Goal: Communication & Community: Answer question/provide support

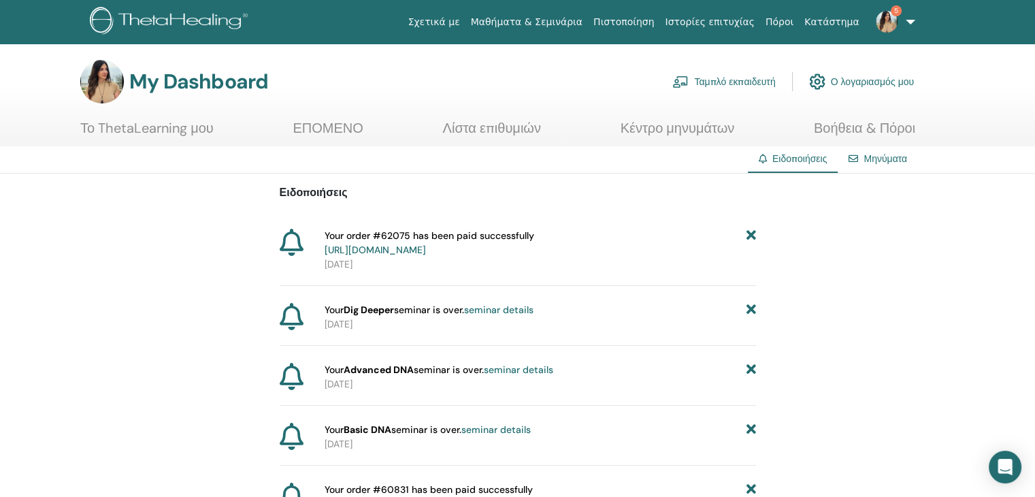
click at [389, 238] on span "Your order #62075 has been paid successfully https://member.thetahealing.com/me…" at bounding box center [430, 243] width 210 height 29
click at [294, 236] on icon at bounding box center [292, 242] width 24 height 27
click at [384, 308] on strong "Dig Deeper" at bounding box center [369, 310] width 50 height 12
click at [844, 25] on link "Κατάστημα" at bounding box center [831, 22] width 65 height 25
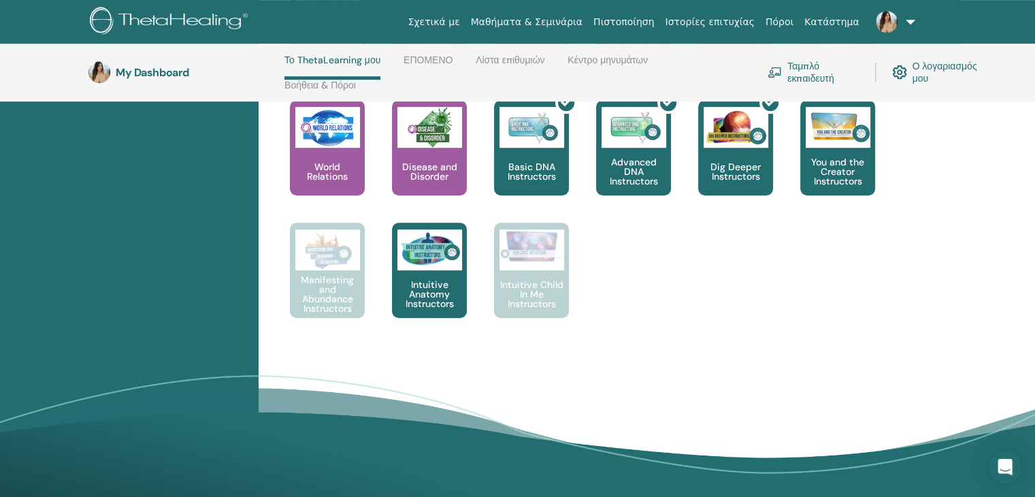
scroll to position [398, 0]
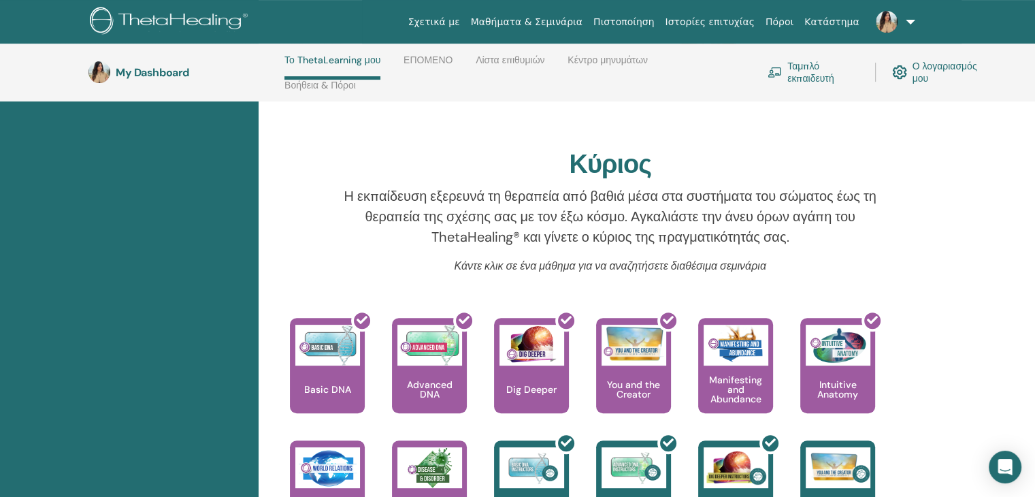
click at [884, 23] on img at bounding box center [887, 22] width 22 height 22
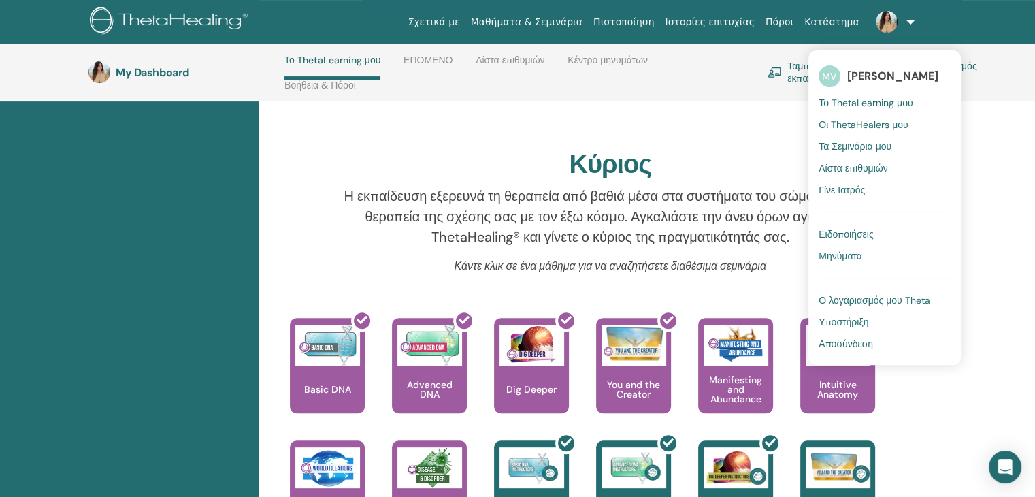
click at [848, 124] on span "Οι ThetaHealers μου" at bounding box center [864, 124] width 90 height 12
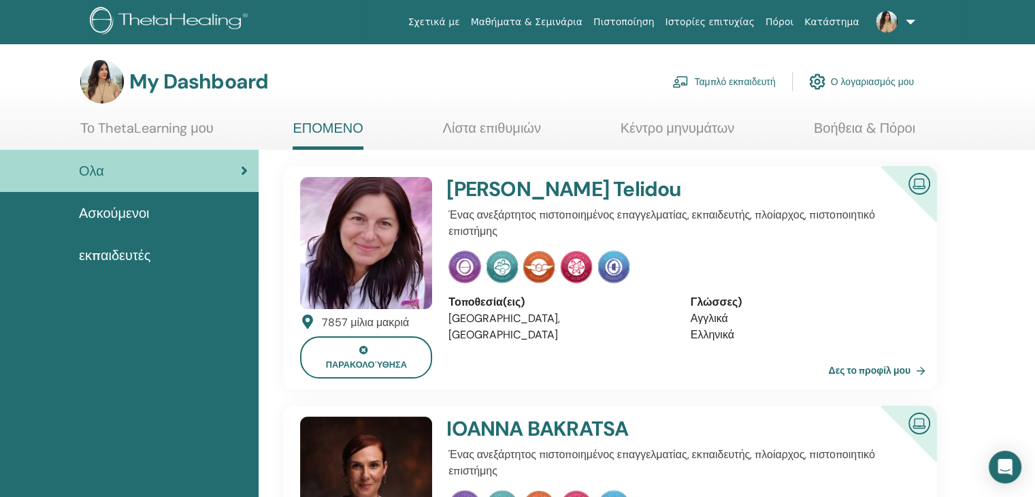
click at [117, 207] on span "Ασκούμενοι" at bounding box center [114, 213] width 71 height 20
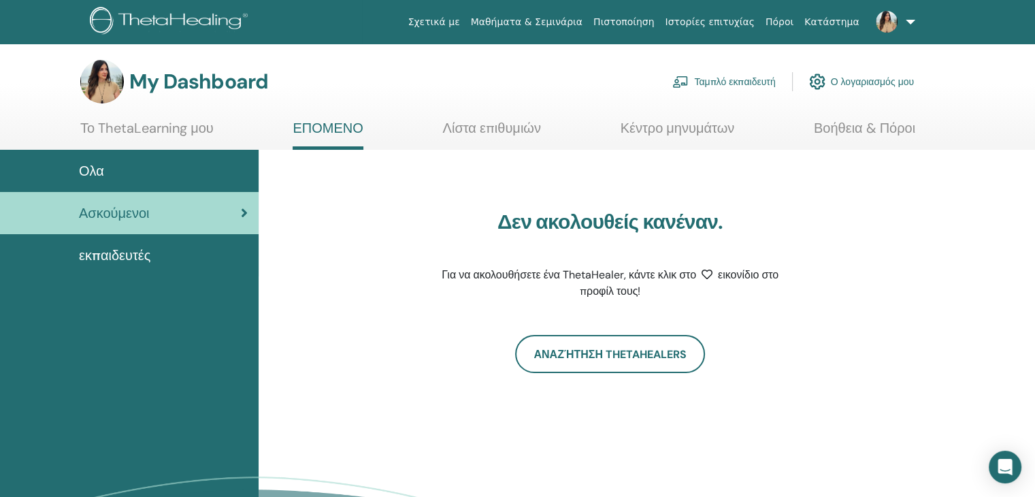
click at [135, 256] on span "εκπαιδευτές" at bounding box center [114, 255] width 71 height 20
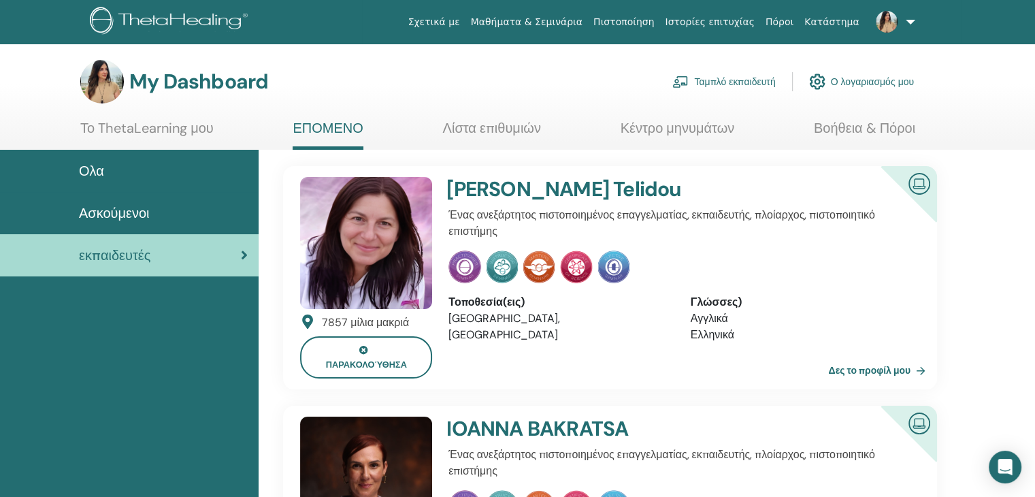
click at [167, 123] on link "Το ThetaLearning μου" at bounding box center [146, 133] width 133 height 27
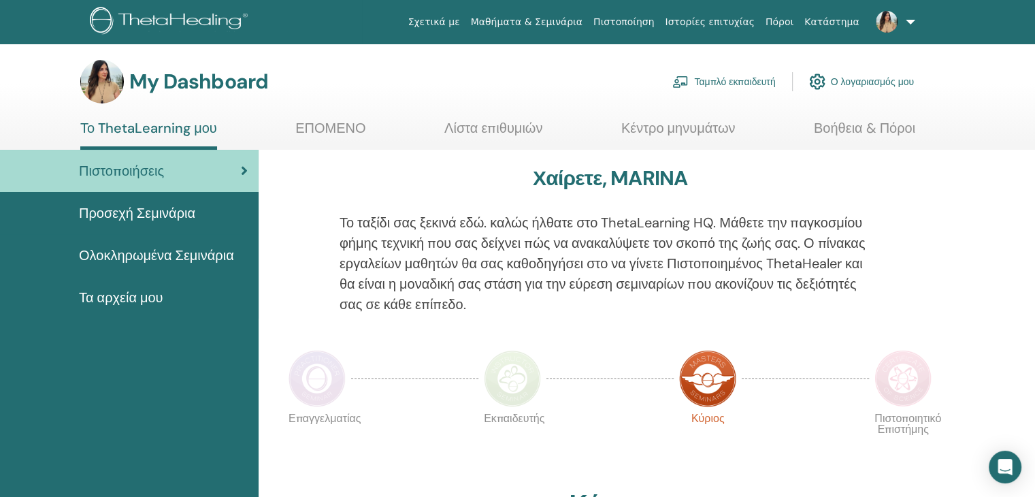
click at [735, 82] on link "Ταμπλό εκπαιδευτή" at bounding box center [724, 82] width 103 height 30
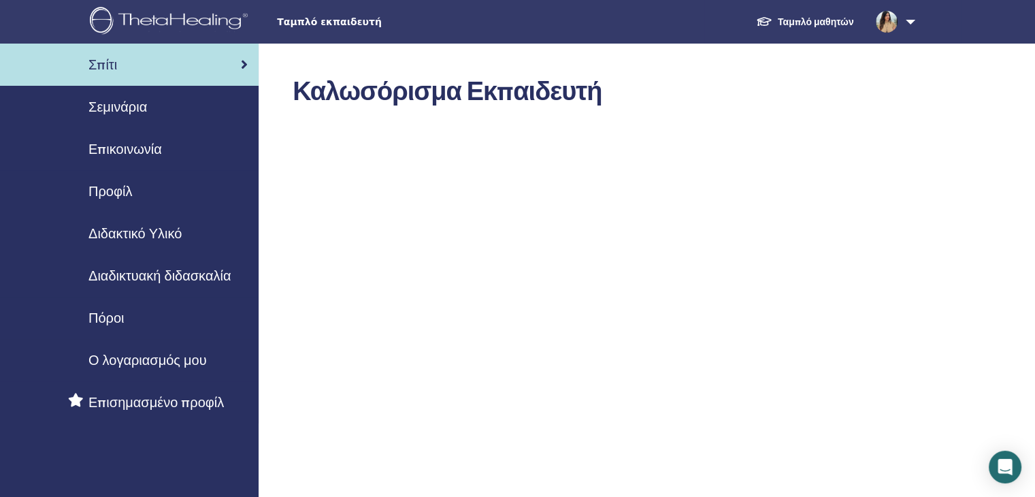
click at [144, 110] on span "Σεμινάρια" at bounding box center [117, 107] width 59 height 20
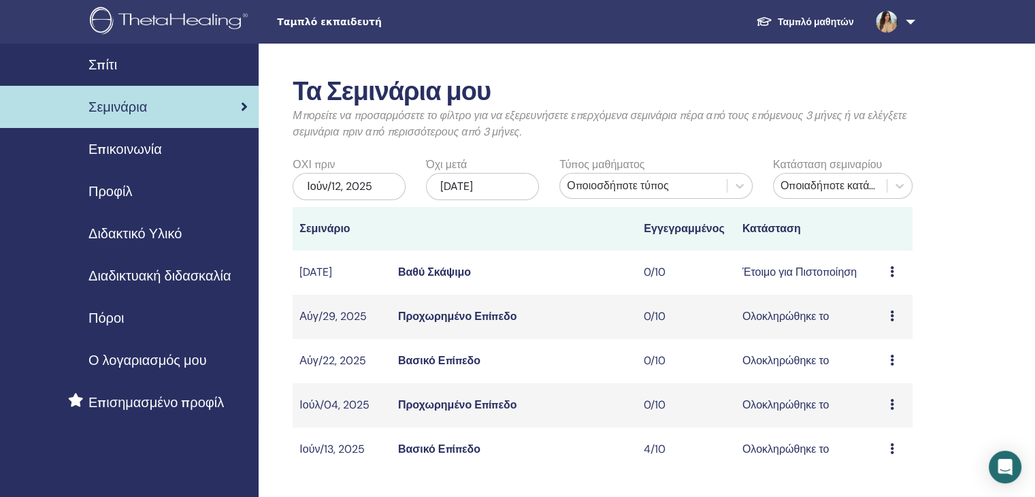
click at [889, 273] on td "Προεπισκόπηση Επεξεργασία παρευρισκόμενοι Ματαίωση" at bounding box center [898, 273] width 29 height 44
click at [892, 271] on icon at bounding box center [892, 271] width 4 height 11
click at [884, 342] on p "Ματαίωση" at bounding box center [897, 344] width 82 height 16
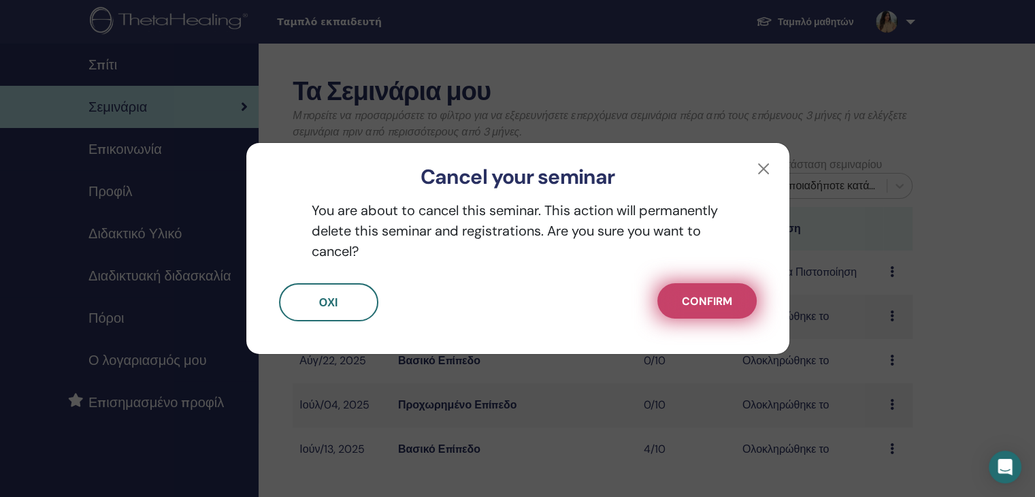
click at [683, 310] on button "Confirm" at bounding box center [707, 300] width 99 height 35
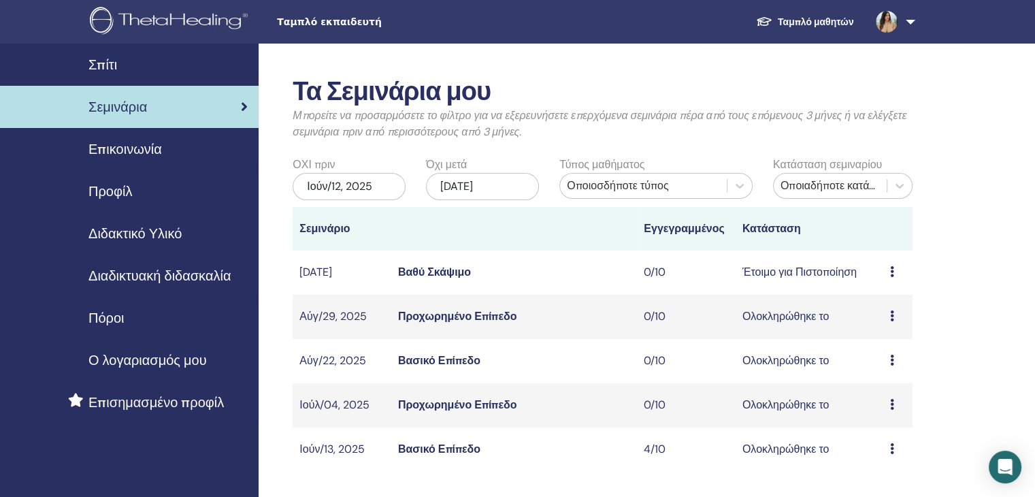
click at [142, 104] on span "Σεμινάρια" at bounding box center [117, 107] width 59 height 20
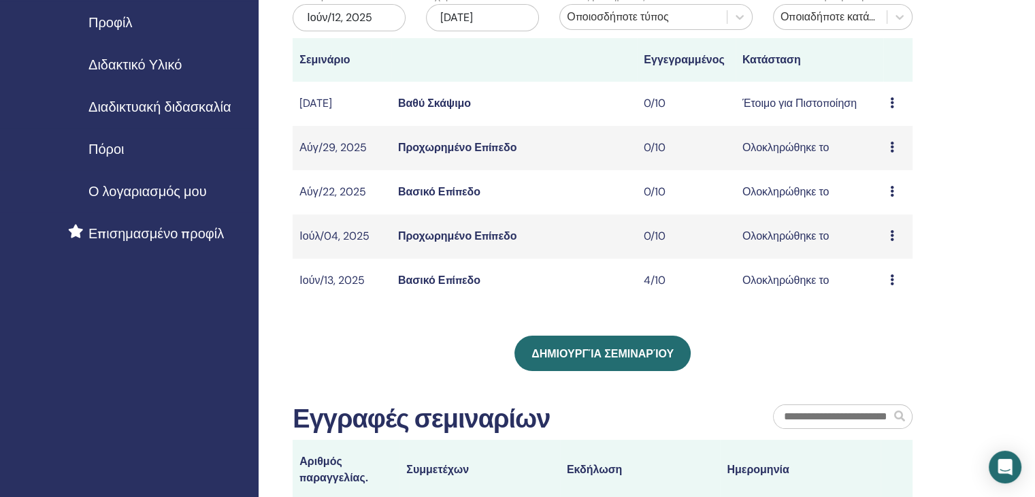
scroll to position [340, 0]
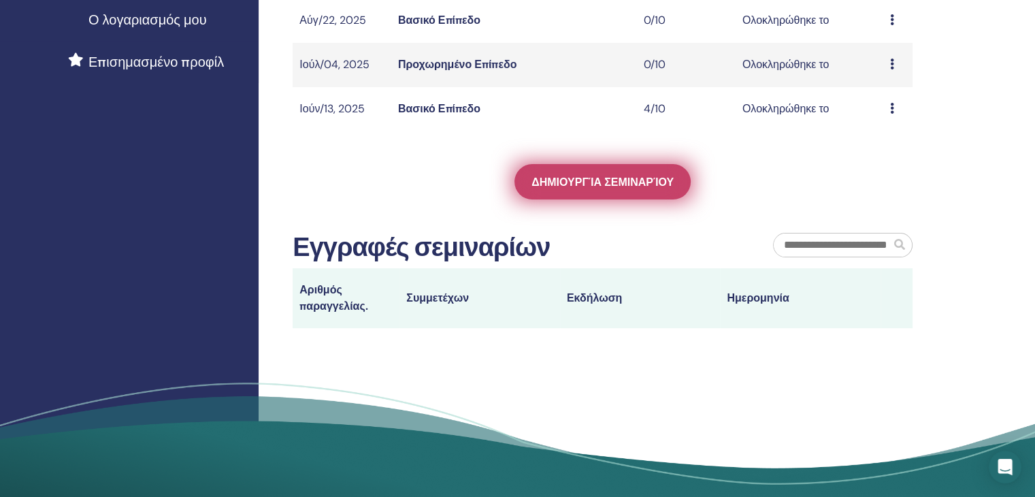
click at [634, 189] on link "Δημιουργία σεμιναρίου" at bounding box center [603, 181] width 176 height 35
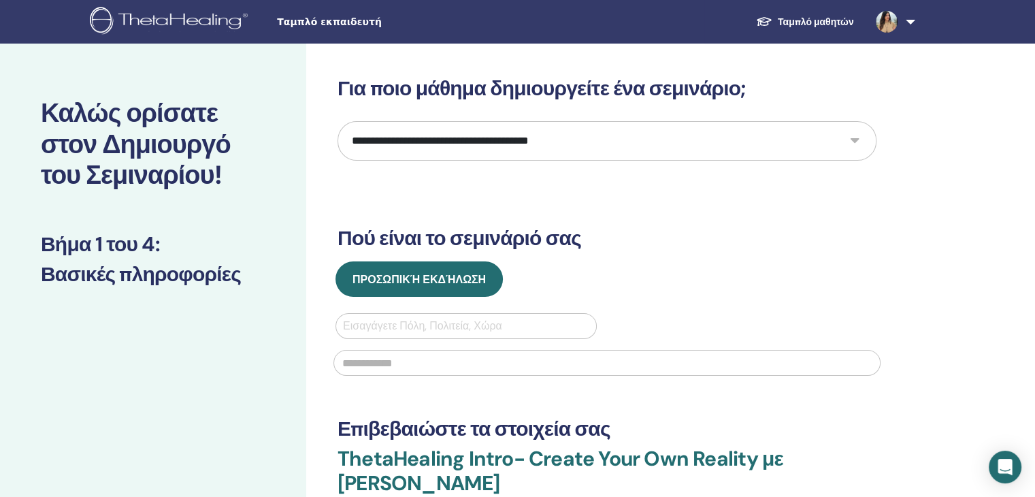
click at [427, 140] on select "**********" at bounding box center [607, 140] width 539 height 39
select select "*"
click at [338, 121] on select "**********" at bounding box center [607, 140] width 539 height 39
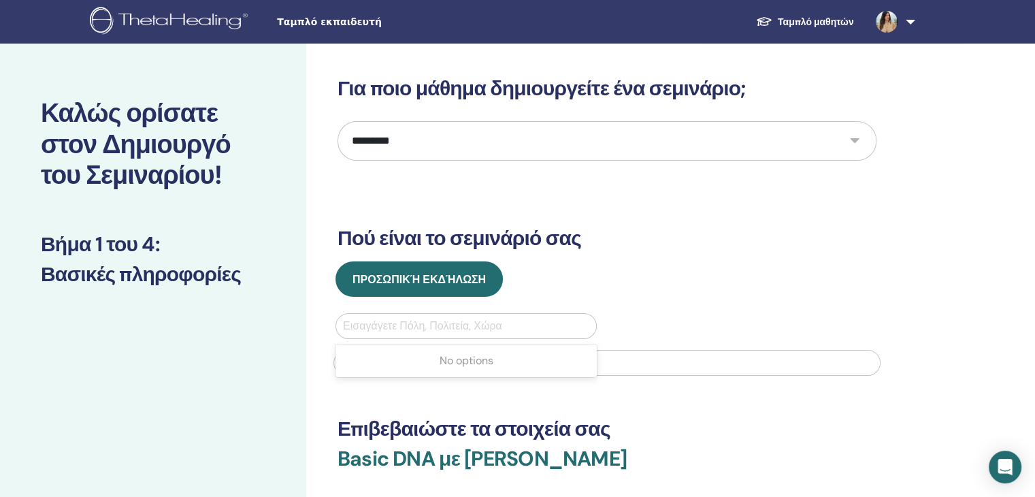
click at [381, 323] on div at bounding box center [466, 326] width 246 height 19
click at [379, 324] on div at bounding box center [466, 326] width 246 height 19
type input "******"
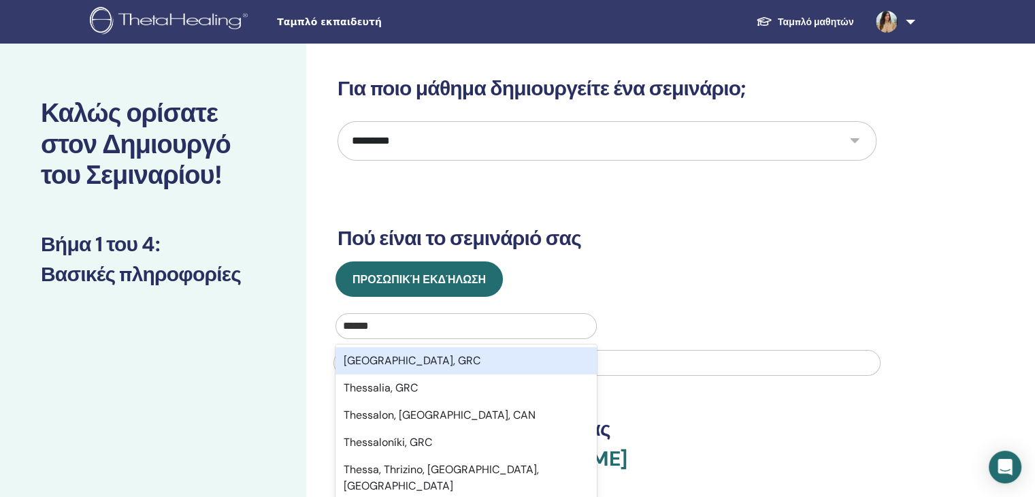
click at [400, 362] on div "Thessaloniki, GRC" at bounding box center [466, 360] width 261 height 27
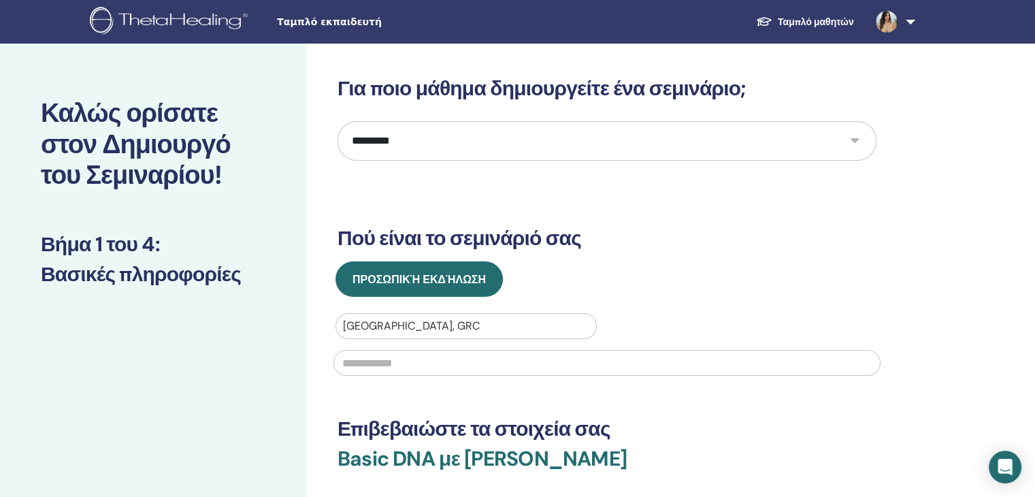
click at [391, 366] on input "text" at bounding box center [607, 363] width 547 height 26
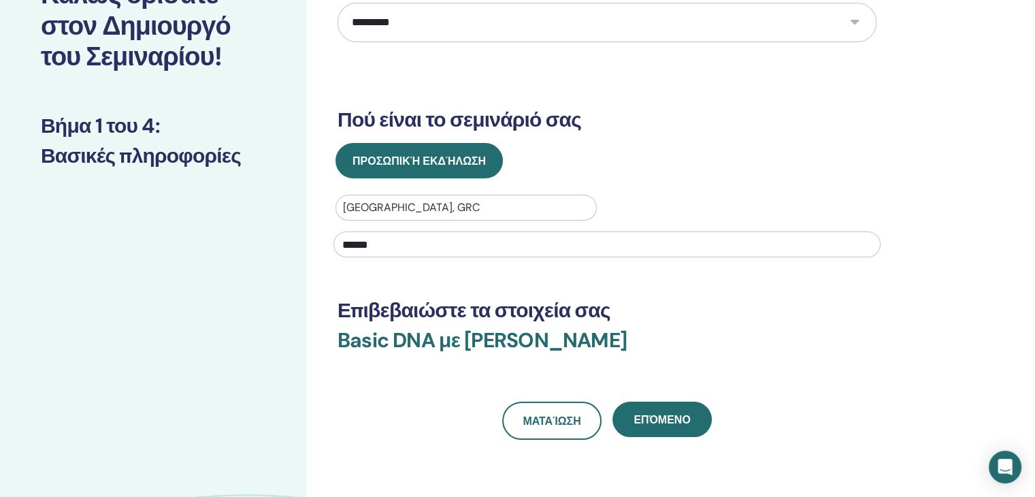
scroll to position [136, 0]
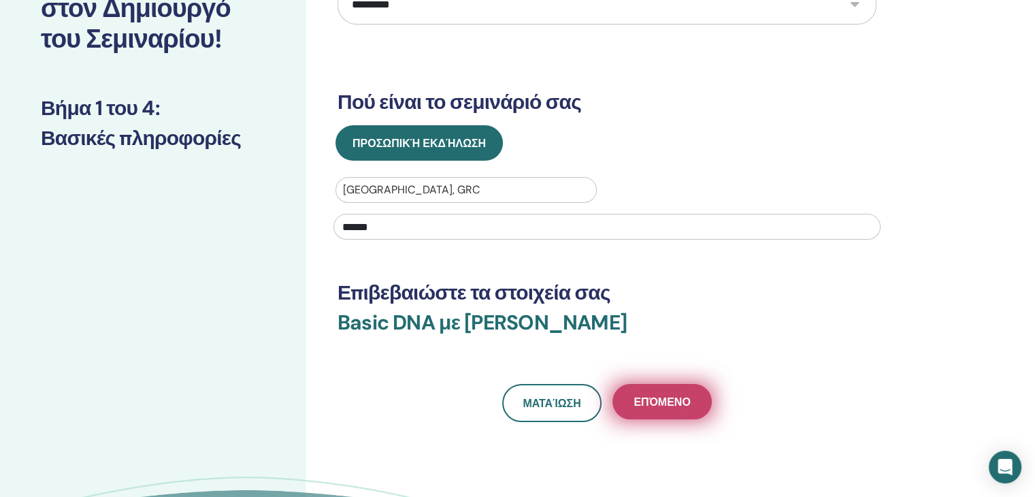
type input "******"
click at [647, 400] on span "Επόμενο" at bounding box center [662, 402] width 56 height 14
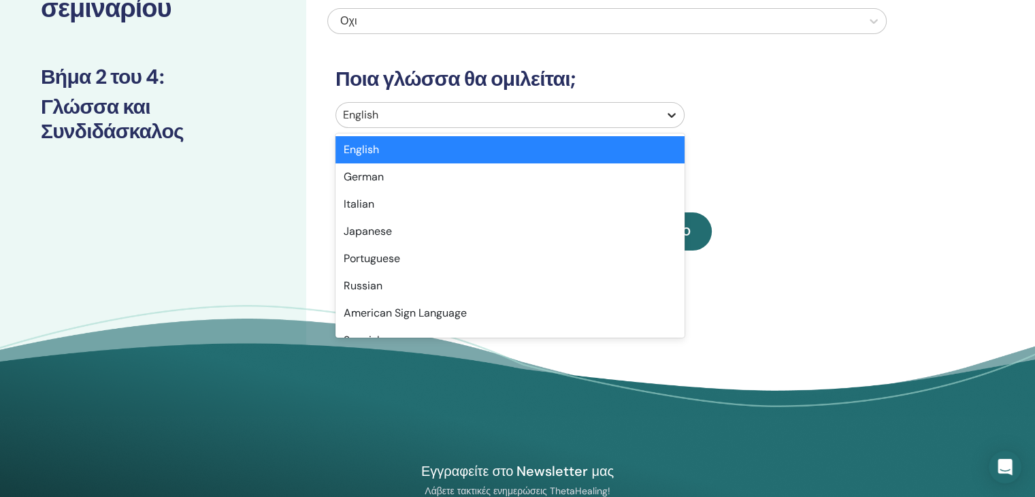
click at [666, 113] on icon at bounding box center [672, 115] width 14 height 14
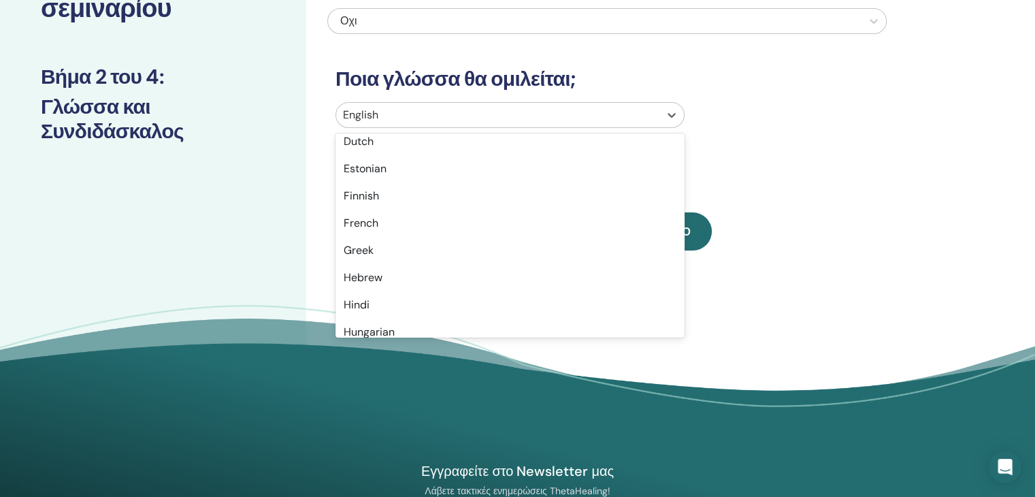
scroll to position [476, 0]
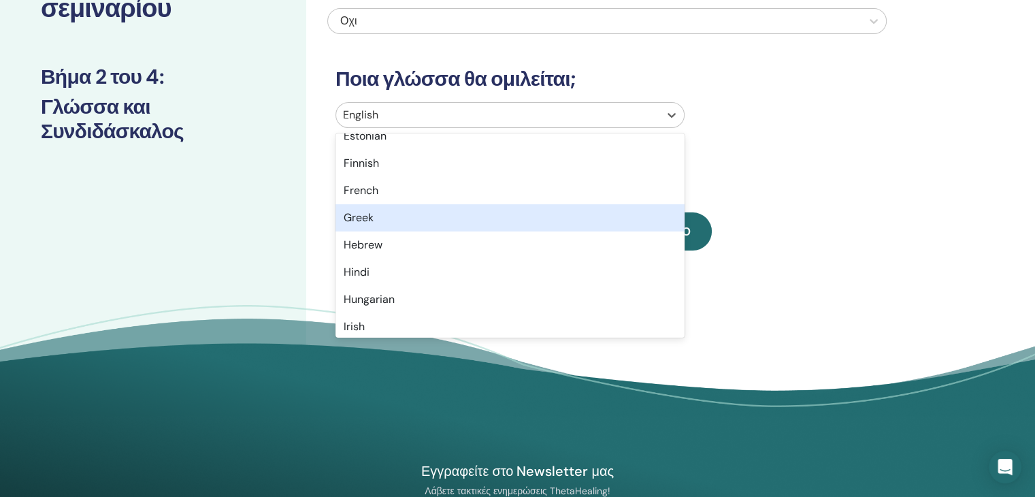
click at [360, 219] on div "Greek" at bounding box center [510, 217] width 349 height 27
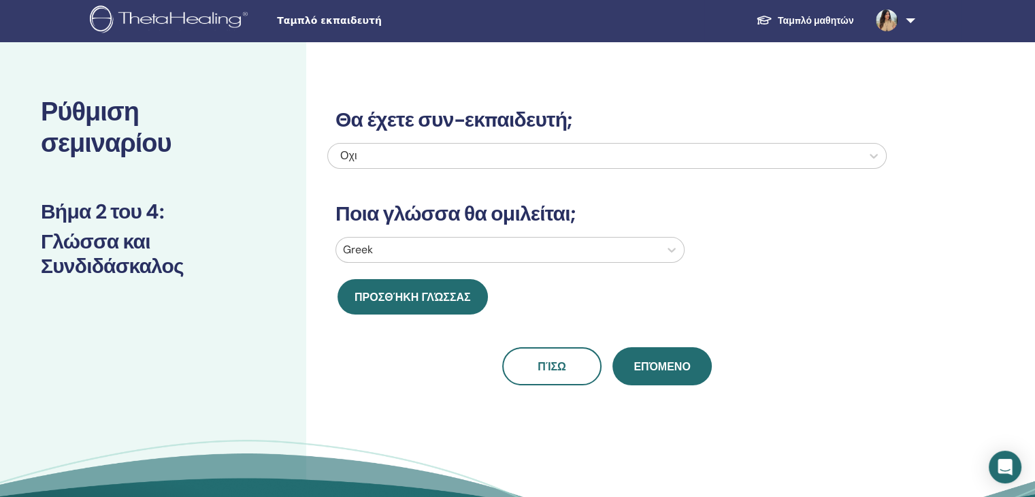
scroll to position [0, 0]
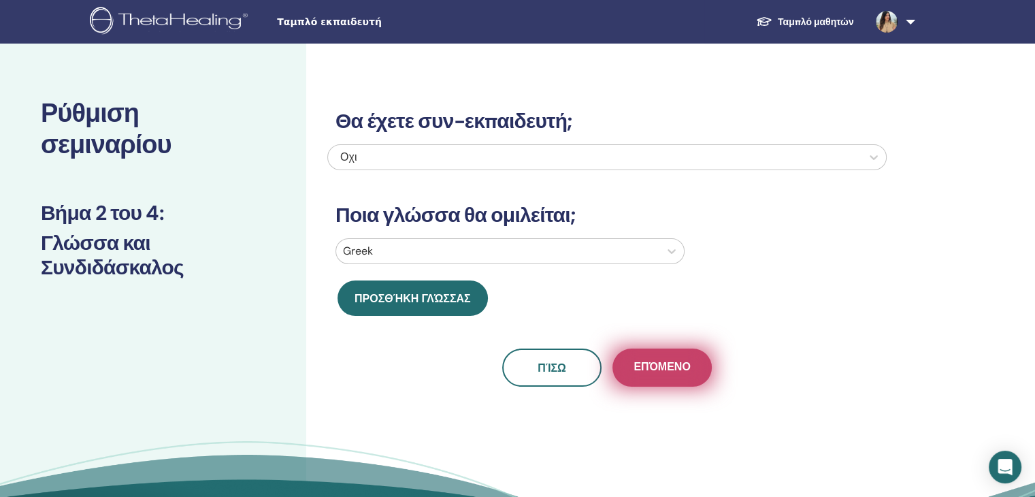
click at [656, 363] on span "Επόμενο" at bounding box center [662, 367] width 56 height 17
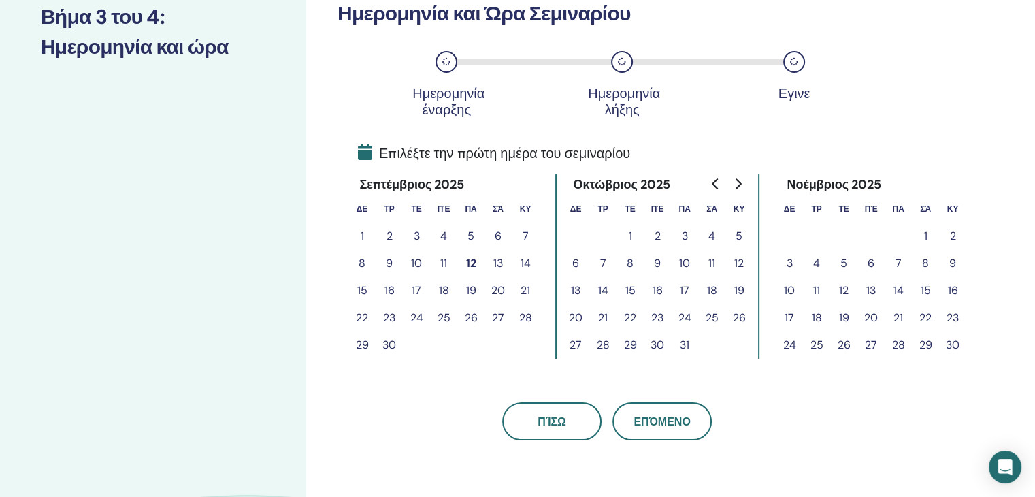
scroll to position [204, 0]
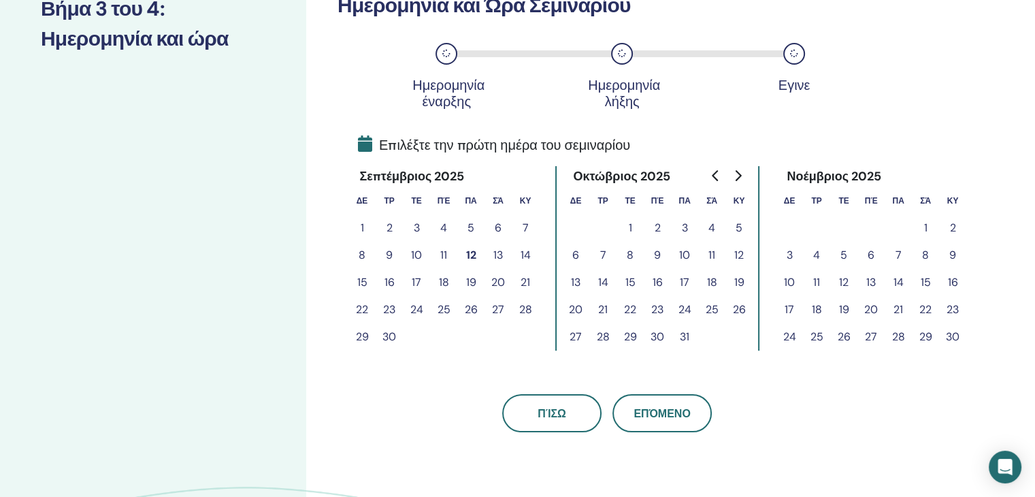
click at [682, 336] on button "31" at bounding box center [684, 336] width 27 height 27
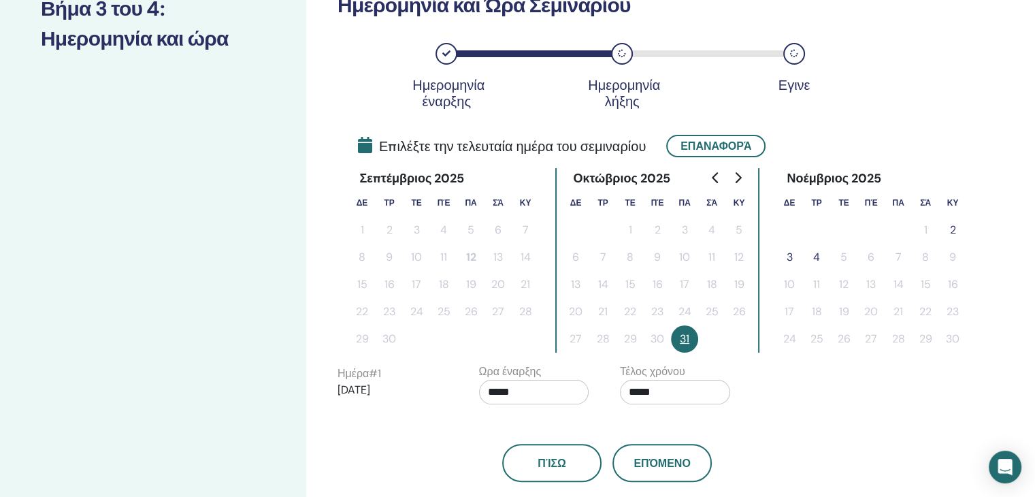
click at [952, 232] on button "2" at bounding box center [952, 229] width 27 height 27
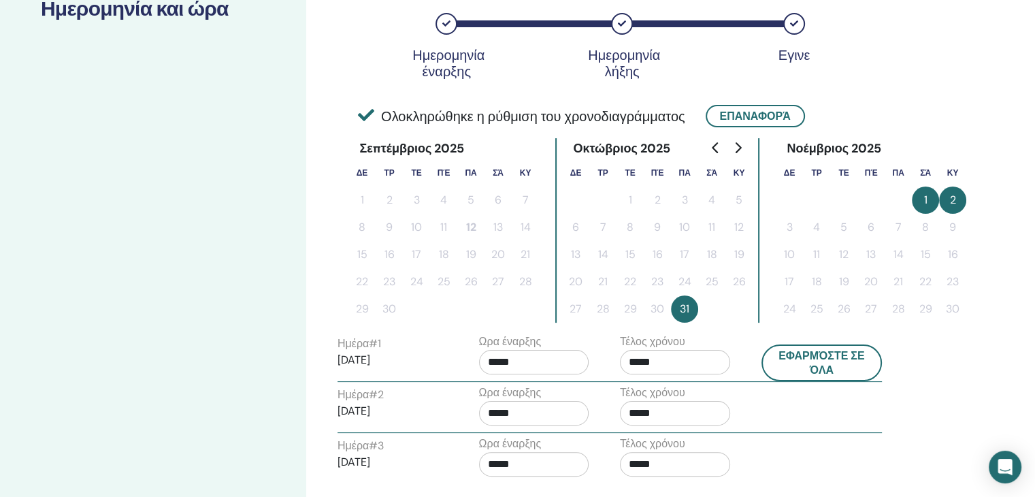
scroll to position [272, 0]
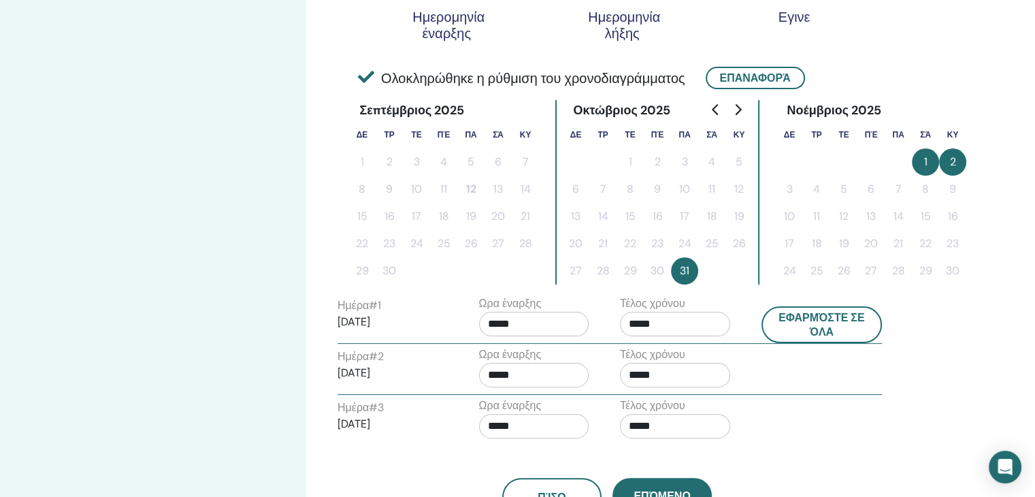
click at [523, 323] on input "*****" at bounding box center [534, 324] width 110 height 25
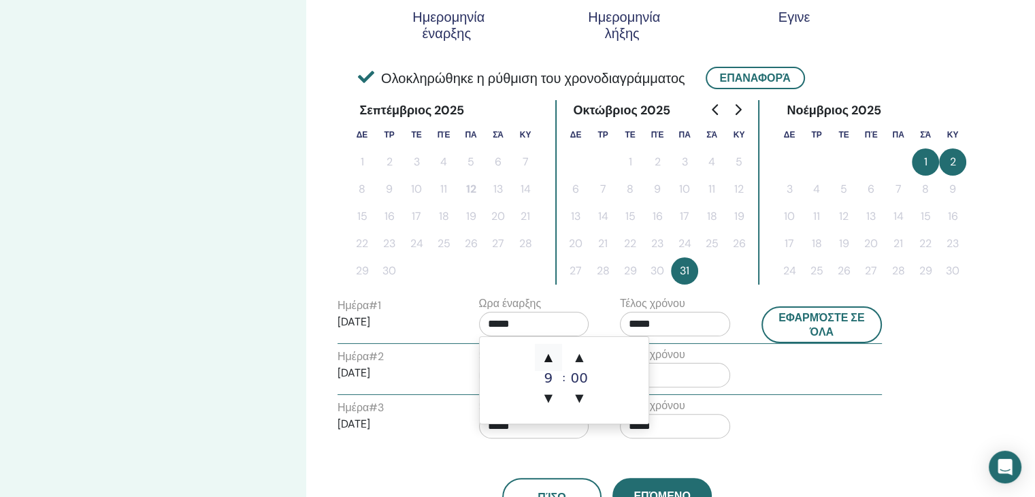
click at [549, 357] on span "▲" at bounding box center [548, 357] width 27 height 27
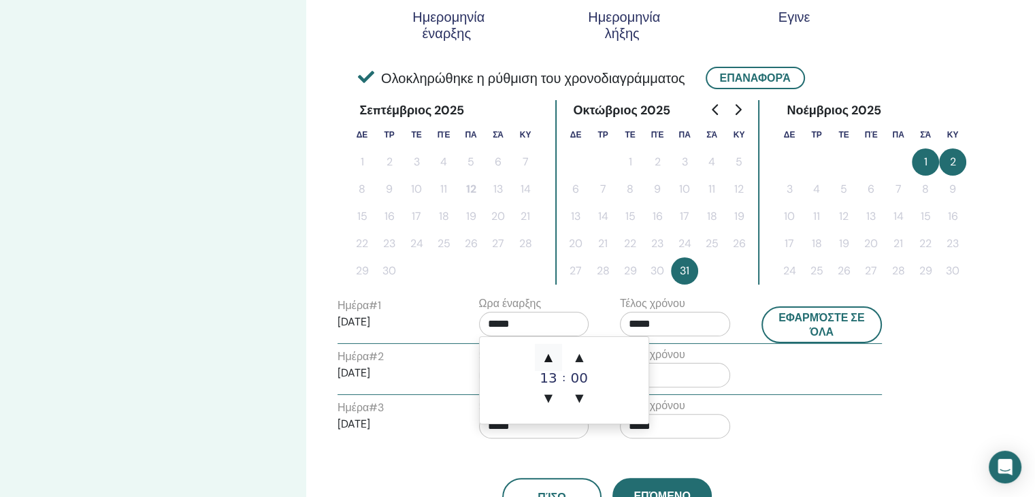
type input "*****"
click at [549, 357] on span "▲" at bounding box center [548, 357] width 27 height 27
click at [546, 398] on span "▼" at bounding box center [548, 398] width 27 height 27
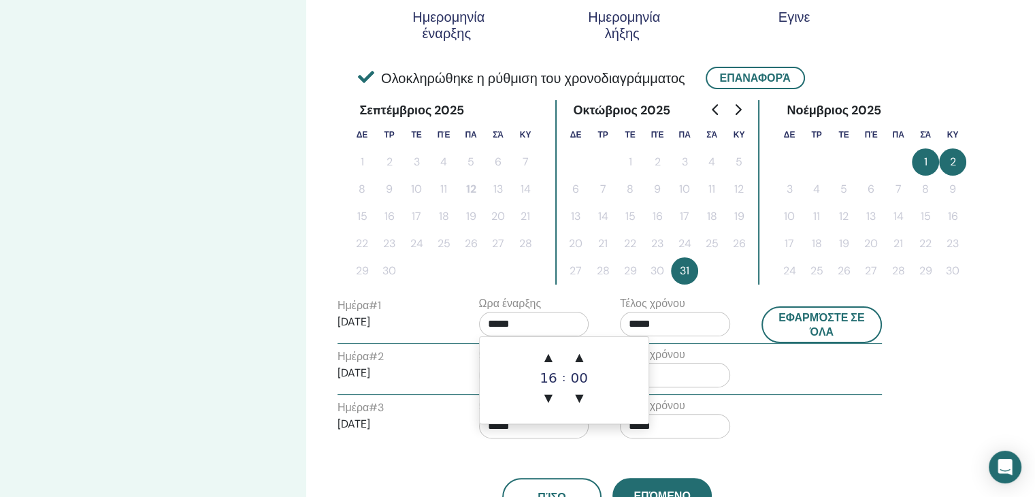
click at [659, 323] on input "*****" at bounding box center [675, 324] width 110 height 25
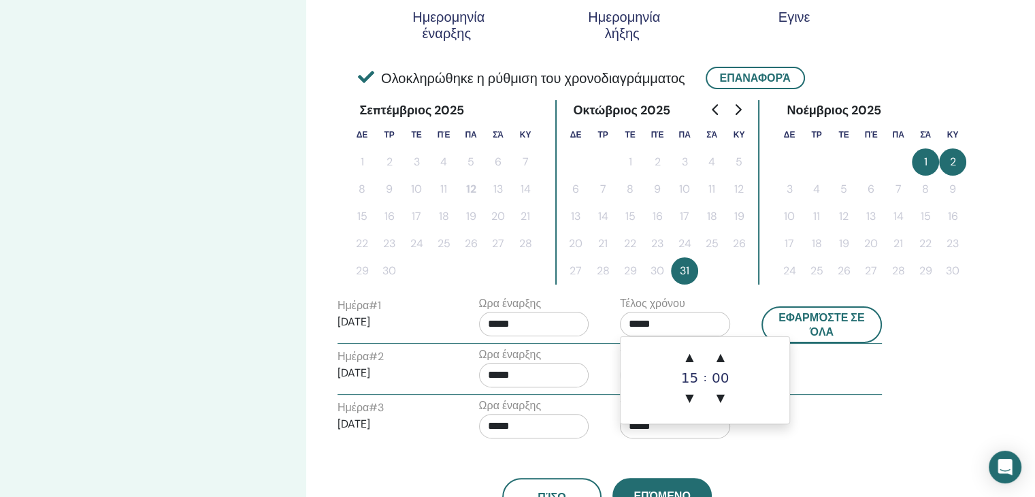
click at [501, 327] on input "*****" at bounding box center [534, 324] width 110 height 25
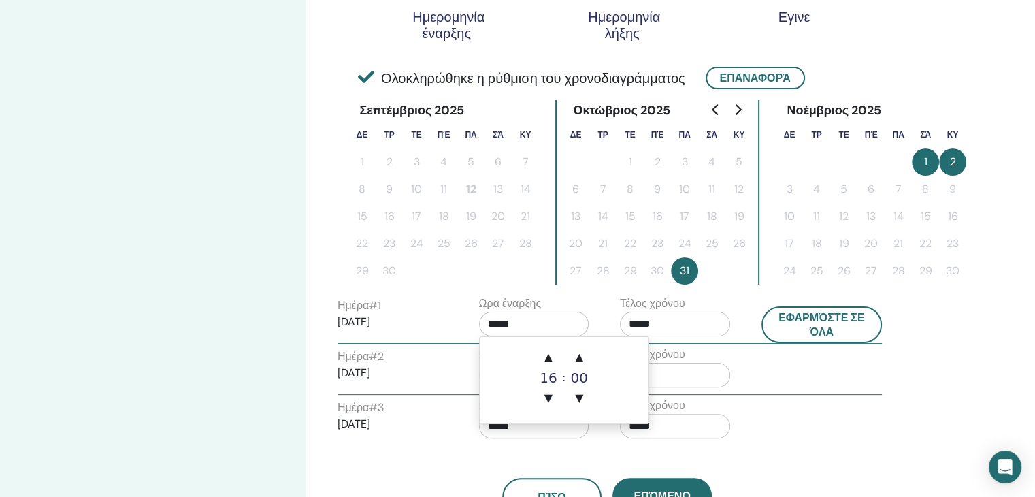
click at [663, 325] on input "*****" at bounding box center [675, 324] width 110 height 25
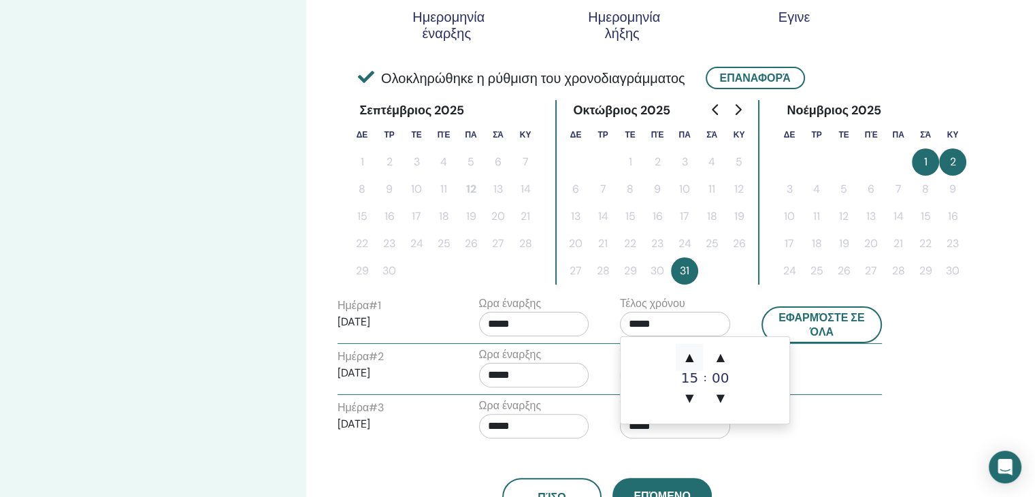
click at [692, 357] on span "▲" at bounding box center [689, 357] width 27 height 27
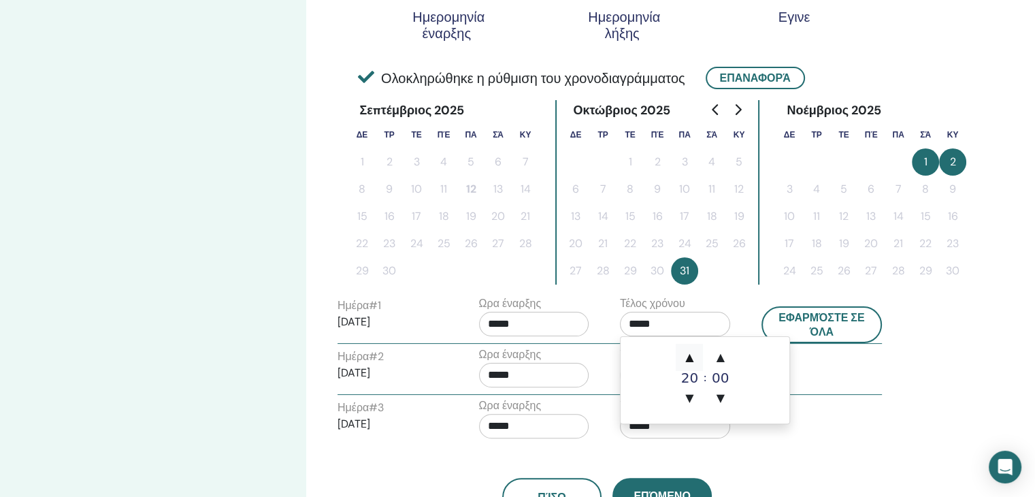
click at [692, 357] on span "▲" at bounding box center [689, 357] width 27 height 27
type input "*****"
click at [549, 378] on input "*****" at bounding box center [534, 375] width 110 height 25
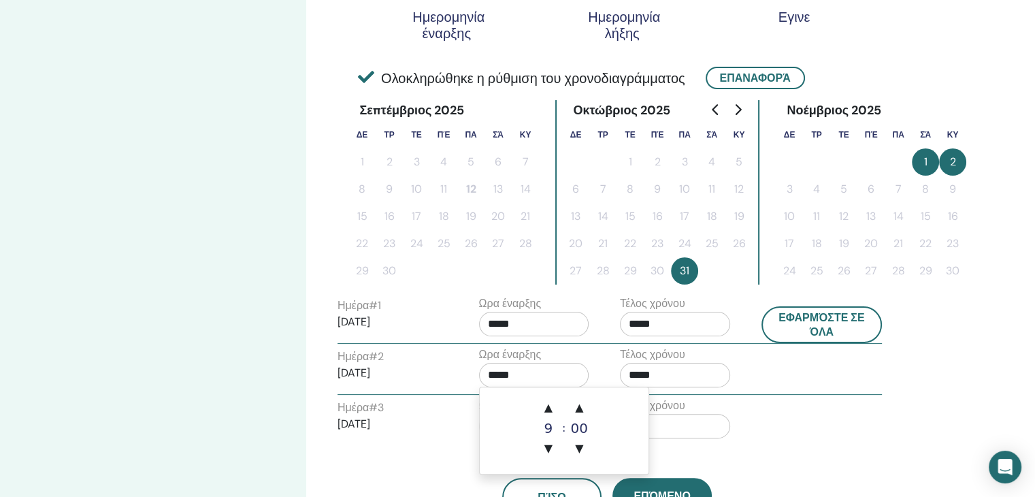
click at [536, 378] on input "*****" at bounding box center [534, 375] width 110 height 25
click at [549, 408] on span "▲" at bounding box center [548, 407] width 27 height 27
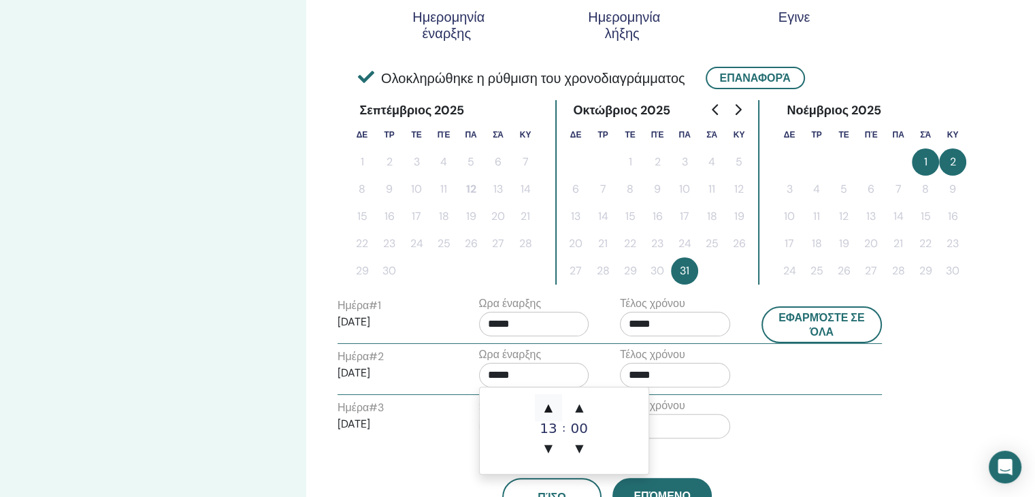
click at [549, 408] on span "▲" at bounding box center [548, 407] width 27 height 27
type input "*****"
click at [549, 408] on span "▲" at bounding box center [548, 407] width 27 height 27
click at [665, 376] on input "*****" at bounding box center [675, 375] width 110 height 25
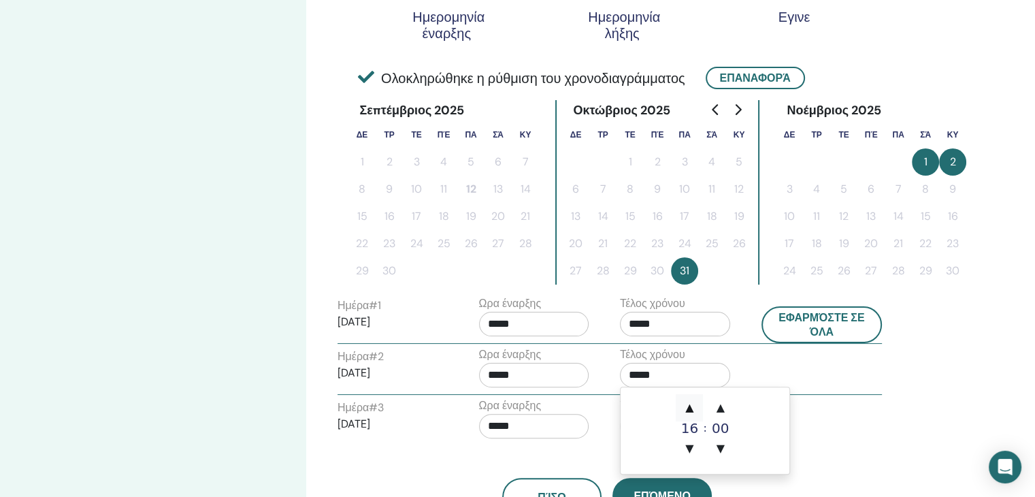
click at [692, 410] on span "▲" at bounding box center [689, 407] width 27 height 27
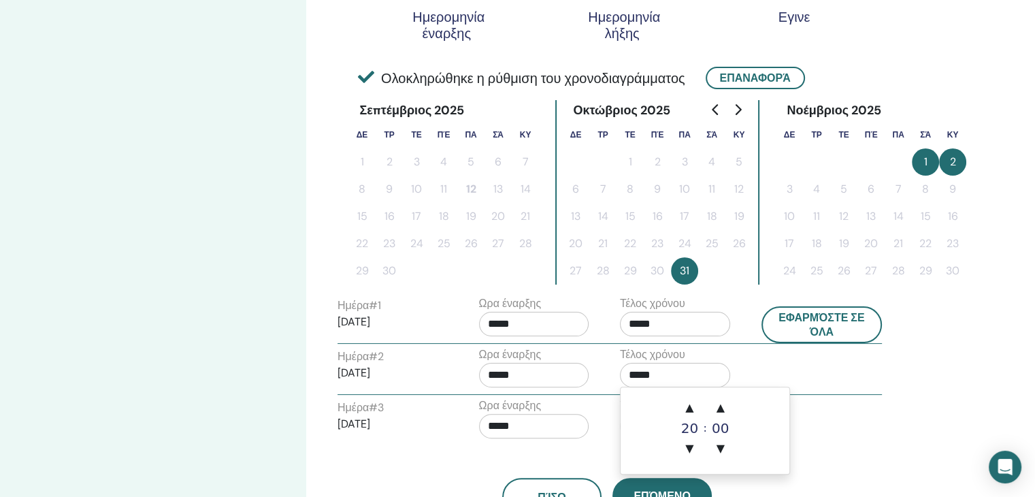
click at [538, 375] on input "*****" at bounding box center [534, 375] width 110 height 25
click at [670, 374] on input "*****" at bounding box center [675, 375] width 110 height 25
click at [690, 410] on span "▲" at bounding box center [689, 407] width 27 height 27
type input "*****"
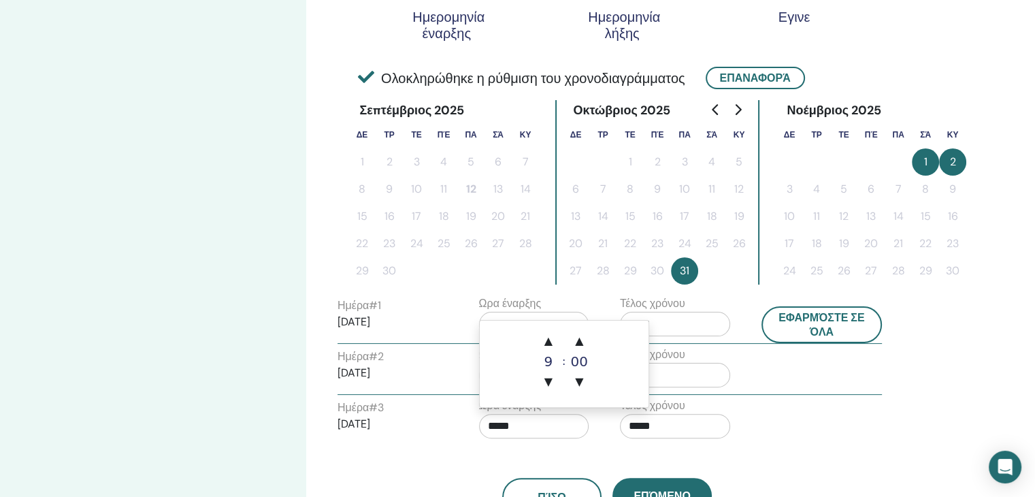
click at [534, 425] on input "*****" at bounding box center [534, 426] width 110 height 25
click at [551, 344] on span "▲" at bounding box center [548, 340] width 27 height 27
type input "*****"
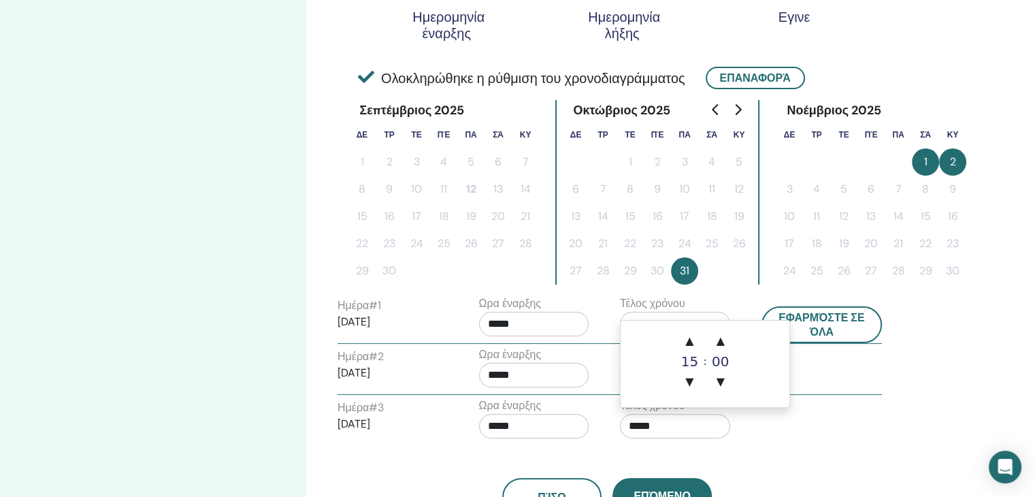
click at [653, 421] on input "*****" at bounding box center [675, 426] width 110 height 25
click at [692, 339] on span "▲" at bounding box center [689, 340] width 27 height 27
click at [690, 385] on span "▼" at bounding box center [689, 381] width 27 height 27
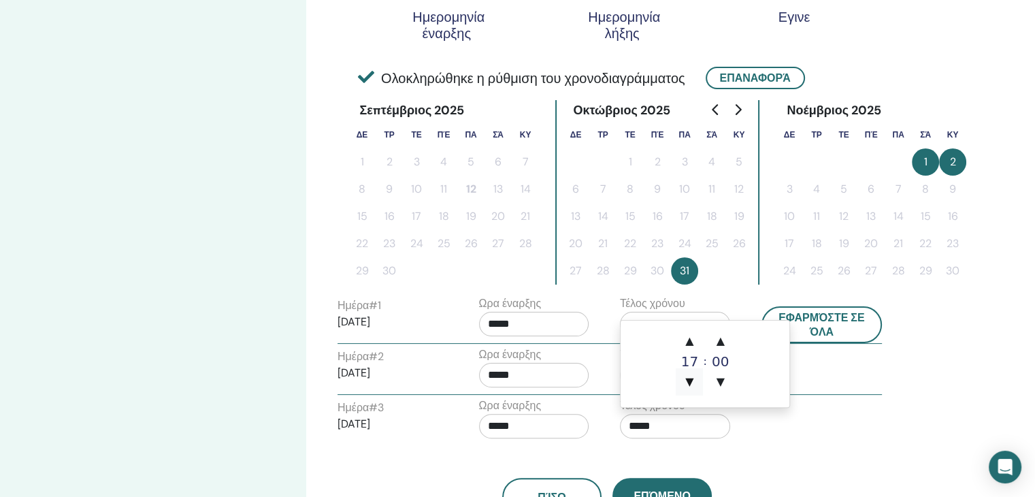
click at [690, 385] on span "▼" at bounding box center [689, 381] width 27 height 27
type input "*****"
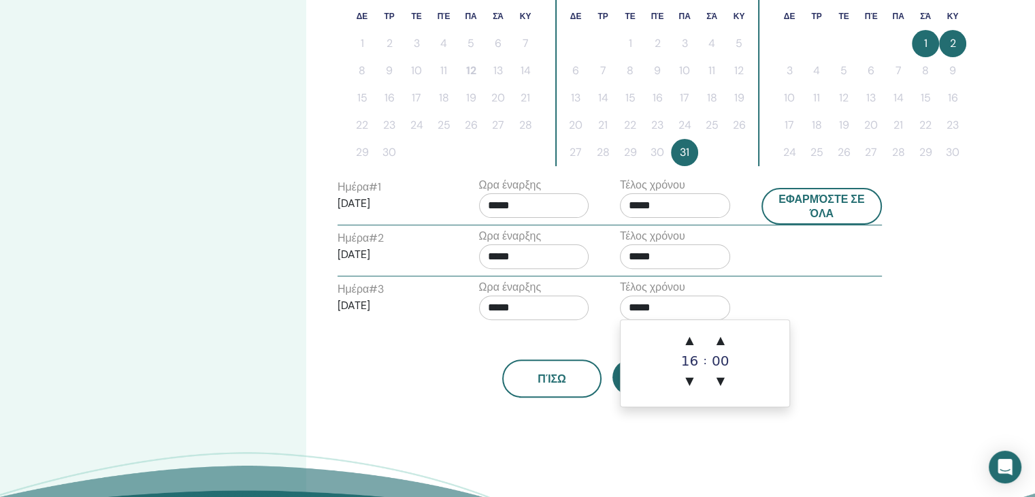
scroll to position [408, 0]
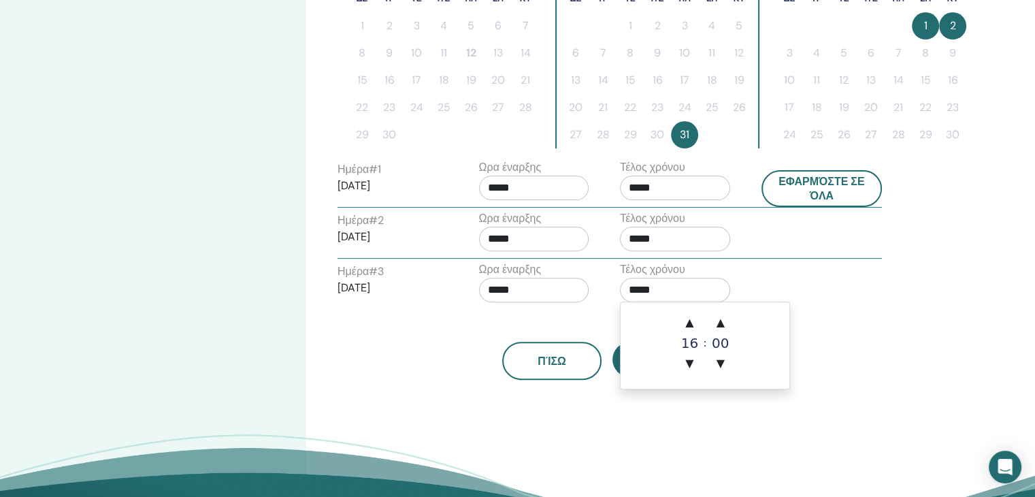
click at [370, 321] on div "Πίσω Επόμενο" at bounding box center [607, 344] width 560 height 71
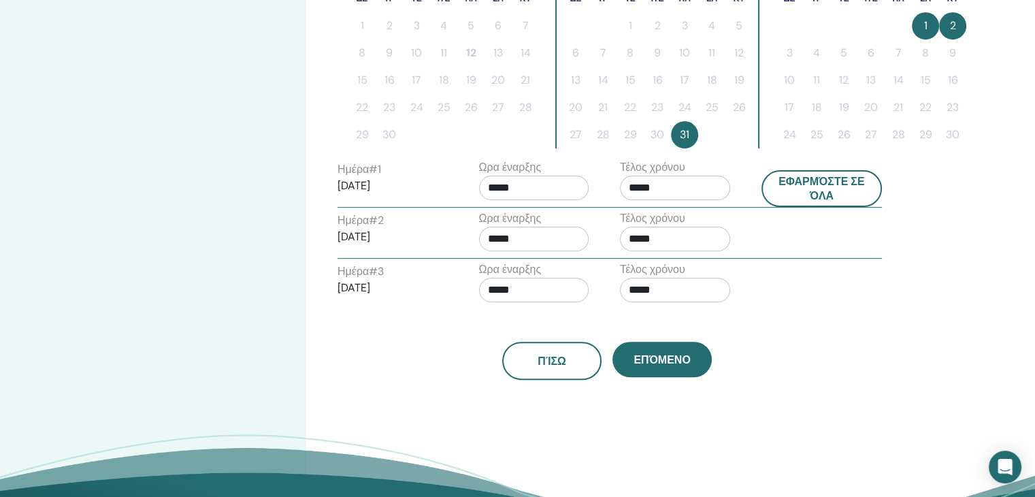
click at [509, 188] on input "*****" at bounding box center [534, 188] width 110 height 25
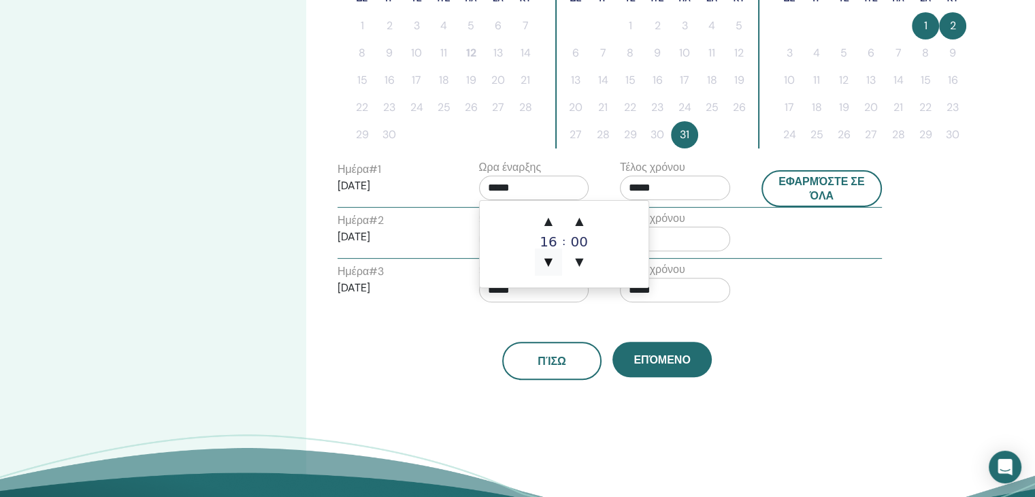
click at [552, 265] on span "▼" at bounding box center [548, 261] width 27 height 27
click at [547, 221] on span "▲" at bounding box center [548, 221] width 27 height 27
type input "*****"
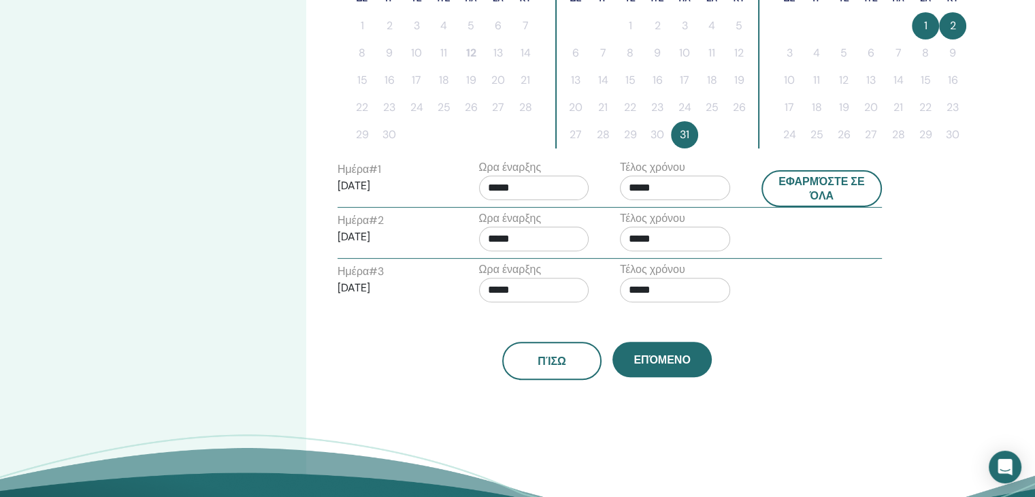
click at [604, 312] on div "Πίσω Επόμενο" at bounding box center [607, 344] width 560 height 71
click at [533, 238] on input "*****" at bounding box center [534, 239] width 110 height 25
click at [550, 273] on span "▲" at bounding box center [548, 271] width 27 height 27
click at [553, 308] on span "▼" at bounding box center [548, 312] width 27 height 27
type input "*****"
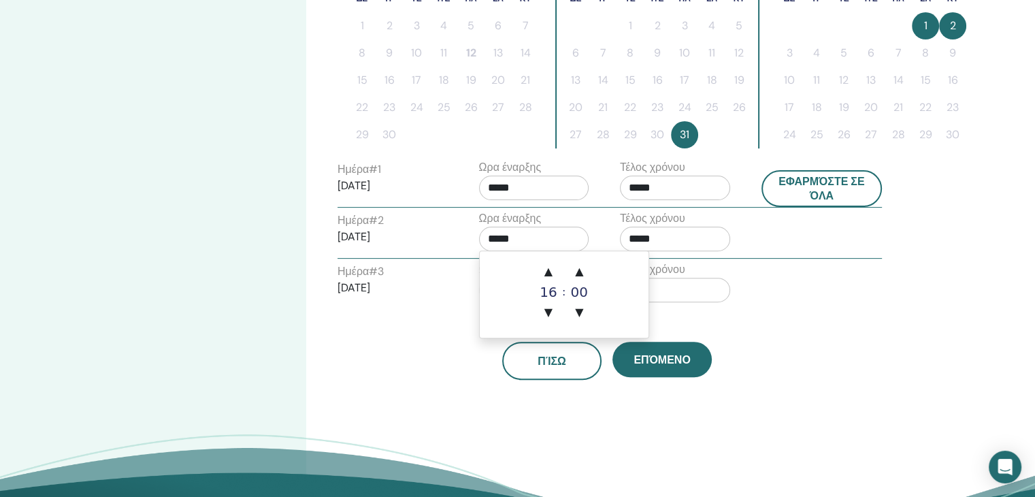
click at [724, 310] on div "Πίσω Επόμενο" at bounding box center [607, 344] width 560 height 71
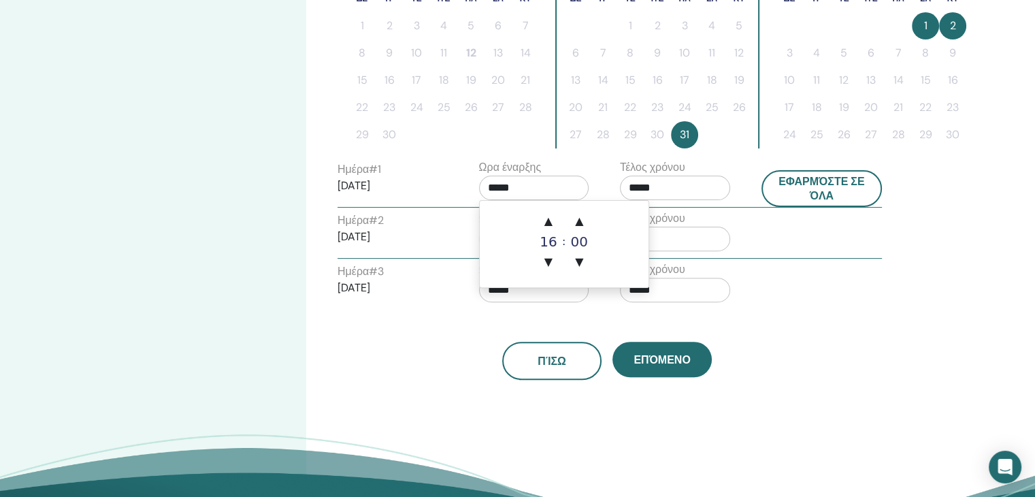
click at [519, 191] on input "*****" at bounding box center [534, 188] width 110 height 25
click at [549, 221] on span "▲" at bounding box center [548, 221] width 27 height 27
type input "*****"
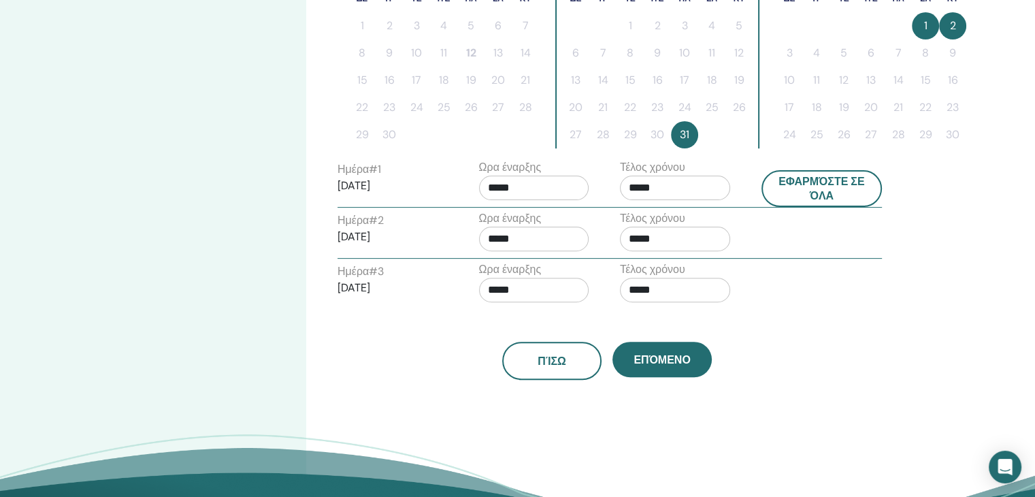
click at [436, 338] on div "Πίσω Επόμενο" at bounding box center [607, 344] width 560 height 71
click at [525, 239] on input "*****" at bounding box center [534, 239] width 110 height 25
click at [549, 273] on span "▲" at bounding box center [548, 271] width 27 height 27
type input "*****"
click at [436, 385] on div "Ζώνη ώρας Ζώνη ώρας (GMT-8) US/Alaska Ημερομηνία και Ώρα Σεμιναρίου Ημερομηνία …" at bounding box center [651, 102] width 690 height 935
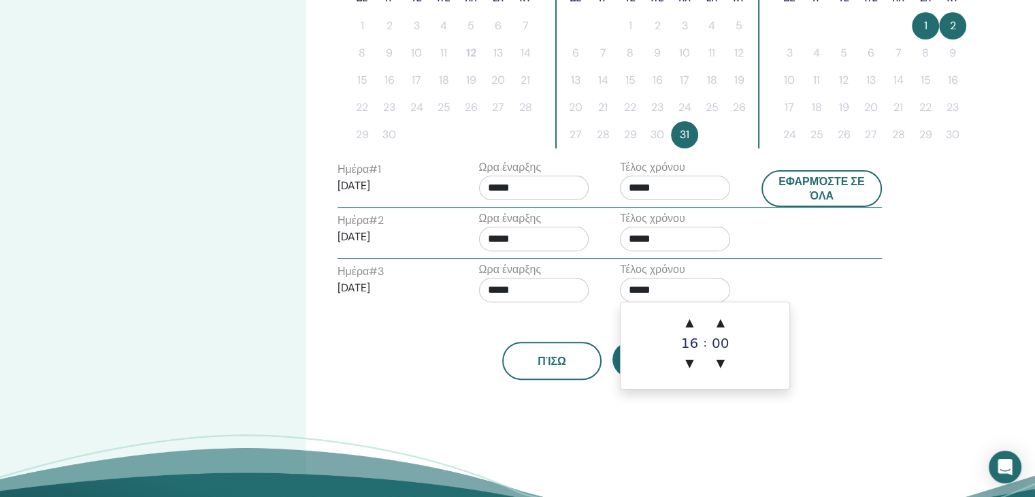
click at [638, 287] on input "*****" at bounding box center [675, 290] width 110 height 25
click at [695, 326] on span "▲" at bounding box center [689, 322] width 27 height 27
type input "*****"
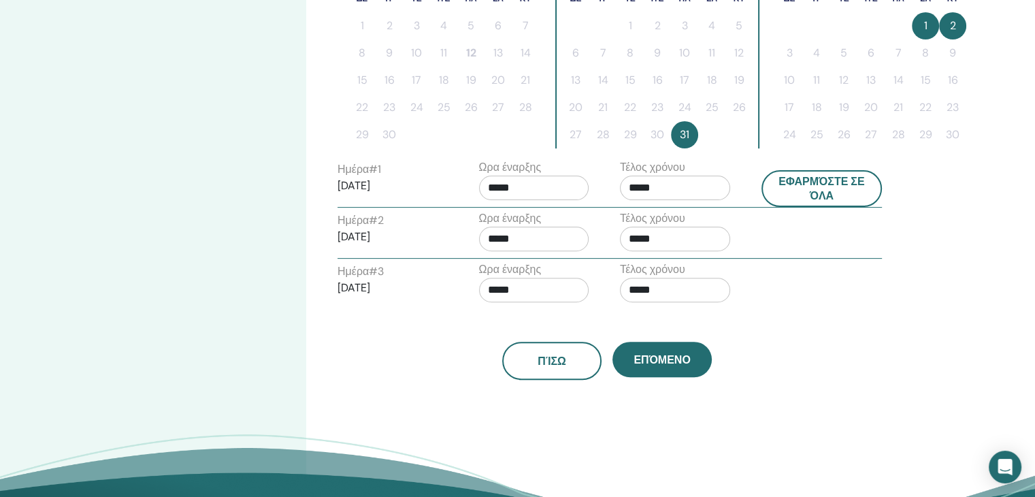
click at [656, 403] on div "Ζώνη ώρας Ζώνη ώρας (GMT-8) US/Alaska Ημερομηνία και Ώρα Σεμιναρίου Ημερομηνία …" at bounding box center [651, 102] width 690 height 935
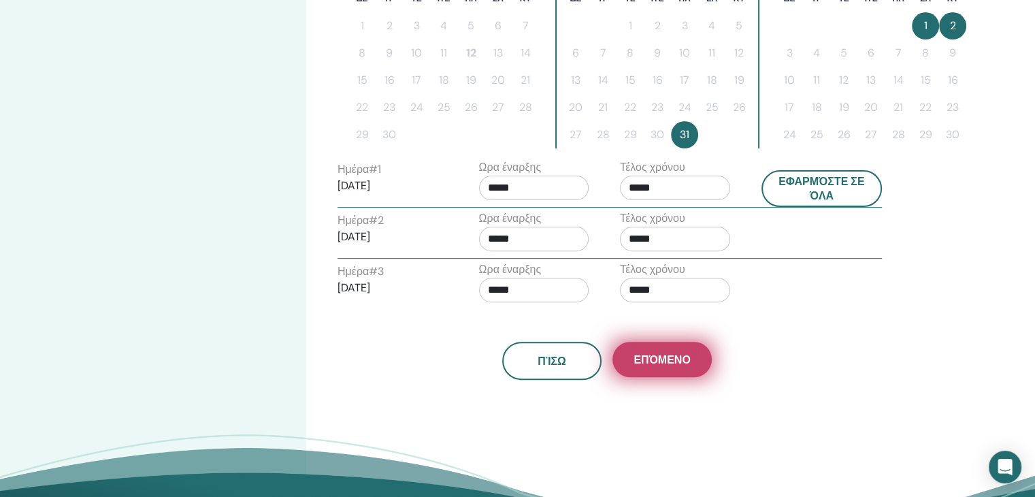
click at [666, 357] on span "Επόμενο" at bounding box center [662, 360] width 56 height 14
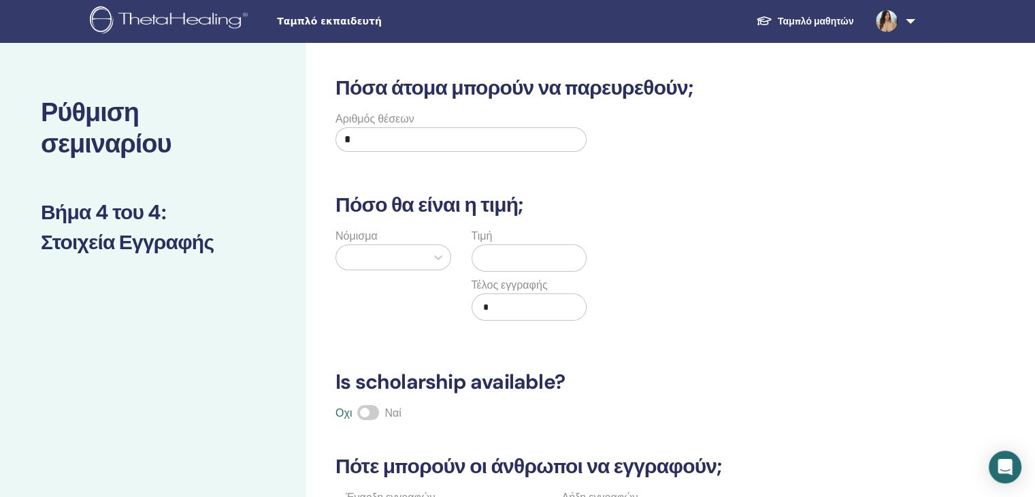
scroll to position [0, 0]
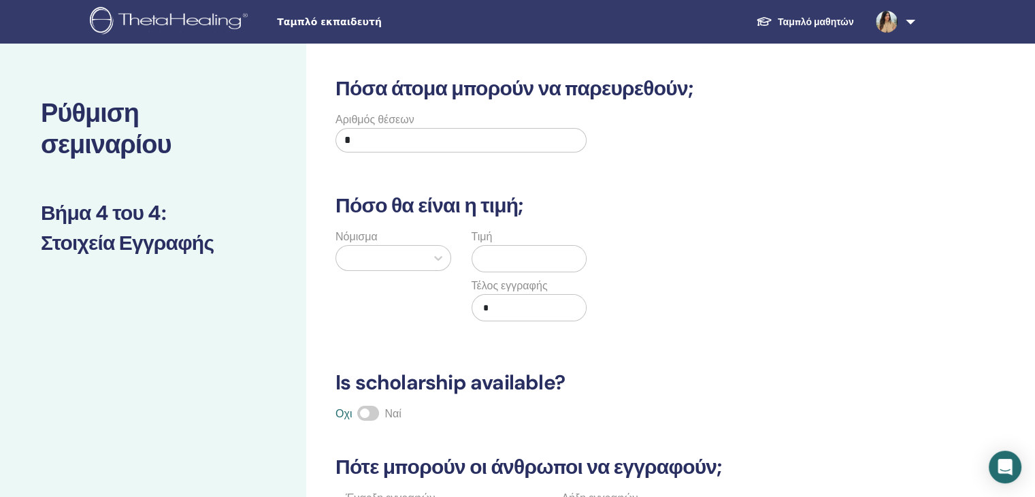
click at [368, 139] on input "*" at bounding box center [461, 140] width 251 height 25
type input "**"
click at [438, 260] on icon at bounding box center [439, 258] width 14 height 14
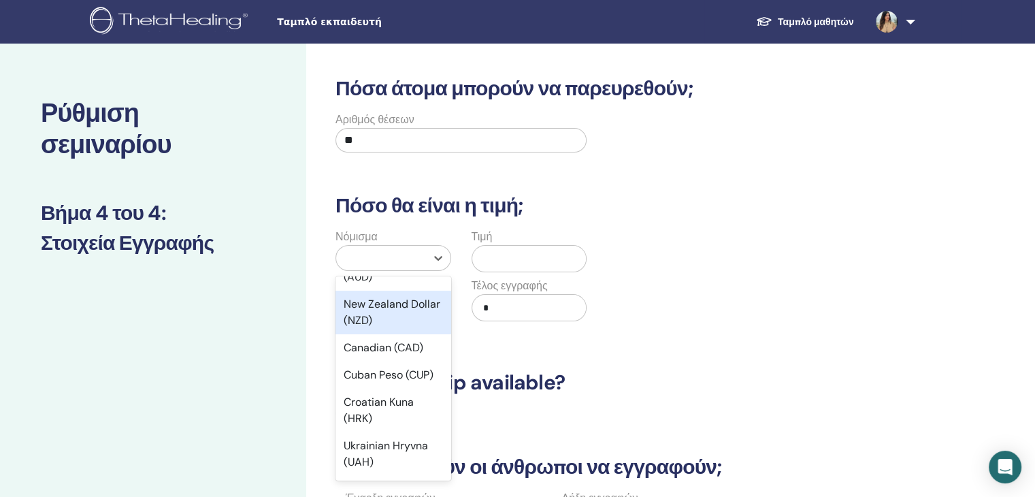
scroll to position [340, 0]
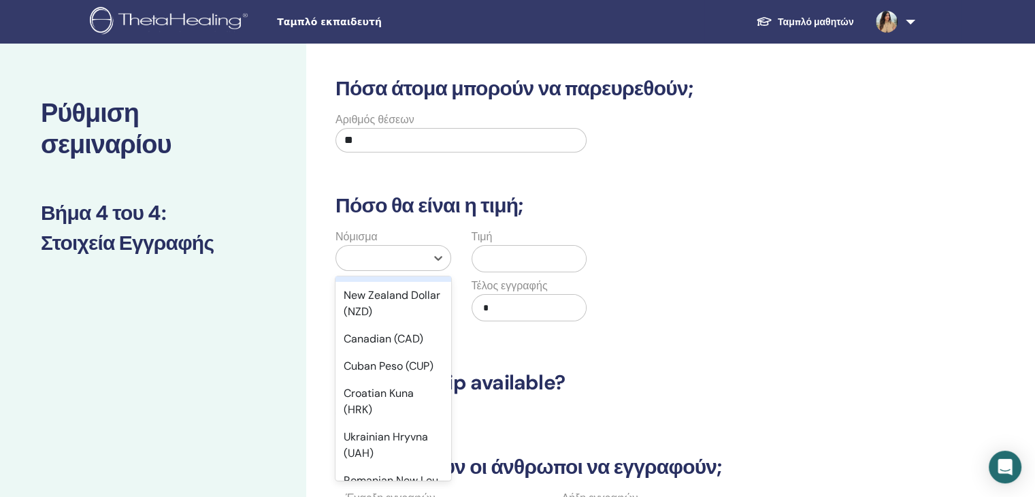
click at [362, 263] on div at bounding box center [381, 257] width 76 height 19
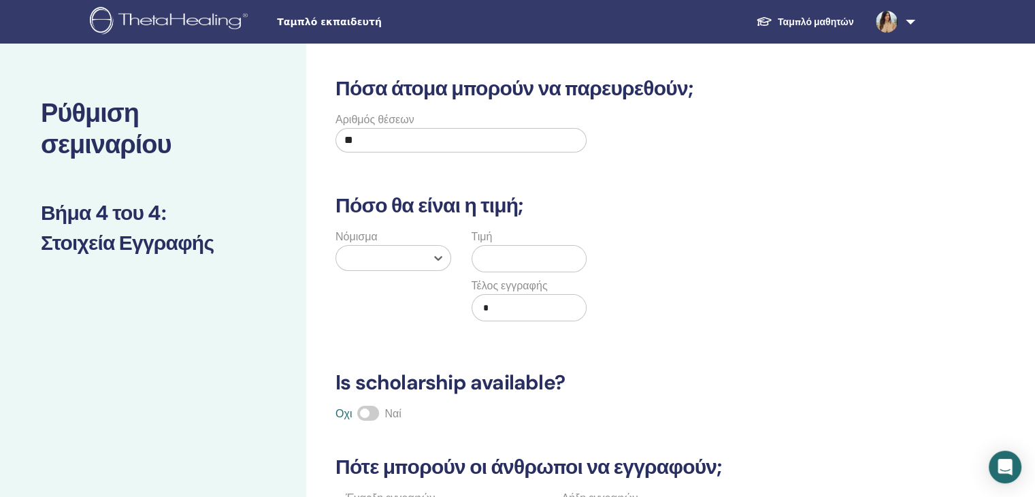
type input "*"
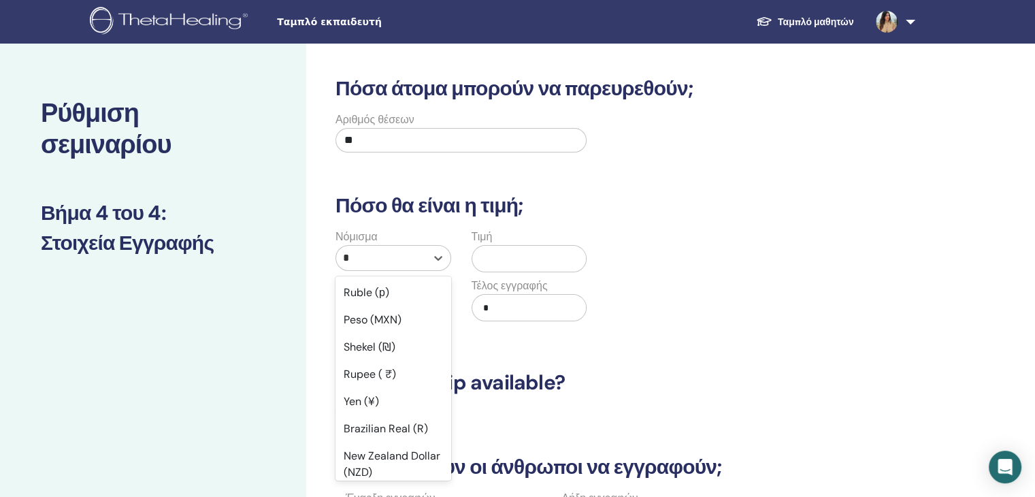
type input "**"
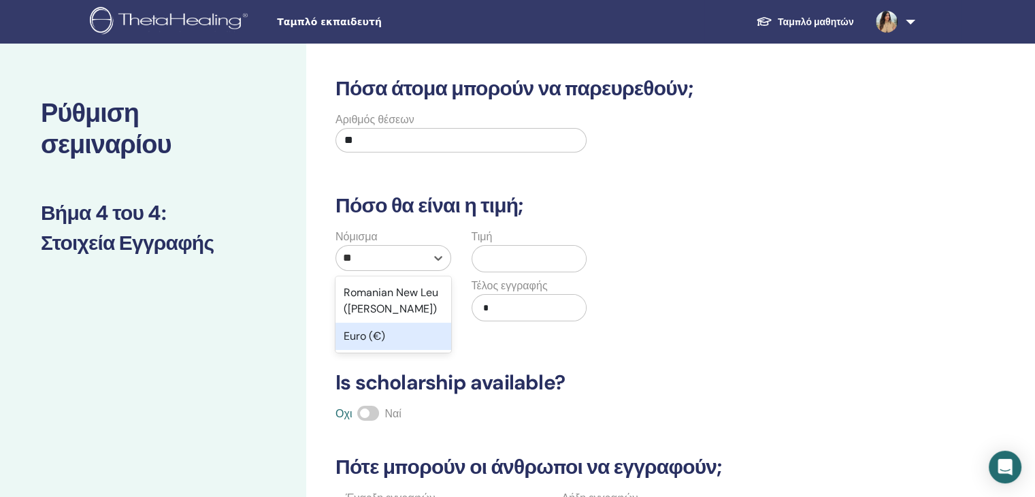
click at [368, 344] on div "Euro (€)" at bounding box center [394, 336] width 116 height 27
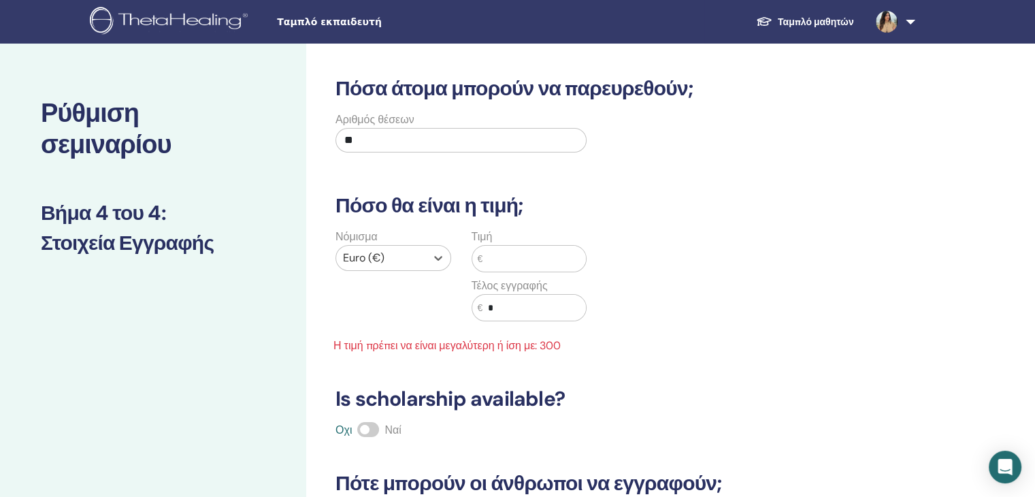
click at [506, 260] on input "text" at bounding box center [534, 259] width 103 height 26
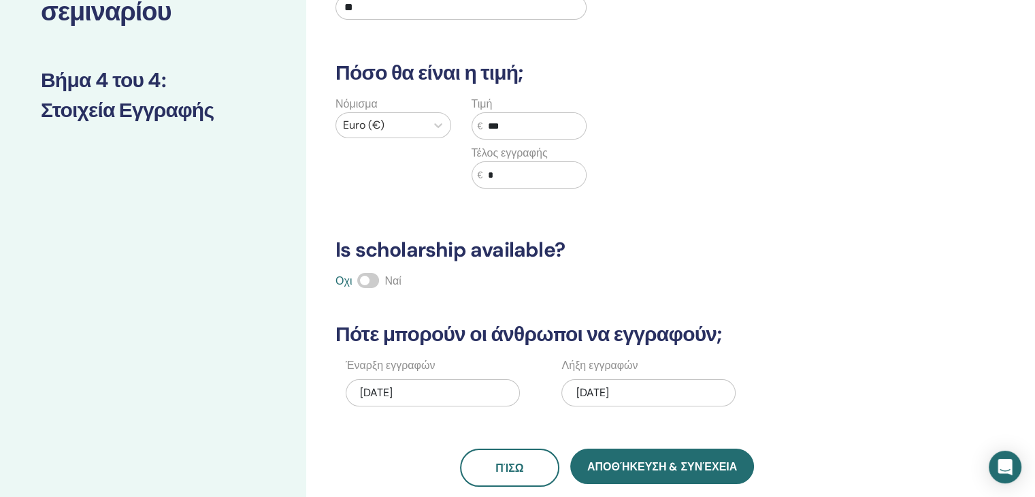
scroll to position [136, 0]
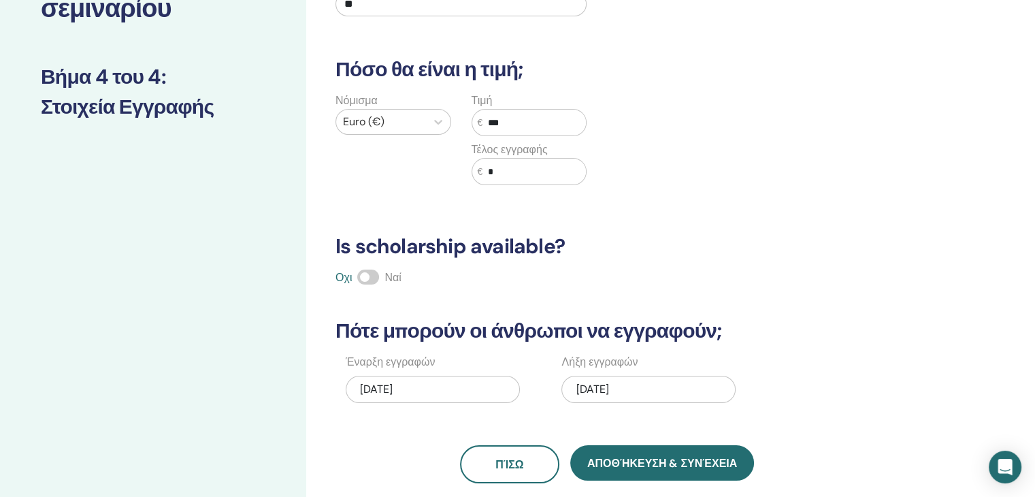
click at [531, 115] on input "***" at bounding box center [534, 123] width 103 height 26
type input "***"
click at [366, 276] on span at bounding box center [368, 277] width 22 height 15
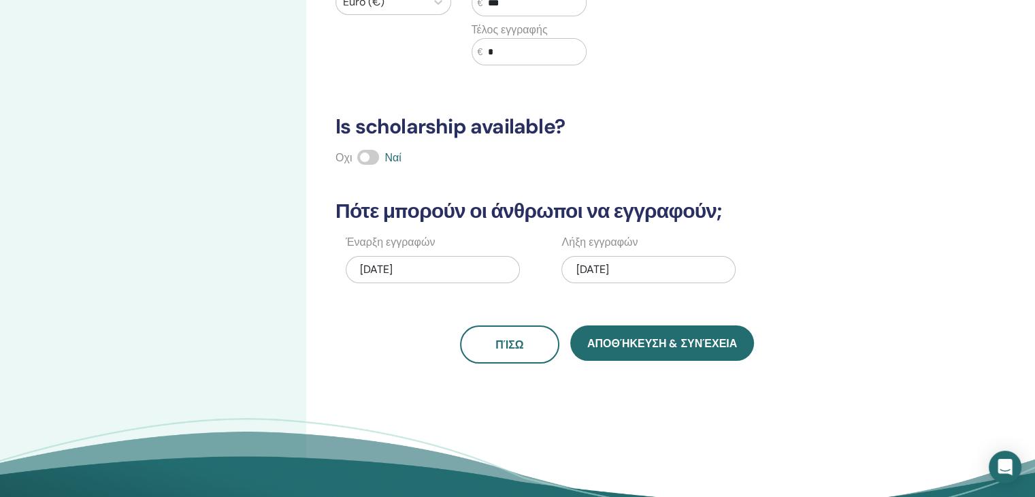
scroll to position [272, 0]
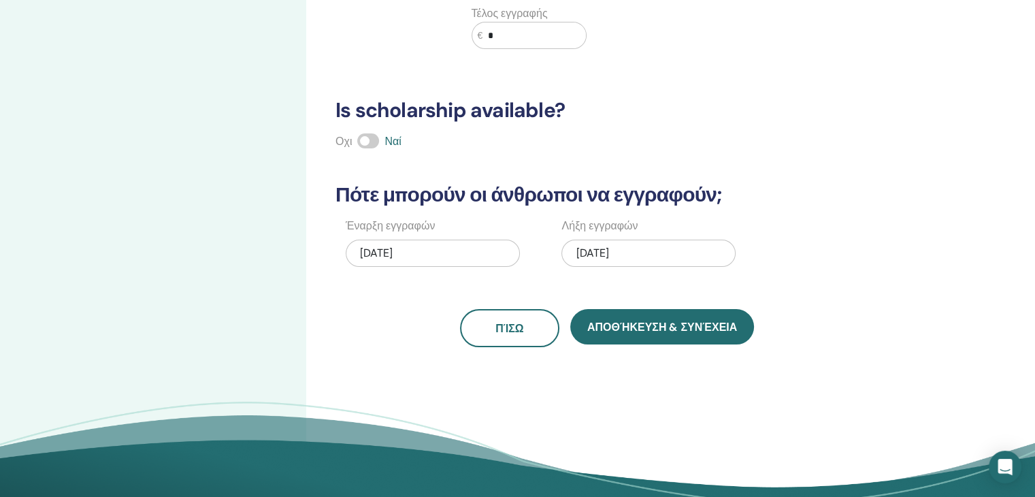
click at [628, 248] on div "11/02/2025" at bounding box center [649, 253] width 174 height 27
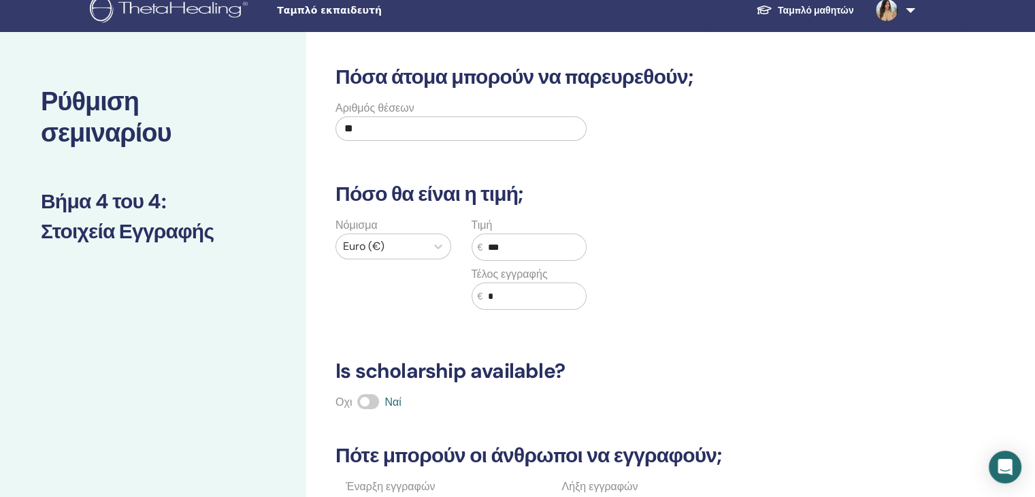
scroll to position [0, 0]
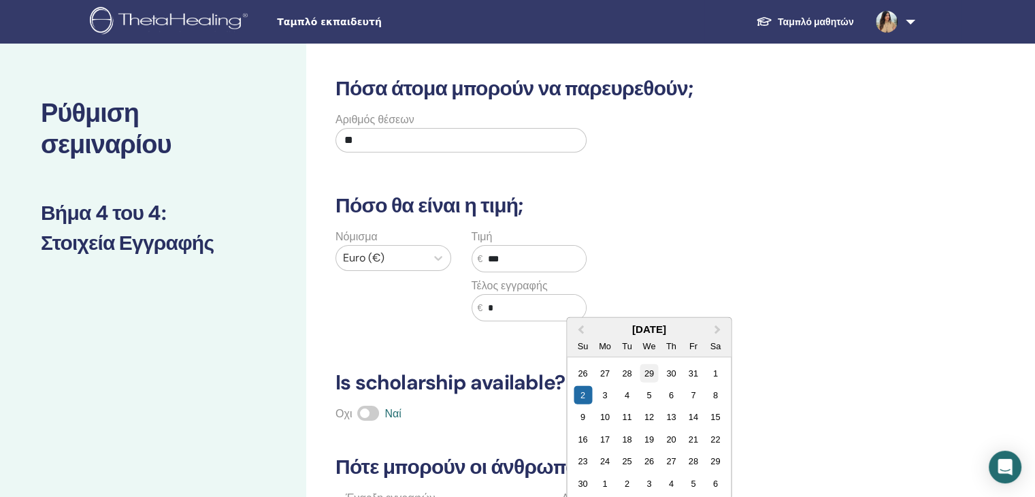
click at [649, 372] on div "29" at bounding box center [649, 373] width 18 height 18
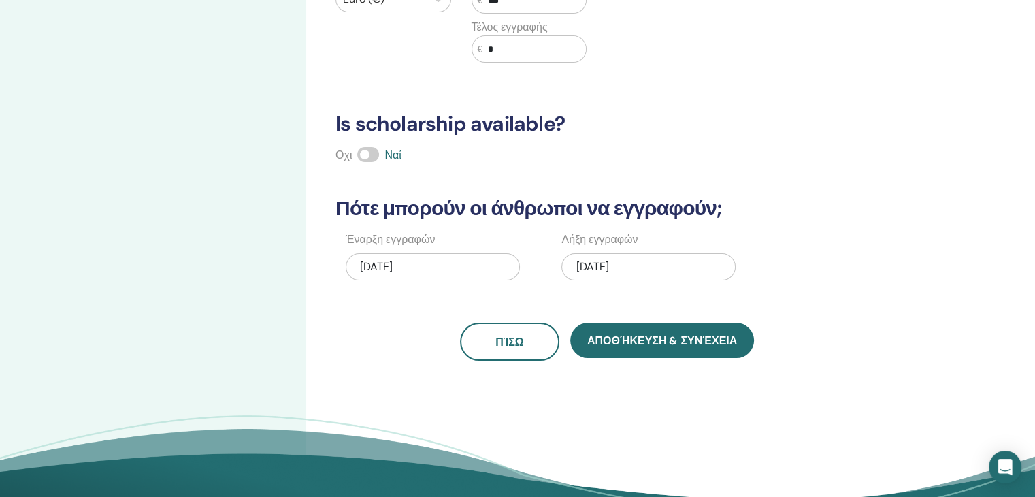
scroll to position [272, 0]
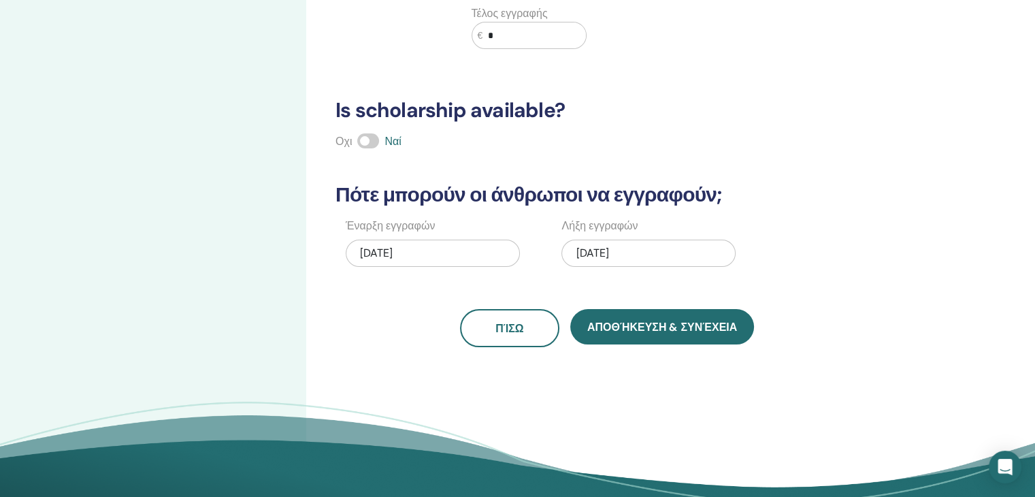
click at [641, 260] on div "10/29/2025" at bounding box center [649, 253] width 174 height 27
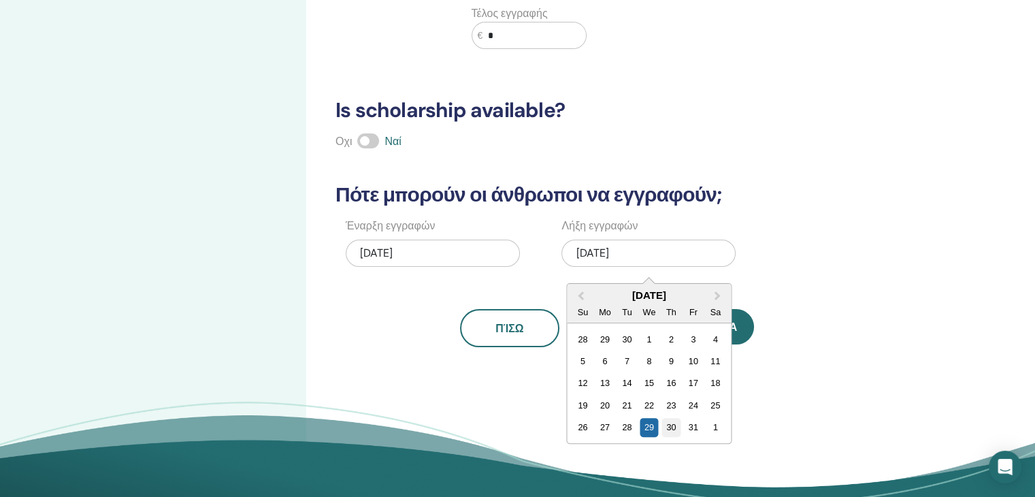
click at [673, 425] on div "30" at bounding box center [671, 427] width 18 height 18
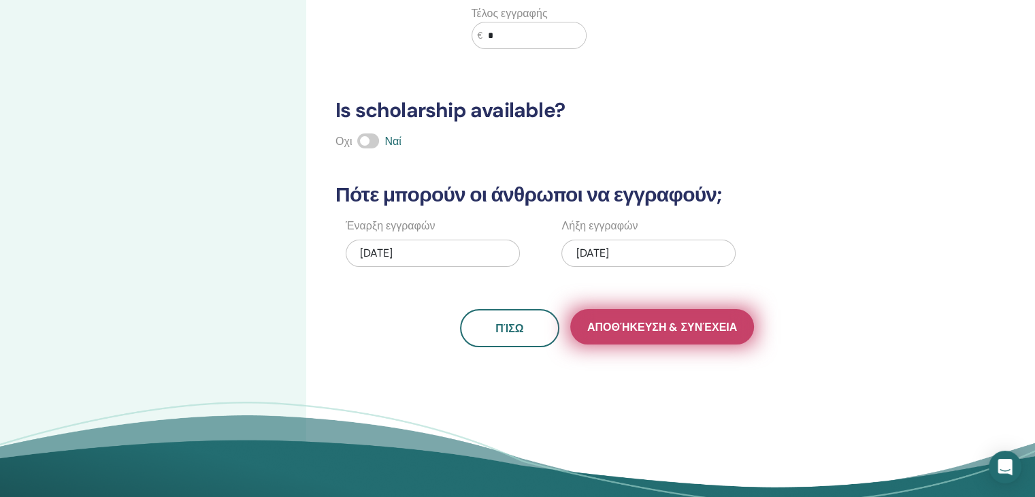
click at [664, 333] on span "Αποθήκευση & Συνέχεια" at bounding box center [662, 327] width 150 height 14
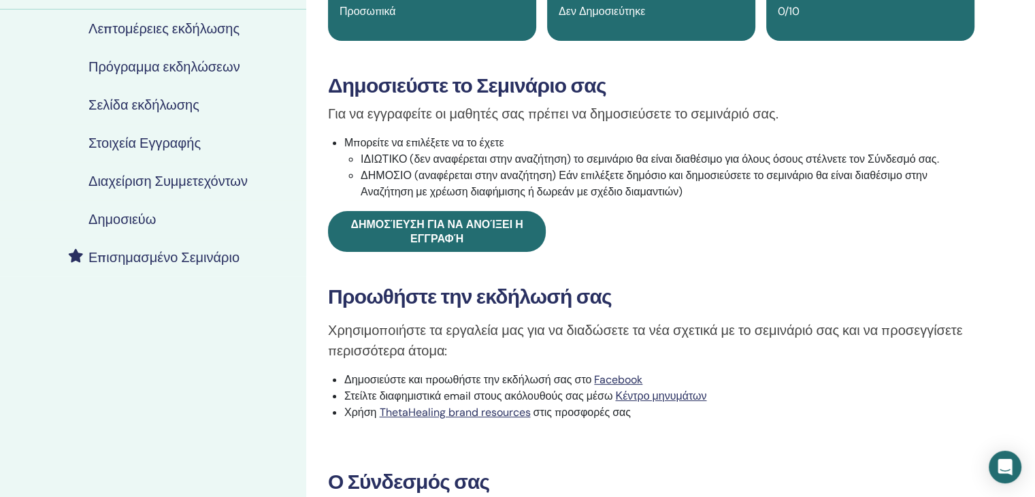
scroll to position [136, 0]
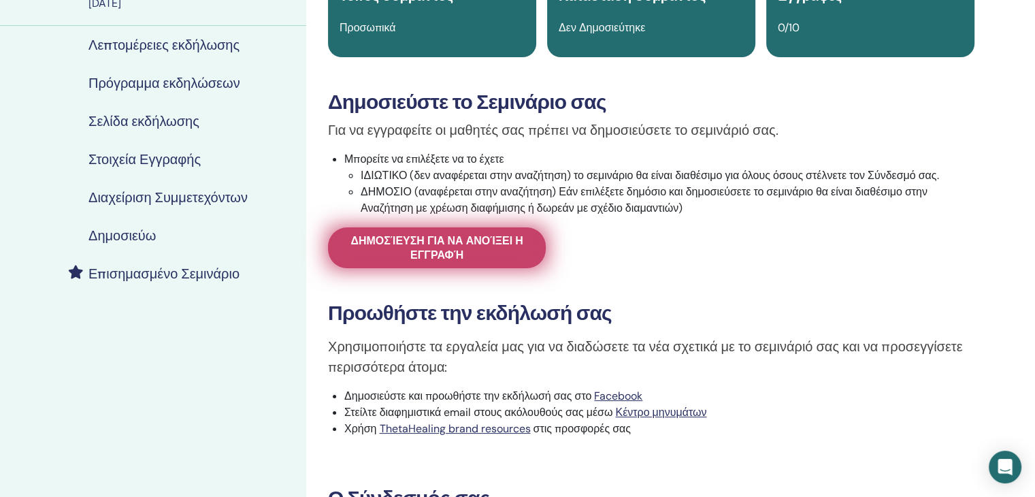
click at [438, 240] on span "Δημοσίευση για να ανοίξει η εγγραφή" at bounding box center [437, 247] width 184 height 29
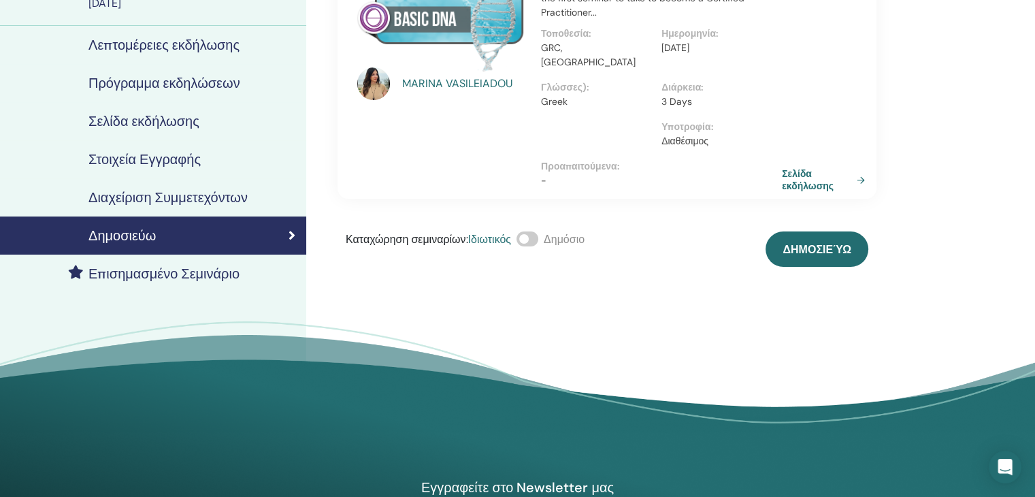
click at [525, 231] on span at bounding box center [528, 238] width 22 height 15
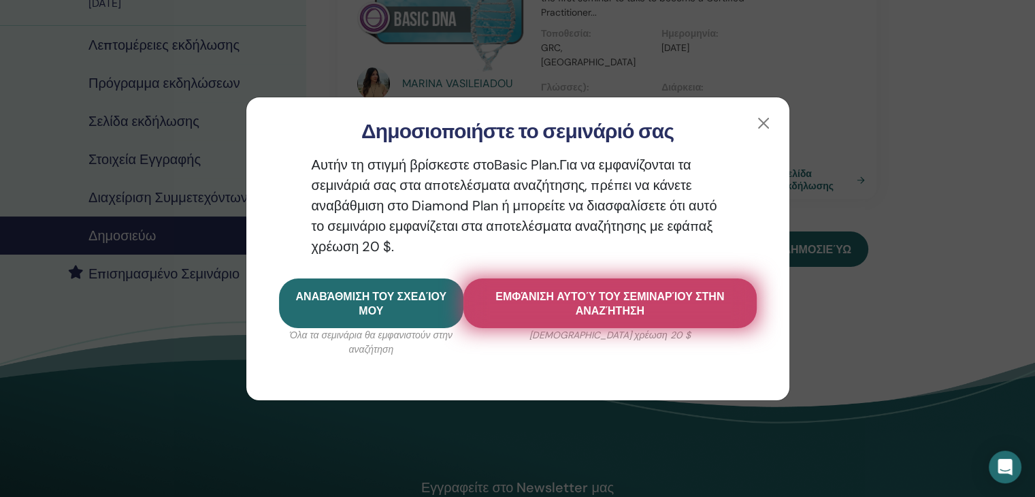
click at [572, 304] on span "Εμφάνιση αυτού του σεμιναρίου στην αναζήτηση" at bounding box center [610, 303] width 259 height 29
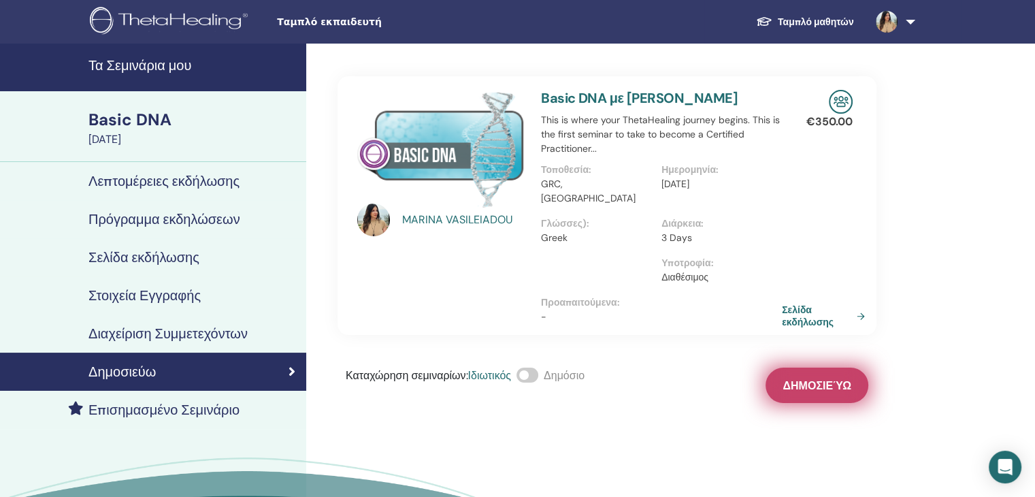
click at [830, 378] on span "Δημοσιεύω" at bounding box center [817, 385] width 69 height 14
click at [809, 369] on div "Καταχώρηση σεμιναρίων : Ιδιωτικός Δημόσιο Δημοσίευσε" at bounding box center [607, 385] width 539 height 35
click at [523, 368] on span at bounding box center [528, 375] width 22 height 15
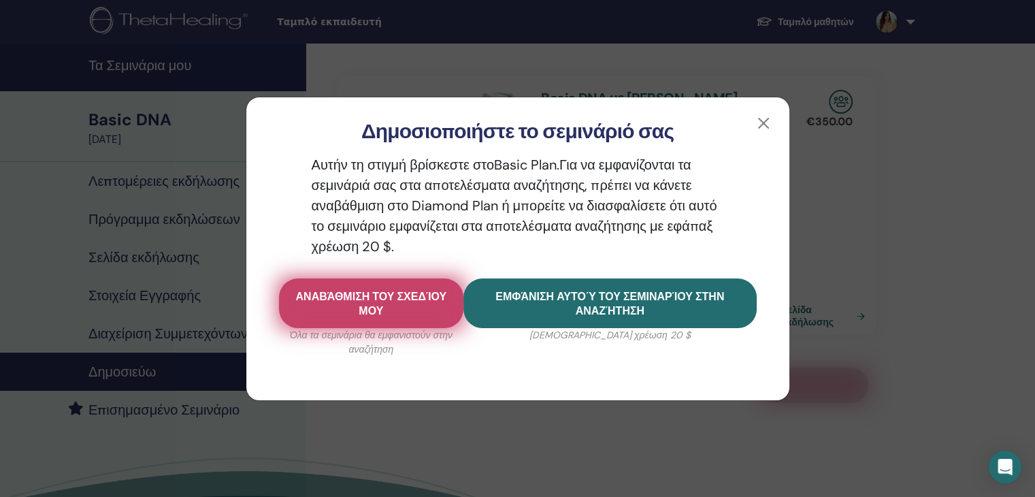
click at [434, 316] on span "Αναβάθμιση του σχεδίου μου" at bounding box center [371, 303] width 151 height 29
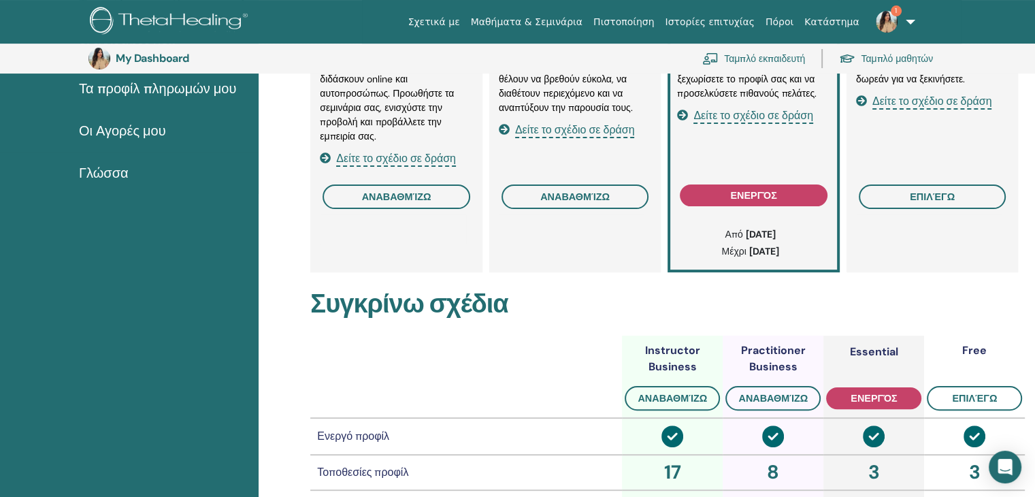
scroll to position [166, 0]
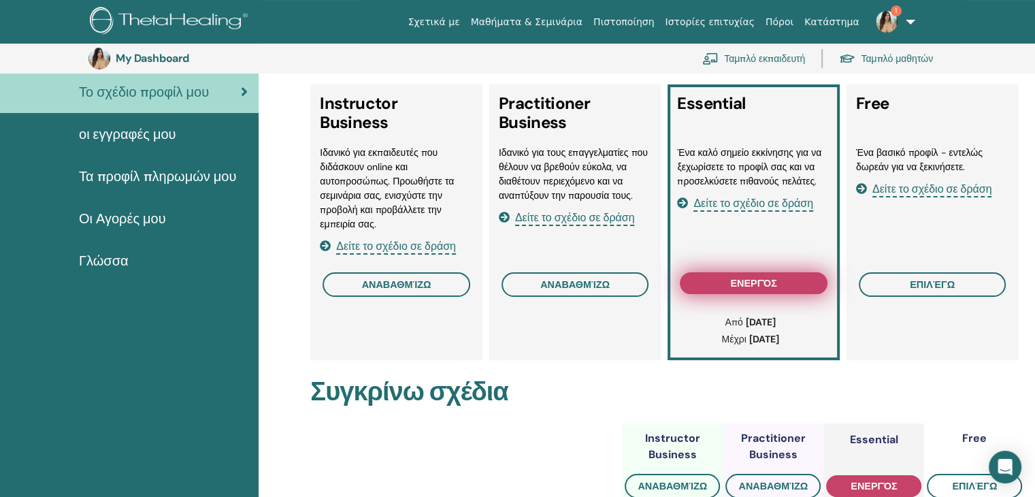
click at [754, 285] on span "ενεργός" at bounding box center [753, 283] width 46 height 11
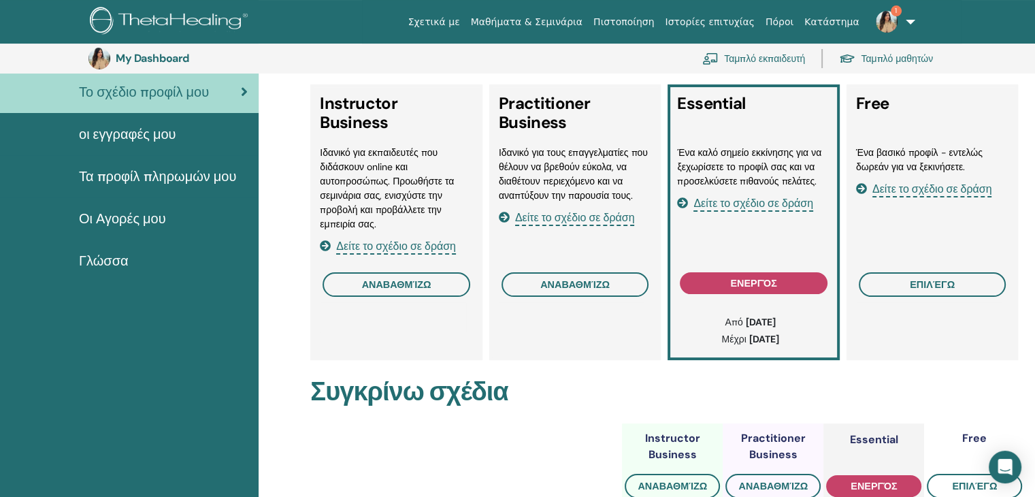
click at [753, 202] on span "Δείτε το σχέδιο σε δράση" at bounding box center [754, 204] width 120 height 16
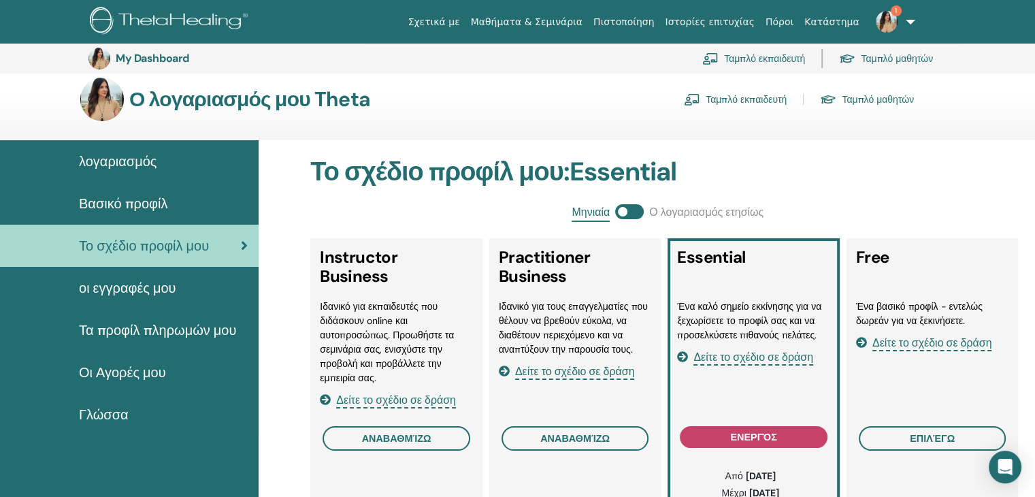
scroll to position [0, 0]
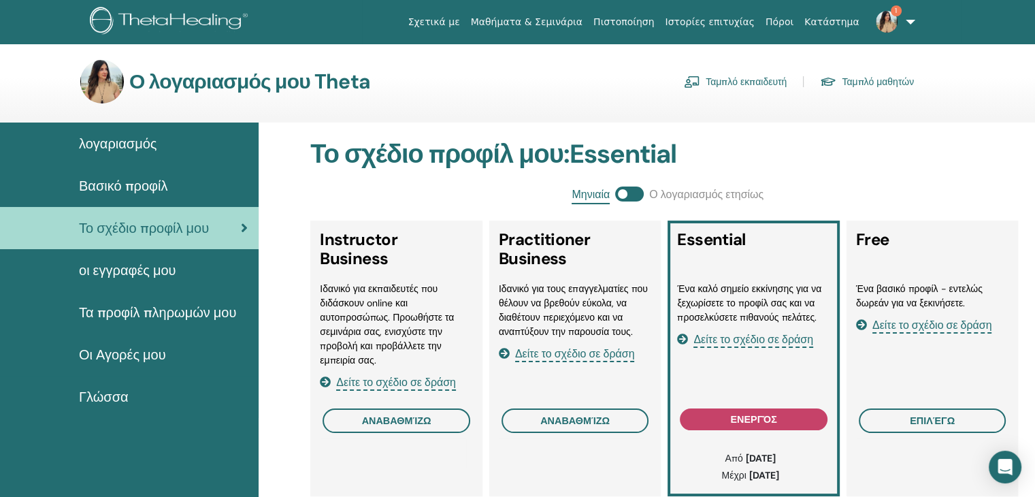
click at [879, 23] on img at bounding box center [887, 22] width 22 height 22
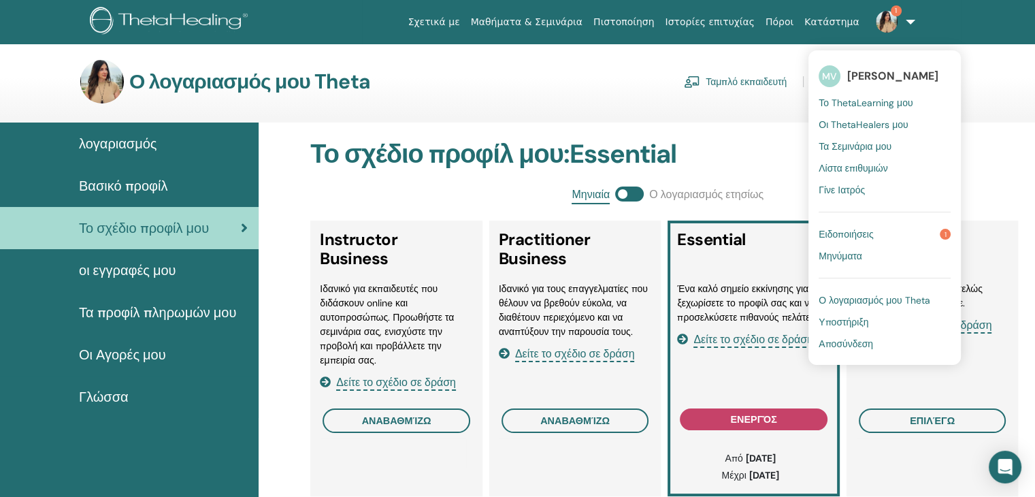
click at [850, 231] on span "Ειδοποιήσεις" at bounding box center [846, 234] width 54 height 12
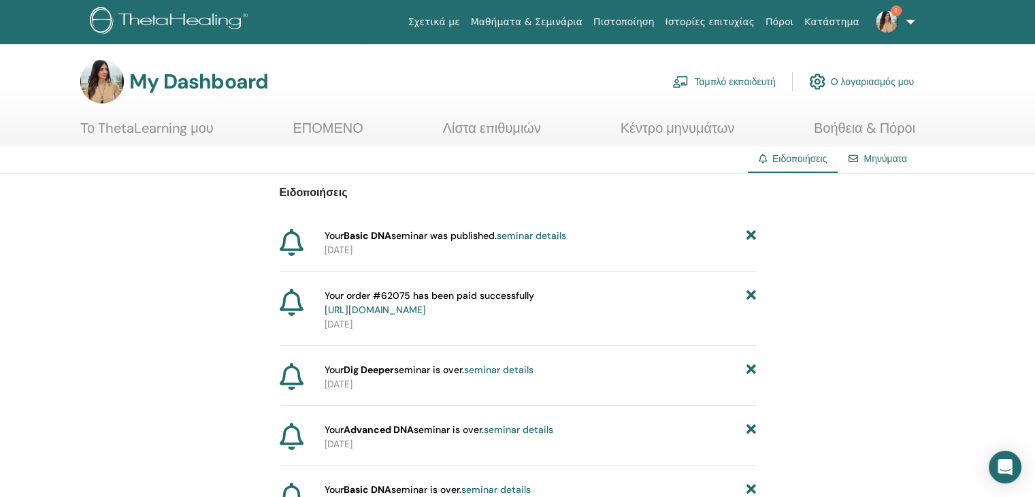
click at [720, 82] on link "Ταμπλό εκπαιδευτή" at bounding box center [724, 82] width 103 height 30
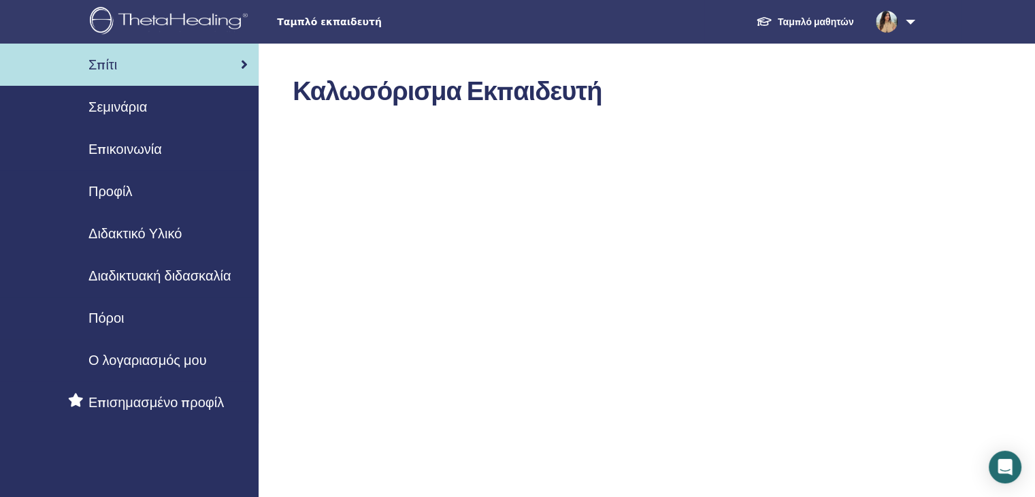
click at [155, 108] on div "Σεμινάρια" at bounding box center [129, 107] width 237 height 20
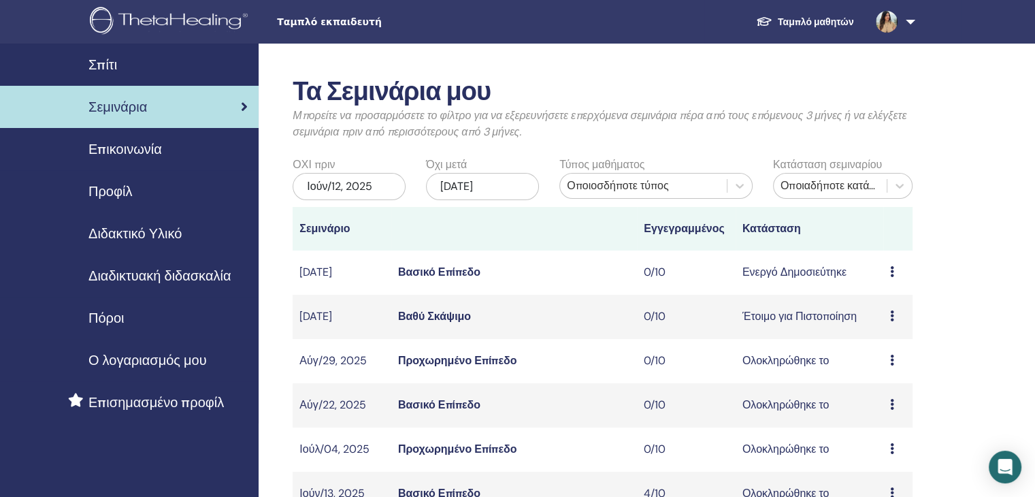
click at [893, 274] on icon at bounding box center [892, 271] width 4 height 11
click at [884, 283] on link "Προεπισκόπηση" at bounding box center [897, 285] width 78 height 14
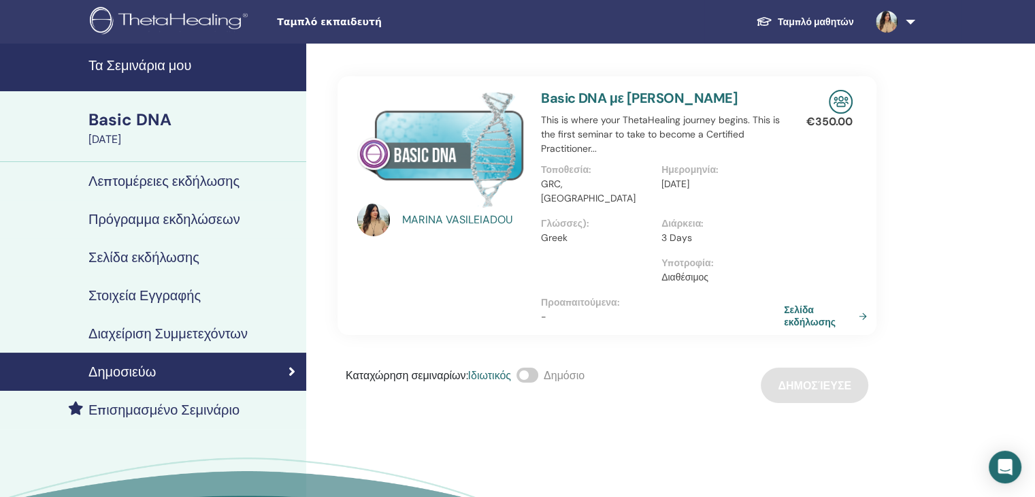
click at [792, 304] on link "Σελίδα εκδήλωσης" at bounding box center [828, 316] width 88 height 25
click at [532, 368] on span at bounding box center [528, 375] width 22 height 15
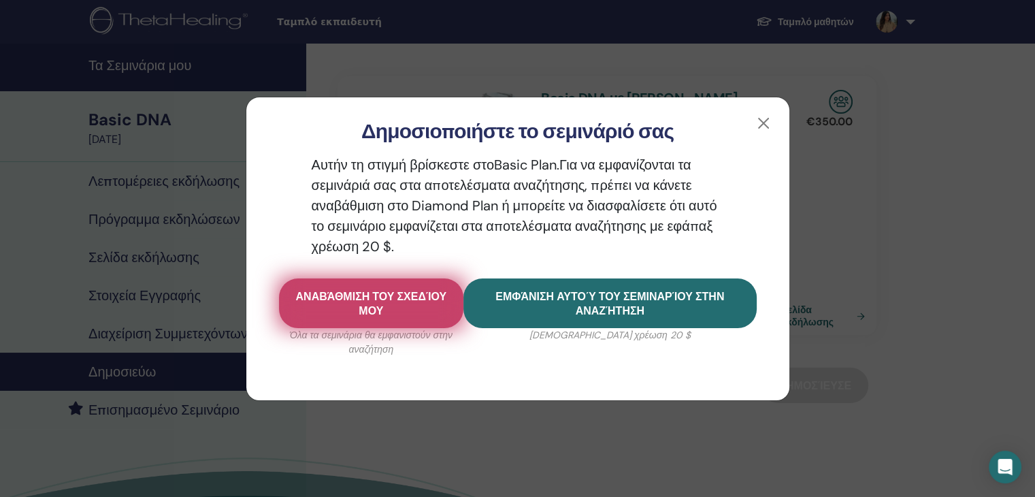
click at [420, 312] on span "Αναβάθμιση του σχεδίου μου" at bounding box center [371, 303] width 151 height 29
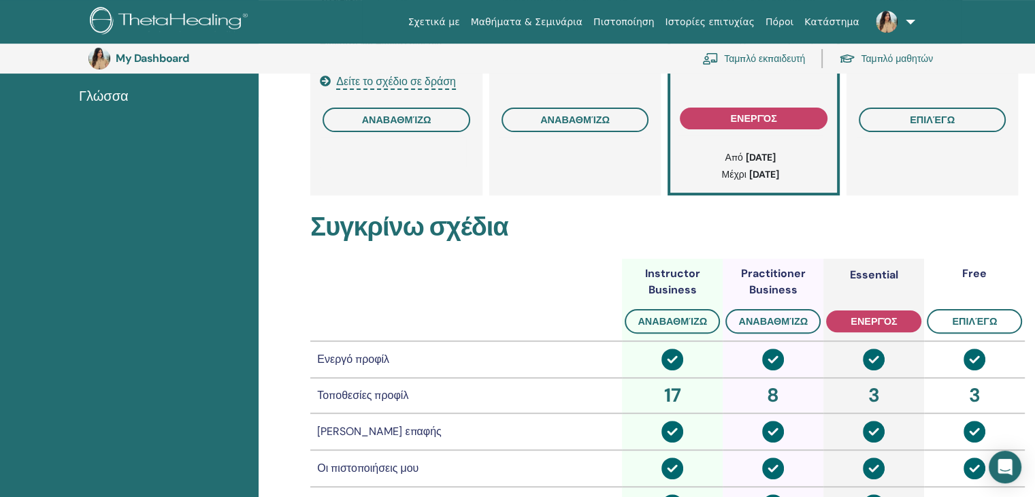
scroll to position [166, 0]
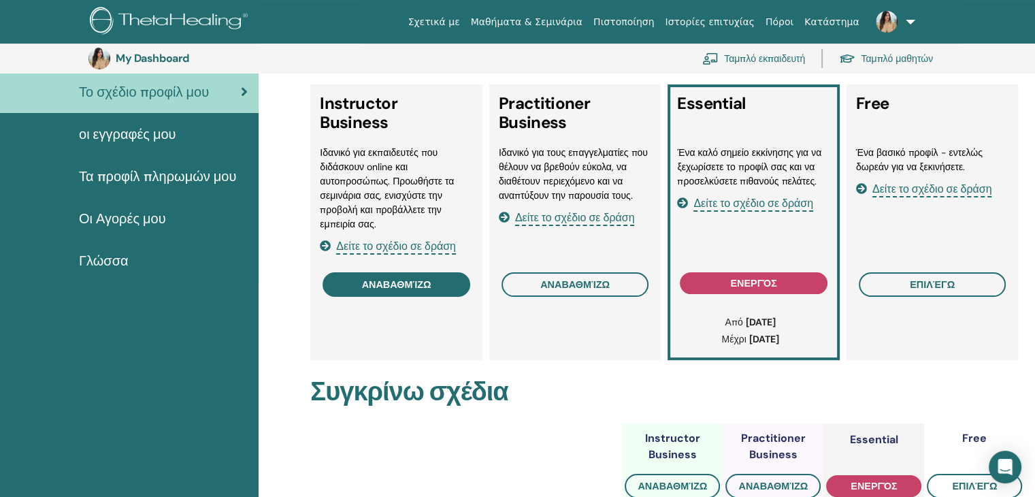
click at [402, 285] on span "αναβαθμίζω" at bounding box center [396, 284] width 69 height 11
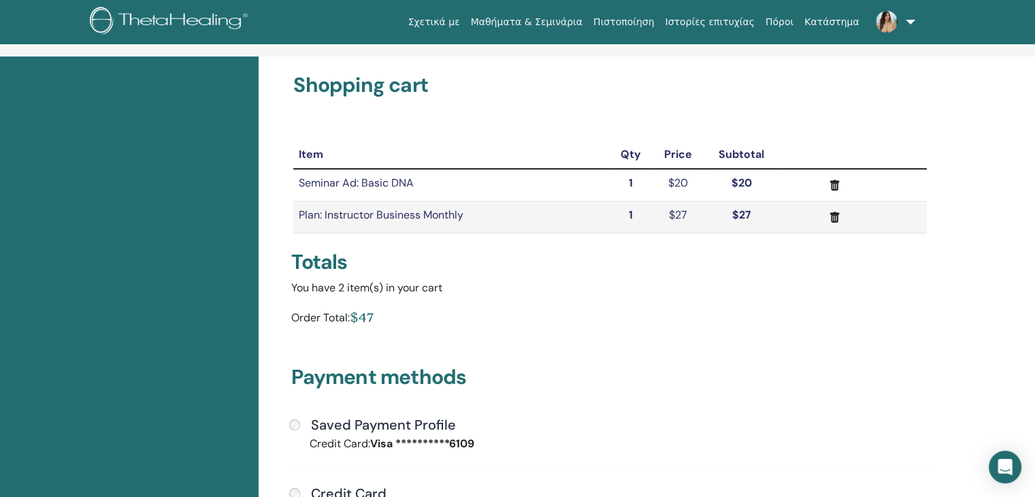
scroll to position [68, 0]
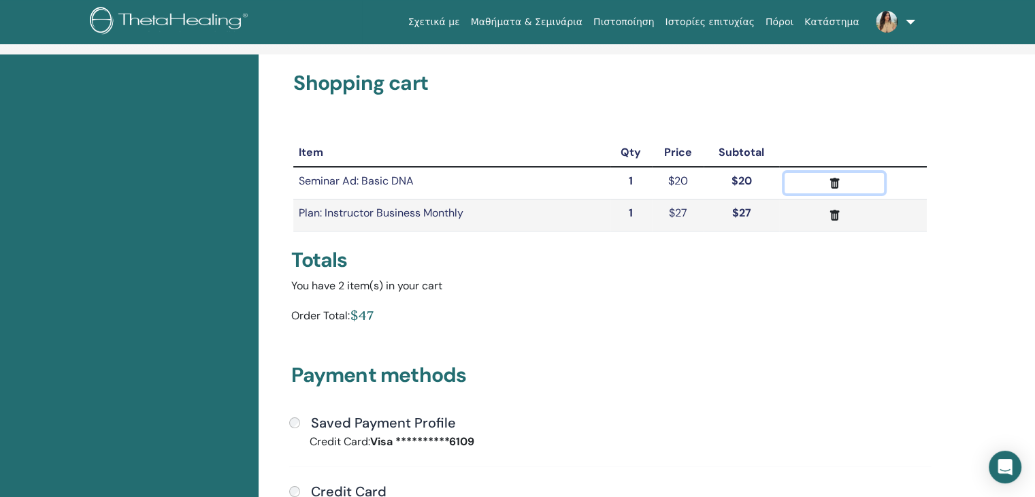
click at [832, 183] on icon "submit" at bounding box center [835, 183] width 14 height 14
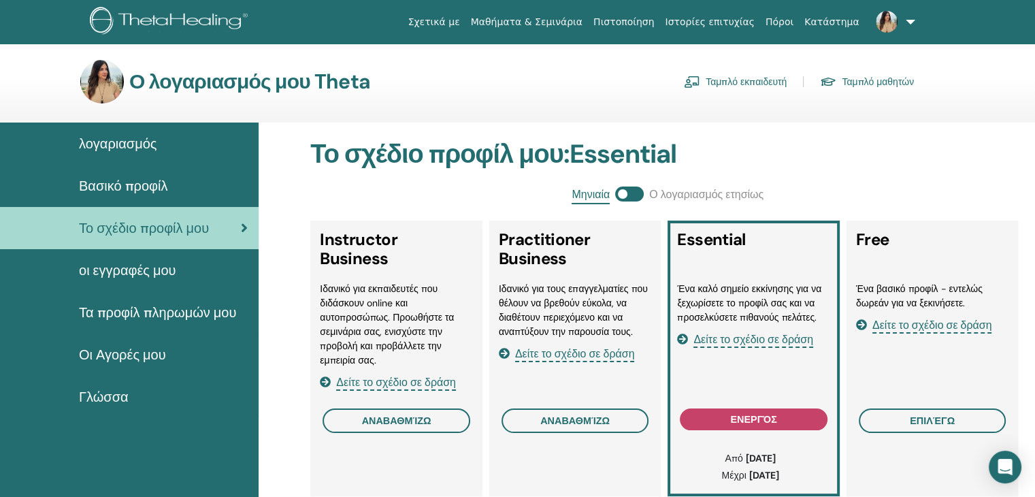
click at [142, 145] on span "λογαριασμός" at bounding box center [118, 143] width 78 height 20
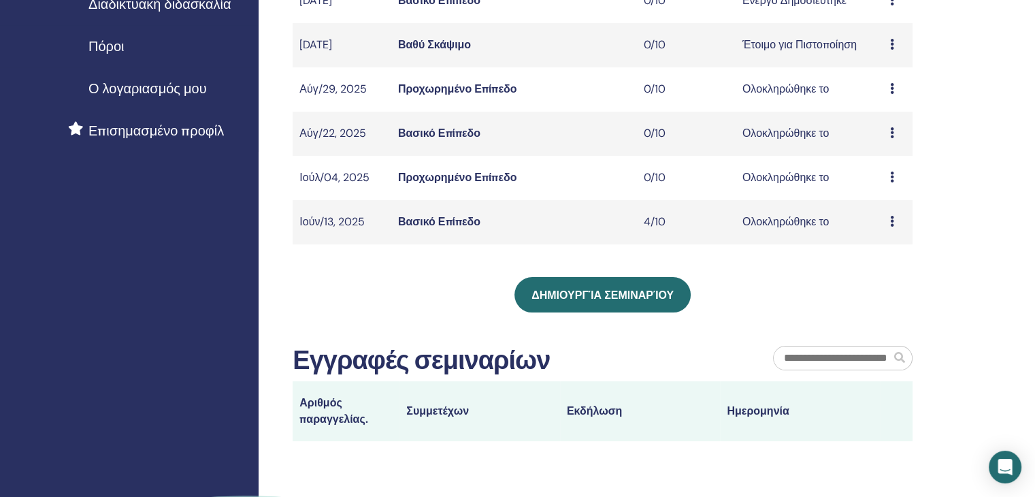
scroll to position [272, 0]
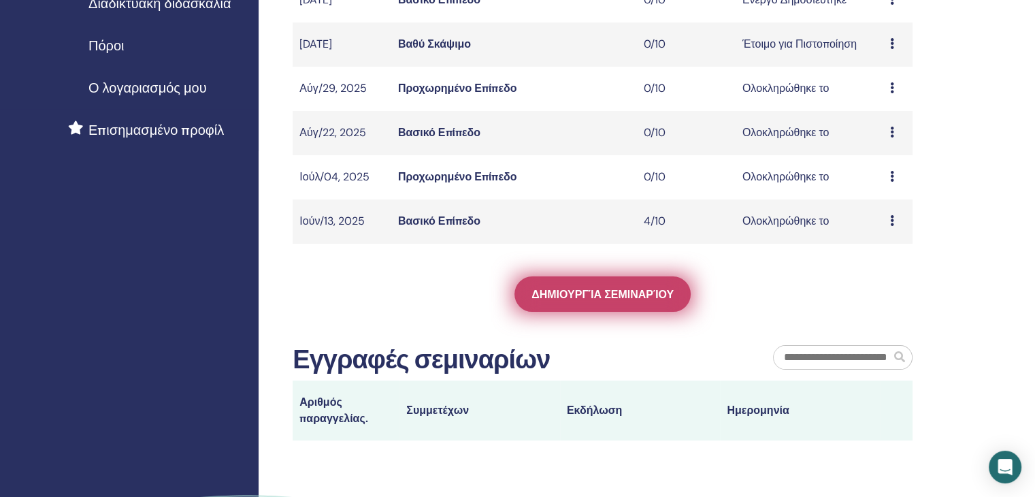
click at [599, 304] on link "Δημιουργία σεμιναρίου" at bounding box center [603, 293] width 176 height 35
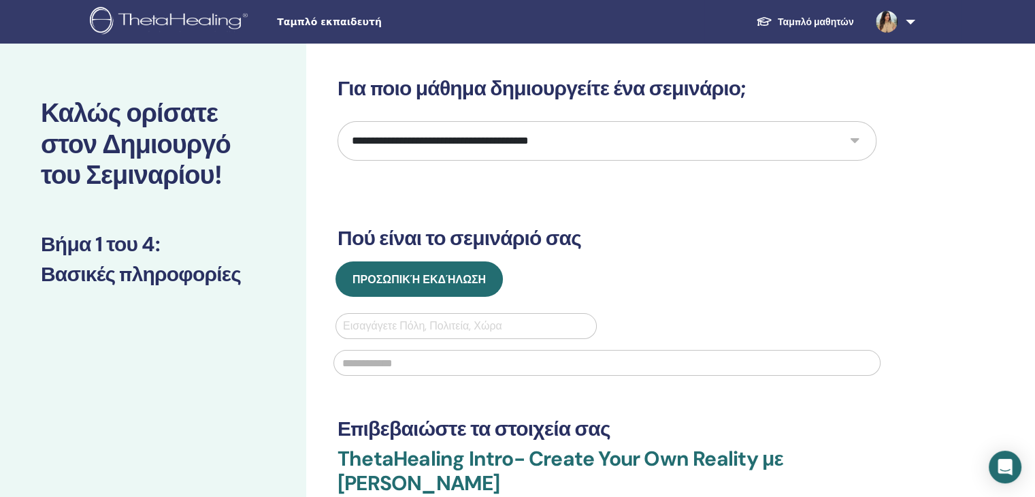
click at [735, 422] on h3 "Επιβεβαιώστε τα στοιχεία σας" at bounding box center [607, 429] width 539 height 25
click at [849, 139] on select "**********" at bounding box center [607, 140] width 539 height 39
select select "*"
click at [338, 121] on select "**********" at bounding box center [607, 140] width 539 height 39
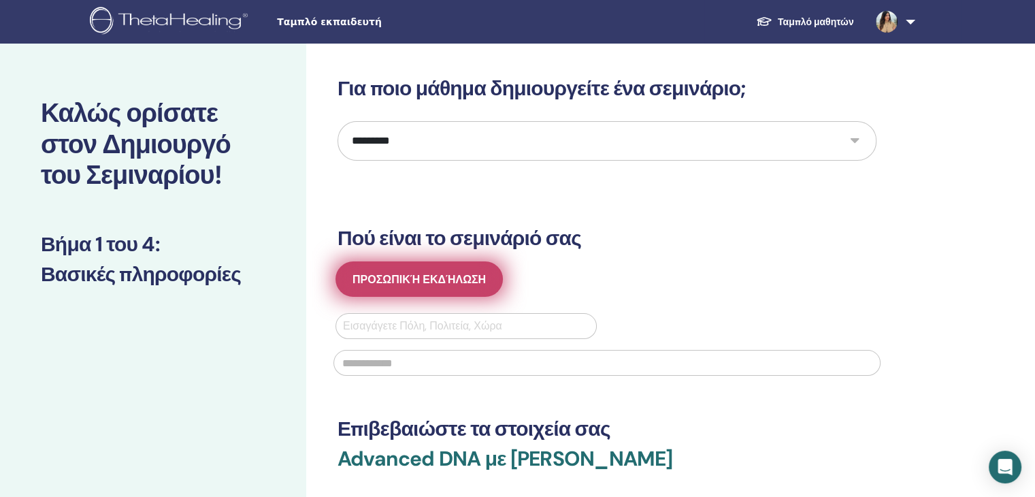
click at [409, 280] on span "Προσωπική εκδήλωση" at bounding box center [419, 279] width 133 height 14
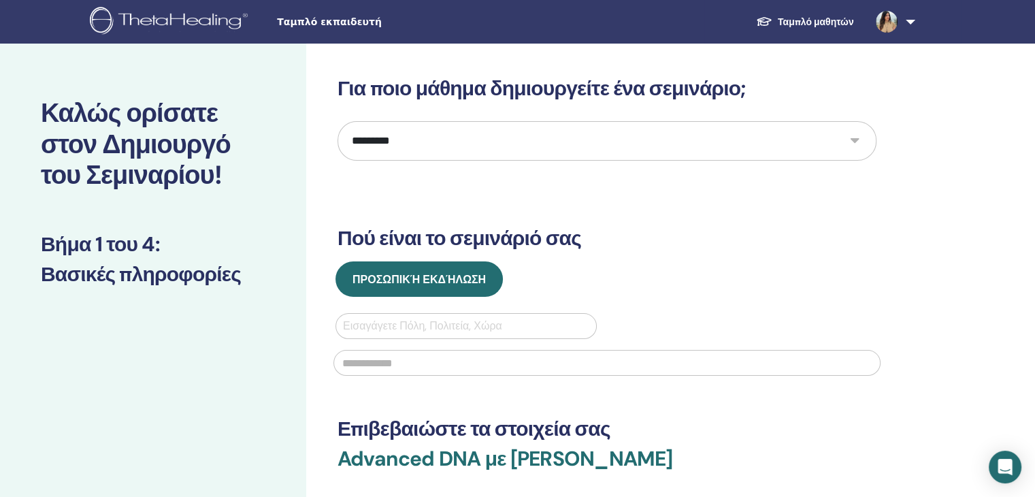
click at [363, 319] on div at bounding box center [466, 326] width 246 height 19
type input "*"
type input "**********"
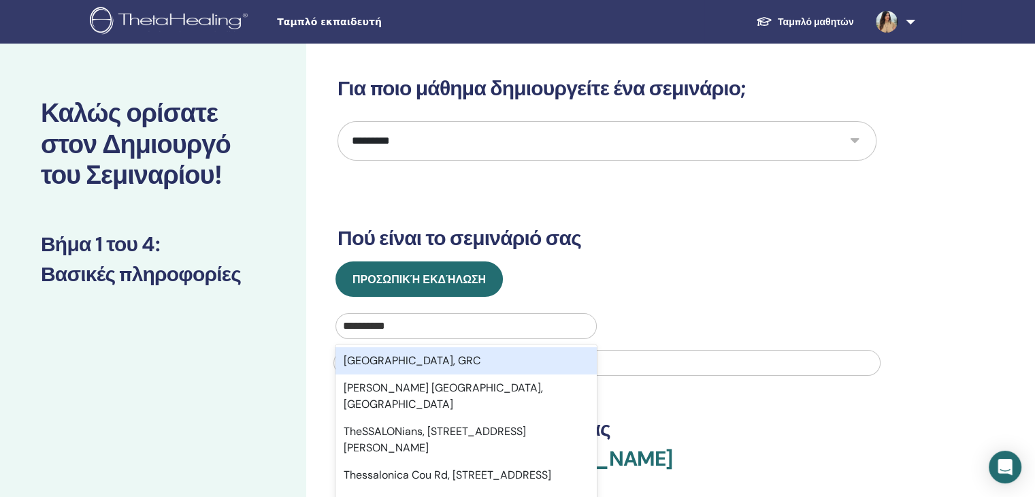
click at [365, 357] on div "[GEOGRAPHIC_DATA], GRC" at bounding box center [466, 360] width 261 height 27
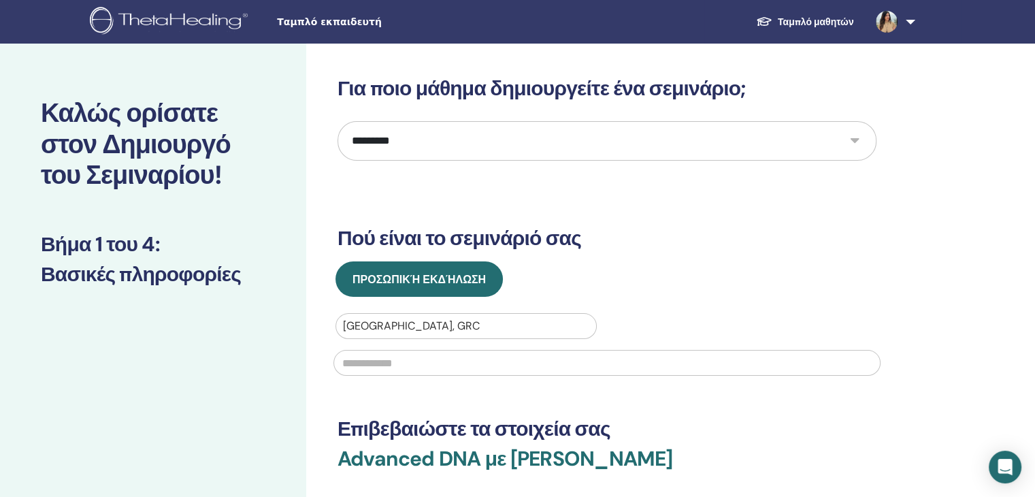
click at [365, 366] on input "text" at bounding box center [607, 363] width 547 height 26
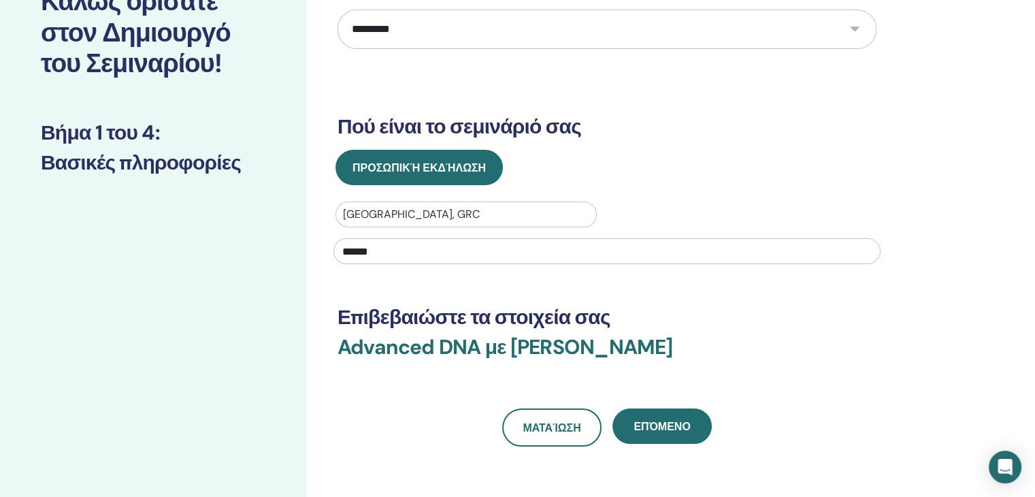
scroll to position [272, 0]
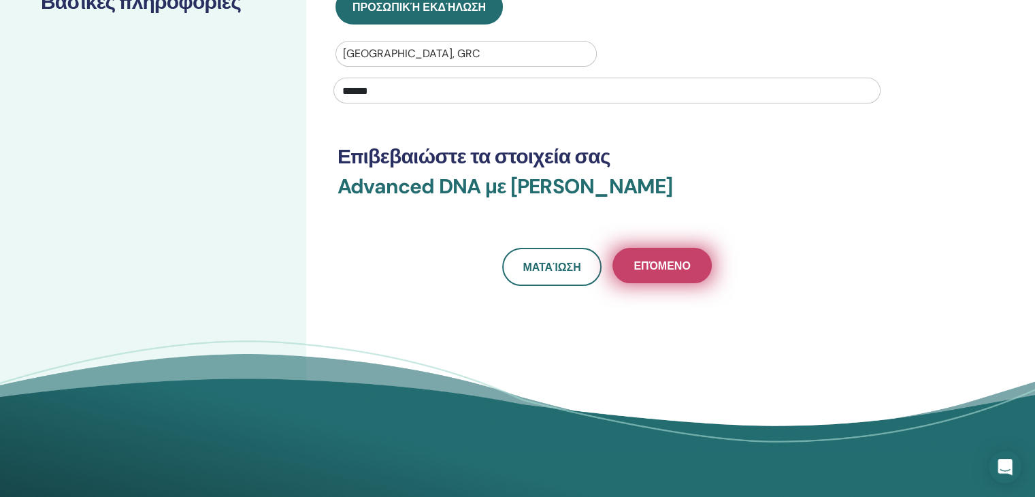
type input "******"
click at [673, 270] on span "Επόμενο" at bounding box center [662, 266] width 56 height 14
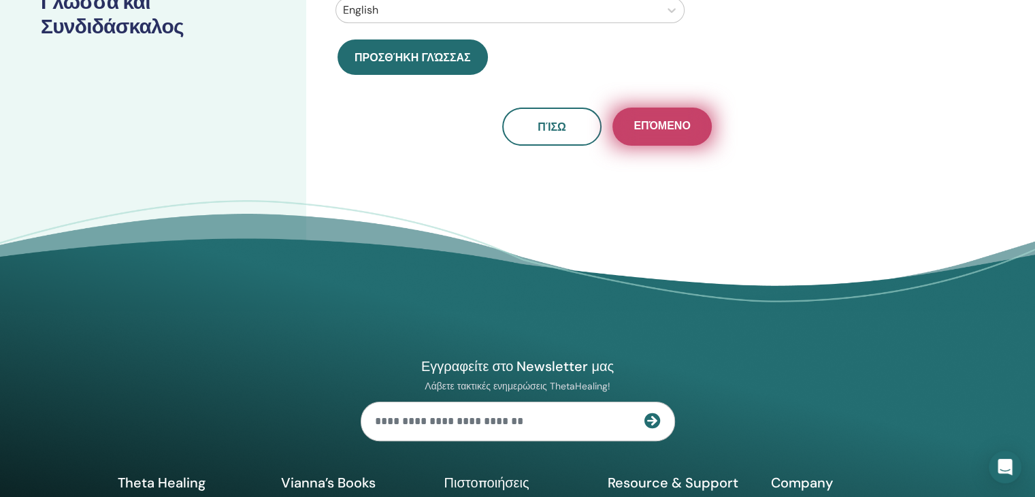
click at [670, 131] on span "Επόμενο" at bounding box center [662, 126] width 56 height 17
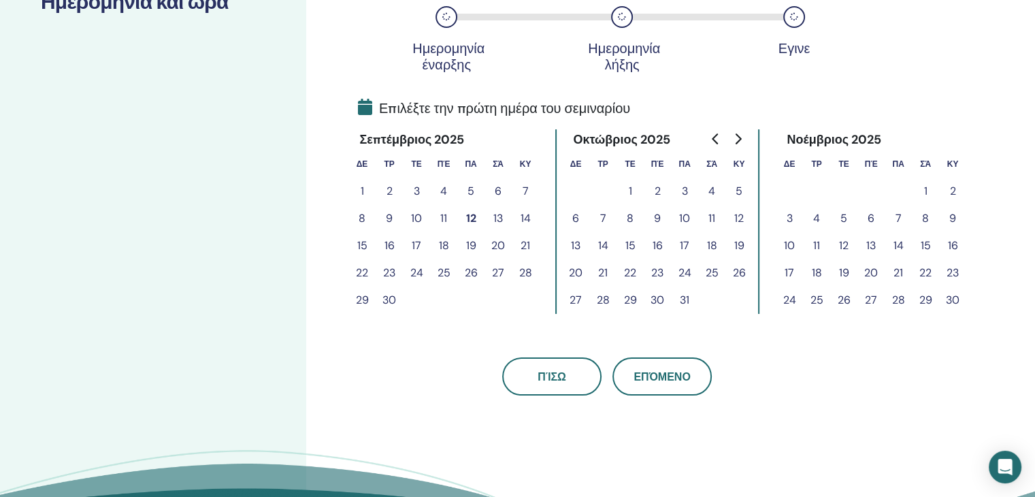
click at [901, 246] on button "14" at bounding box center [898, 245] width 27 height 27
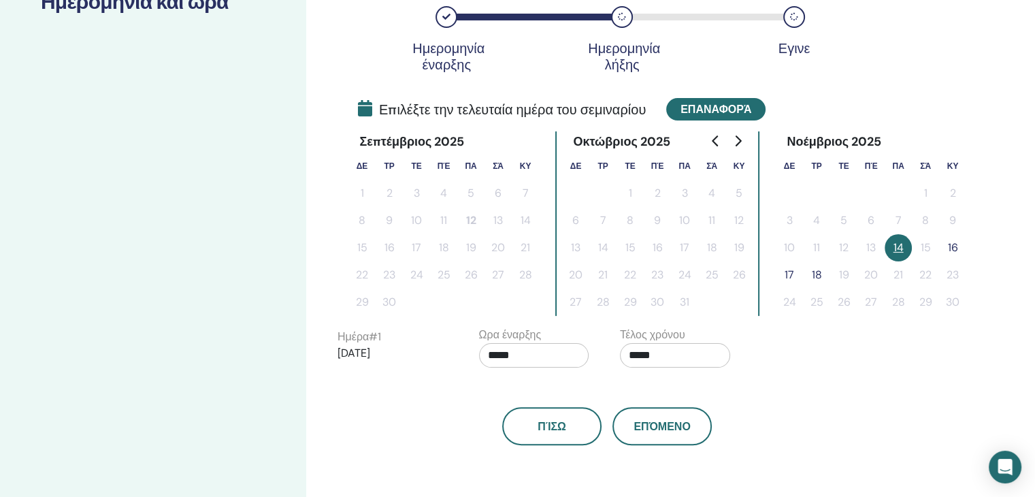
click at [743, 112] on button "Επαναφορά" at bounding box center [715, 109] width 99 height 22
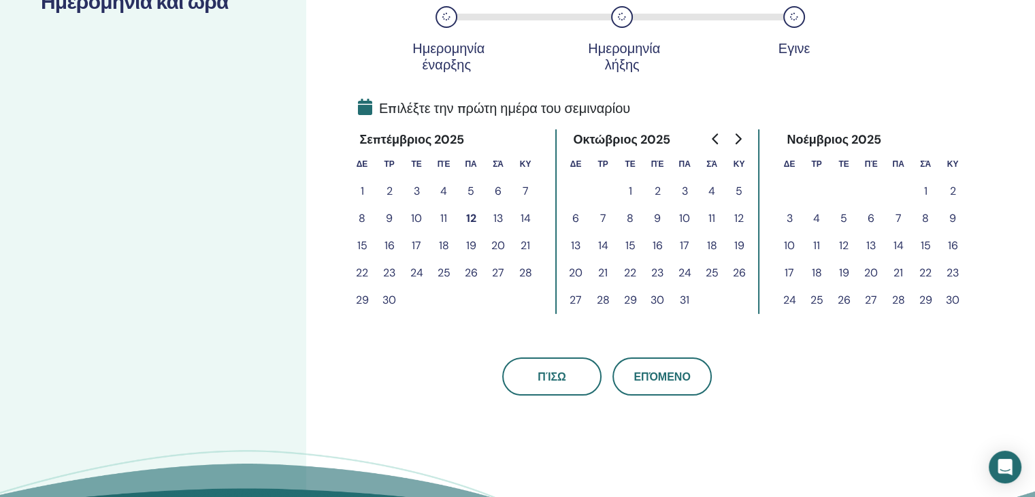
click at [898, 219] on button "7" at bounding box center [898, 218] width 27 height 27
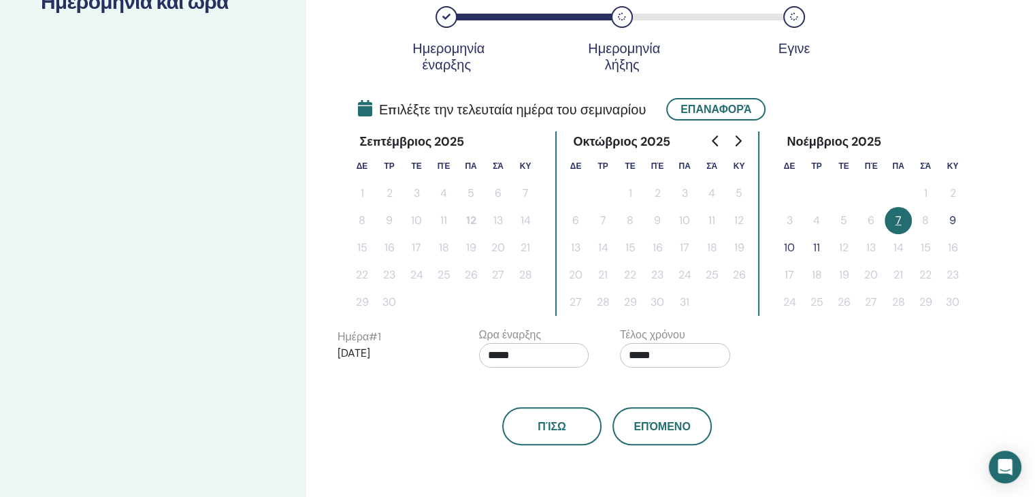
click at [952, 221] on button "9" at bounding box center [952, 220] width 27 height 27
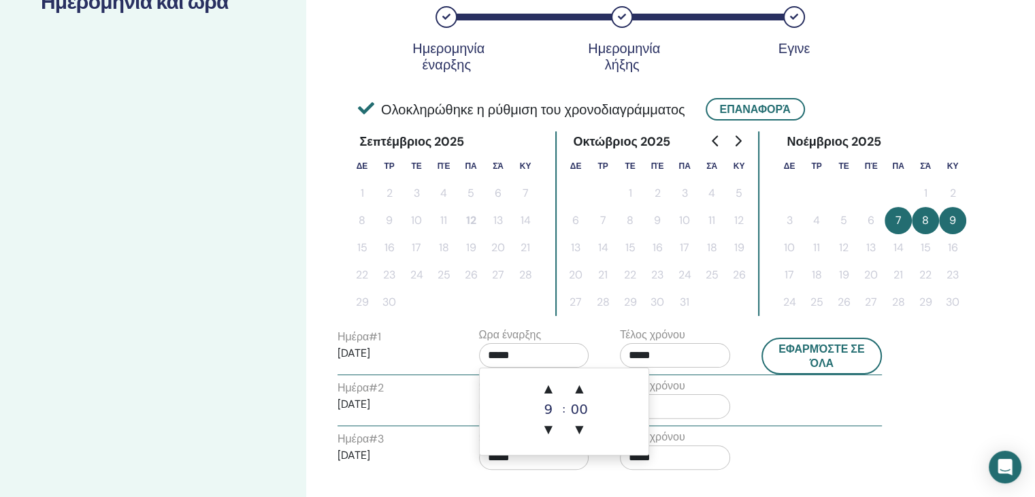
click at [526, 353] on input "*****" at bounding box center [534, 355] width 110 height 25
click at [551, 389] on span "▲" at bounding box center [548, 388] width 27 height 27
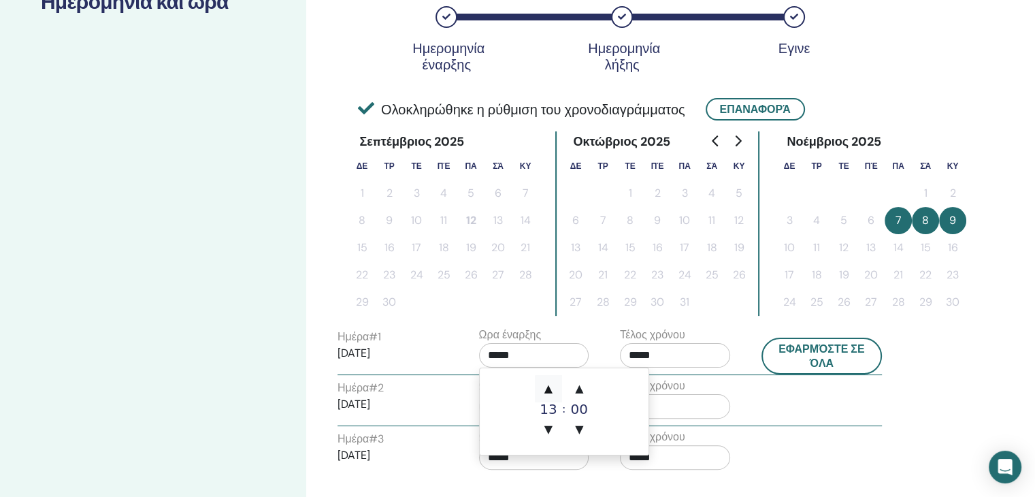
click at [551, 389] on span "▲" at bounding box center [548, 388] width 27 height 27
type input "*****"
click at [551, 389] on span "▲" at bounding box center [548, 388] width 27 height 27
click at [534, 405] on td "▲ 16 ▼ : ▲ 00 ▼" at bounding box center [564, 411] width 169 height 86
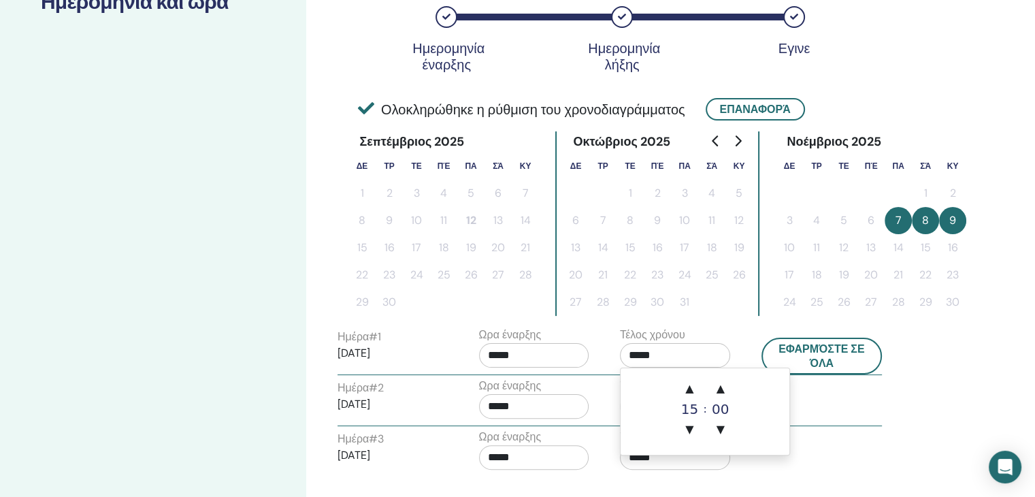
click at [651, 351] on input "*****" at bounding box center [675, 355] width 110 height 25
click at [692, 393] on span "▲" at bounding box center [689, 388] width 27 height 27
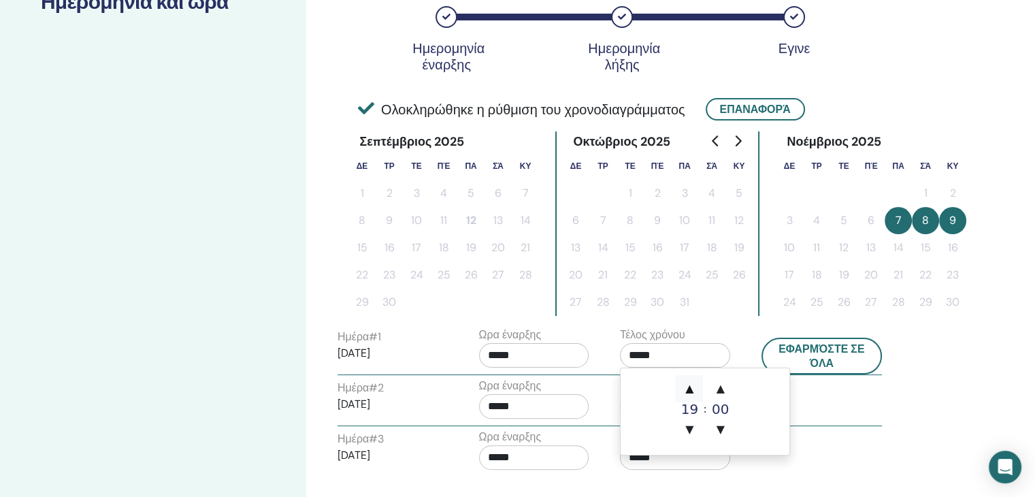
click at [692, 393] on span "▲" at bounding box center [689, 388] width 27 height 27
type input "*****"
click at [527, 398] on input "*****" at bounding box center [534, 406] width 110 height 25
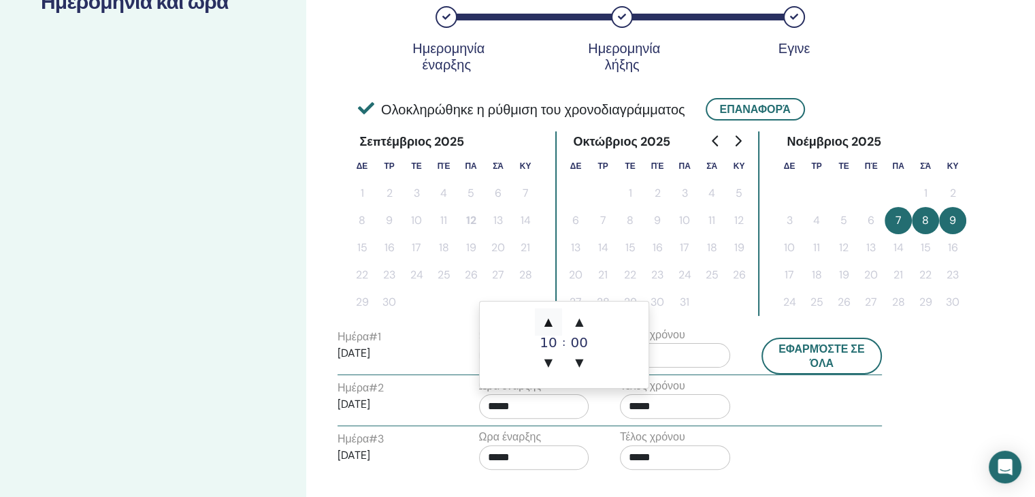
click at [553, 322] on span "▲" at bounding box center [548, 321] width 27 height 27
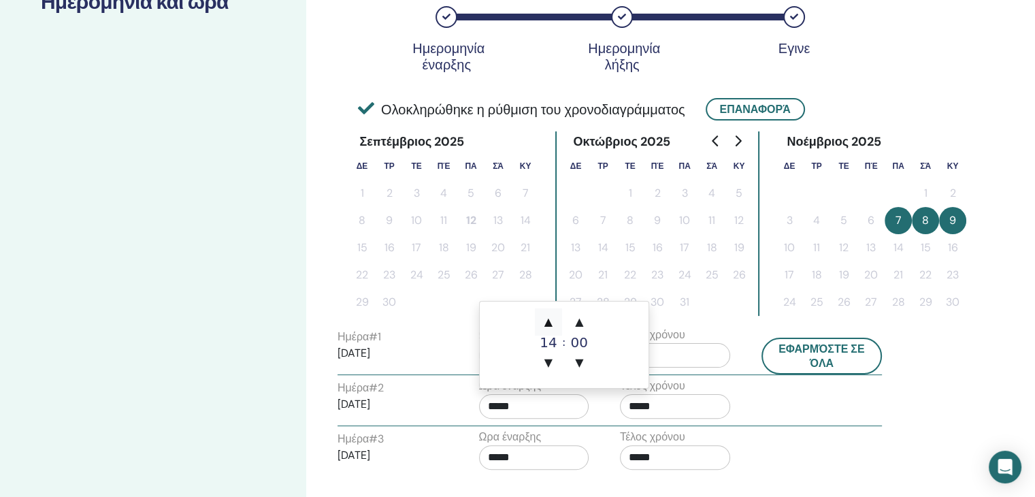
type input "*****"
click at [553, 322] on span "▲" at bounding box center [548, 321] width 27 height 27
click at [545, 322] on span "▲" at bounding box center [548, 321] width 27 height 27
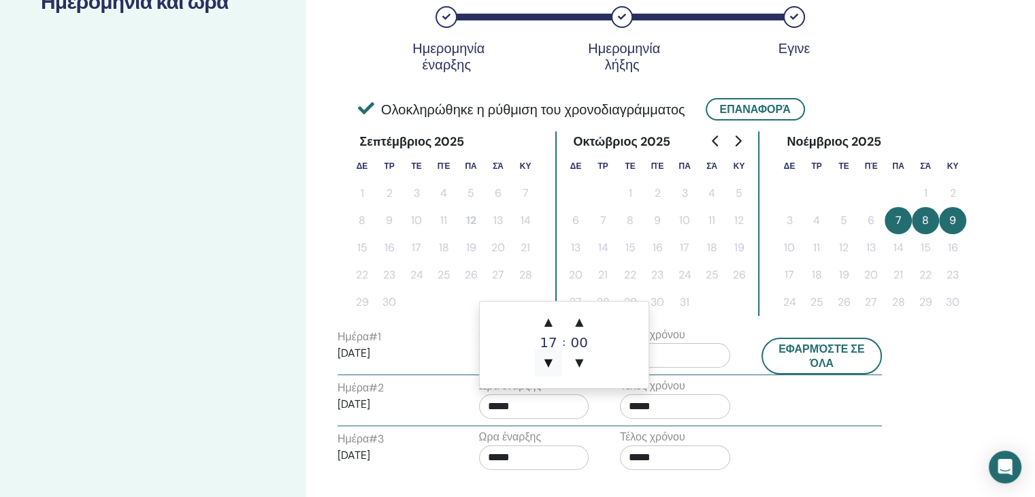
click at [550, 366] on span "▼" at bounding box center [548, 362] width 27 height 27
click at [664, 410] on input "*****" at bounding box center [675, 406] width 110 height 25
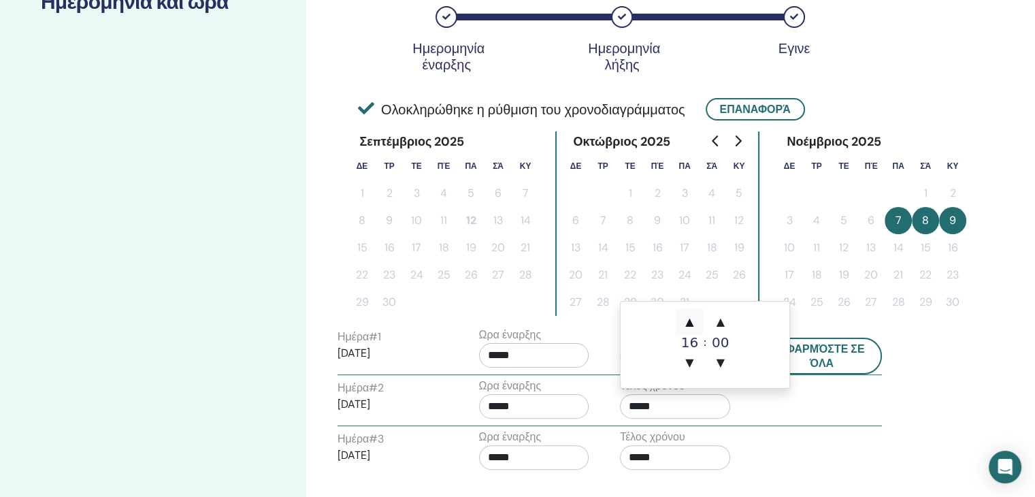
click at [689, 322] on span "▲" at bounding box center [689, 321] width 27 height 27
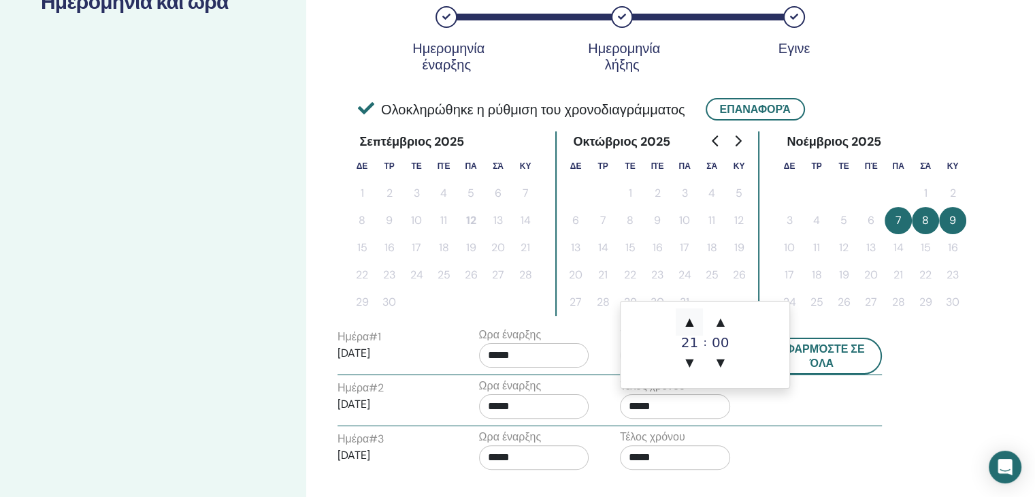
click at [692, 314] on span "▲" at bounding box center [689, 321] width 27 height 27
click at [692, 316] on span "▲" at bounding box center [689, 321] width 27 height 27
type input "*****"
click at [523, 461] on input "*****" at bounding box center [534, 457] width 110 height 25
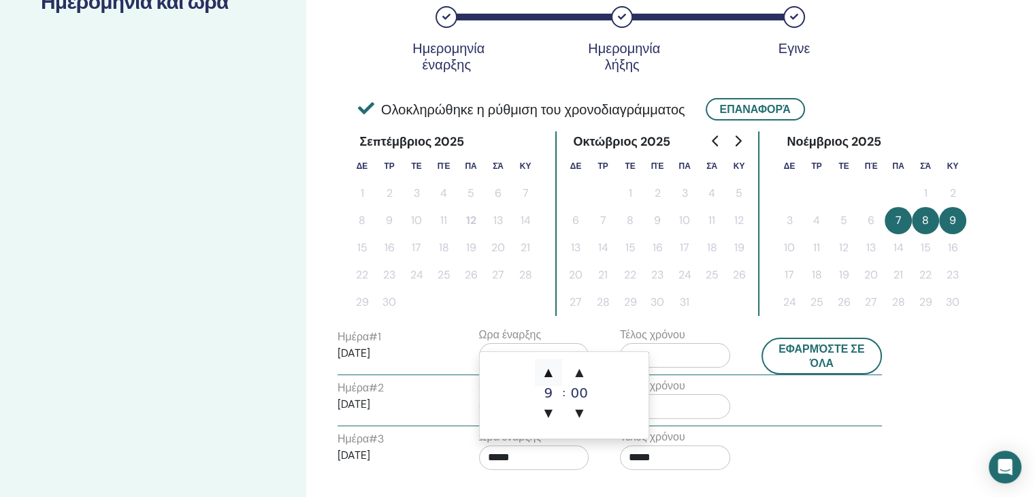
click at [550, 372] on span "▲" at bounding box center [548, 372] width 27 height 27
type input "*****"
click at [664, 453] on input "*****" at bounding box center [675, 457] width 110 height 25
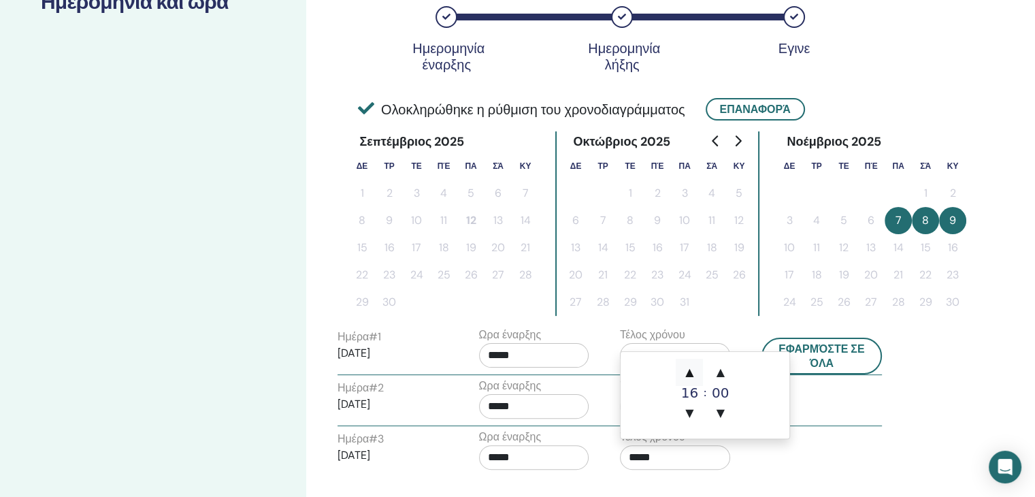
click at [694, 372] on span "▲" at bounding box center [689, 372] width 27 height 27
type input "*****"
click at [521, 464] on input "*****" at bounding box center [534, 457] width 110 height 25
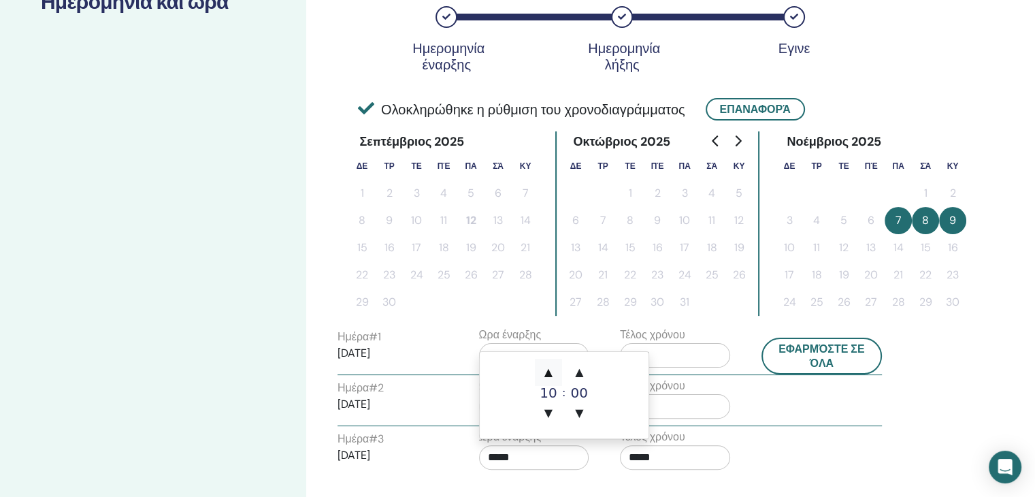
click at [549, 374] on span "▲" at bounding box center [548, 372] width 27 height 27
click at [549, 412] on span "▼" at bounding box center [548, 413] width 27 height 27
type input "*****"
click at [775, 468] on div "Ημέρα # 3 2025/11/09 Ωρα έναρξης ***** Τέλος χρόνου *****" at bounding box center [609, 453] width 565 height 48
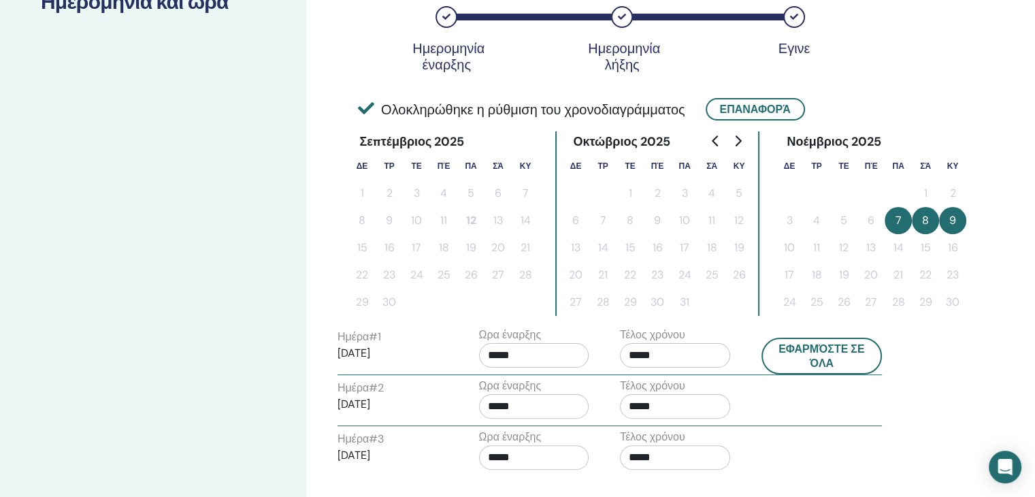
click at [530, 352] on input "*****" at bounding box center [534, 355] width 110 height 25
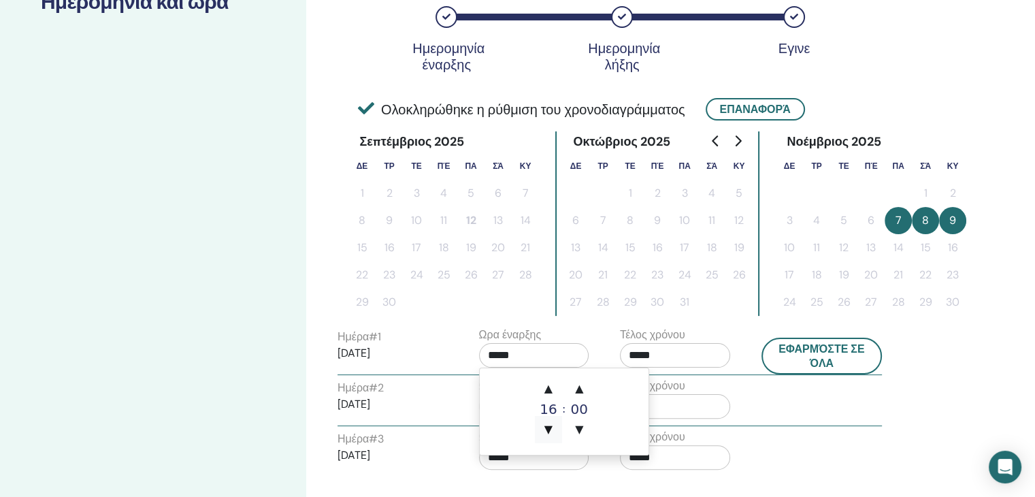
click at [550, 428] on span "▼" at bounding box center [548, 429] width 27 height 27
click at [548, 422] on span "▼" at bounding box center [548, 429] width 27 height 27
click at [552, 390] on span "▲" at bounding box center [548, 388] width 27 height 27
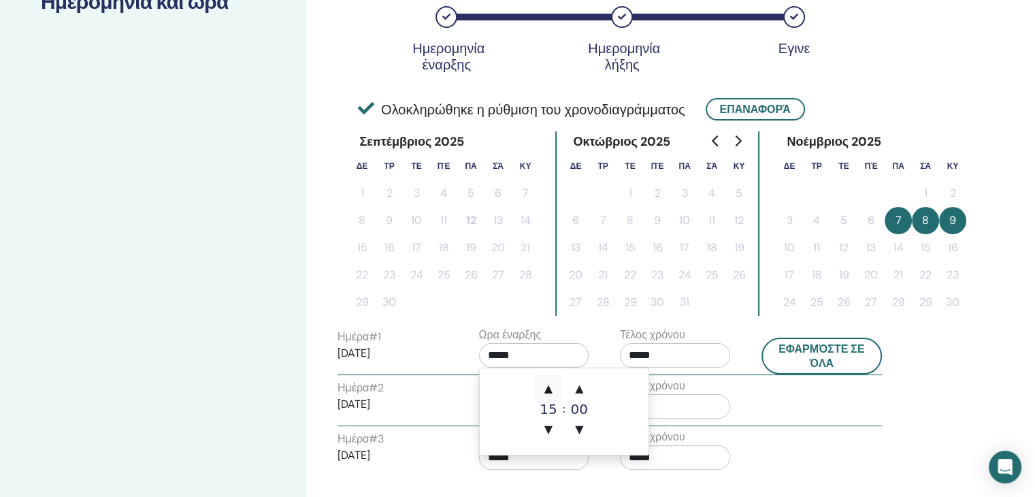
click at [552, 390] on span "▲" at bounding box center [548, 388] width 27 height 27
type input "*****"
click at [817, 434] on div "Ημέρα # 3 2025/11/09 Ωρα έναρξης ***** Τέλος χρόνου *****" at bounding box center [609, 453] width 565 height 48
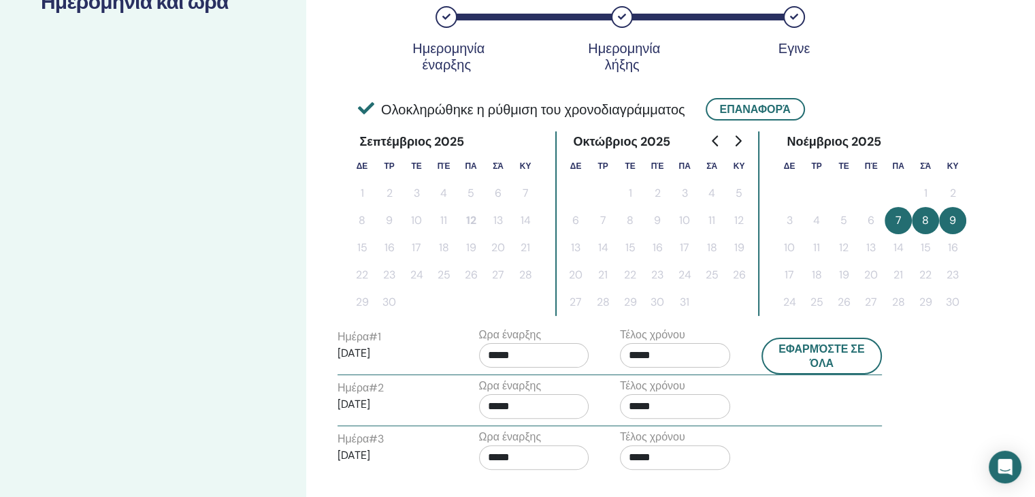
click at [544, 406] on input "*****" at bounding box center [534, 406] width 110 height 25
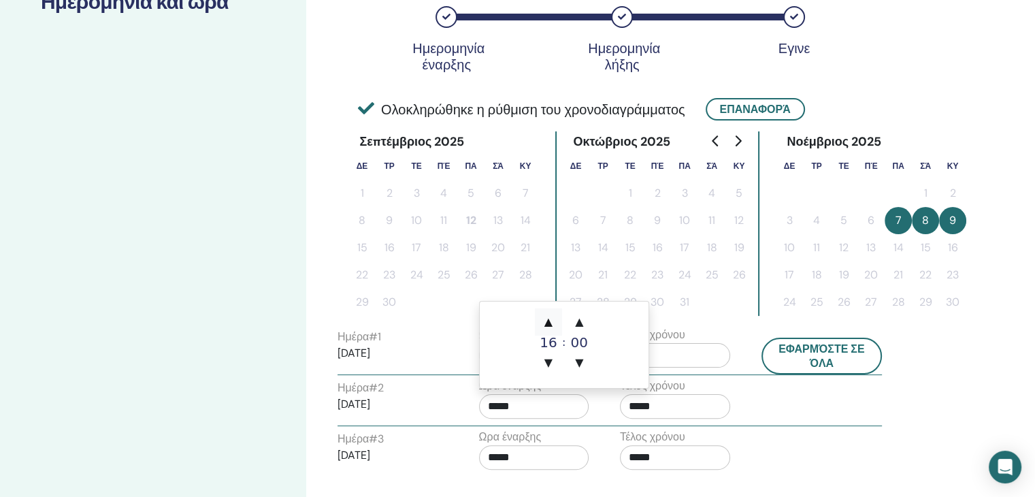
click at [547, 322] on span "▲" at bounding box center [548, 321] width 27 height 27
click at [544, 362] on span "▼" at bounding box center [548, 362] width 27 height 27
type input "*****"
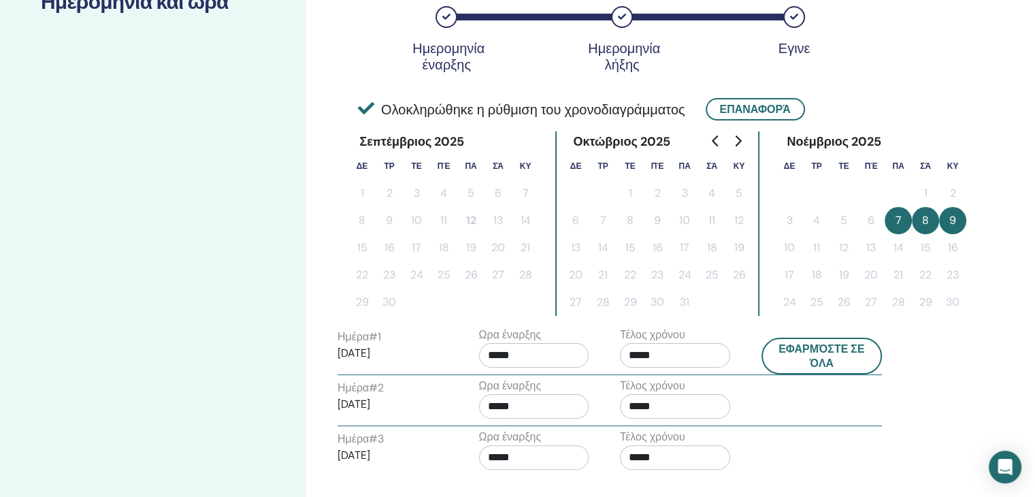
click at [854, 448] on div "Ημέρα # 3 2025/11/09 Ωρα έναρξης ***** Τέλος χρόνου *****" at bounding box center [609, 453] width 565 height 48
click at [814, 351] on button "Εφαρμόστε σε όλα" at bounding box center [822, 356] width 121 height 37
type input "*****"
click at [528, 459] on input "*****" at bounding box center [534, 457] width 110 height 25
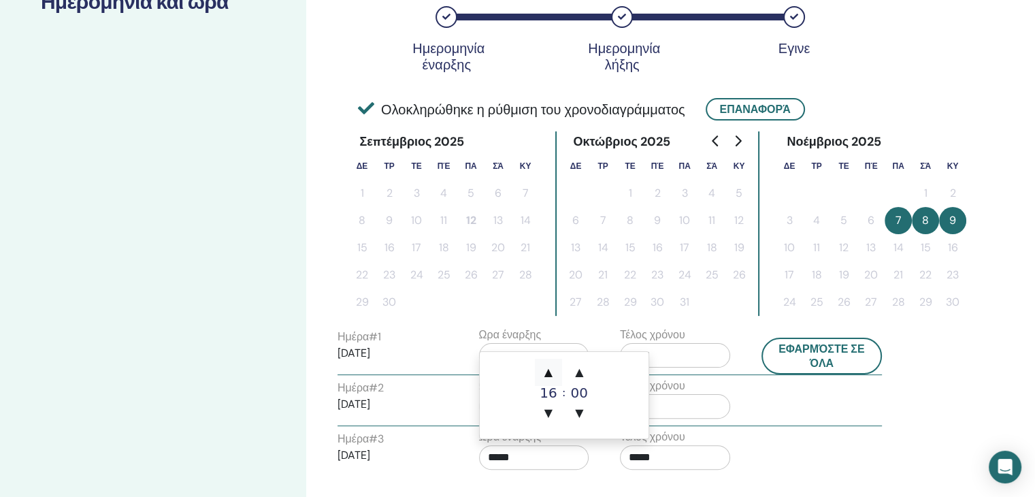
click at [544, 372] on span "▲" at bounding box center [548, 372] width 27 height 27
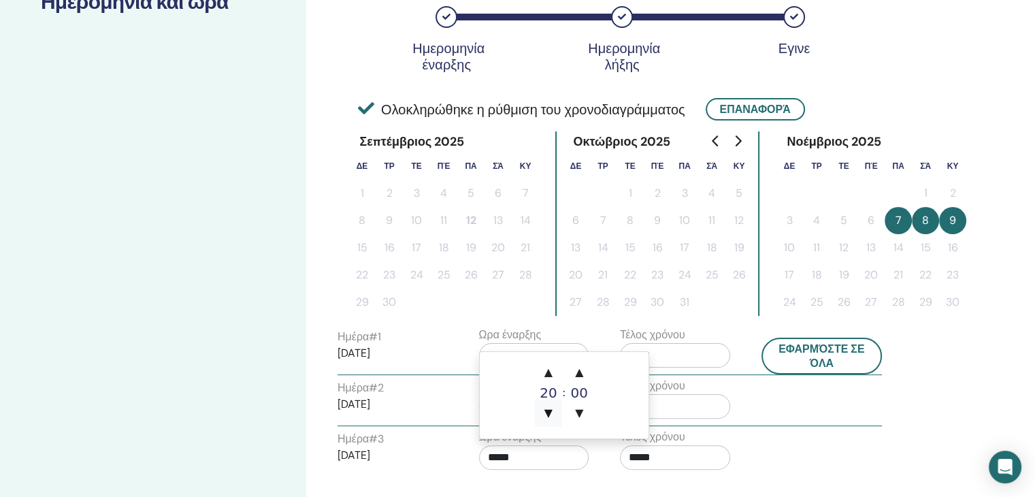
click at [545, 412] on span "▼" at bounding box center [548, 413] width 27 height 27
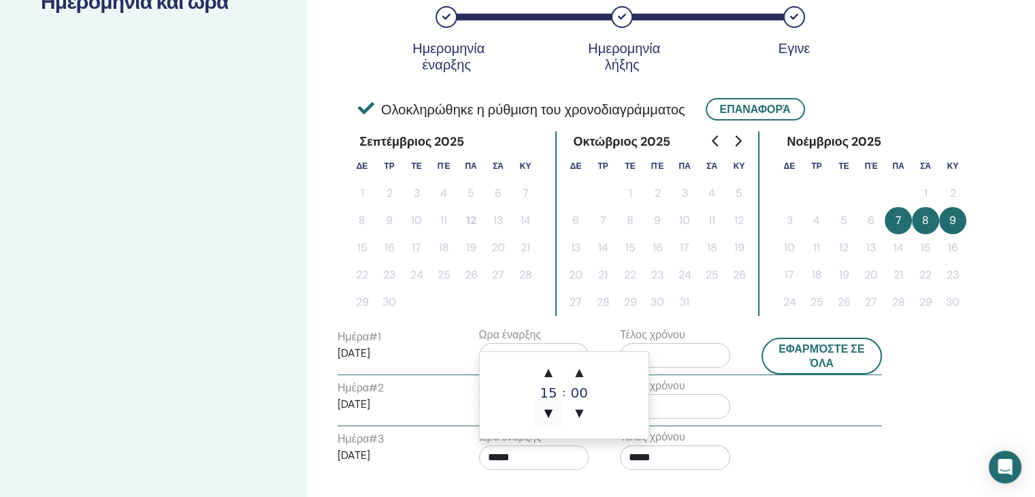
click at [545, 412] on span "▼" at bounding box center [548, 413] width 27 height 27
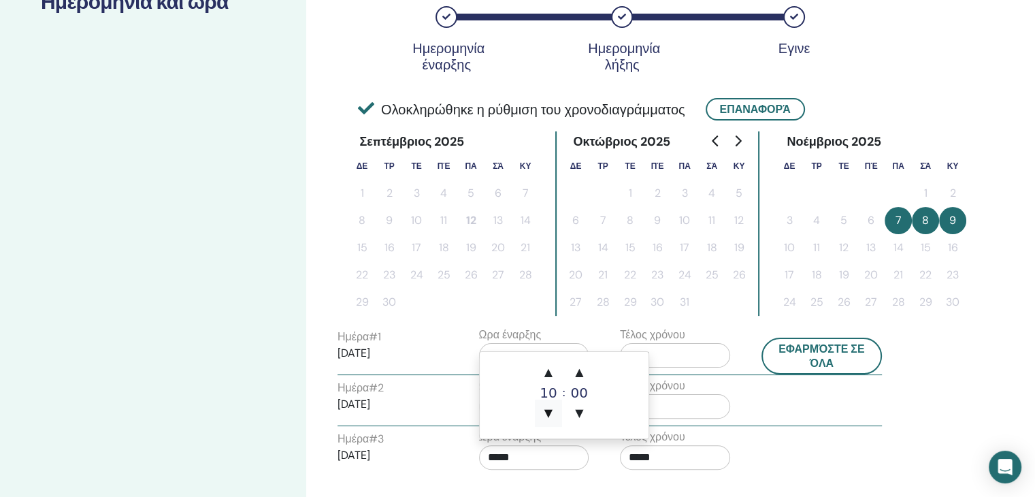
click at [545, 412] on span "▼" at bounding box center [548, 413] width 27 height 27
type input "*****"
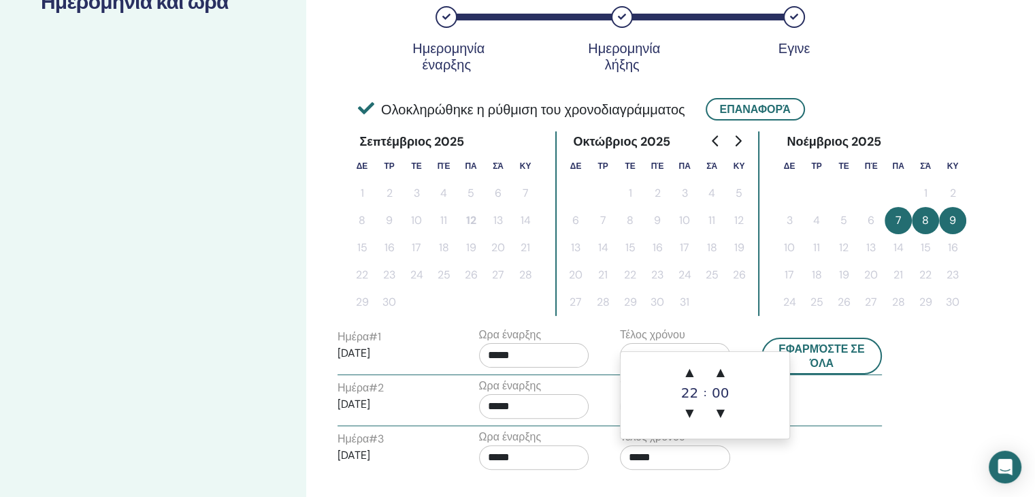
click at [651, 451] on input "*****" at bounding box center [675, 457] width 110 height 25
click at [695, 372] on span "▲" at bounding box center [689, 372] width 27 height 27
click at [691, 408] on span "▼" at bounding box center [689, 413] width 27 height 27
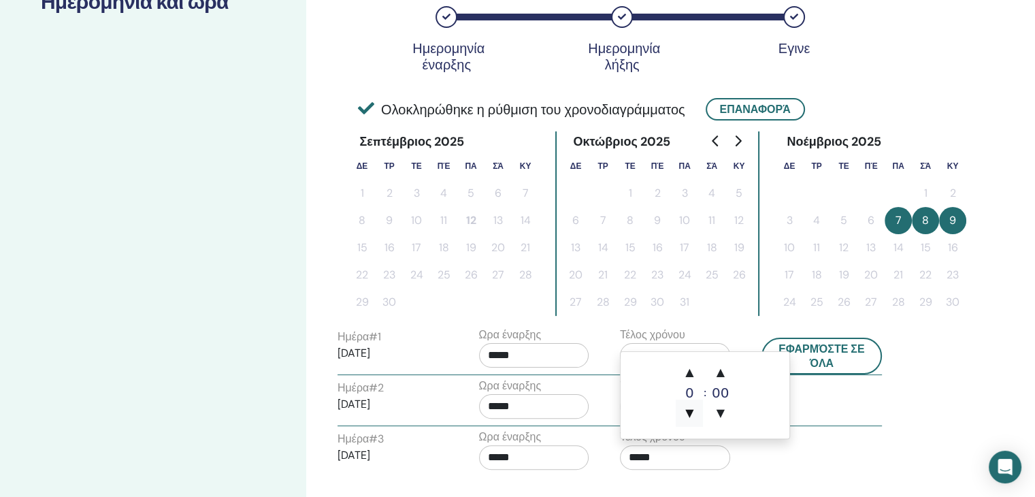
click at [691, 408] on span "▼" at bounding box center [689, 413] width 27 height 27
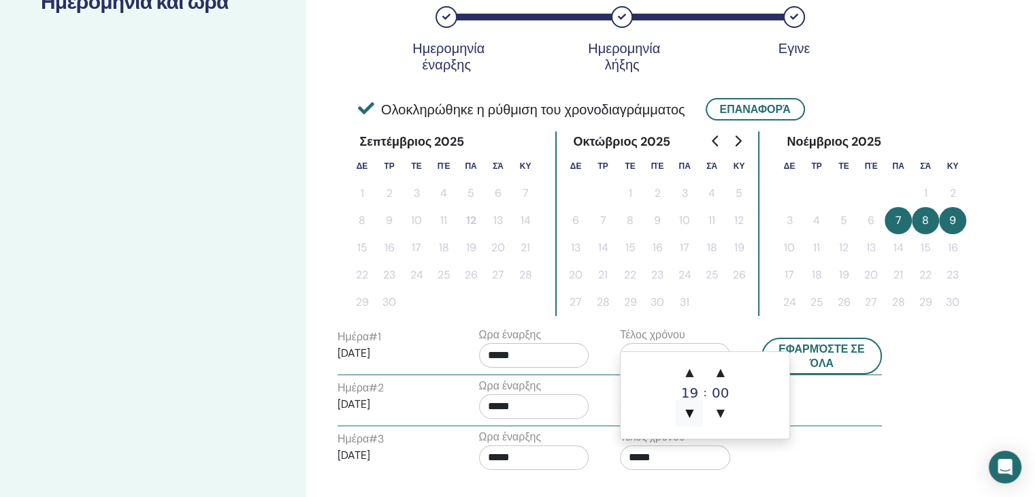
click at [691, 408] on span "▼" at bounding box center [689, 413] width 27 height 27
click at [688, 372] on span "▲" at bounding box center [689, 372] width 27 height 27
type input "*****"
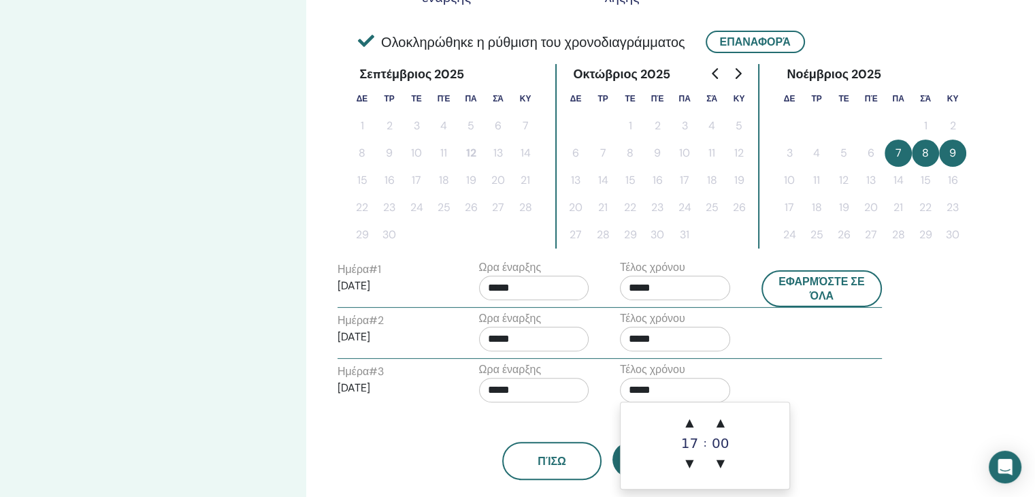
scroll to position [309, 0]
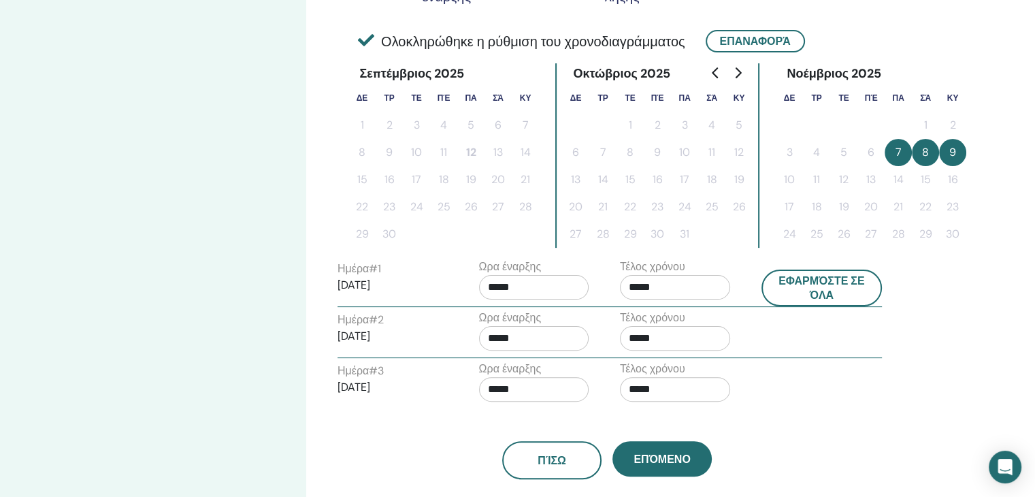
click at [833, 432] on div "Πίσω Επόμενο" at bounding box center [607, 443] width 560 height 71
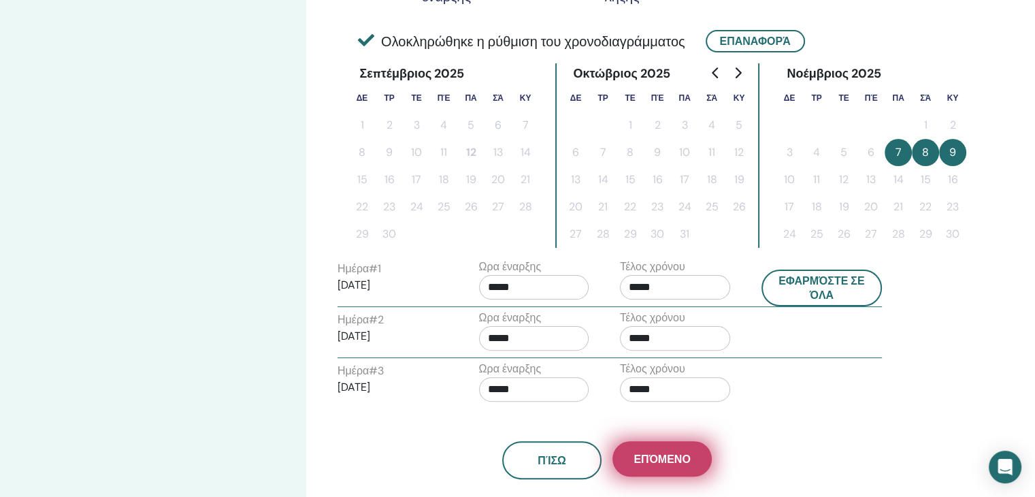
click at [685, 455] on span "Επόμενο" at bounding box center [662, 459] width 56 height 14
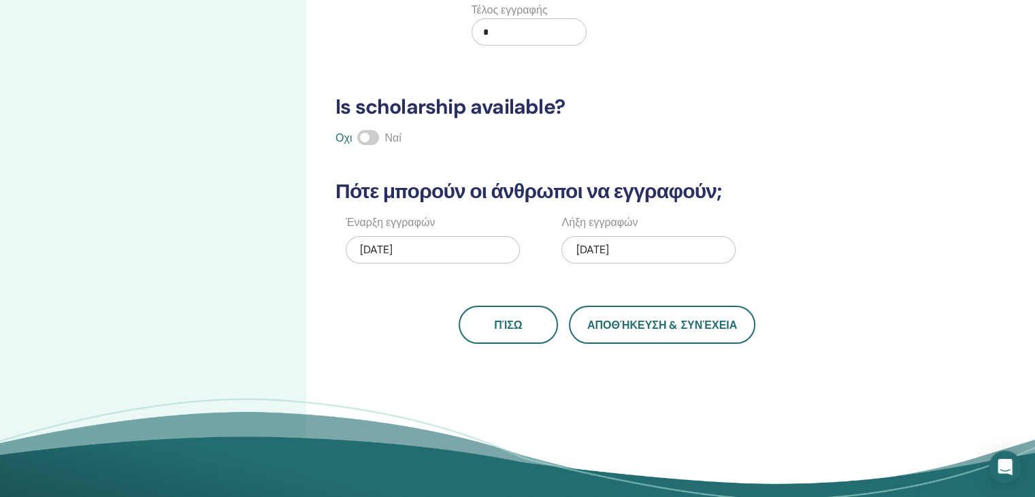
scroll to position [105, 0]
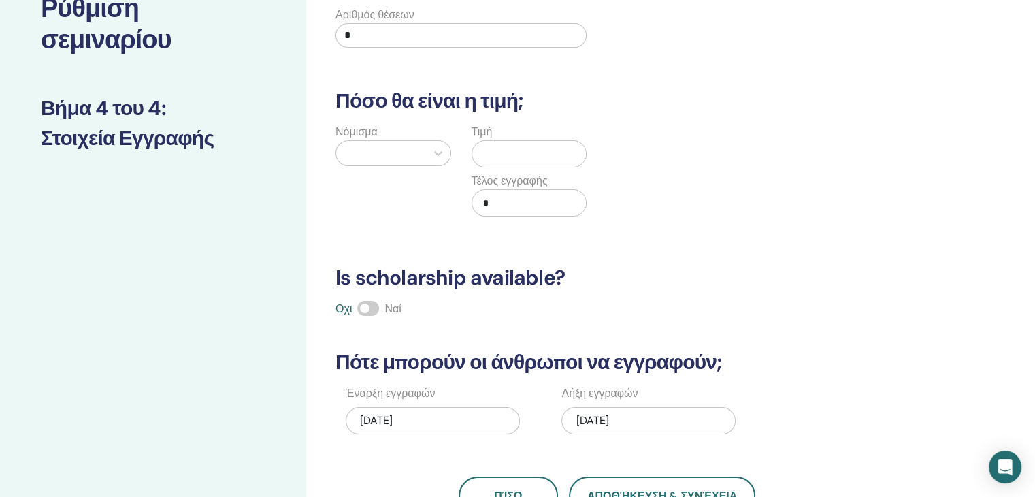
click at [363, 28] on input "*" at bounding box center [461, 35] width 251 height 25
type input "**"
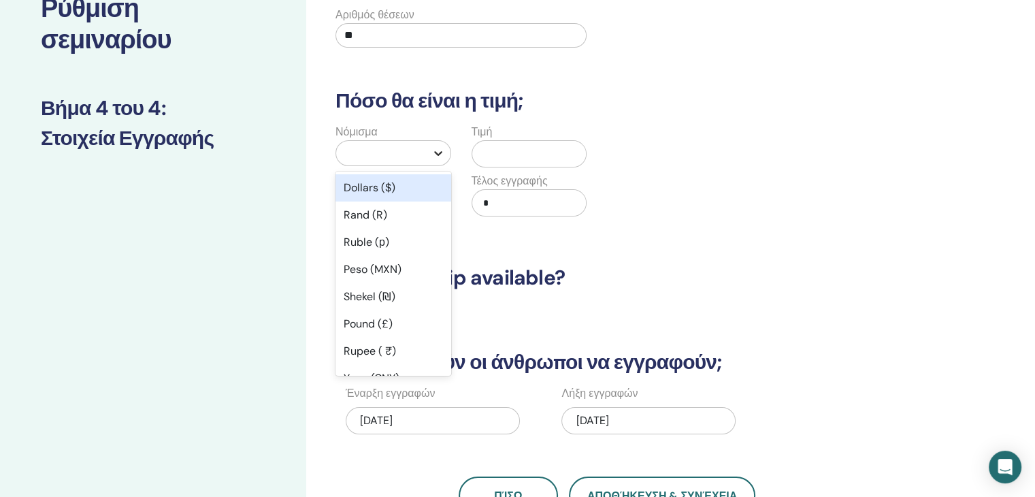
click at [438, 150] on icon at bounding box center [439, 153] width 14 height 14
click at [365, 160] on div at bounding box center [381, 153] width 76 height 19
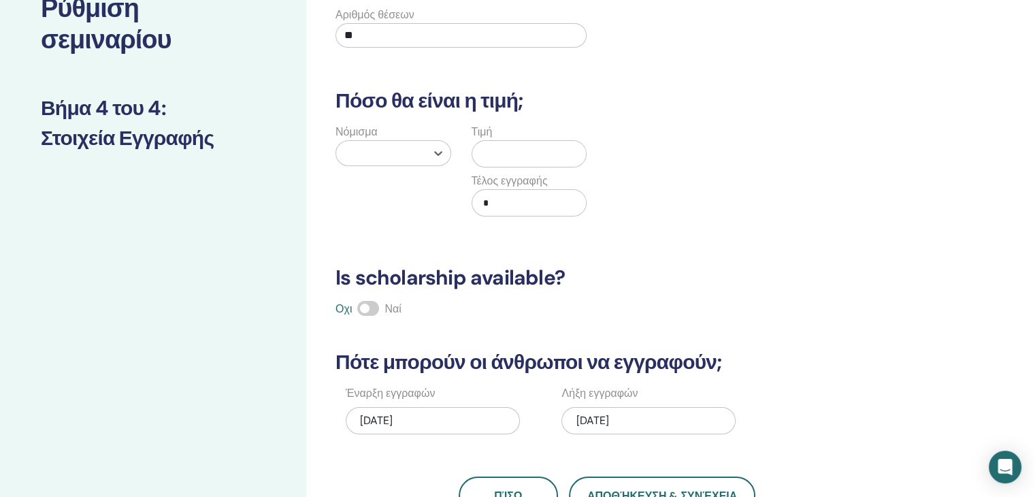
click at [369, 144] on div at bounding box center [381, 153] width 76 height 19
type input "****"
click at [357, 187] on div "Euro (€)" at bounding box center [394, 187] width 116 height 27
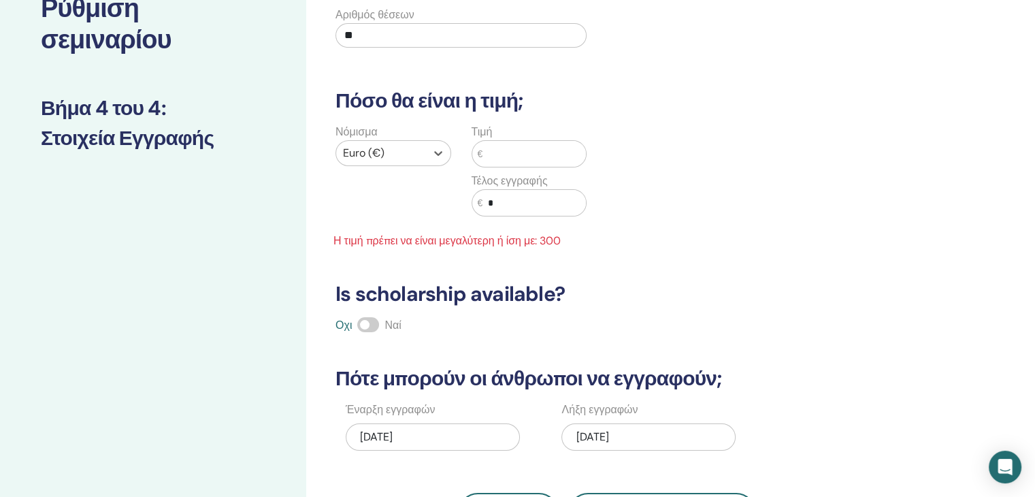
click at [504, 152] on input "text" at bounding box center [534, 154] width 103 height 26
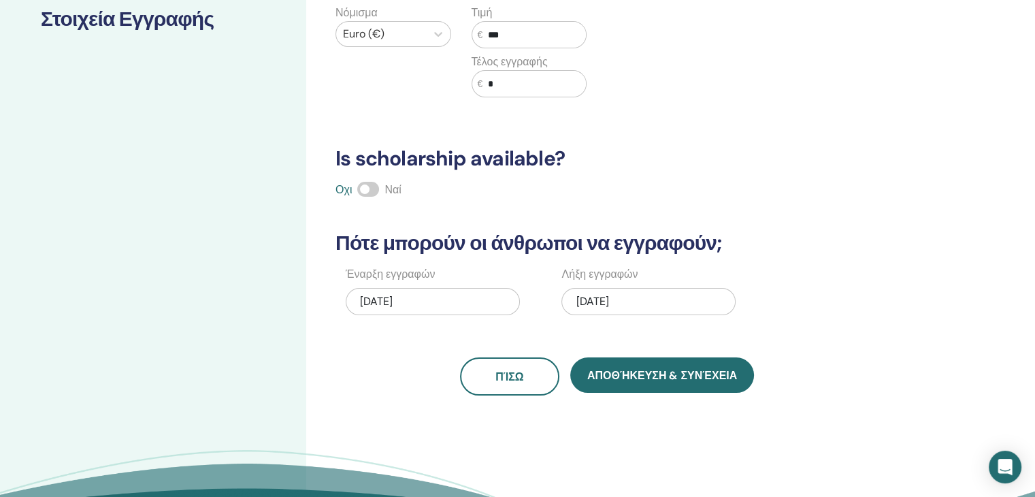
scroll to position [241, 0]
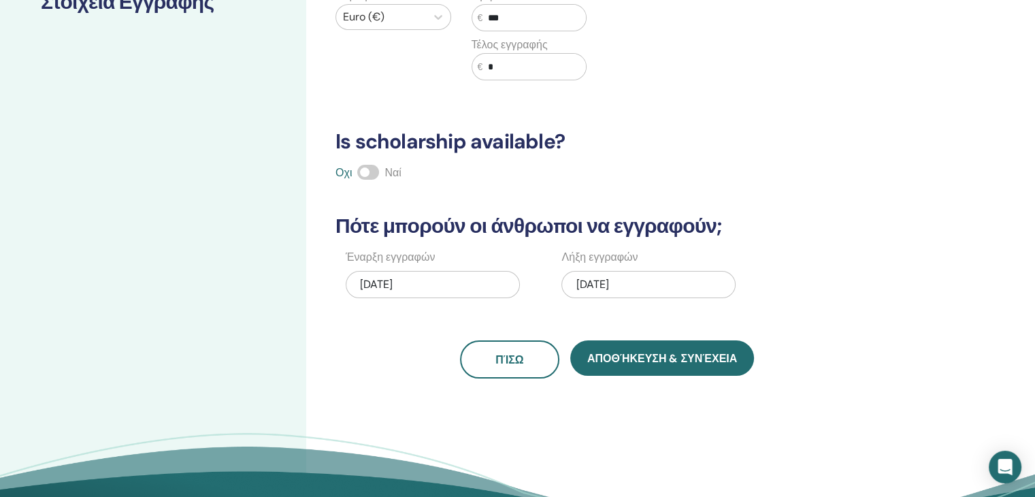
type input "***"
click at [368, 175] on span at bounding box center [368, 172] width 22 height 15
click at [422, 278] on div "09/12/2025" at bounding box center [433, 284] width 174 height 27
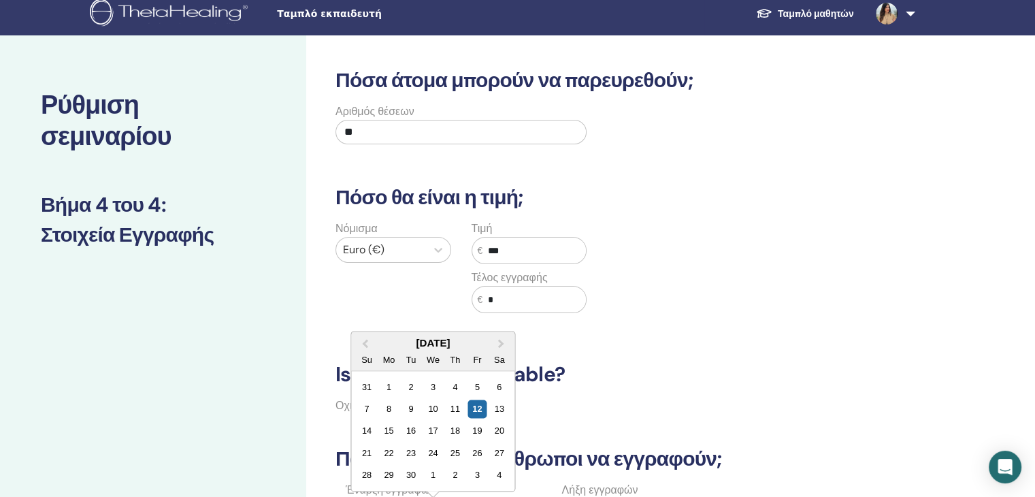
scroll to position [0, 0]
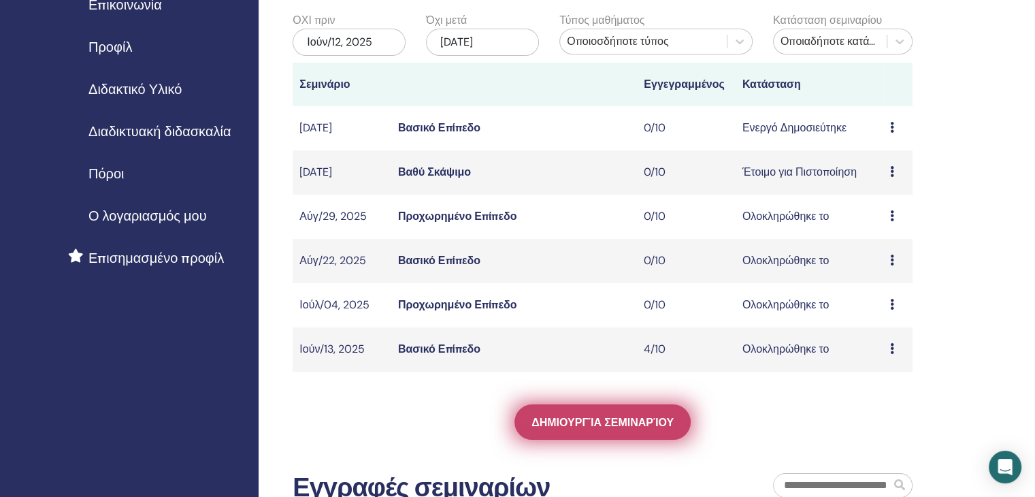
scroll to position [272, 0]
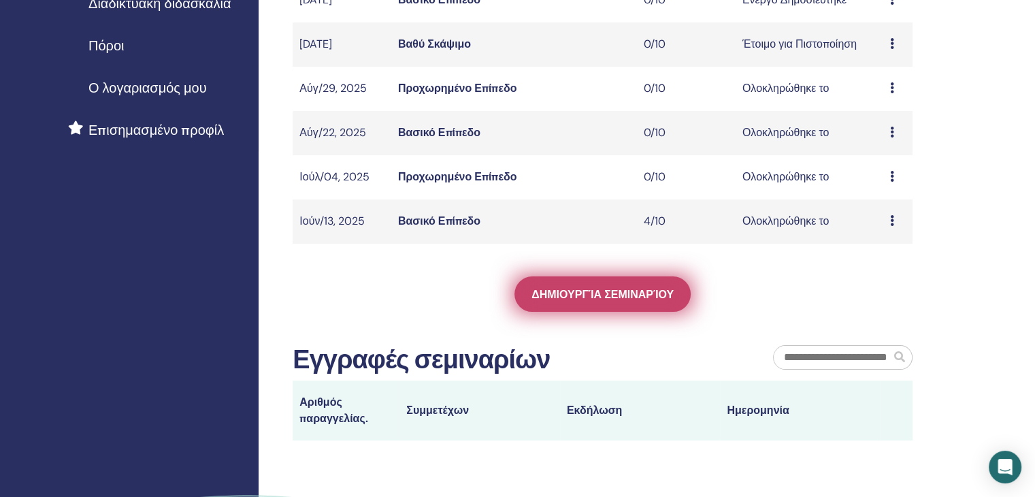
click at [637, 294] on span "Δημιουργία σεμιναρίου" at bounding box center [603, 294] width 142 height 14
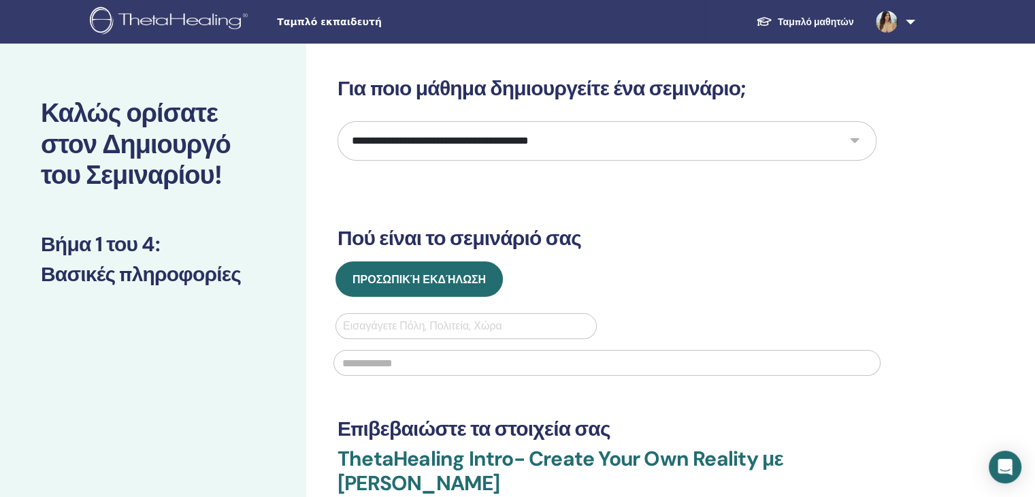
click at [854, 141] on select "**********" at bounding box center [607, 140] width 539 height 39
select select "*"
click at [338, 121] on select "**********" at bounding box center [607, 140] width 539 height 39
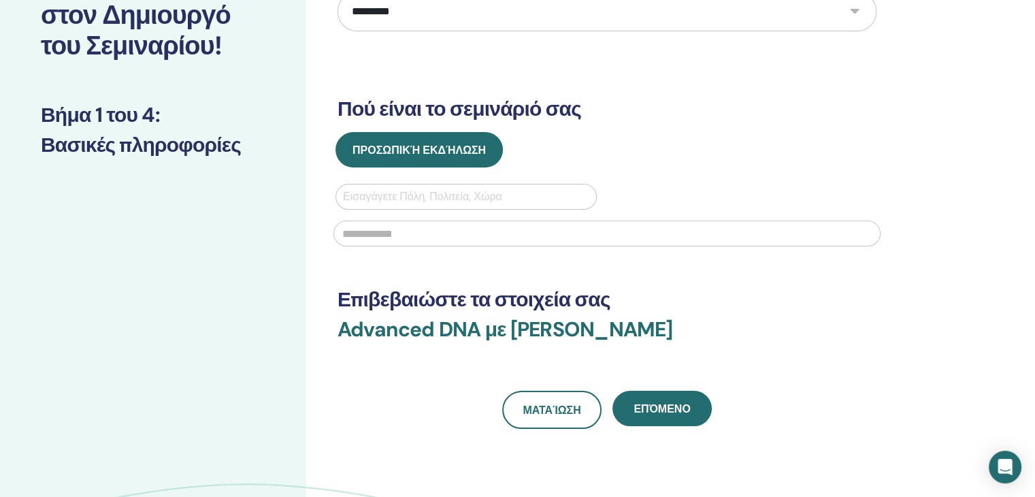
scroll to position [136, 0]
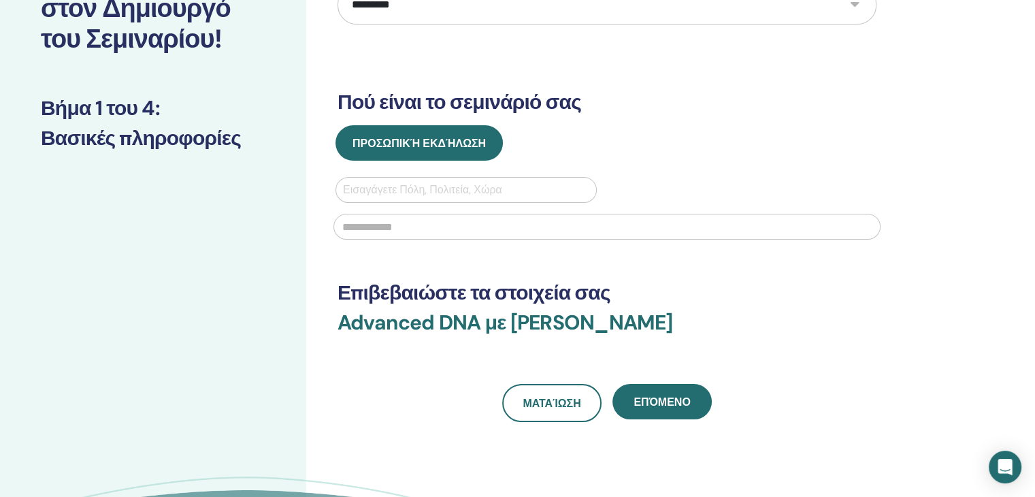
click at [359, 184] on div at bounding box center [466, 189] width 246 height 19
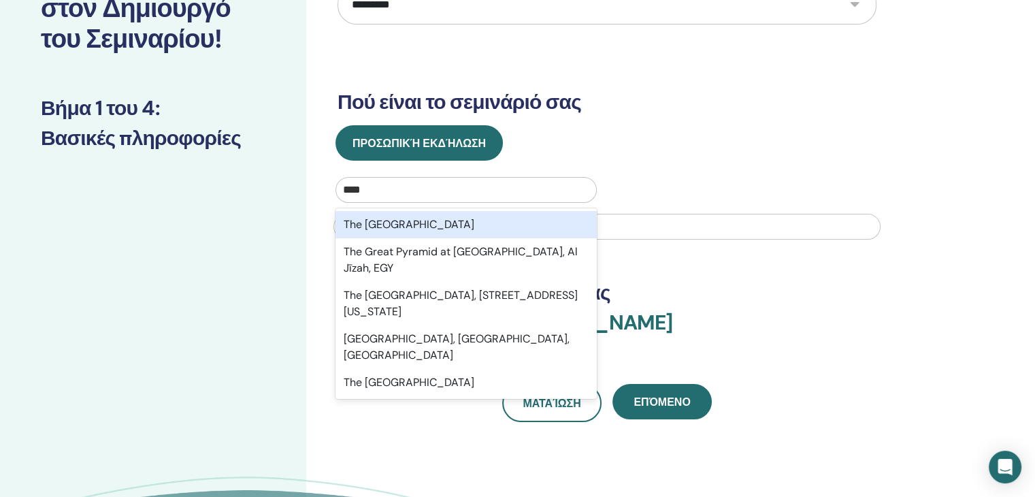
type input "*****"
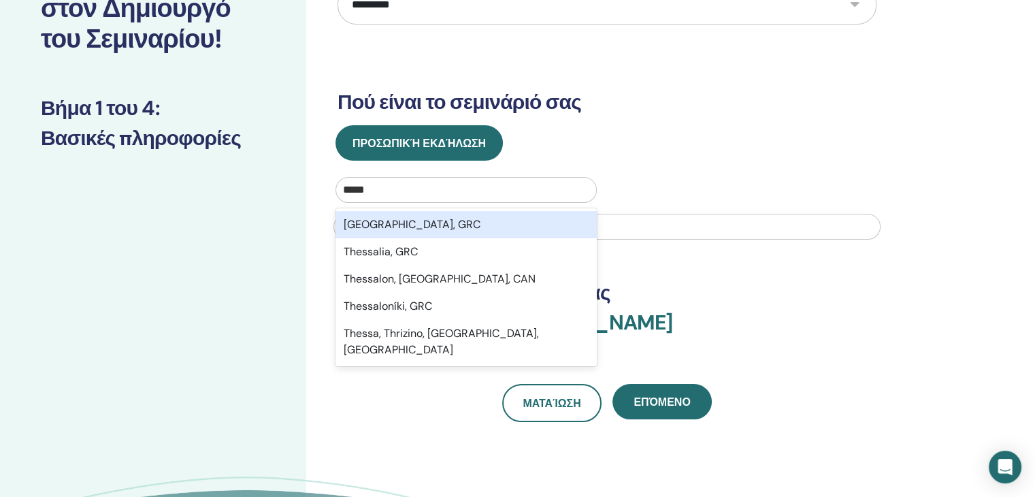
click at [383, 223] on div "[GEOGRAPHIC_DATA], GRC" at bounding box center [466, 224] width 261 height 27
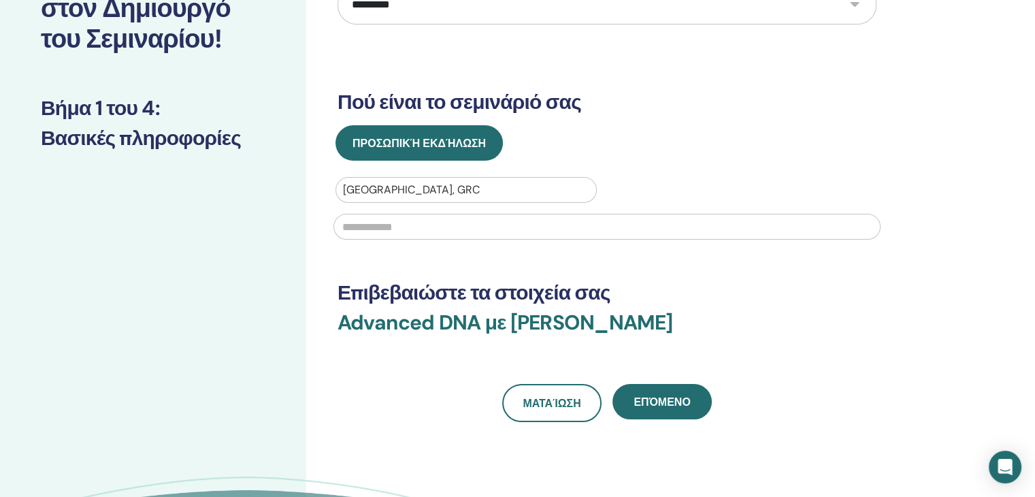
click at [376, 231] on input "text" at bounding box center [607, 227] width 547 height 26
type input "*"
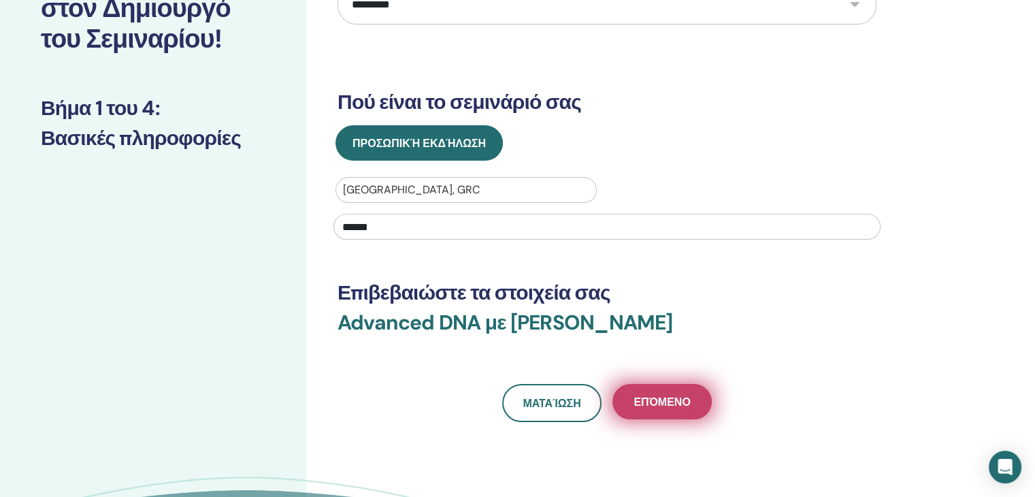
type input "******"
click at [640, 399] on span "Επόμενο" at bounding box center [662, 402] width 56 height 14
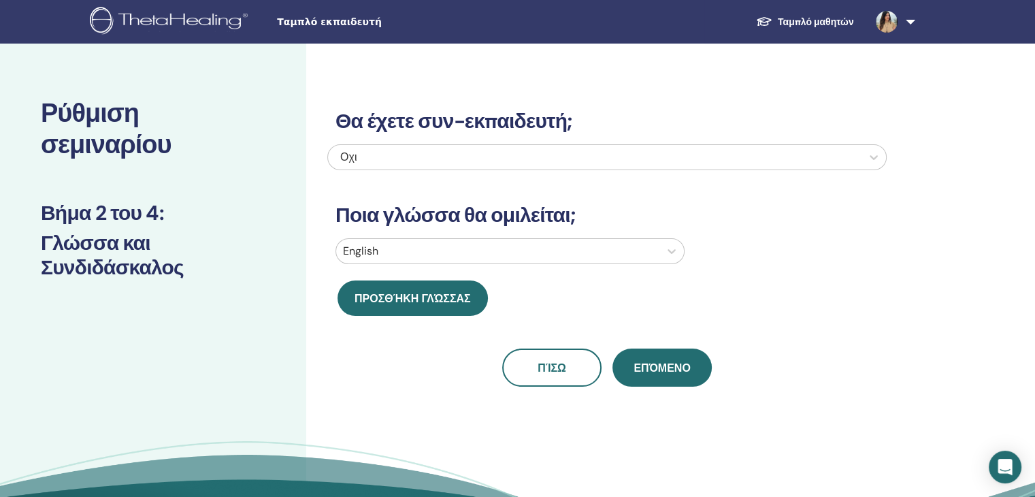
scroll to position [0, 0]
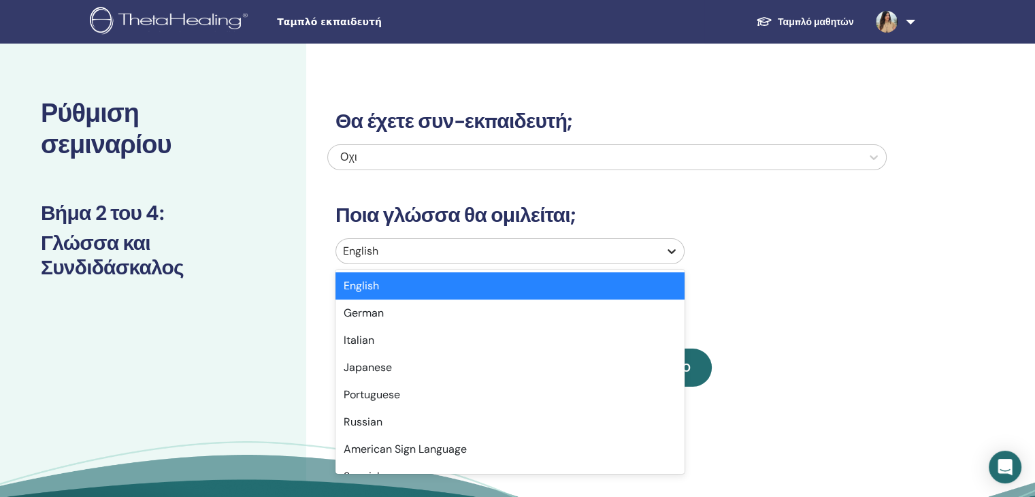
click at [675, 257] on icon at bounding box center [672, 251] width 14 height 14
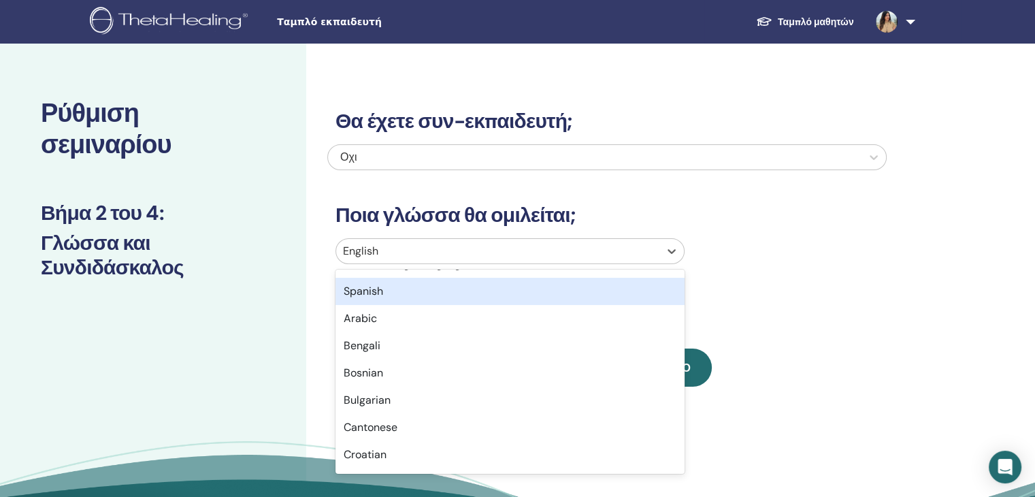
scroll to position [204, 0]
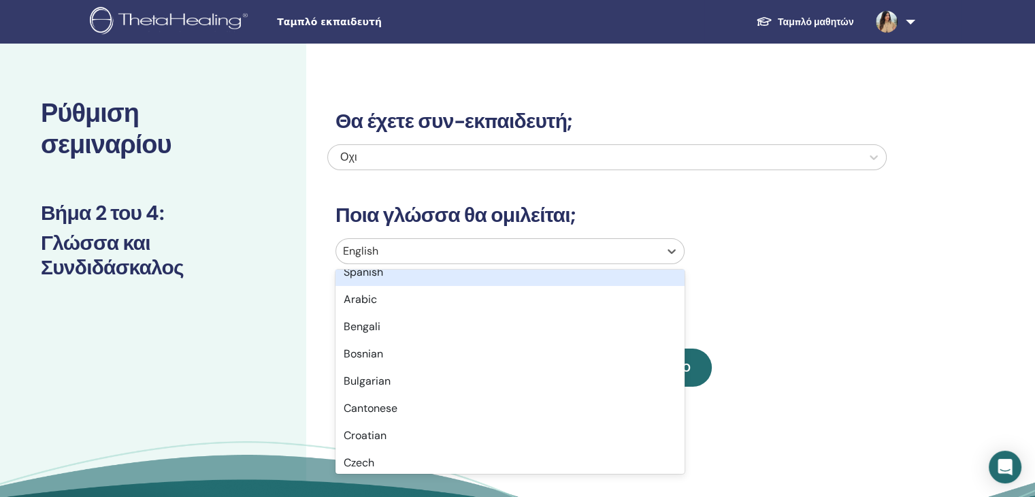
click at [378, 248] on div at bounding box center [498, 251] width 310 height 19
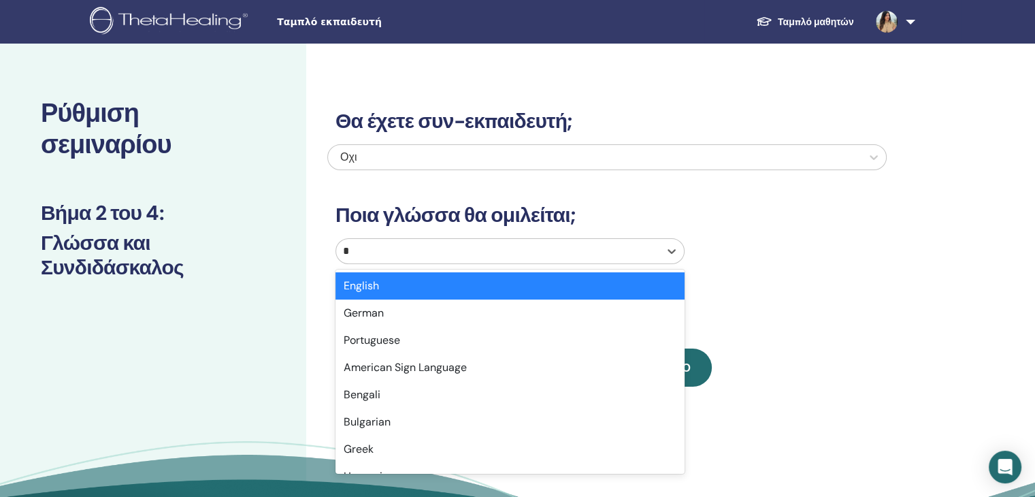
type input "**"
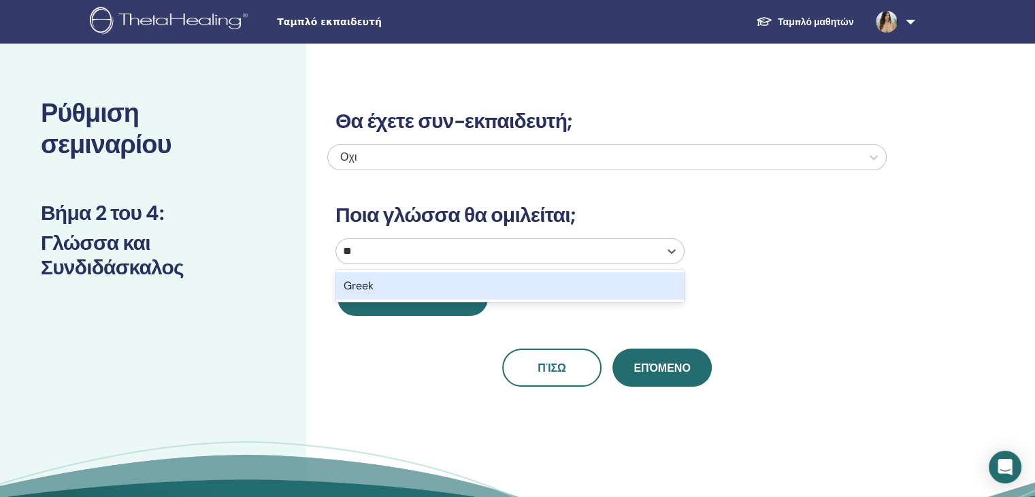
click at [369, 293] on div "Greek" at bounding box center [510, 285] width 349 height 27
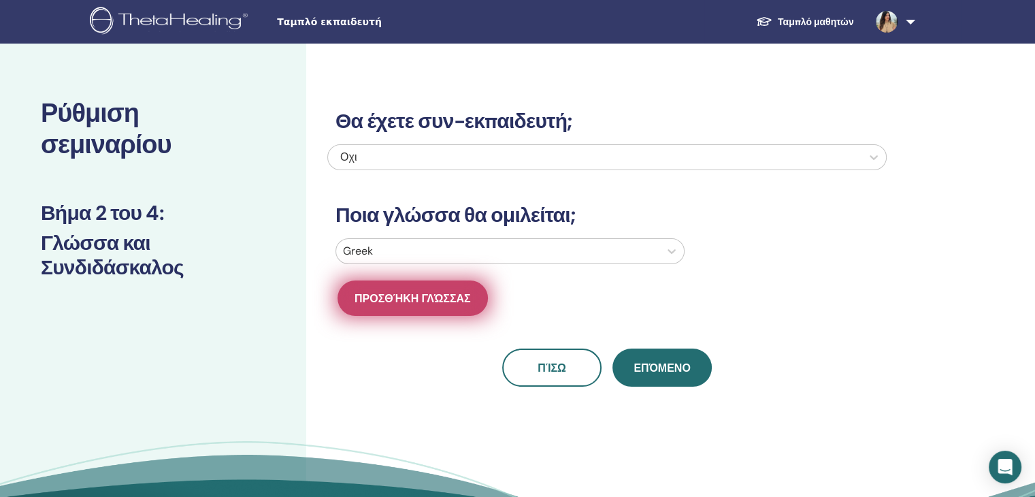
click at [462, 300] on span "Προσθήκη γλώσσας" at bounding box center [413, 298] width 116 height 14
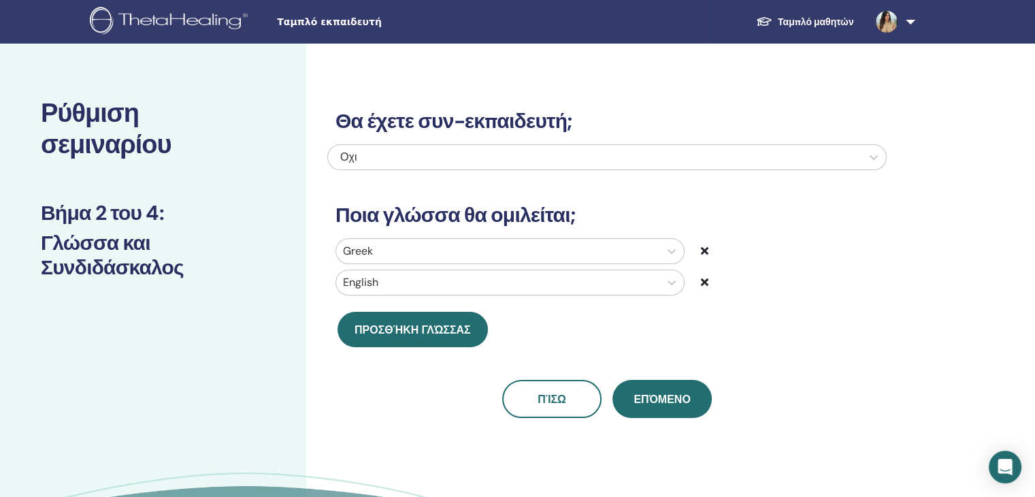
click at [705, 285] on icon at bounding box center [704, 281] width 7 height 11
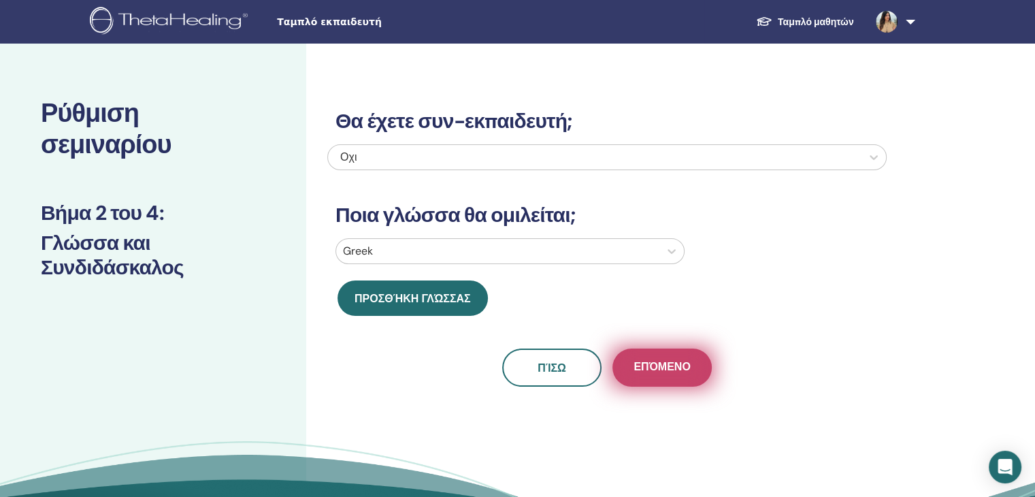
click at [675, 371] on span "Επόμενο" at bounding box center [662, 367] width 56 height 17
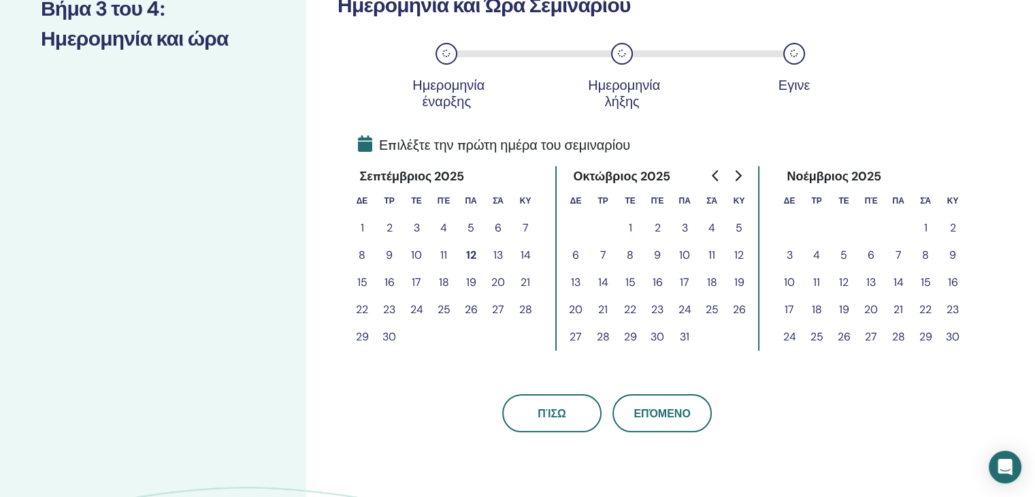
click at [901, 282] on button "14" at bounding box center [898, 282] width 27 height 27
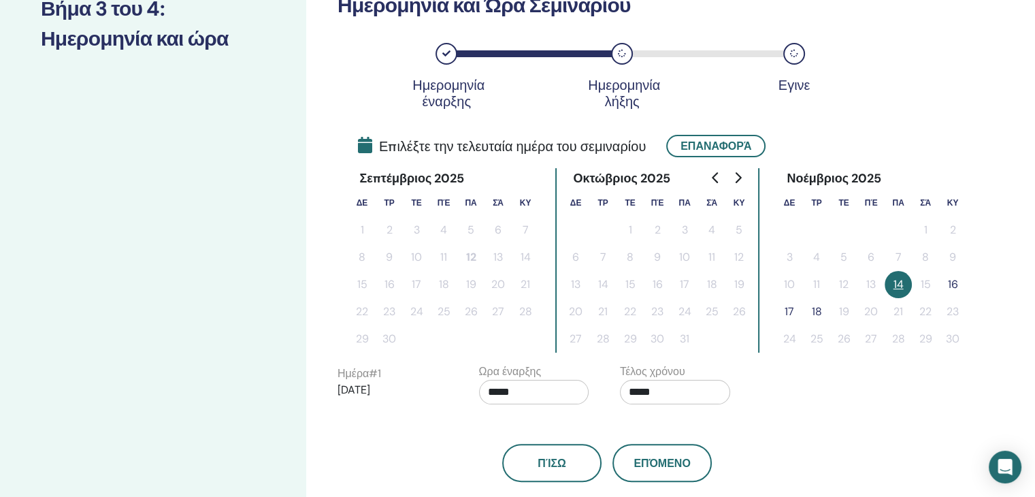
click at [952, 282] on button "16" at bounding box center [952, 284] width 27 height 27
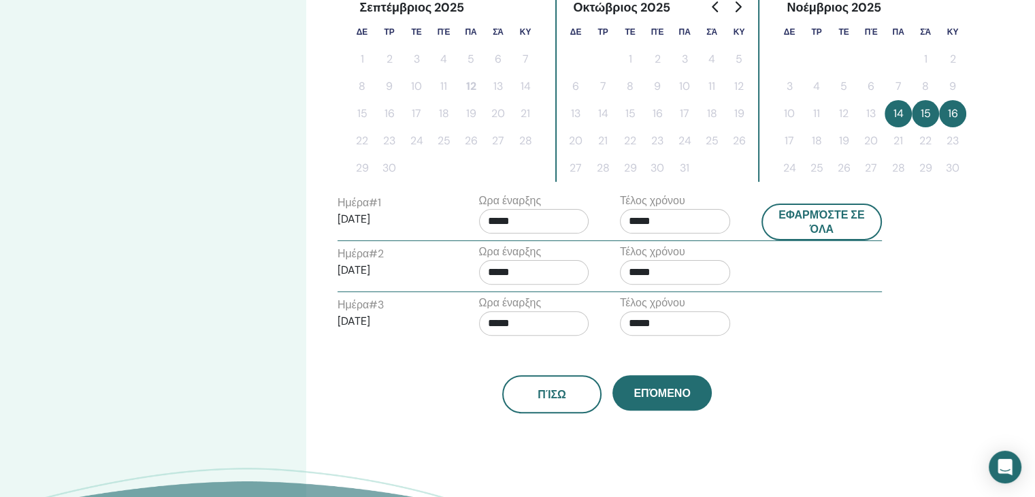
scroll to position [408, 0]
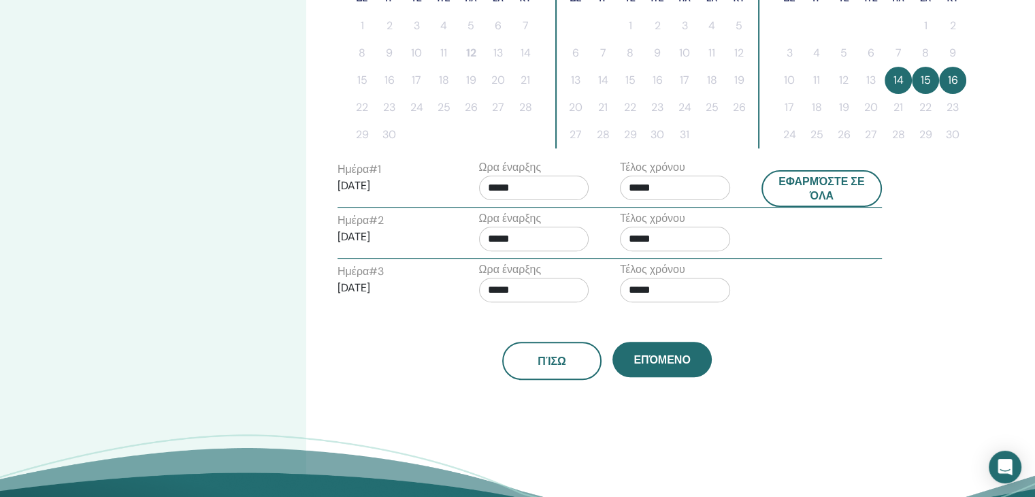
click at [554, 197] on input "*****" at bounding box center [534, 188] width 110 height 25
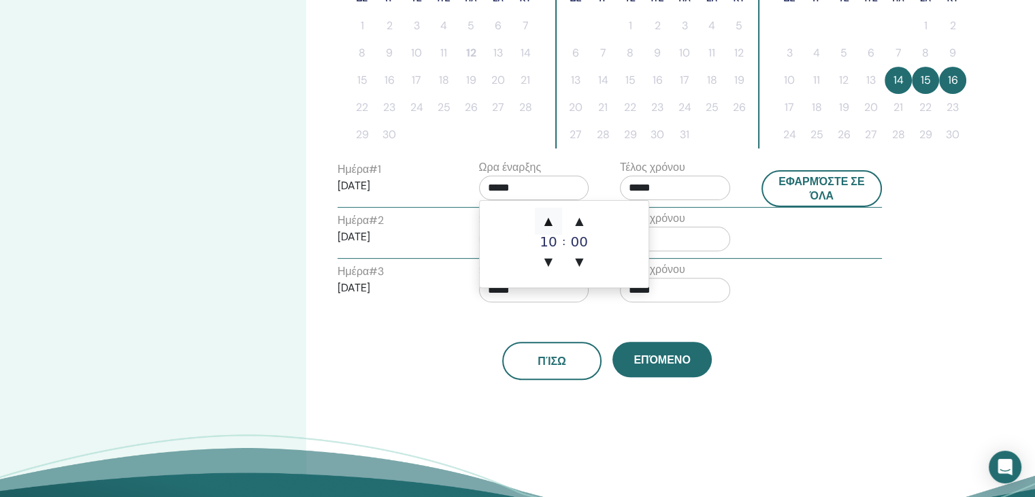
click at [547, 224] on span "▲" at bounding box center [548, 221] width 27 height 27
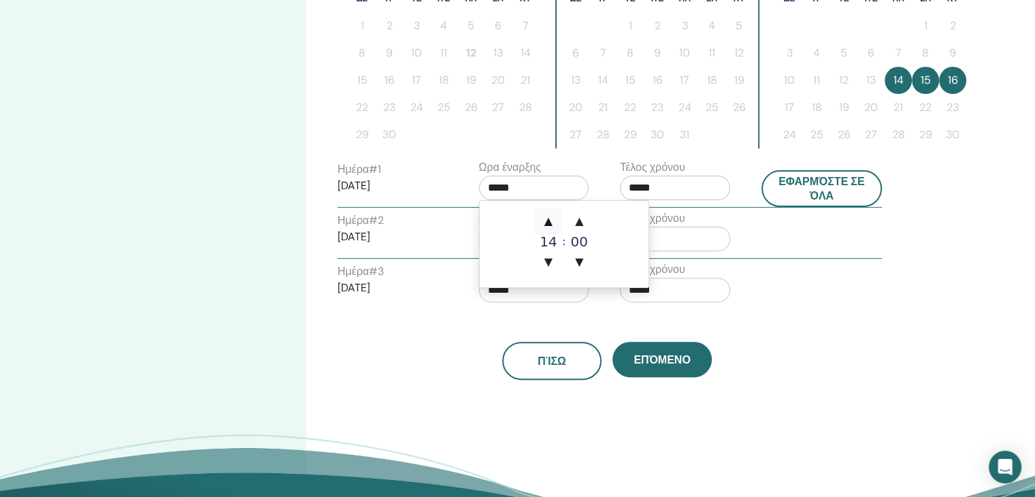
type input "*****"
click at [547, 224] on span "▲" at bounding box center [548, 221] width 27 height 27
click at [687, 182] on input "*****" at bounding box center [675, 188] width 110 height 25
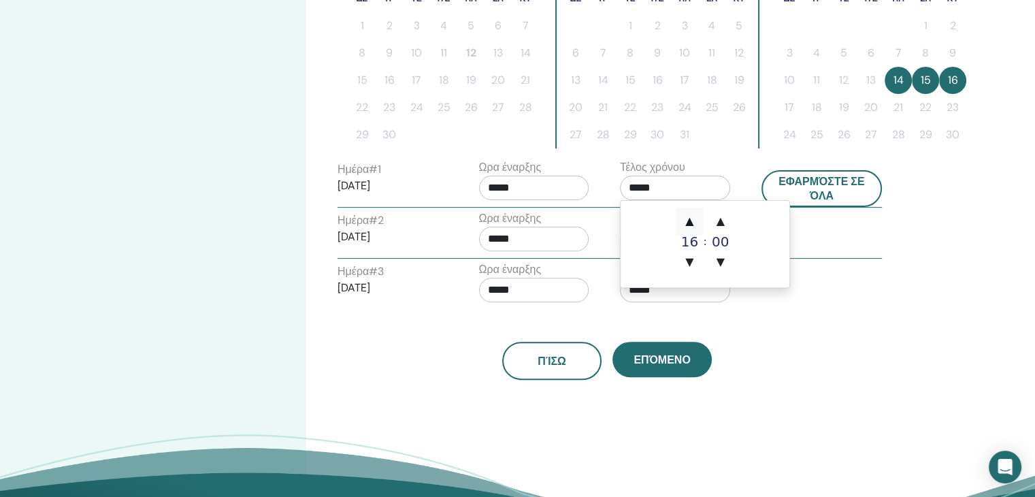
click at [694, 218] on span "▲" at bounding box center [689, 221] width 27 height 27
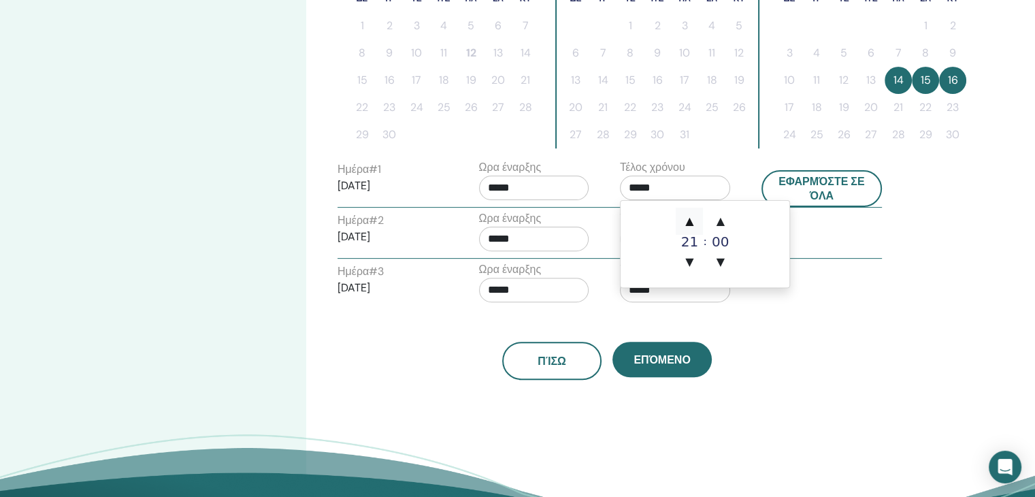
click at [694, 218] on span "▲" at bounding box center [689, 221] width 27 height 27
type input "*****"
click at [550, 232] on input "*****" at bounding box center [534, 239] width 110 height 25
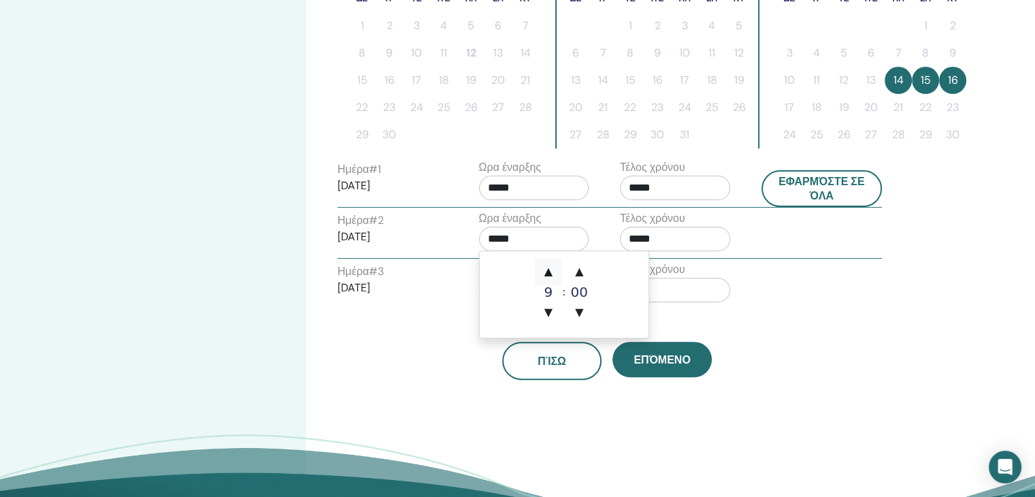
click at [546, 271] on span "▲" at bounding box center [548, 271] width 27 height 27
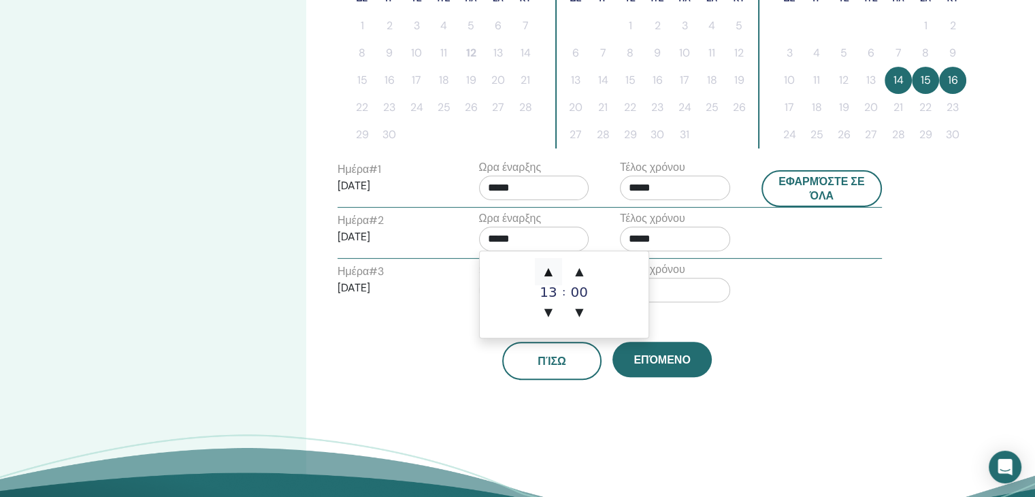
type input "*****"
click at [546, 271] on span "▲" at bounding box center [548, 271] width 27 height 27
click at [654, 236] on input "*****" at bounding box center [675, 239] width 110 height 25
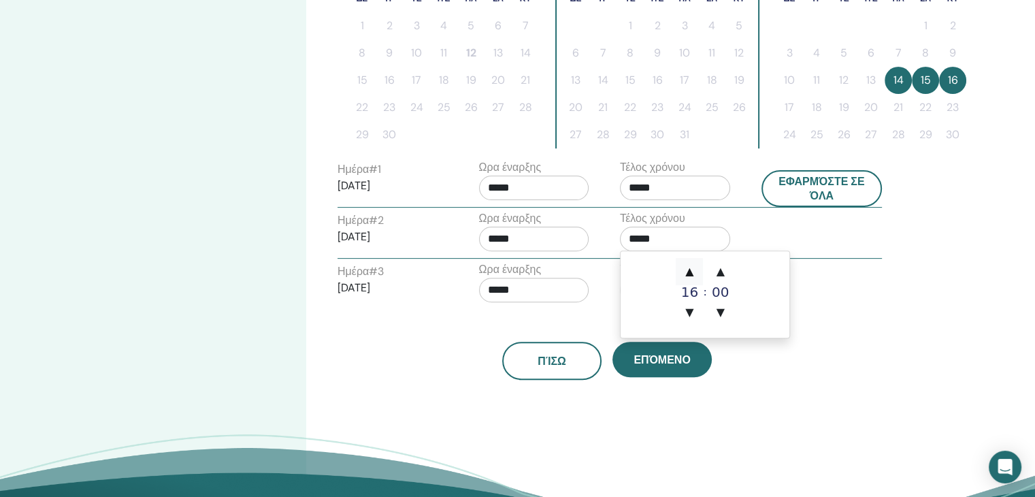
click at [685, 270] on span "▲" at bounding box center [689, 271] width 27 height 27
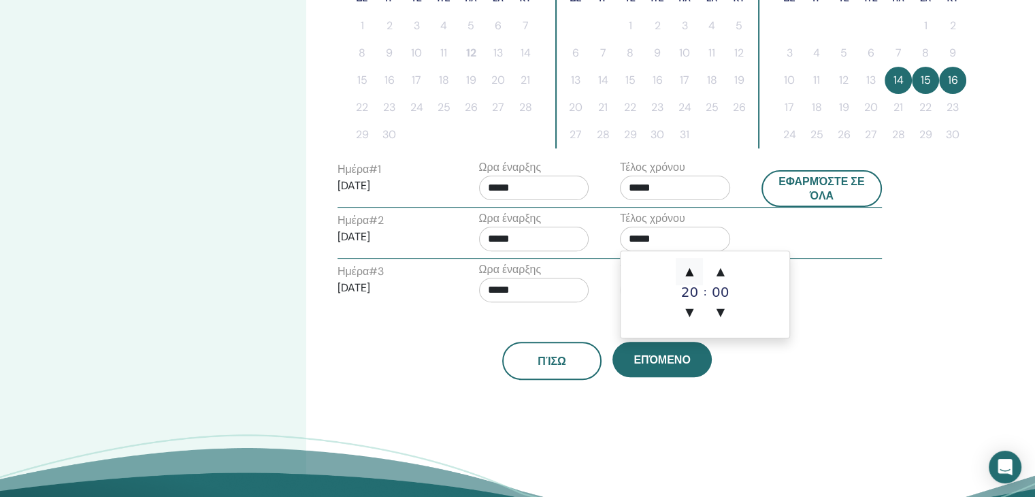
click at [685, 270] on span "▲" at bounding box center [689, 271] width 27 height 27
type input "*****"
click at [529, 284] on input "*****" at bounding box center [534, 290] width 110 height 25
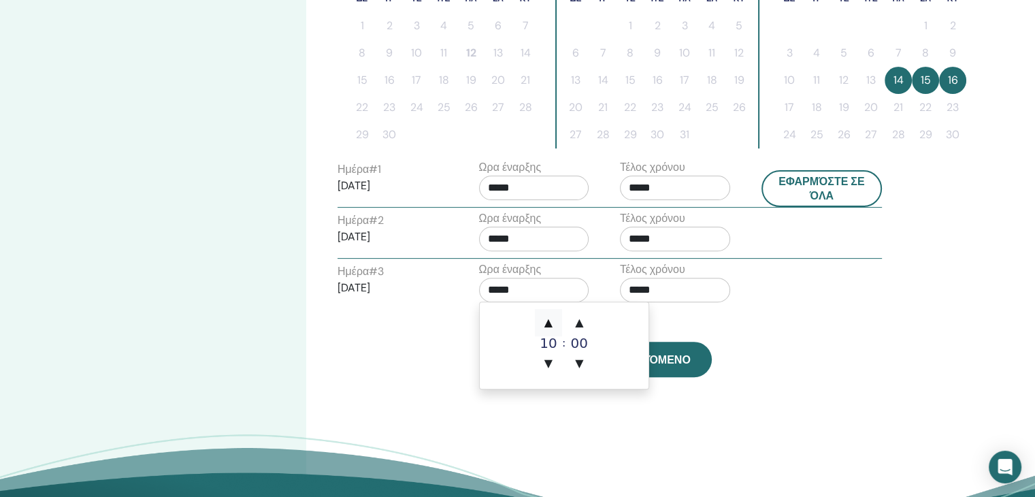
click at [547, 319] on span "▲" at bounding box center [548, 322] width 27 height 27
type input "*****"
click at [656, 287] on input "*****" at bounding box center [675, 290] width 110 height 25
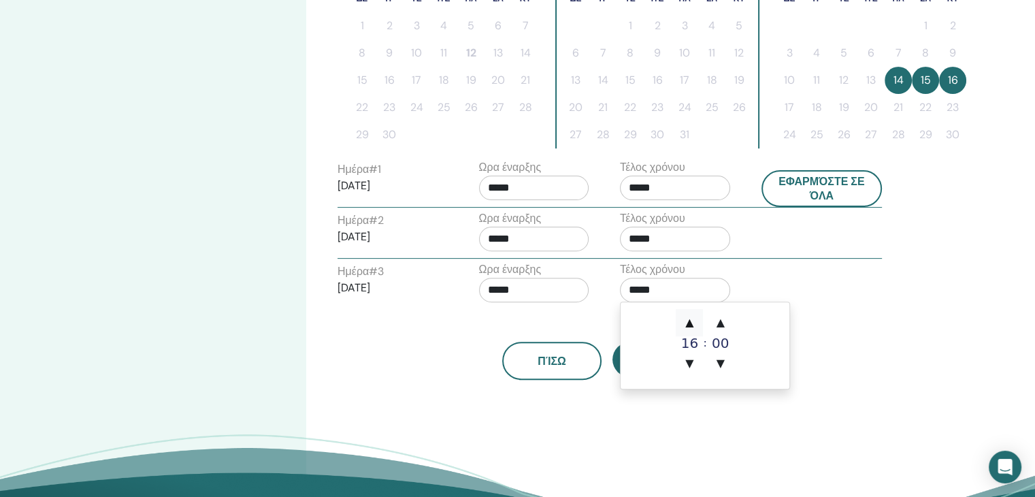
click at [688, 321] on span "▲" at bounding box center [689, 322] width 27 height 27
type input "*****"
click at [567, 316] on div "Πίσω Επόμενο" at bounding box center [607, 344] width 560 height 71
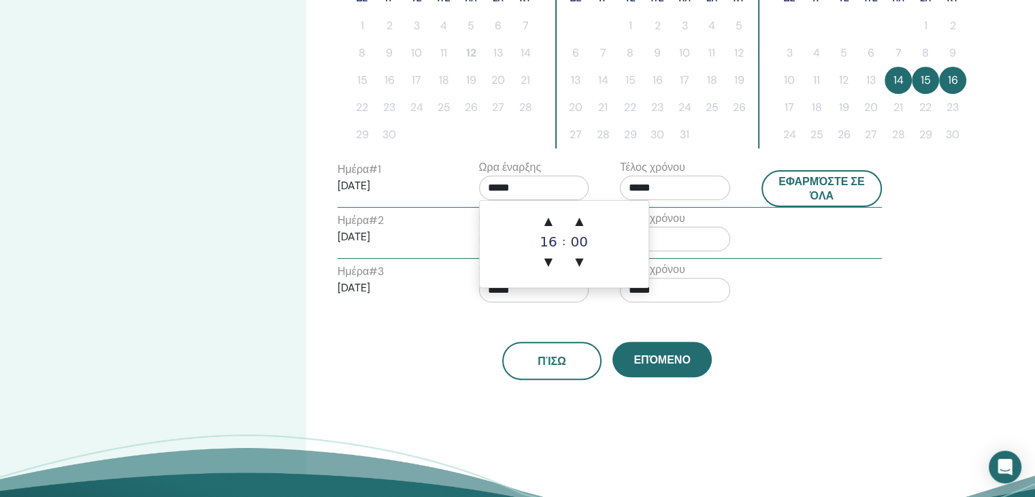
click at [515, 188] on input "*****" at bounding box center [534, 188] width 110 height 25
click at [552, 219] on span "▲" at bounding box center [548, 221] width 27 height 27
click at [545, 257] on span "▼" at bounding box center [548, 261] width 27 height 27
type input "*****"
click at [460, 288] on div "Ημέρα # 3 2025/11/16" at bounding box center [398, 285] width 142 height 44
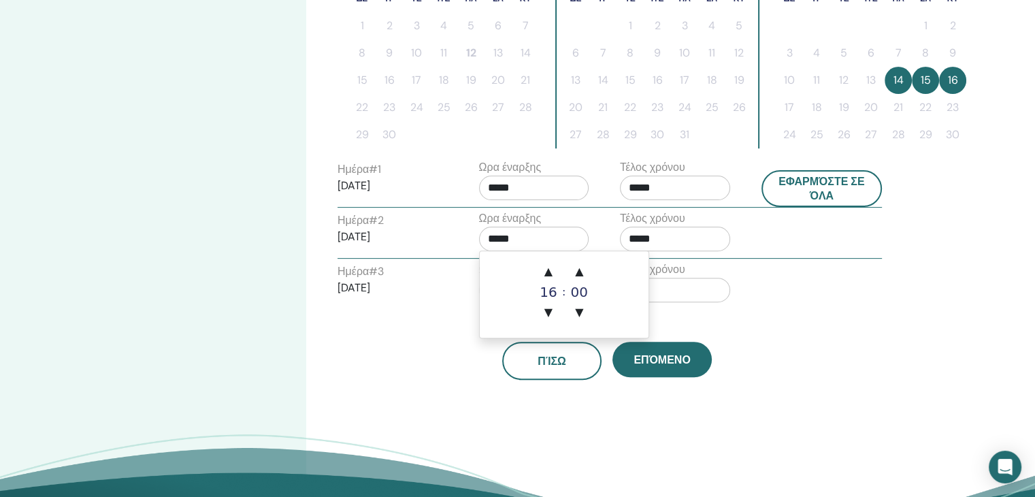
click at [540, 235] on input "*****" at bounding box center [534, 239] width 110 height 25
click at [549, 311] on span "▼" at bounding box center [548, 312] width 27 height 27
click at [545, 270] on span "▲" at bounding box center [548, 271] width 27 height 27
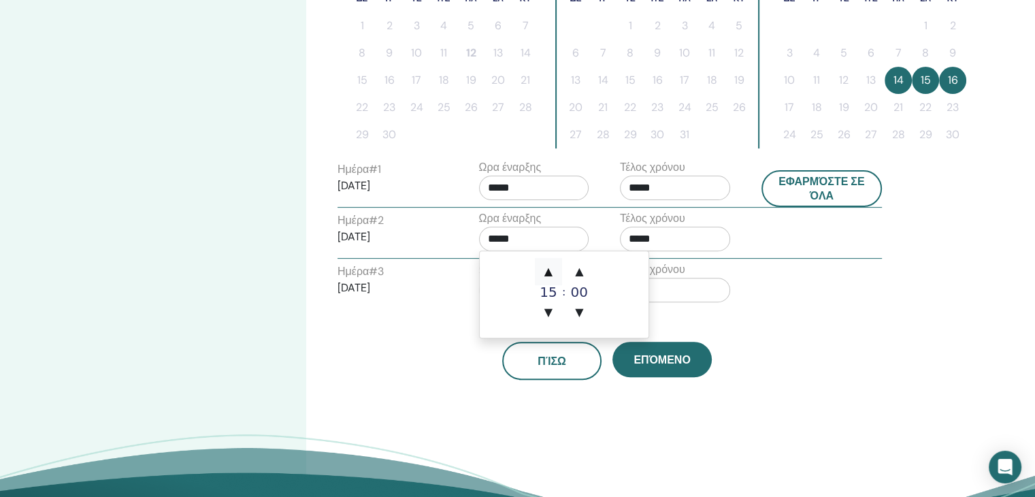
type input "*****"
click at [400, 332] on div "Πίσω Επόμενο" at bounding box center [607, 344] width 560 height 71
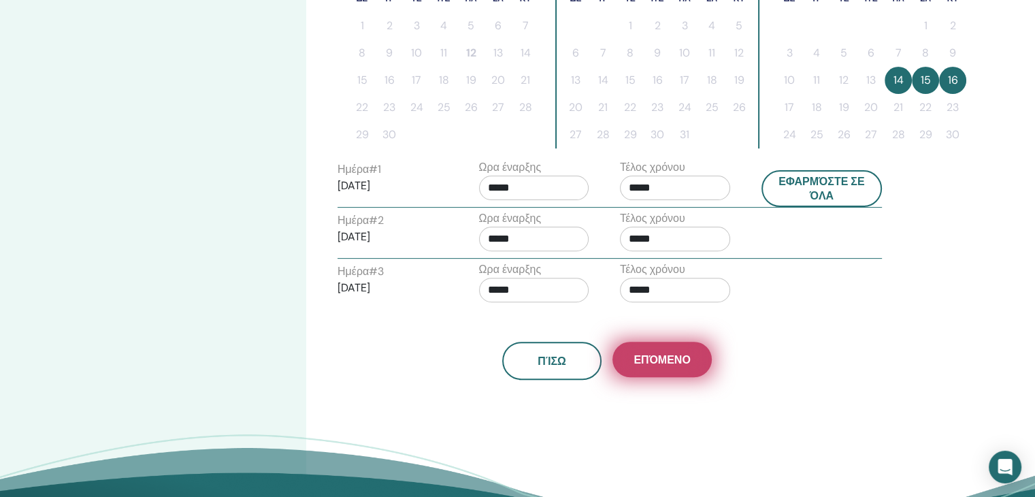
click at [685, 361] on span "Επόμενο" at bounding box center [662, 360] width 56 height 14
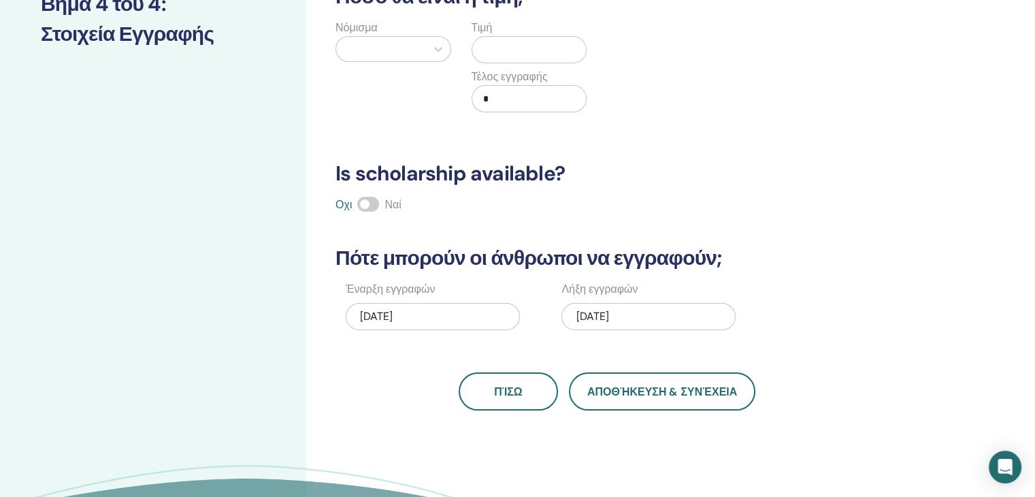
scroll to position [204, 0]
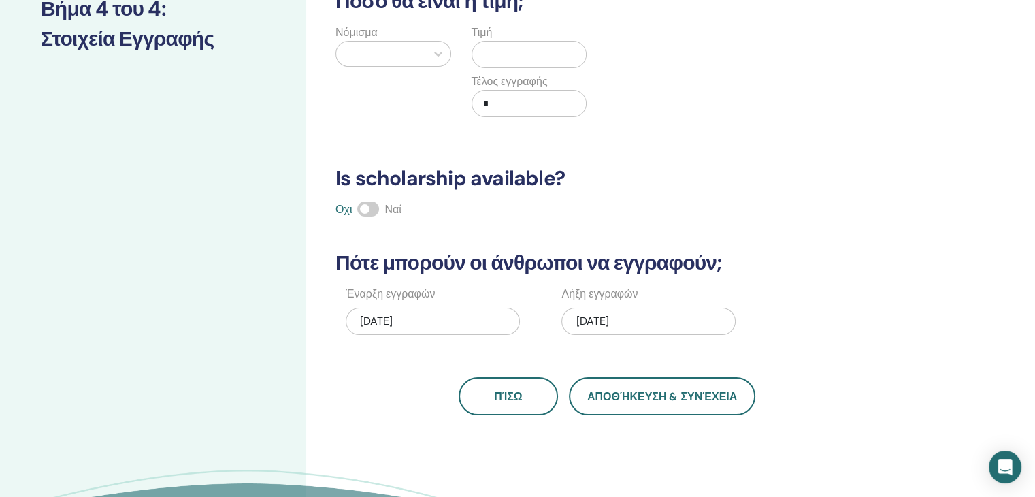
click at [621, 320] on div "11/16/2025" at bounding box center [649, 321] width 174 height 27
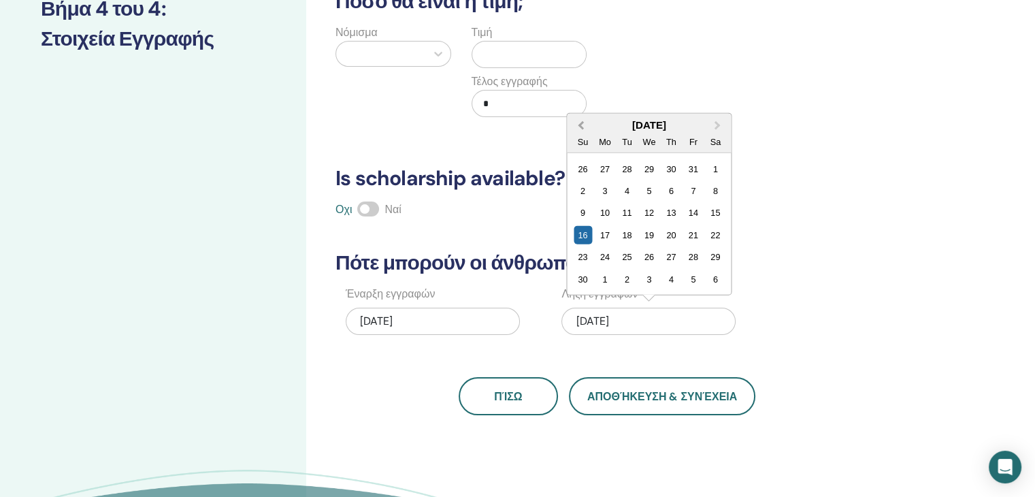
click at [581, 126] on span "Previous Month" at bounding box center [581, 125] width 0 height 14
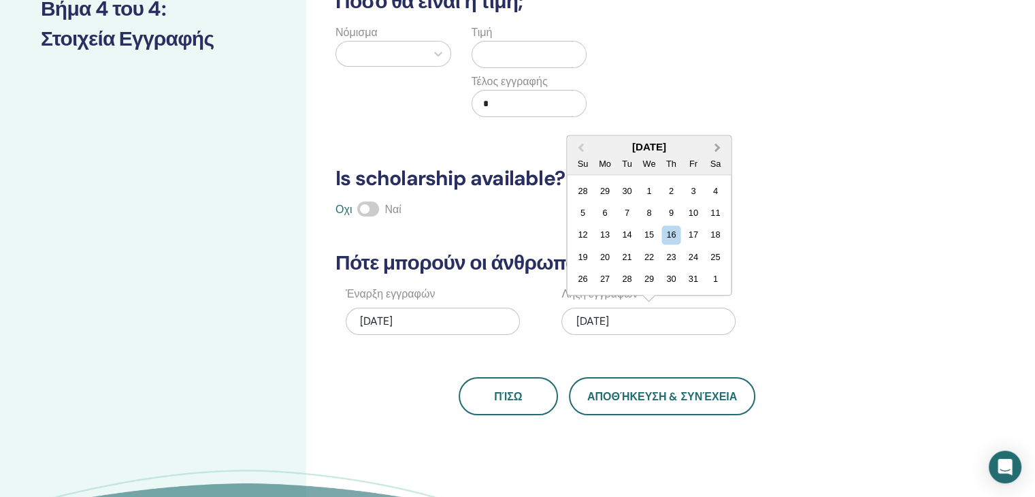
click at [720, 149] on button "Next Month" at bounding box center [719, 148] width 22 height 22
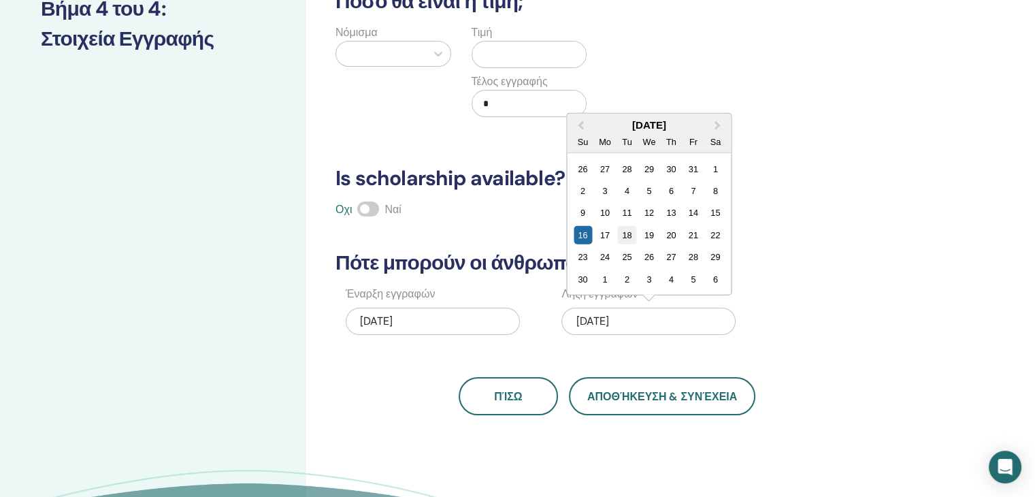
click at [624, 232] on div "18" at bounding box center [627, 235] width 18 height 18
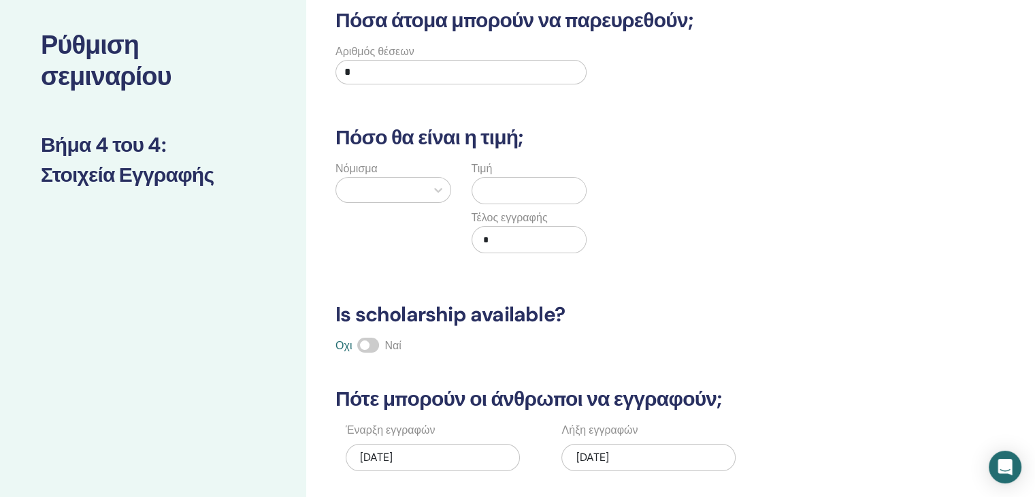
scroll to position [0, 0]
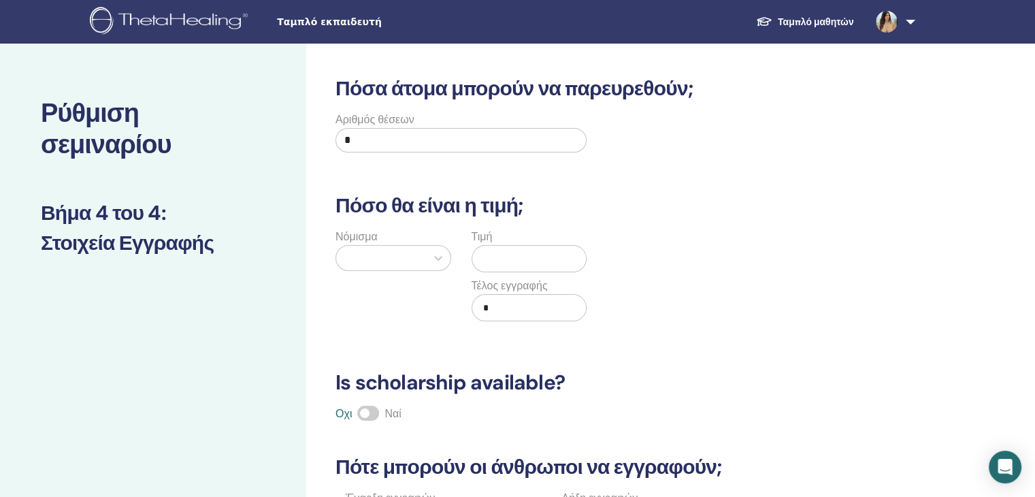
click at [361, 137] on input "*" at bounding box center [461, 140] width 251 height 25
type input "**"
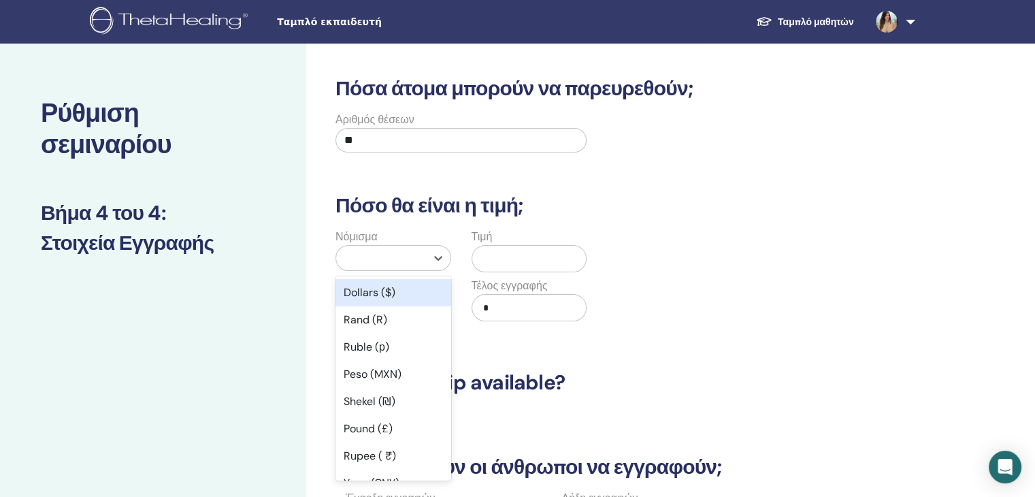
click at [361, 259] on div at bounding box center [381, 257] width 76 height 19
type input "***"
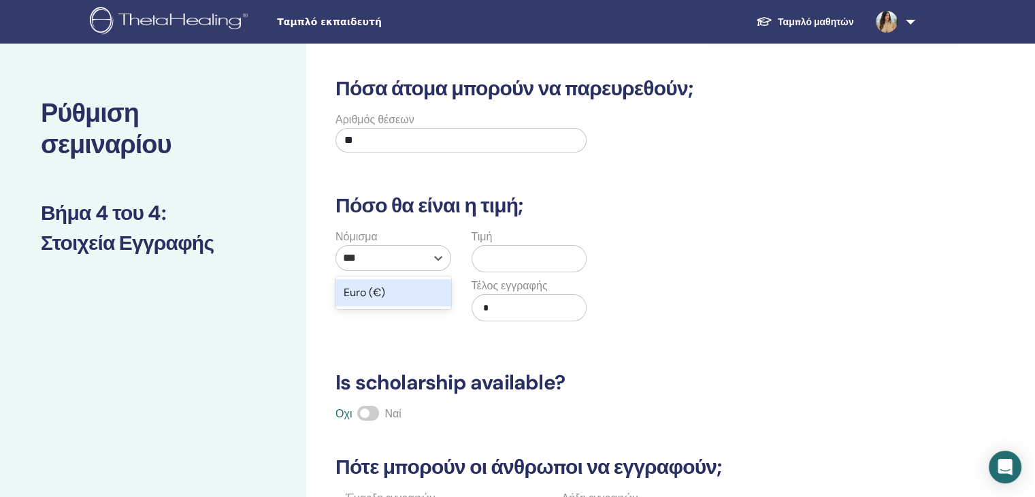
click at [363, 290] on div "Euro (€)" at bounding box center [394, 292] width 116 height 27
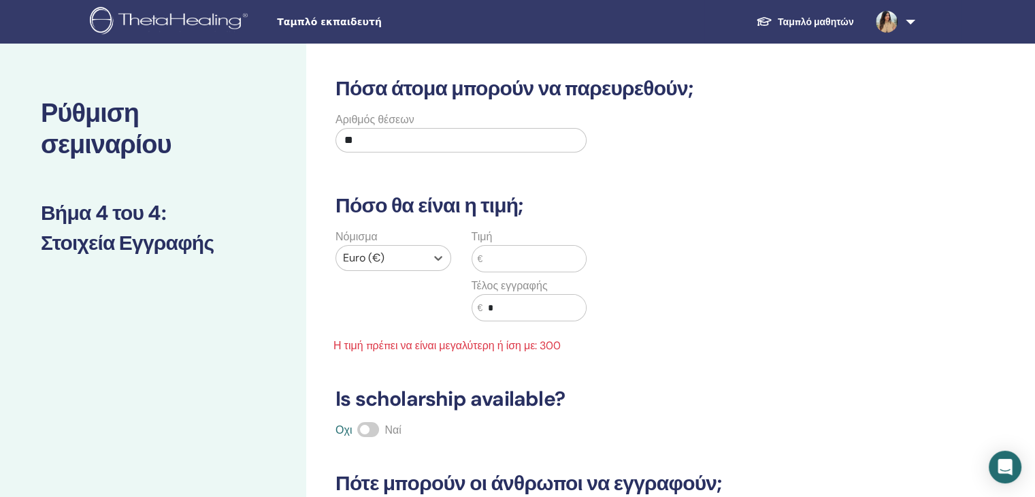
click at [501, 262] on input "text" at bounding box center [534, 259] width 103 height 26
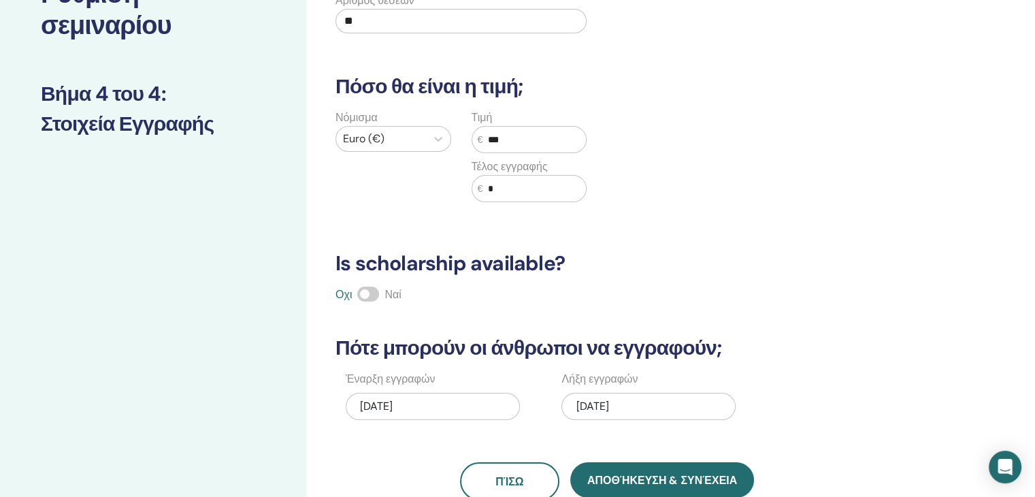
scroll to position [136, 0]
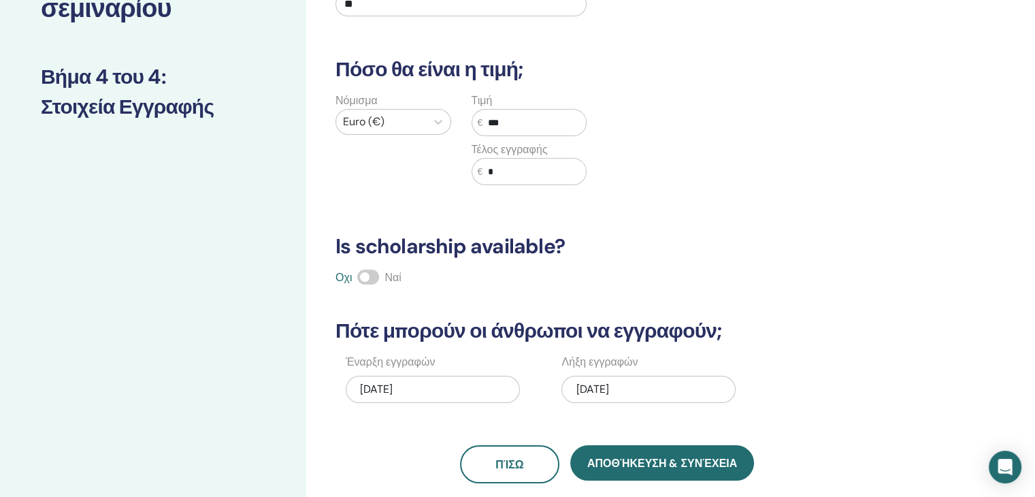
type input "***"
click at [364, 277] on span at bounding box center [368, 277] width 22 height 15
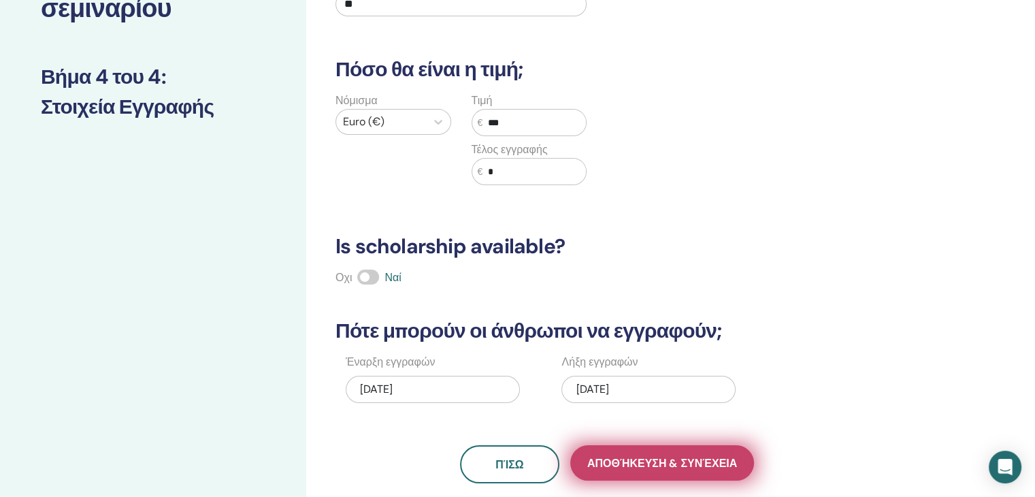
click at [638, 467] on span "Αποθήκευση & Συνέχεια" at bounding box center [662, 463] width 150 height 14
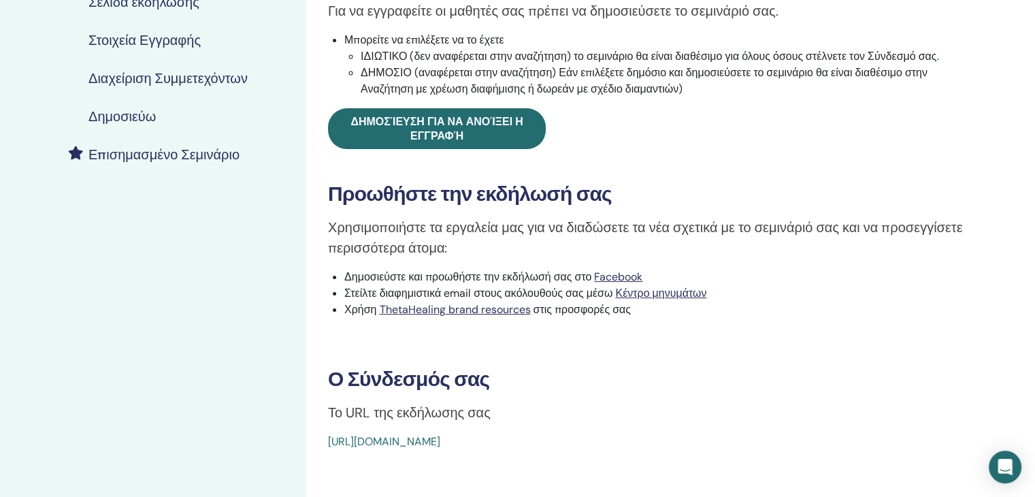
scroll to position [272, 0]
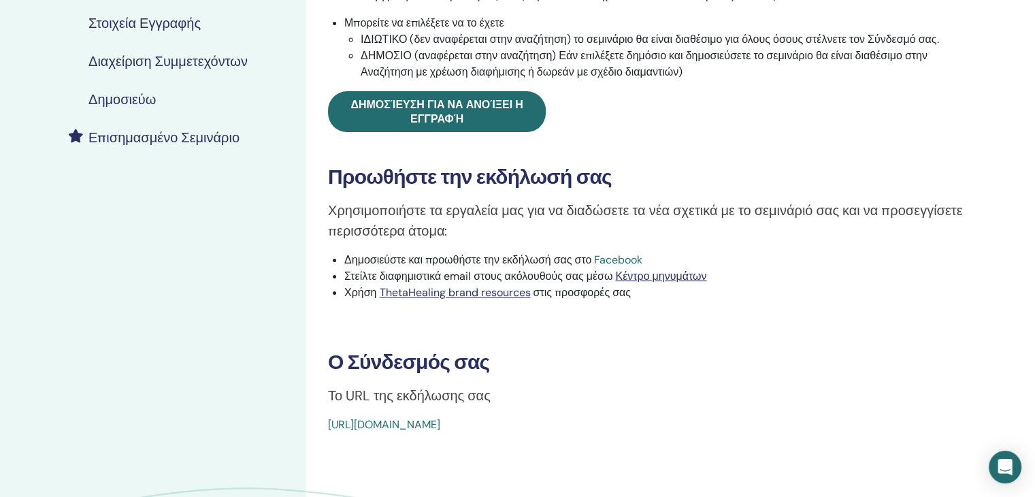
click at [609, 257] on link "Facebook" at bounding box center [618, 260] width 48 height 14
click at [660, 276] on link "Κέντρο μηνυμάτων" at bounding box center [660, 276] width 91 height 14
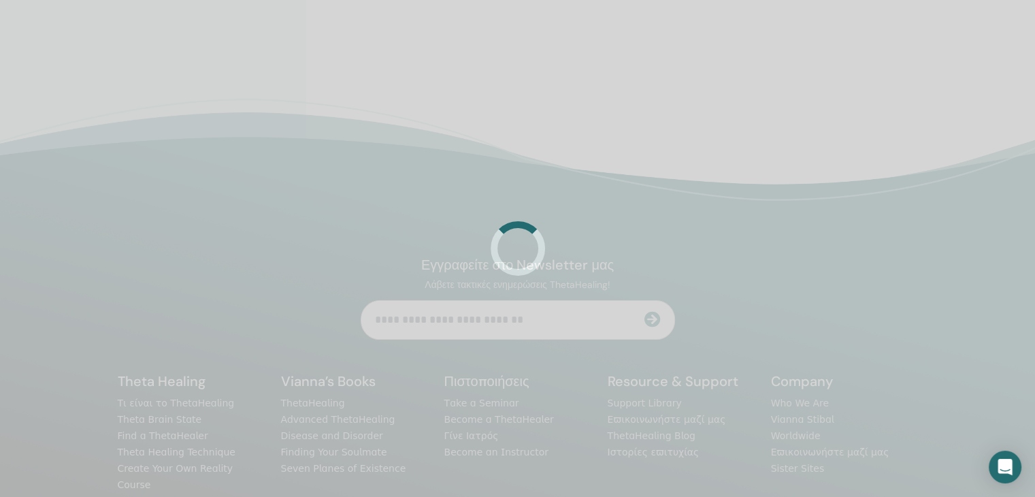
scroll to position [272, 0]
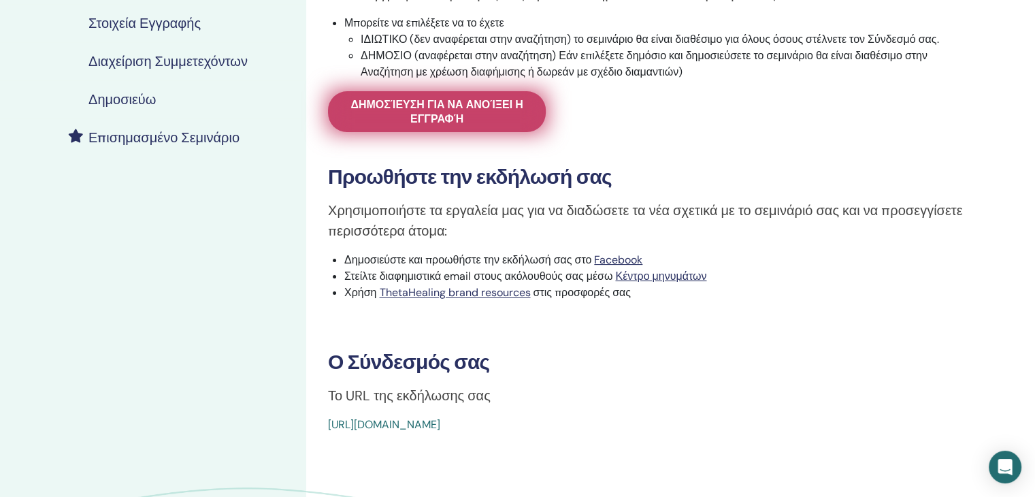
click at [472, 123] on span "Δημοσίευση για να ανοίξει η εγγραφή" at bounding box center [437, 111] width 184 height 29
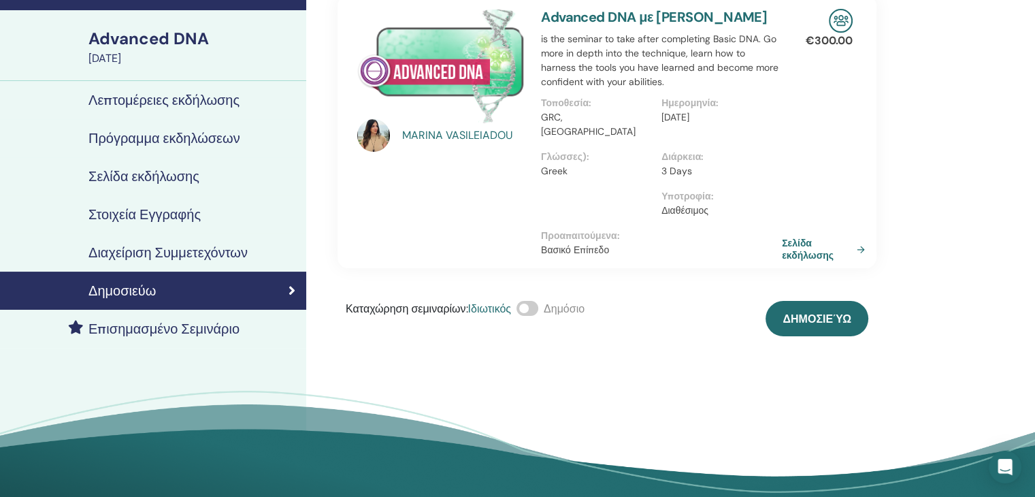
scroll to position [68, 0]
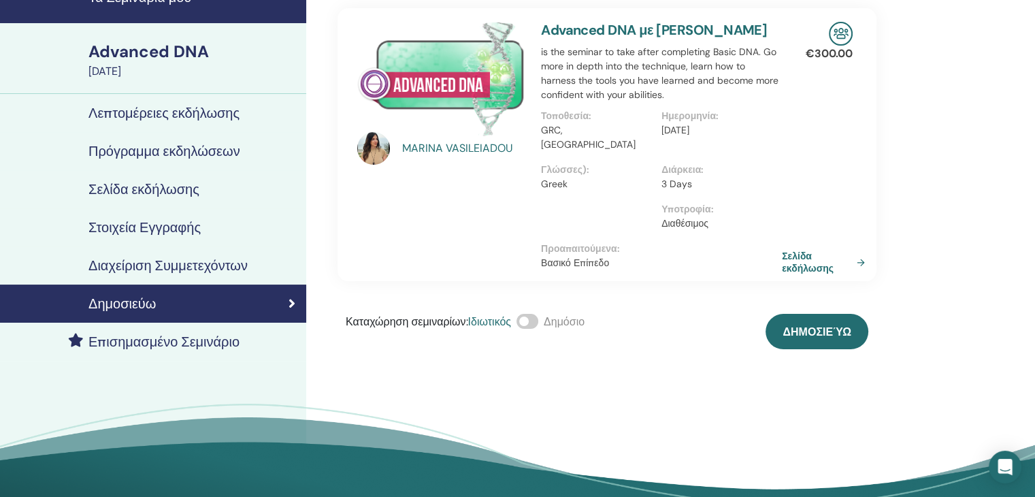
click at [741, 394] on div "[PERSON_NAME] Advanced DNA με [PERSON_NAME] is the seminar to take after comple…" at bounding box center [651, 257] width 690 height 564
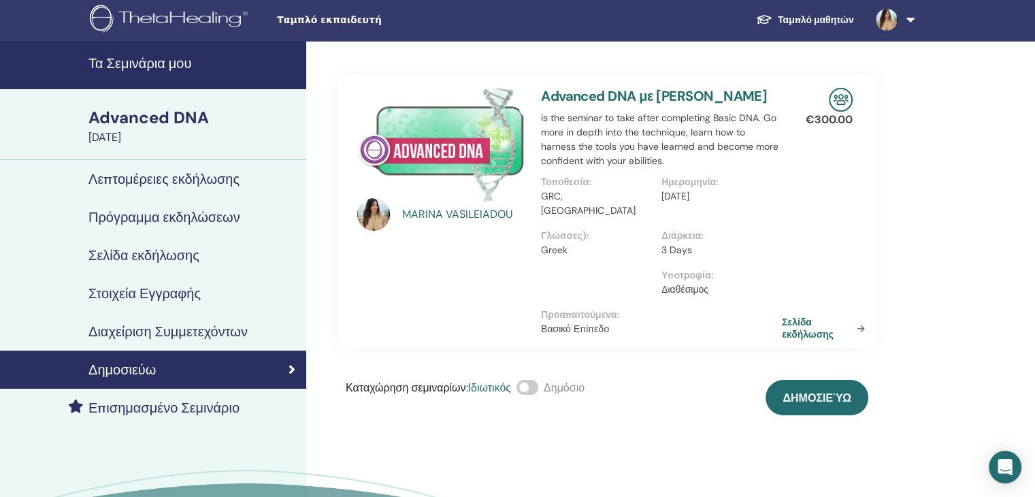
scroll to position [0, 0]
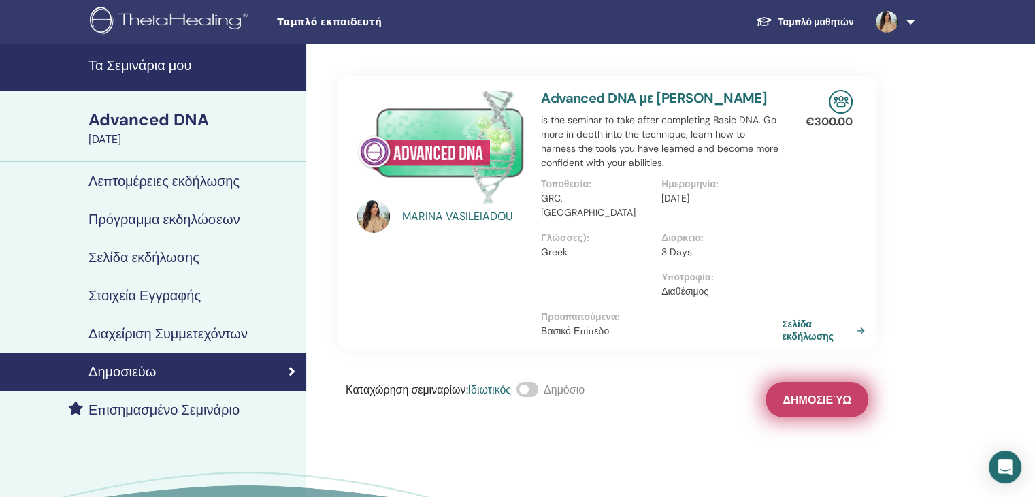
click at [804, 405] on span "Δημοσιεύω" at bounding box center [817, 400] width 69 height 14
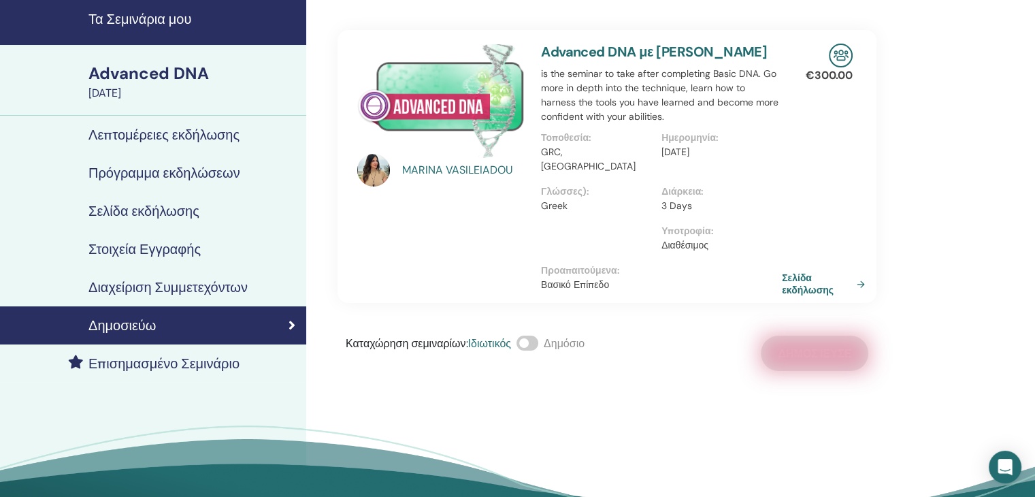
scroll to position [68, 0]
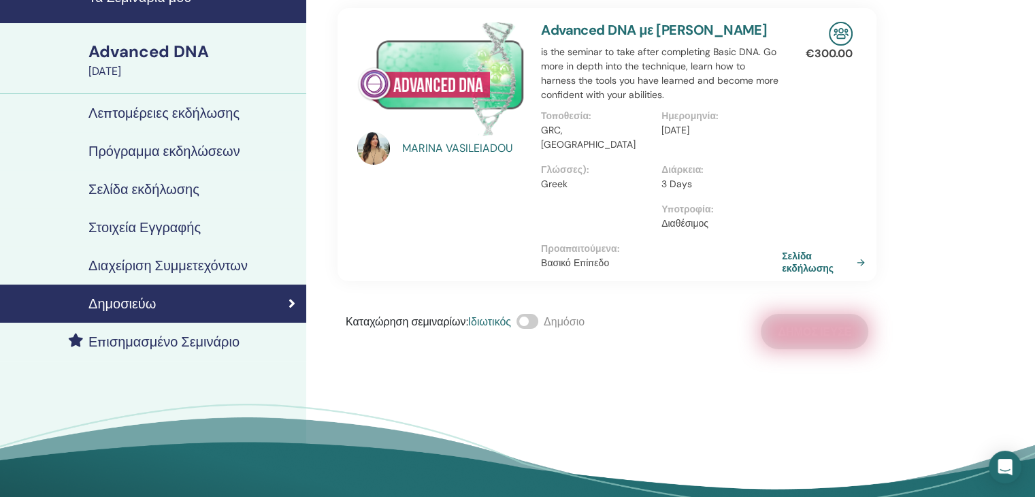
click at [163, 263] on h4 "Διαχείριση Συμμετεχόντων" at bounding box center [167, 265] width 159 height 16
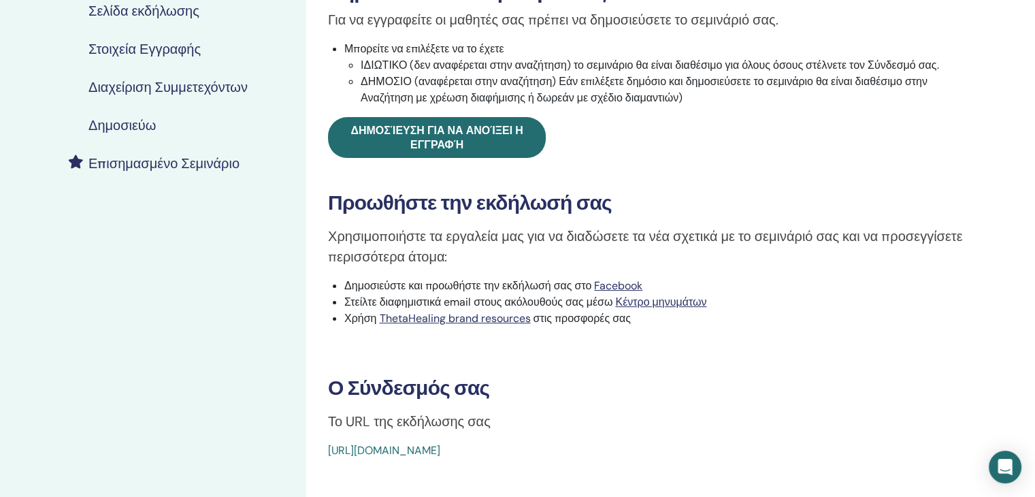
scroll to position [272, 0]
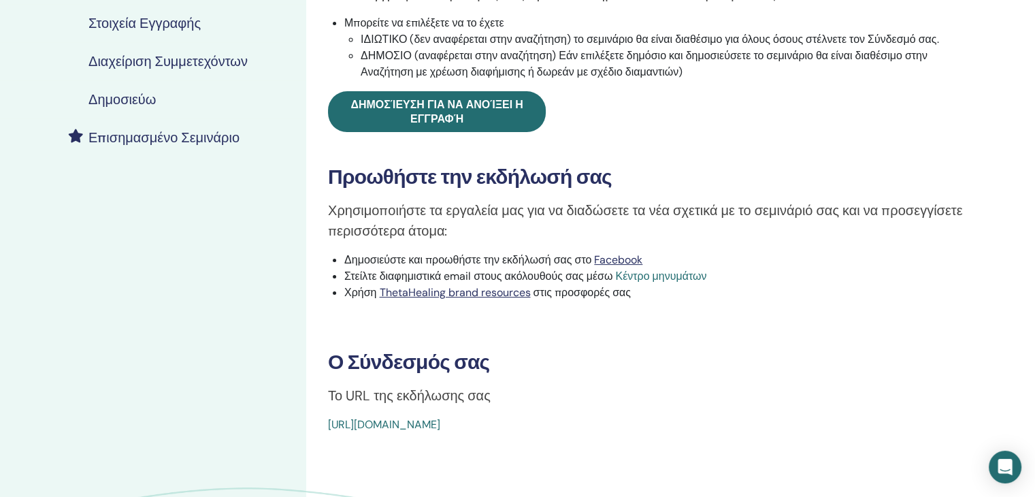
click at [645, 278] on link "Κέντρο μηνυμάτων" at bounding box center [660, 276] width 91 height 14
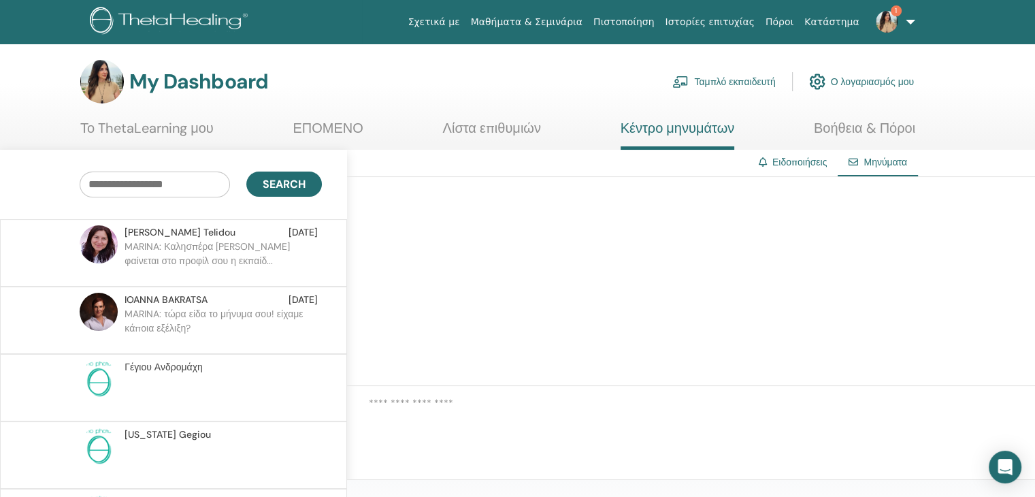
click at [207, 376] on p at bounding box center [223, 394] width 197 height 41
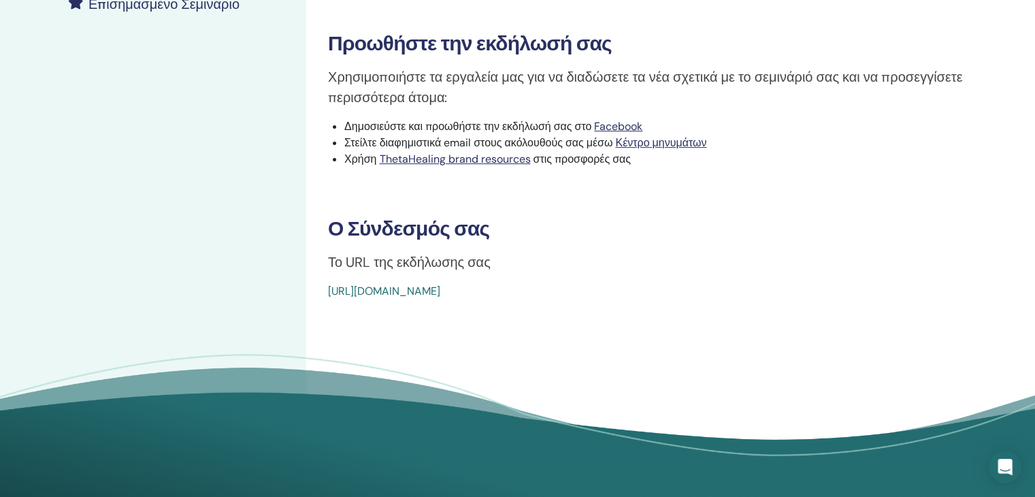
scroll to position [408, 0]
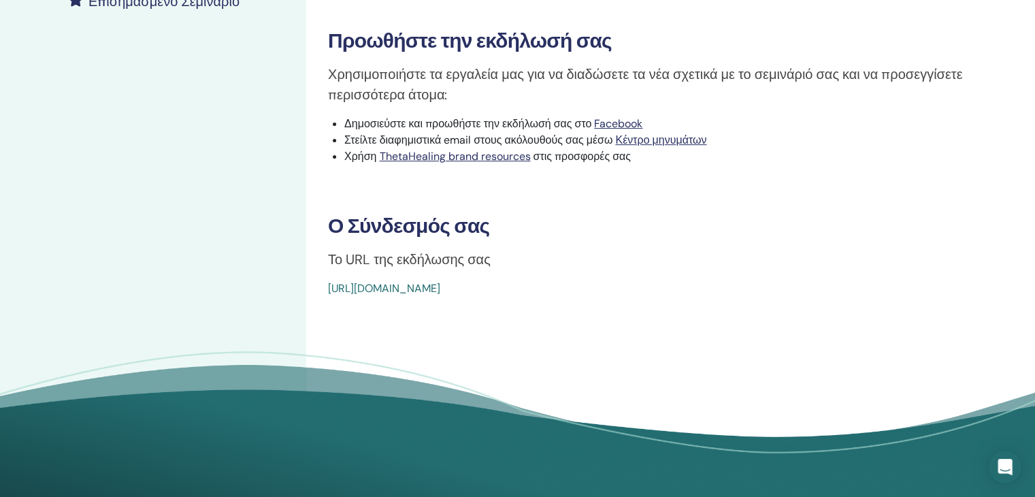
drag, startPoint x: 634, startPoint y: 287, endPoint x: 328, endPoint y: 281, distance: 306.4
click at [328, 281] on div "[URL][DOMAIN_NAME]" at bounding box center [597, 288] width 539 height 16
drag, startPoint x: 419, startPoint y: 288, endPoint x: 364, endPoint y: 302, distance: 57.6
click at [375, 303] on div "Advanced DNA Τύπος συμβάντος Προσωπικά Κατάσταση συμβάντος Ενεργό Δημοσιεύτηκε …" at bounding box center [651, 61] width 690 height 852
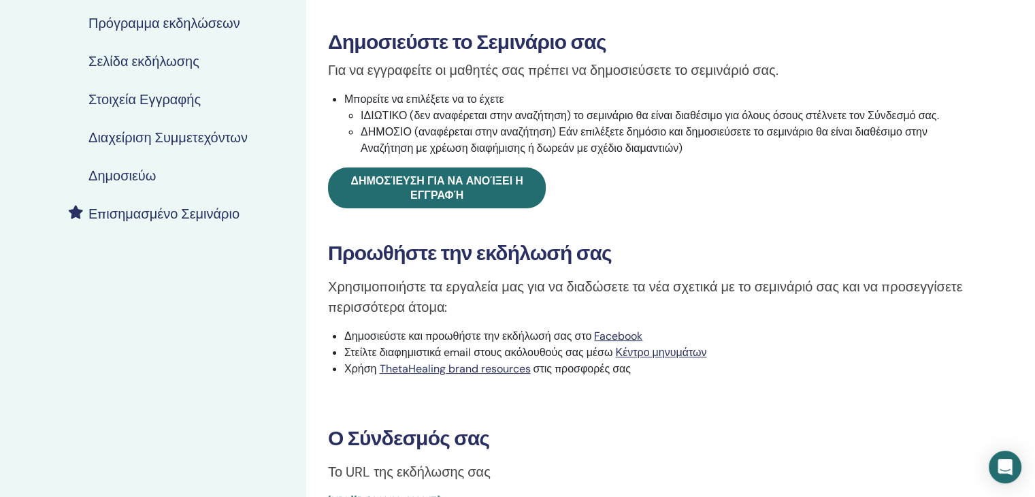
scroll to position [204, 0]
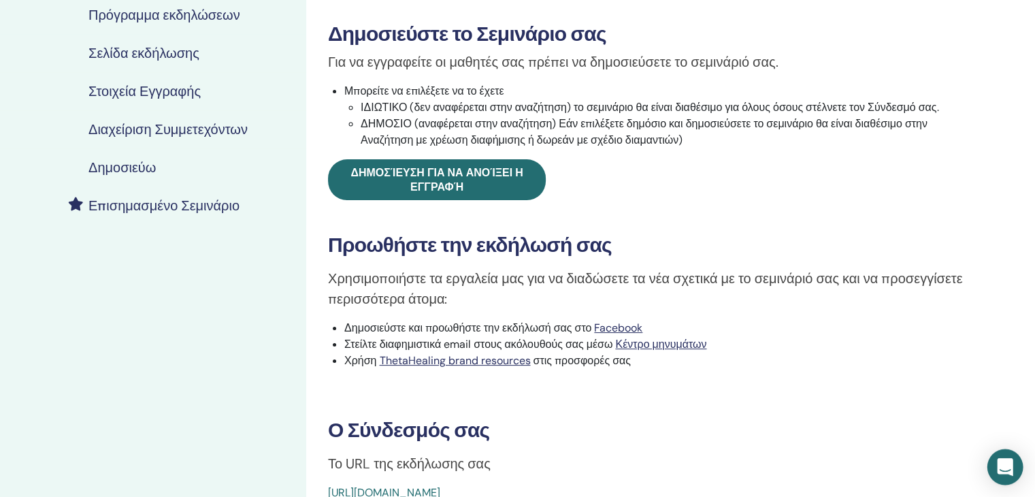
click at [1013, 473] on div "Open Intercom Messenger" at bounding box center [1006, 467] width 36 height 36
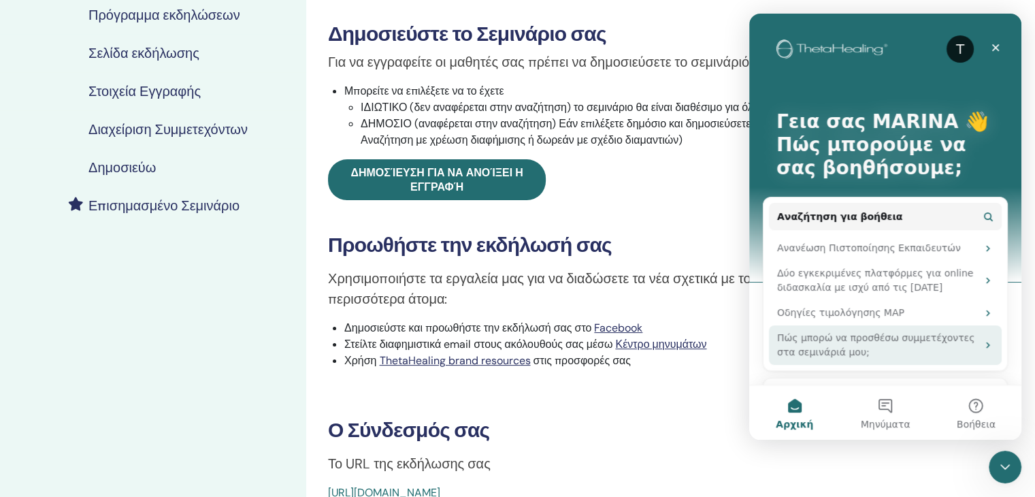
scroll to position [0, 0]
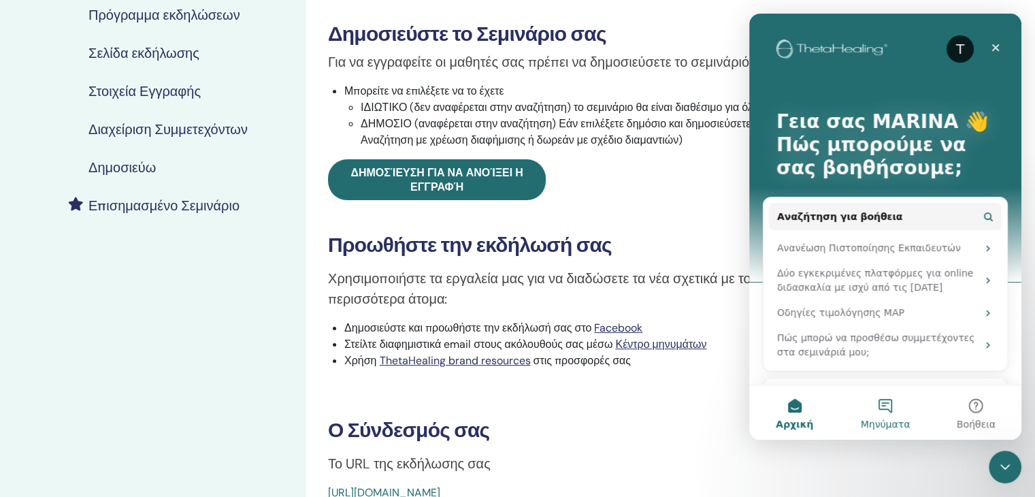
click at [888, 404] on button "Μηνύματα" at bounding box center [885, 412] width 91 height 54
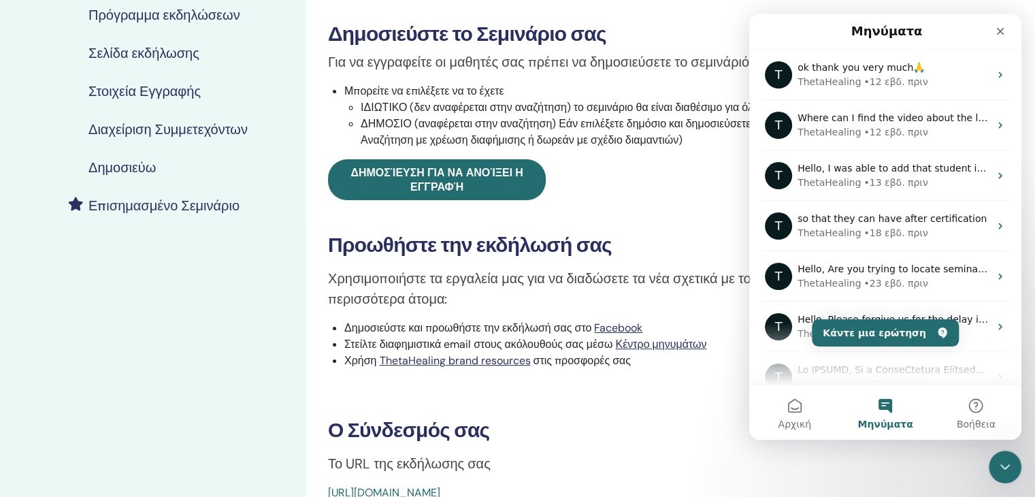
click at [887, 407] on button "Μηνύματα" at bounding box center [885, 412] width 91 height 54
click at [888, 336] on button "Κάντε μια ερώτηση" at bounding box center [885, 332] width 147 height 27
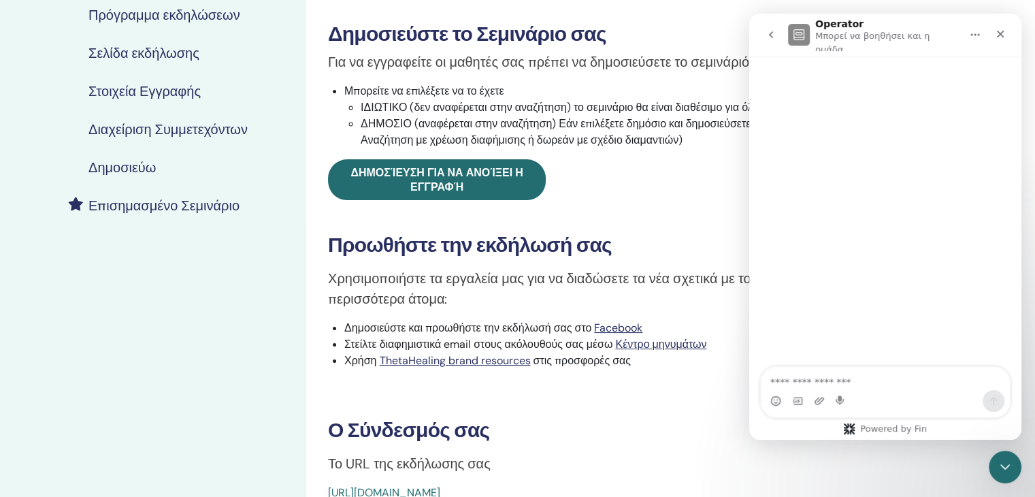
click at [801, 381] on textarea "Κάντε μια ερώτηση…" at bounding box center [885, 378] width 249 height 23
type textarea "********"
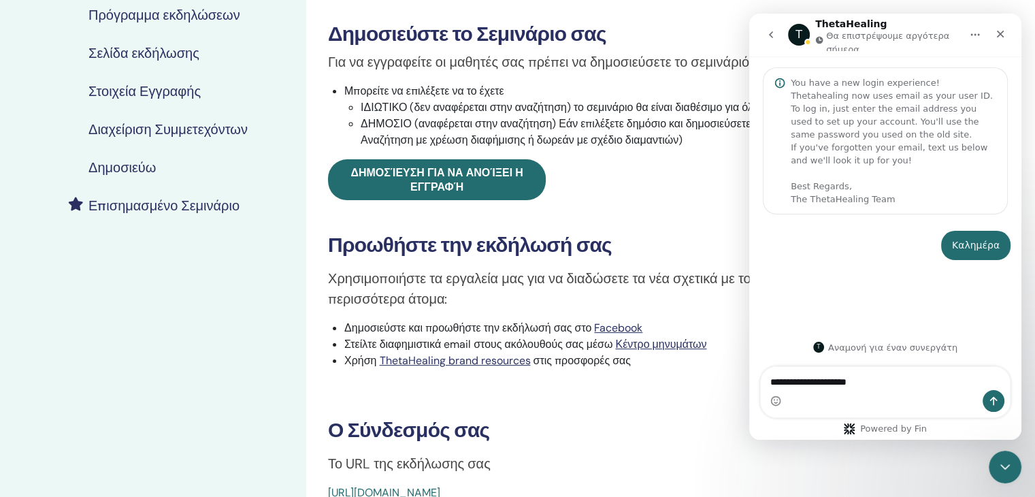
type textarea "**********"
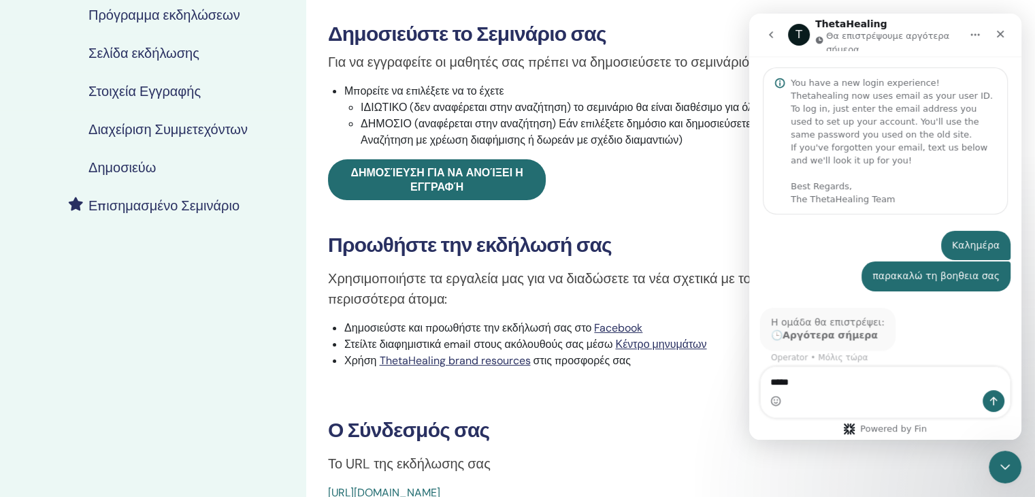
scroll to position [44, 0]
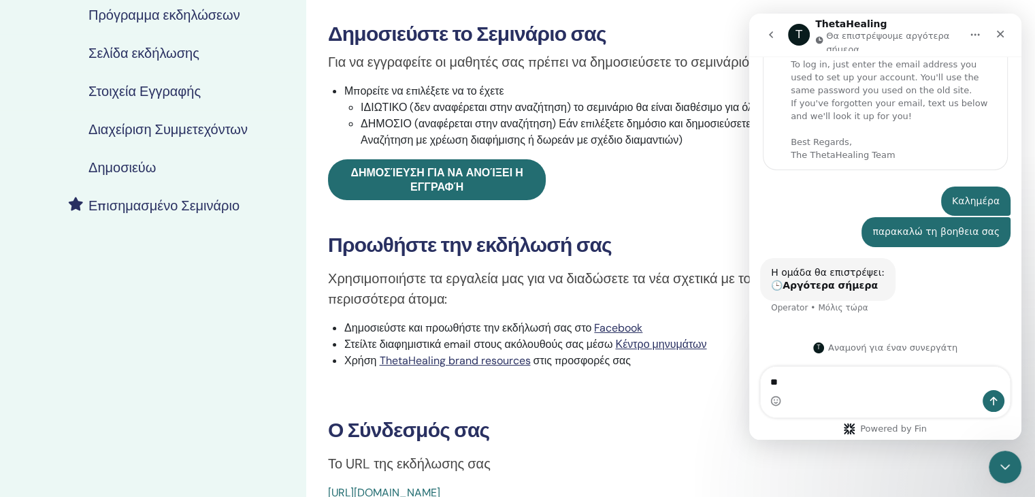
type textarea "*"
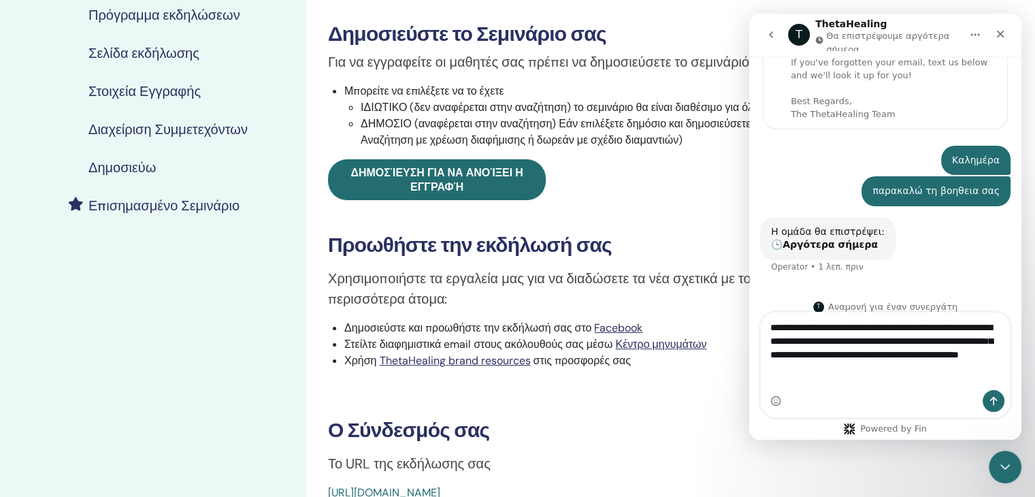
scroll to position [99, 0]
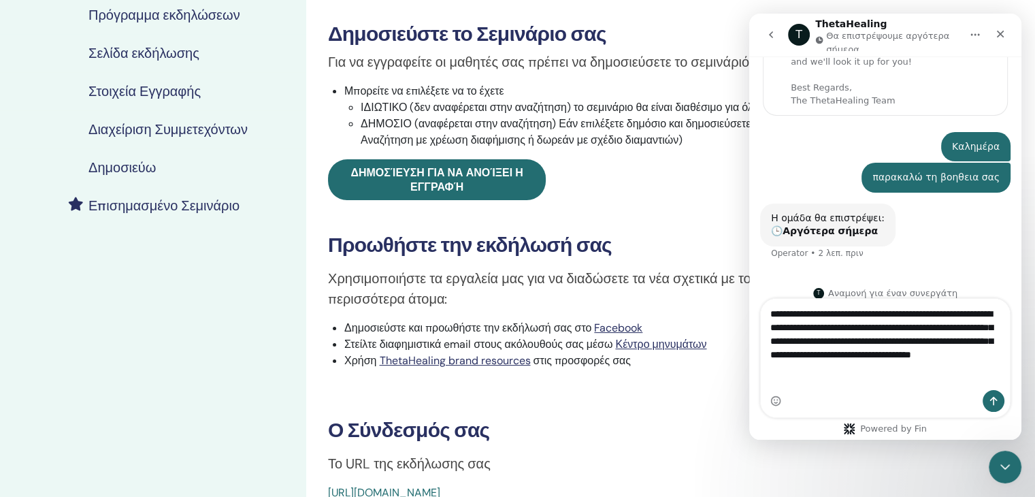
type textarea "**********"
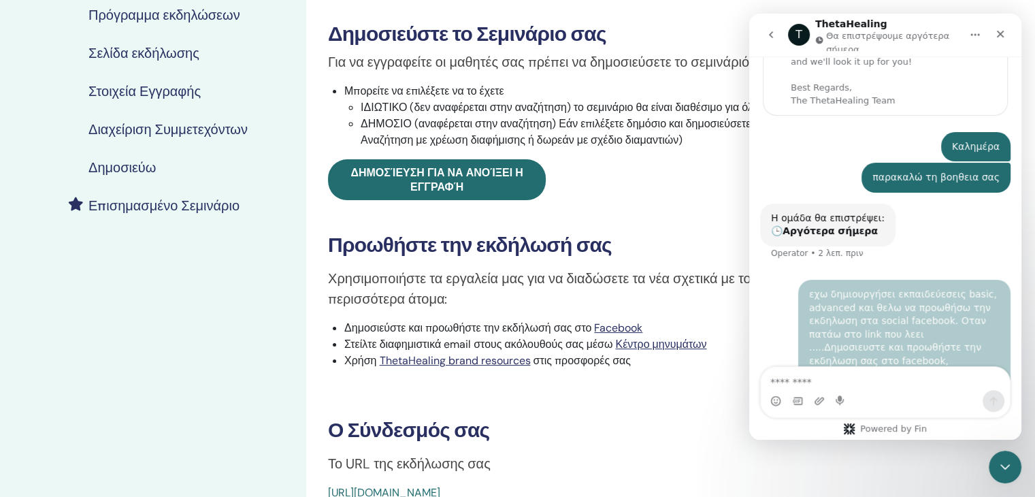
scroll to position [165, 0]
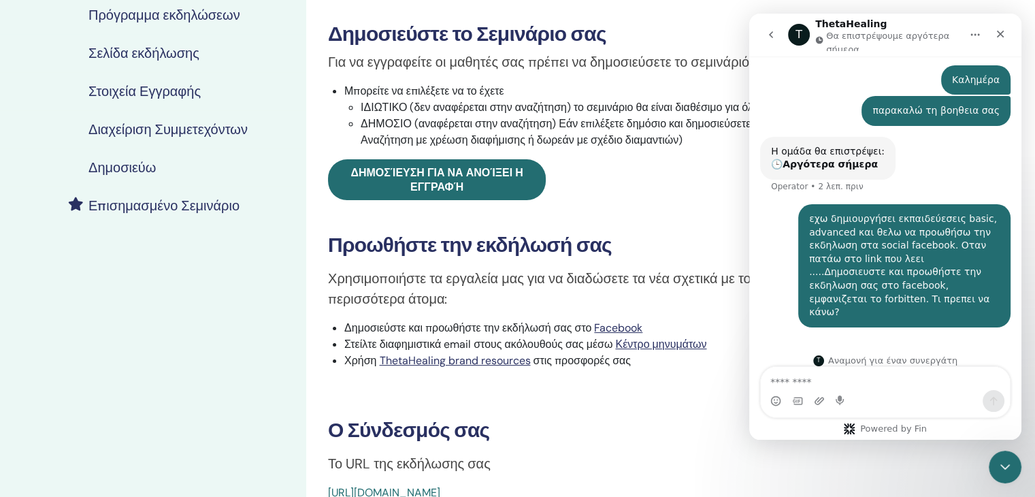
click at [975, 32] on icon "Αρχική" at bounding box center [975, 34] width 11 height 11
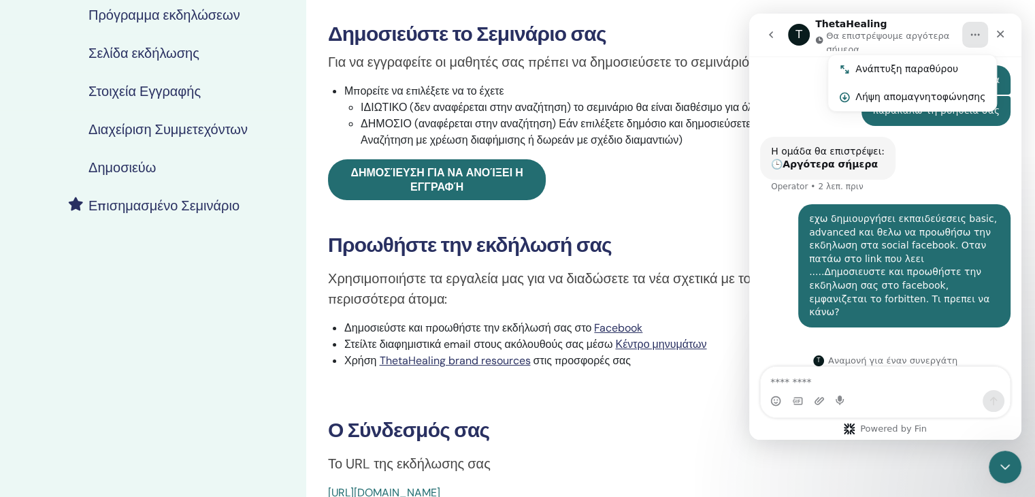
click at [1033, 262] on div "Τα Σεμινάρια μου Advanced DNA November 14, 2025 Λεπτομέρειες εκδήλωσης Πρόγραμμ…" at bounding box center [517, 265] width 1035 height 852
drag, startPoint x: 845, startPoint y: 447, endPoint x: 22, endPoint y: 322, distance: 833.1
click at [845, 447] on div "Advanced DNA Τύπος συμβάντος Προσωπικά Κατάσταση συμβάντος Ενεργό Δημοσιεύτηκε …" at bounding box center [651, 186] width 674 height 629
click at [773, 37] on icon "go back" at bounding box center [771, 34] width 11 height 11
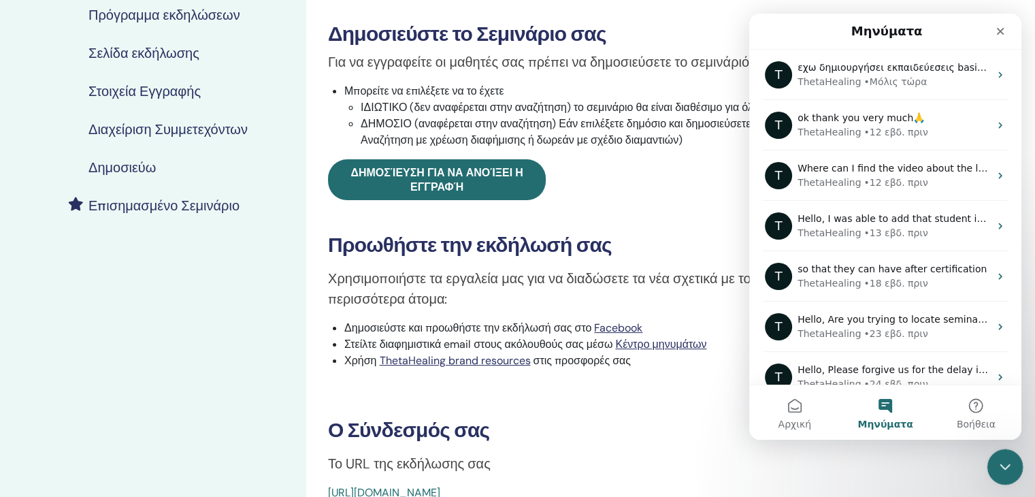
click at [1011, 475] on div "Κλείσιμο Intercom Messenger" at bounding box center [1003, 465] width 33 height 33
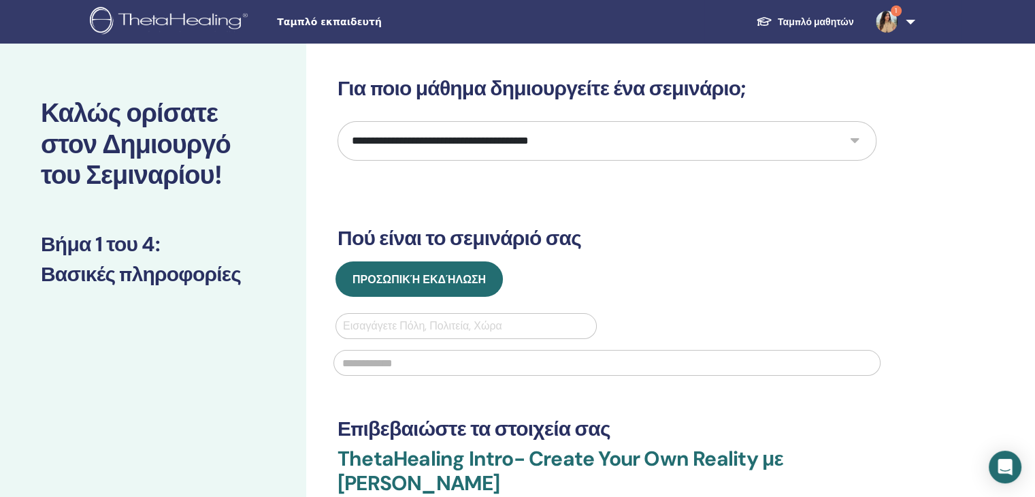
click at [882, 22] on img at bounding box center [887, 22] width 22 height 22
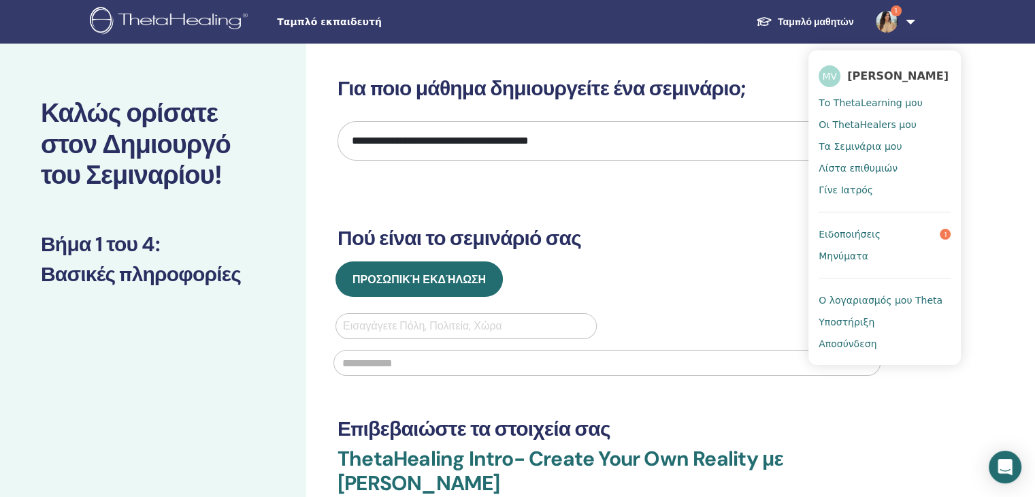
click at [866, 240] on span "Ειδοποιήσεις" at bounding box center [850, 234] width 62 height 12
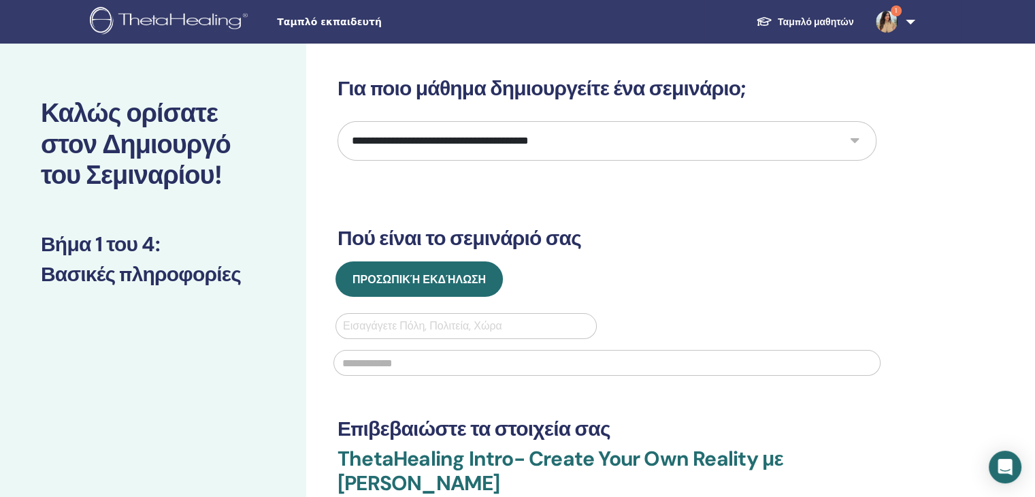
click at [859, 143] on select "**********" at bounding box center [607, 140] width 539 height 39
select select "**"
click at [338, 121] on select "**********" at bounding box center [607, 140] width 539 height 39
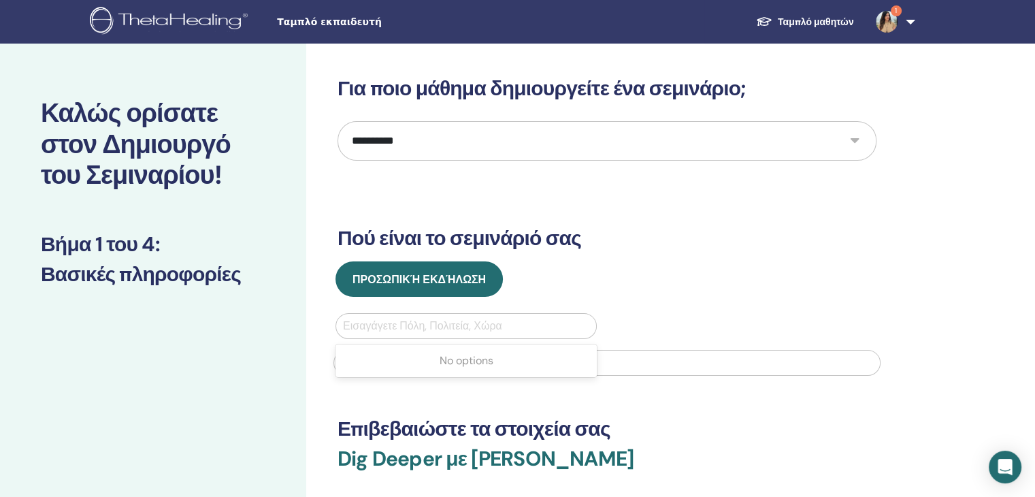
click at [372, 325] on div at bounding box center [466, 326] width 246 height 19
type input "*"
type input "****"
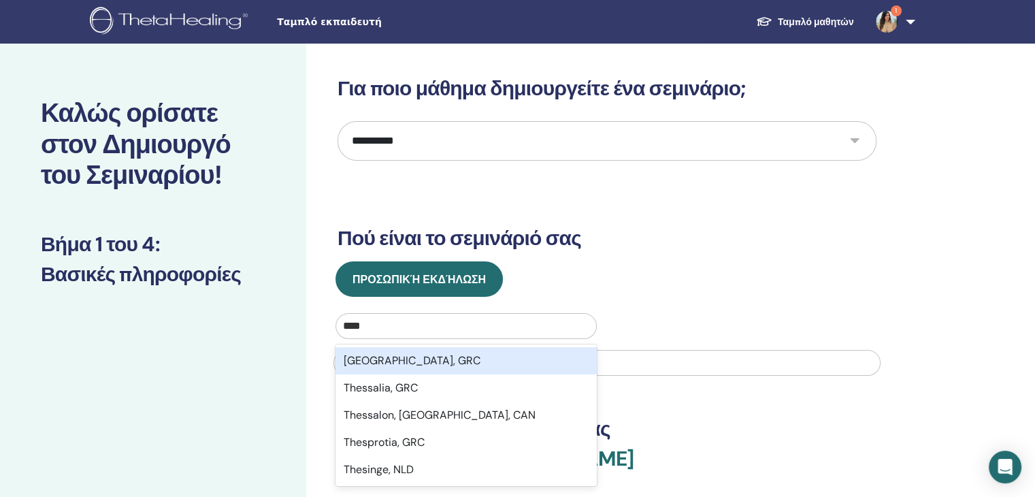
click at [371, 355] on div "Thessaloniki, GRC" at bounding box center [466, 360] width 261 height 27
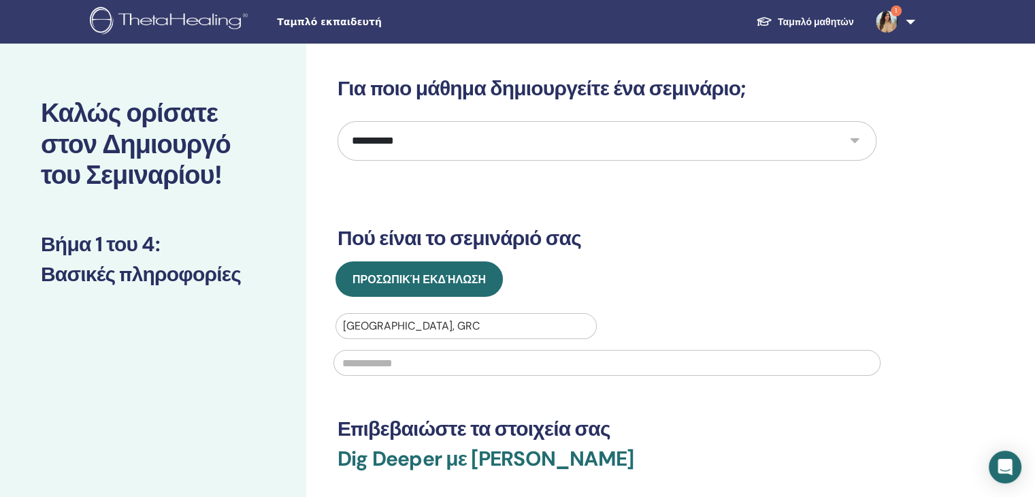
click at [371, 361] on input "text" at bounding box center [607, 363] width 547 height 26
type input "*"
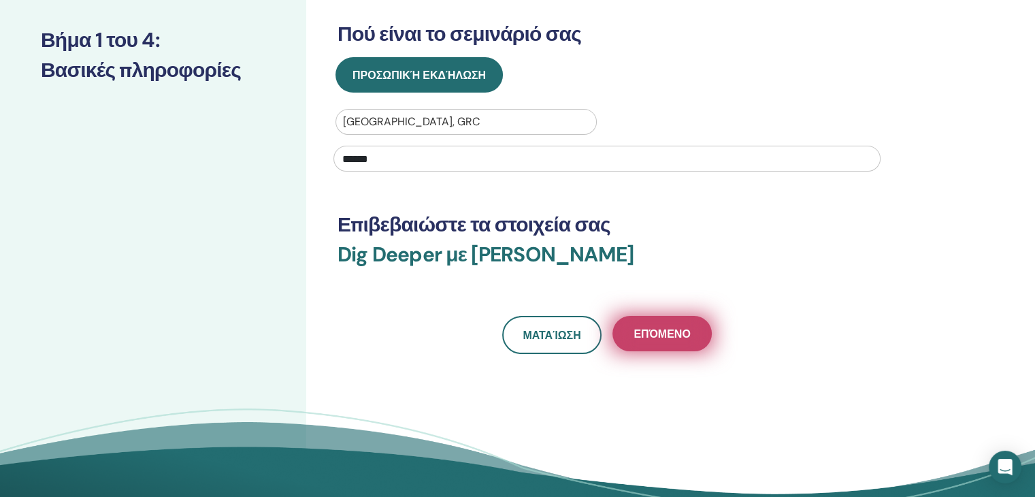
type input "******"
click at [637, 326] on button "Επόμενο" at bounding box center [662, 333] width 99 height 35
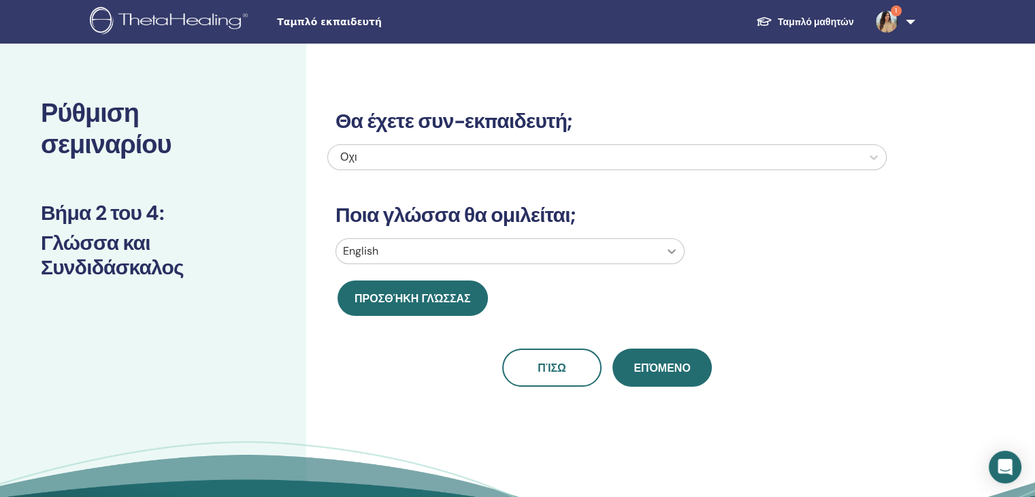
click at [668, 255] on icon at bounding box center [672, 251] width 14 height 14
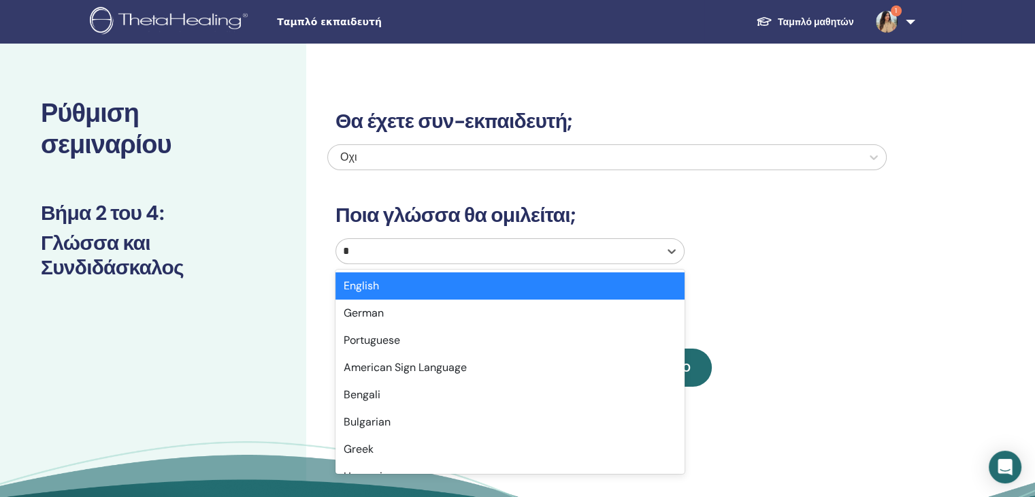
type input "**"
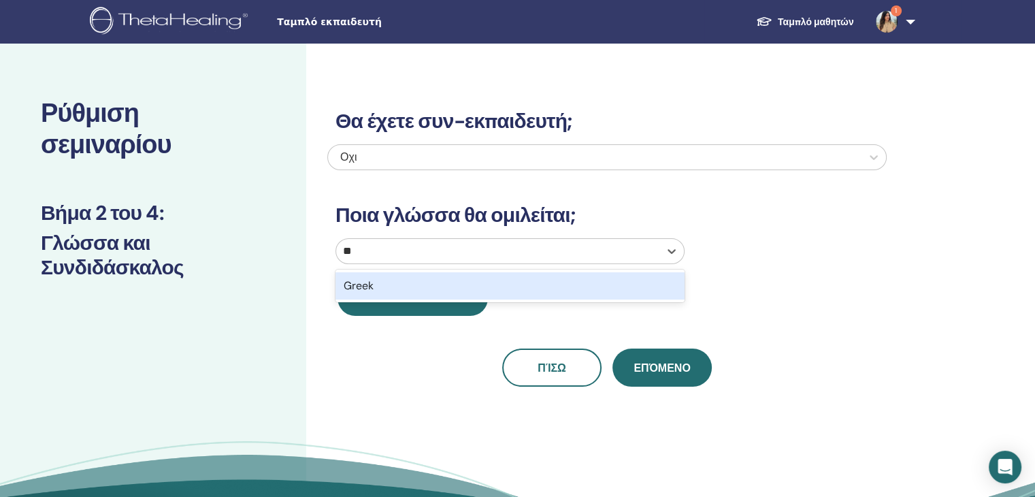
click at [370, 290] on div "Greek" at bounding box center [510, 285] width 349 height 27
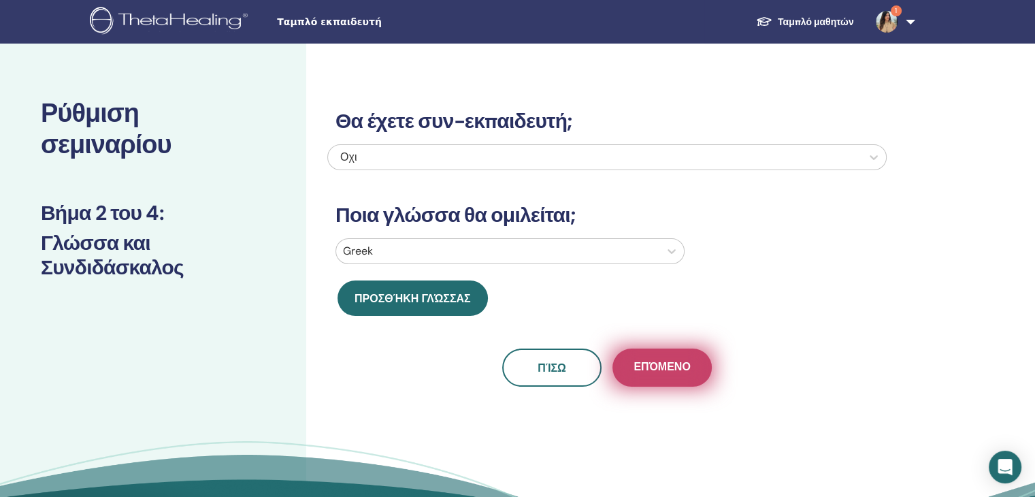
click at [651, 371] on span "Επόμενο" at bounding box center [662, 367] width 56 height 17
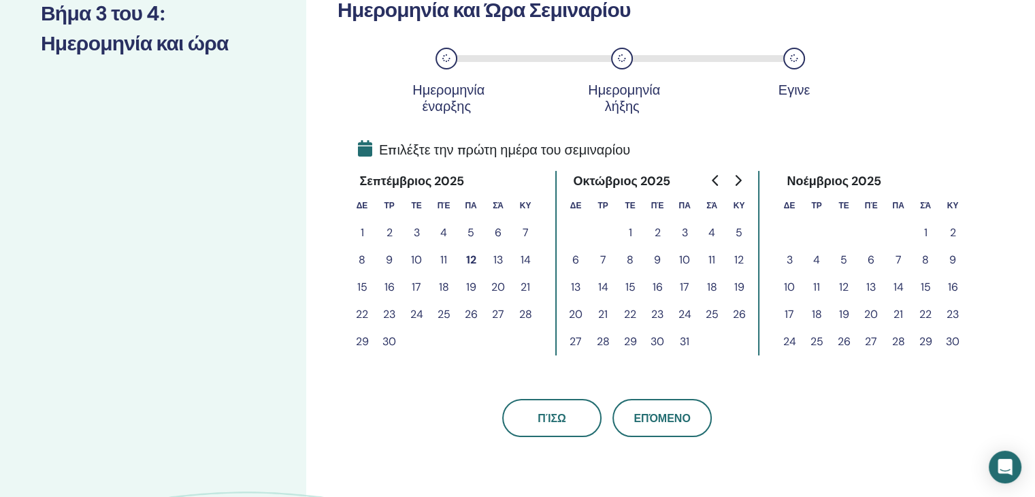
scroll to position [204, 0]
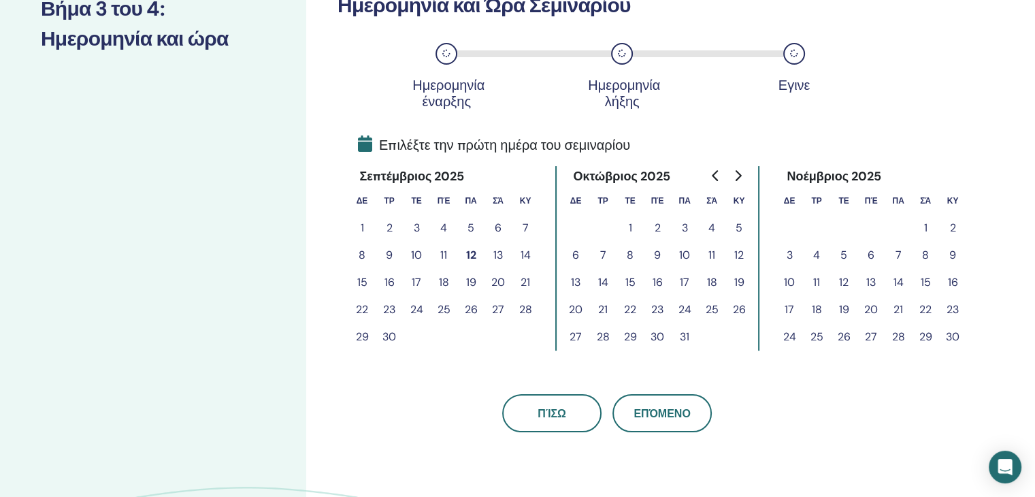
click at [920, 336] on button "29" at bounding box center [925, 336] width 27 height 27
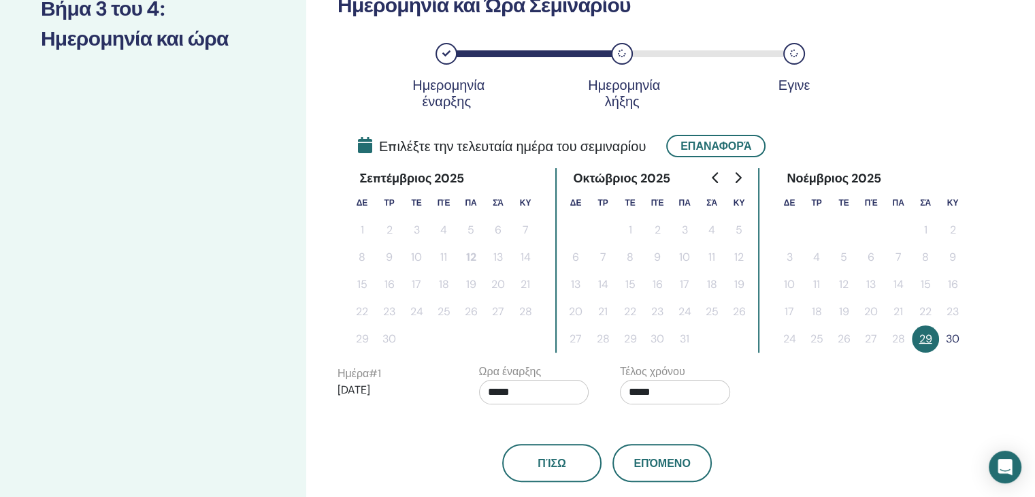
click at [953, 336] on button "30" at bounding box center [952, 338] width 27 height 27
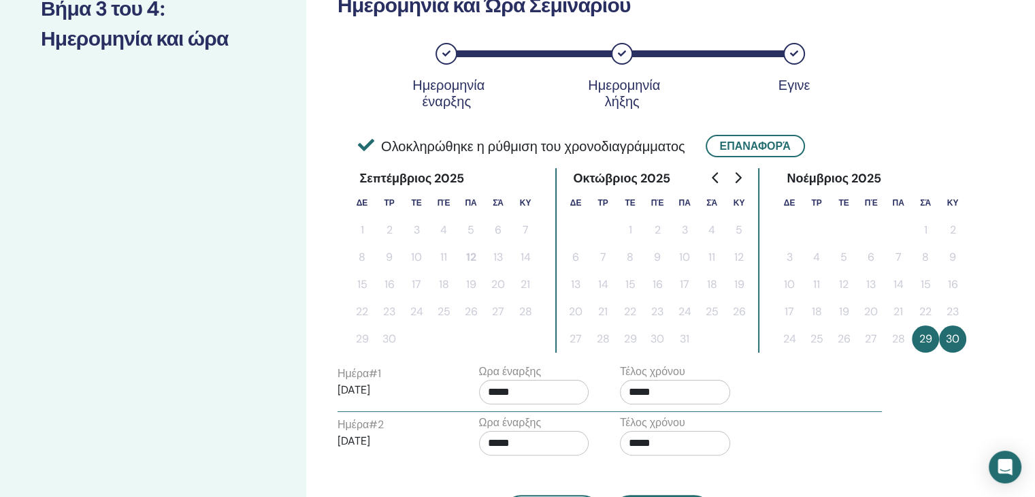
click at [523, 391] on input "*****" at bounding box center [534, 392] width 110 height 25
click at [546, 423] on span "▲" at bounding box center [548, 425] width 27 height 27
type input "*****"
click at [675, 391] on input "*****" at bounding box center [675, 392] width 110 height 25
click at [692, 427] on span "▲" at bounding box center [689, 425] width 27 height 27
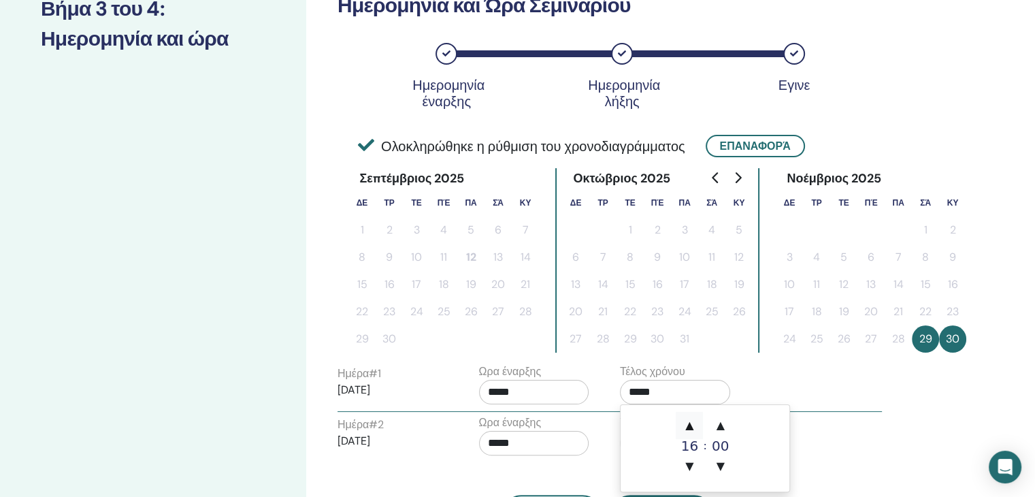
click at [692, 427] on span "▲" at bounding box center [689, 425] width 27 height 27
type input "*****"
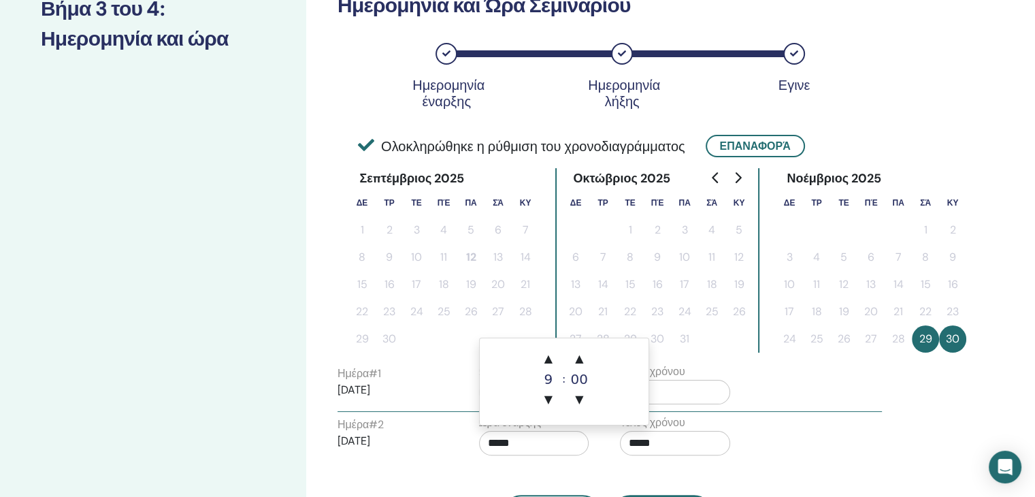
click at [549, 450] on input "*****" at bounding box center [534, 443] width 110 height 25
click at [550, 363] on span "▲" at bounding box center [548, 358] width 27 height 27
type input "*****"
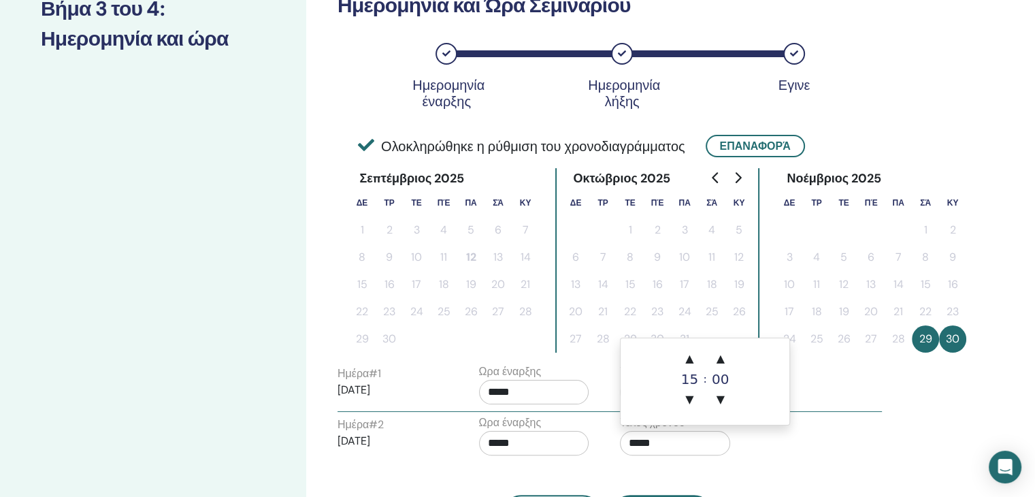
click at [654, 447] on input "*****" at bounding box center [675, 443] width 110 height 25
click at [692, 359] on span "▲" at bounding box center [689, 358] width 27 height 27
type input "*****"
click at [713, 455] on div "Τέλος χρόνου *****" at bounding box center [675, 439] width 110 height 48
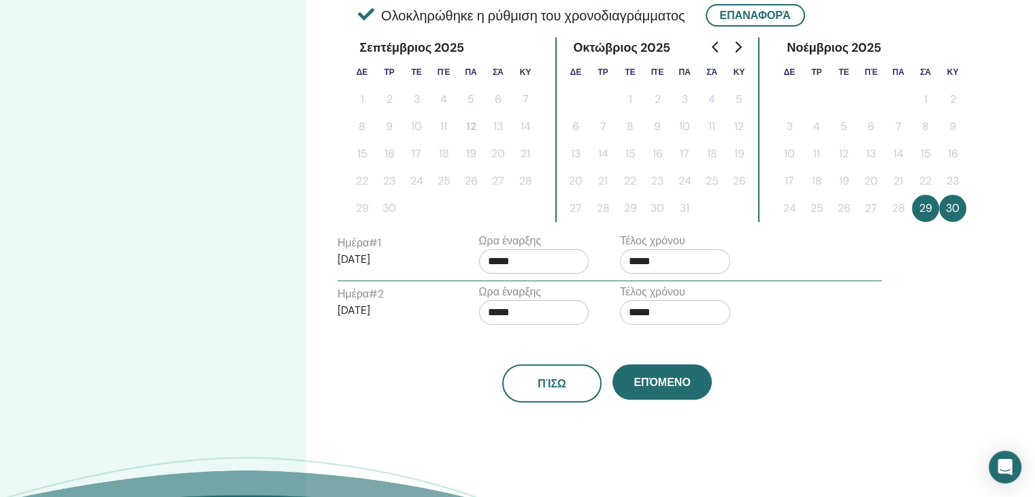
scroll to position [340, 0]
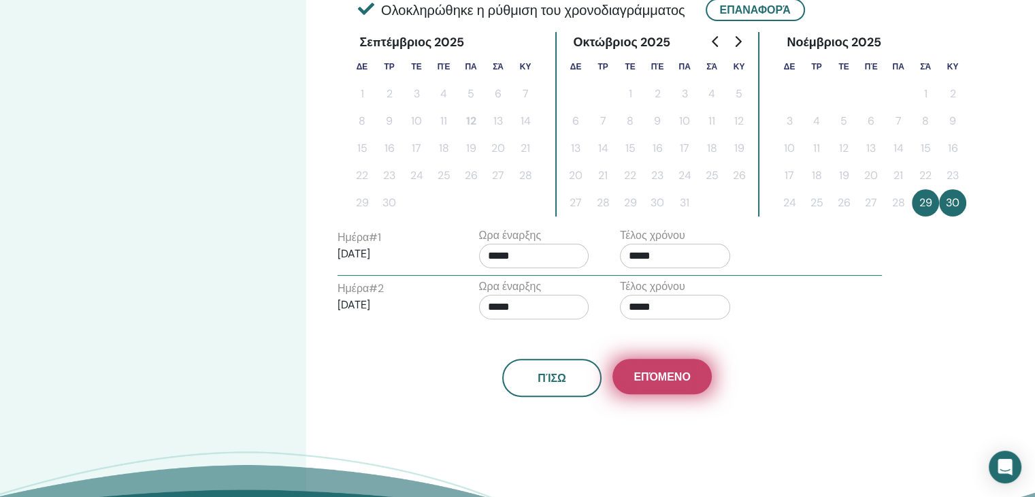
click at [662, 378] on span "Επόμενο" at bounding box center [662, 377] width 56 height 14
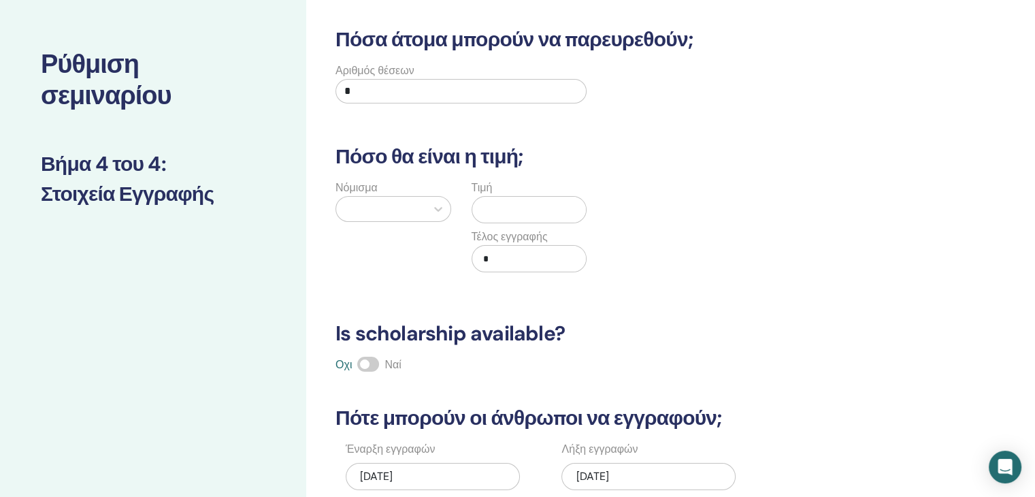
scroll to position [0, 0]
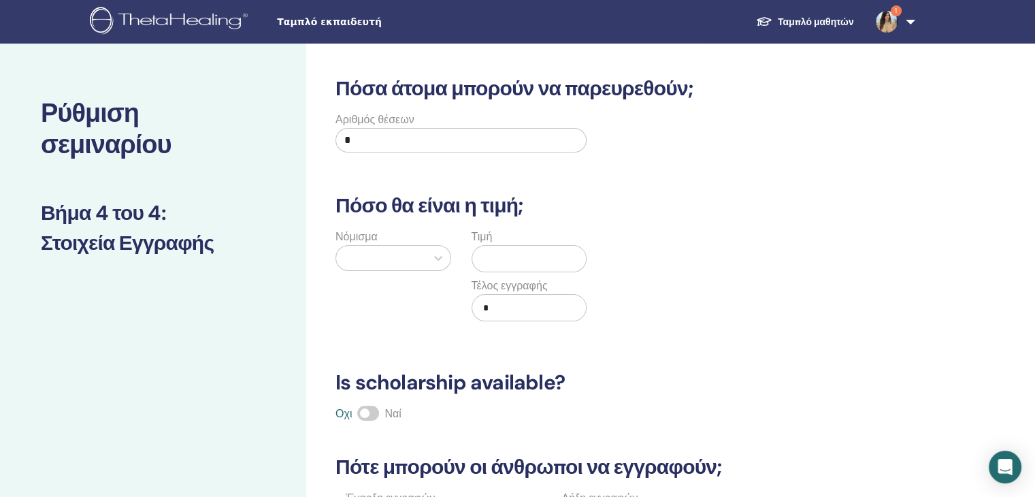
click at [368, 146] on input "*" at bounding box center [461, 140] width 251 height 25
type input "**"
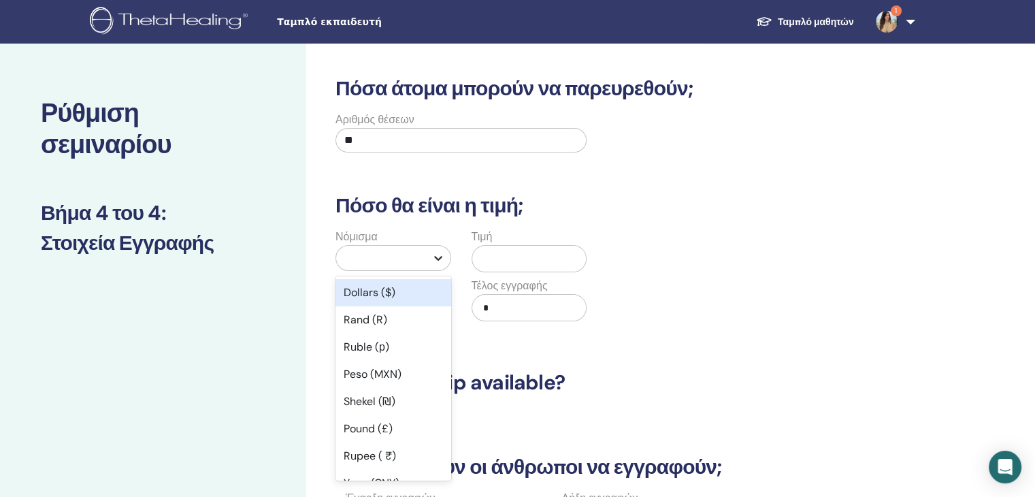
click at [440, 251] on icon at bounding box center [439, 258] width 14 height 14
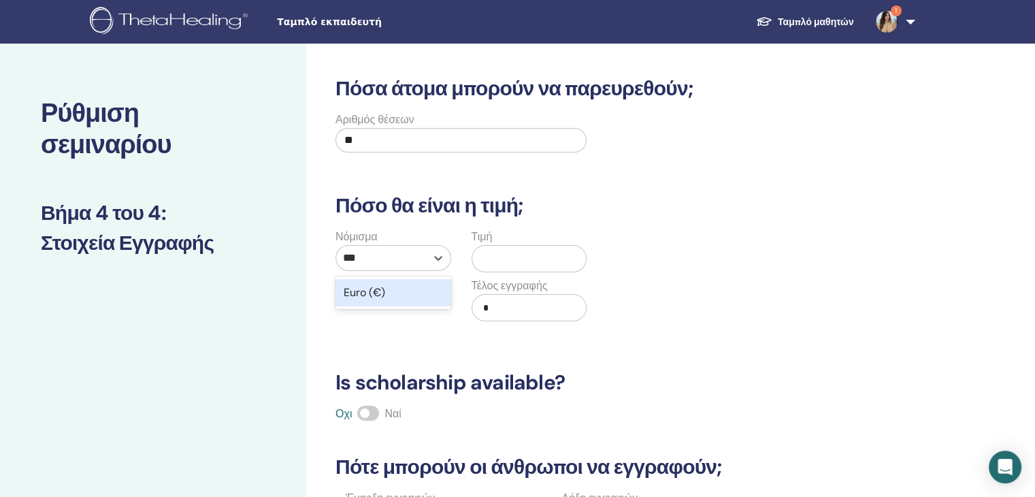
type input "****"
click at [359, 287] on div "Euro (€)" at bounding box center [394, 292] width 116 height 27
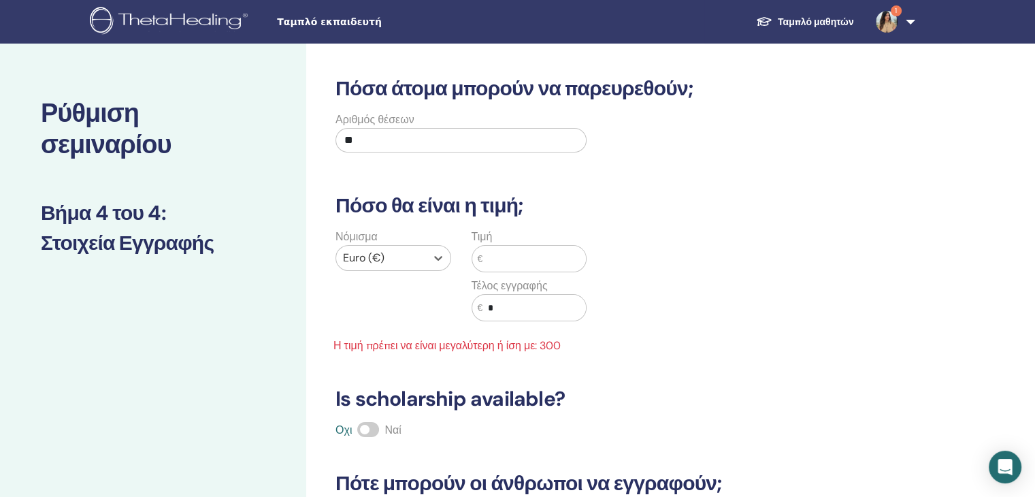
click at [526, 259] on input "text" at bounding box center [534, 259] width 103 height 26
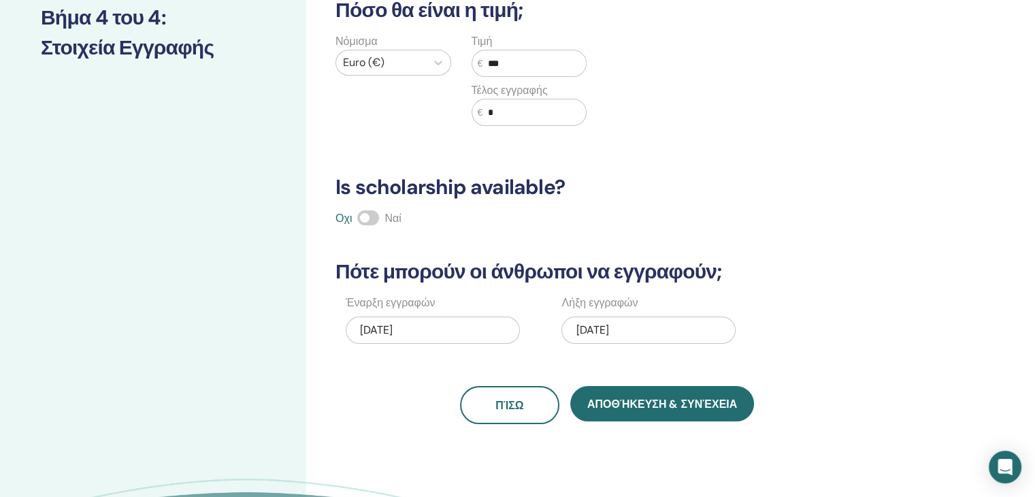
scroll to position [204, 0]
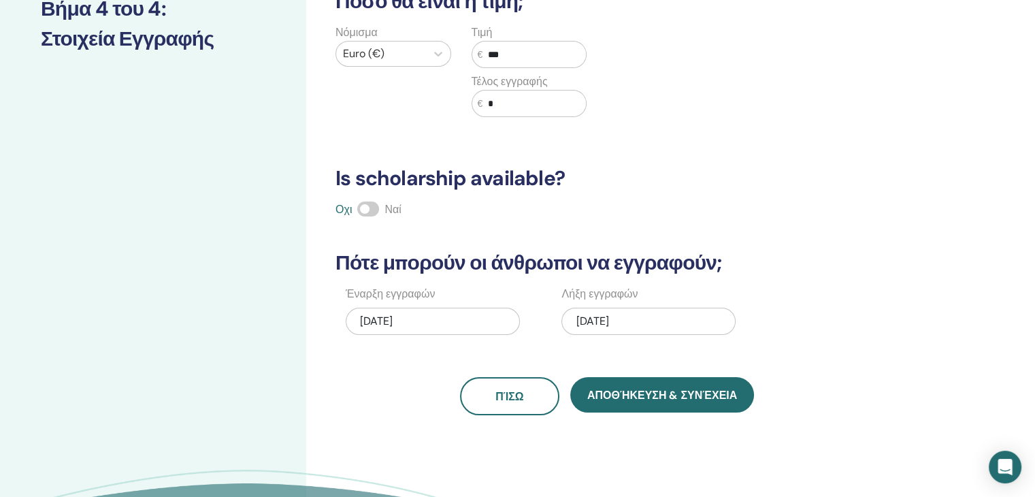
type input "***"
click at [362, 206] on span at bounding box center [368, 208] width 22 height 15
click at [451, 324] on div "09/12/2025" at bounding box center [433, 321] width 174 height 27
click at [615, 325] on div "11/30/2025" at bounding box center [649, 321] width 174 height 27
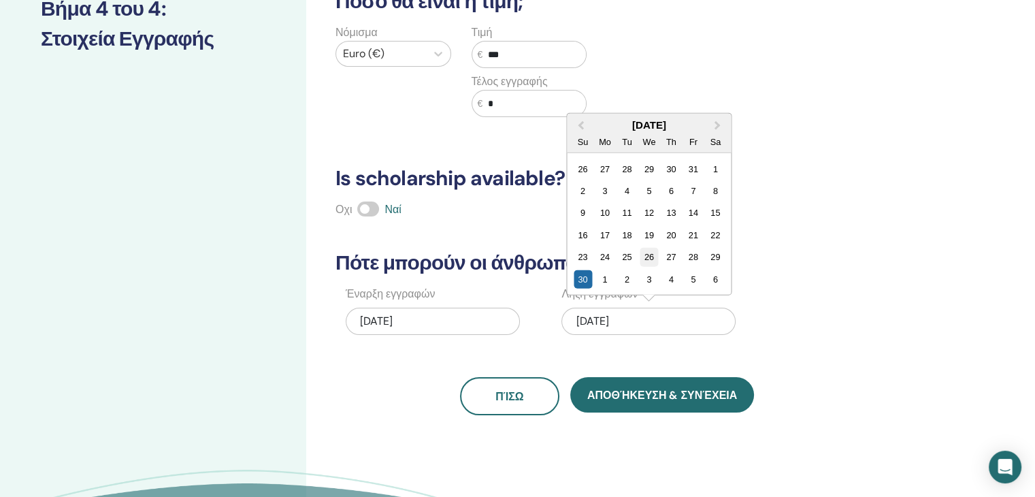
click at [651, 256] on div "26" at bounding box center [649, 257] width 18 height 18
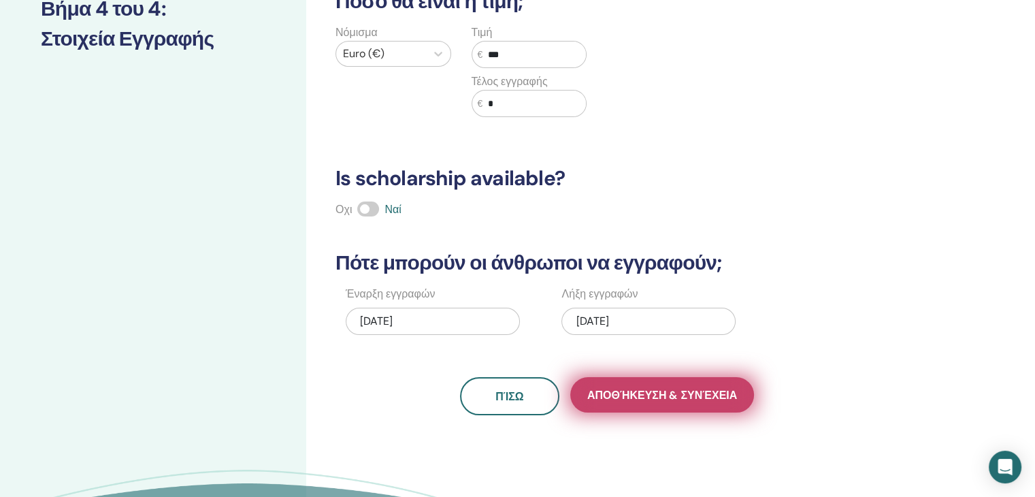
click at [629, 394] on span "Αποθήκευση & Συνέχεια" at bounding box center [662, 395] width 150 height 14
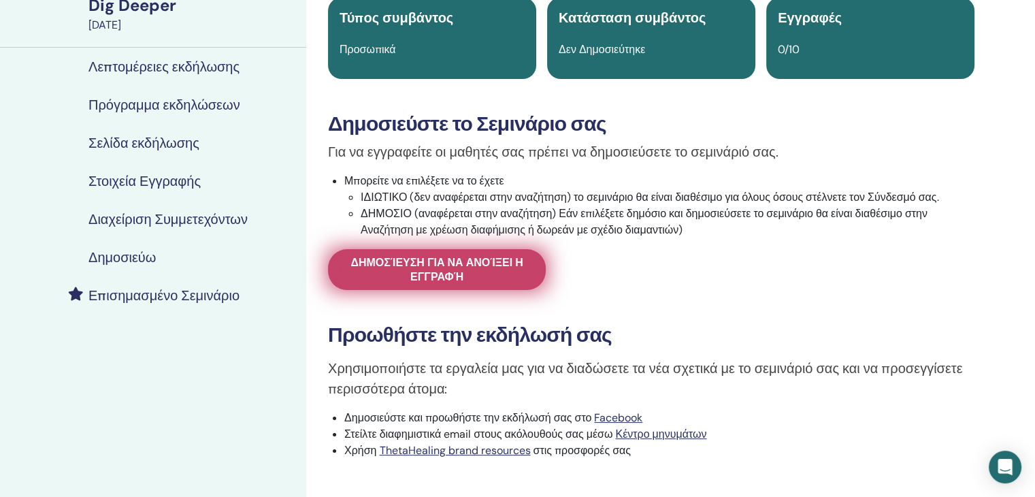
scroll to position [272, 0]
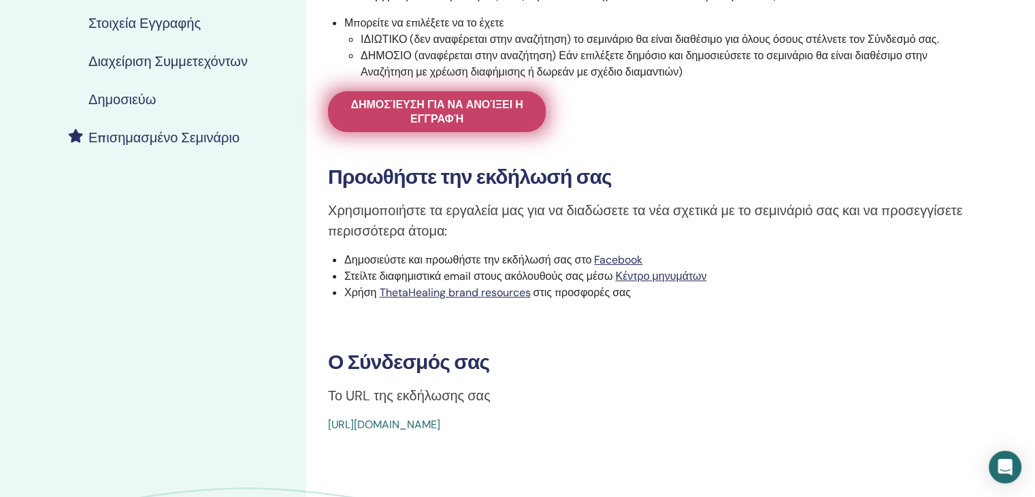
click at [436, 109] on span "Δημοσίευση για να ανοίξει η εγγραφή" at bounding box center [437, 111] width 184 height 29
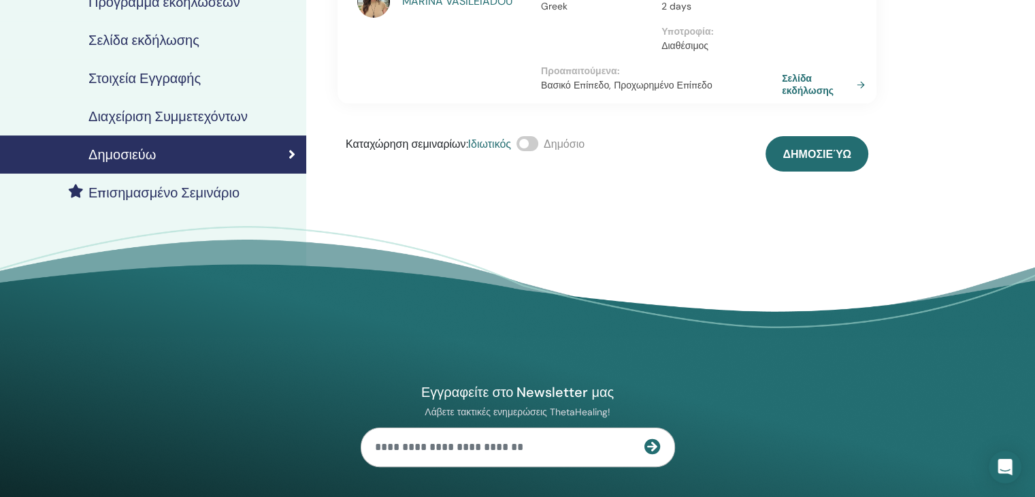
scroll to position [68, 0]
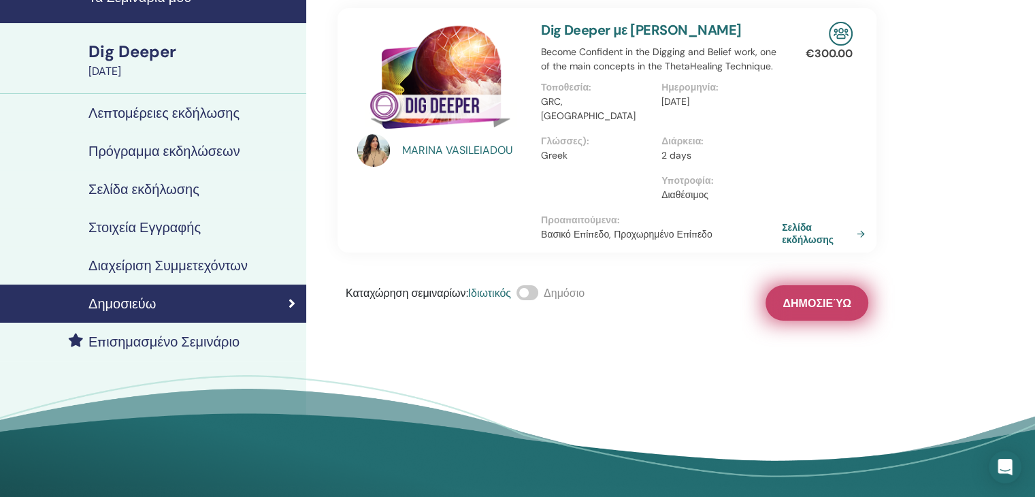
click at [795, 296] on span "Δημοσιεύω" at bounding box center [817, 303] width 69 height 14
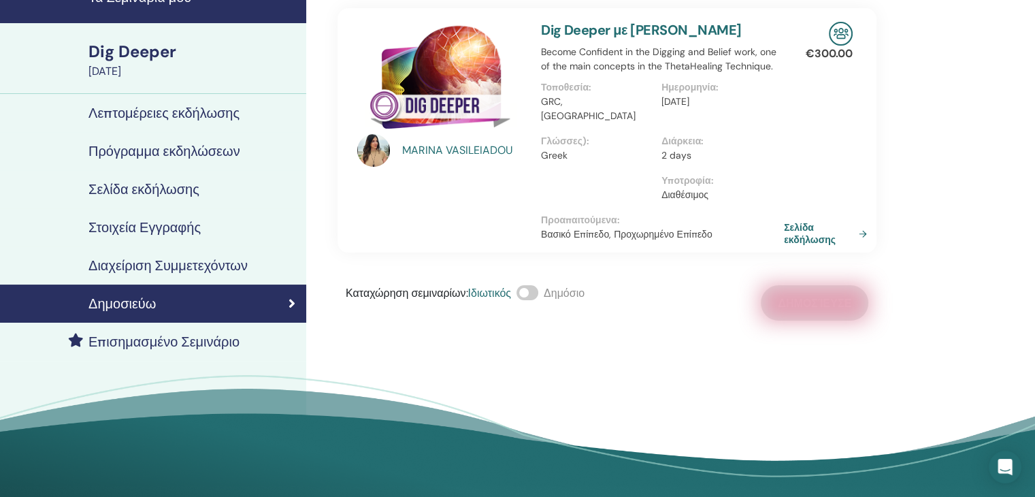
click at [798, 225] on link "Σελίδα εκδήλωσης" at bounding box center [828, 233] width 88 height 25
click at [803, 221] on link "Σελίδα εκδήλωσης" at bounding box center [828, 233] width 88 height 25
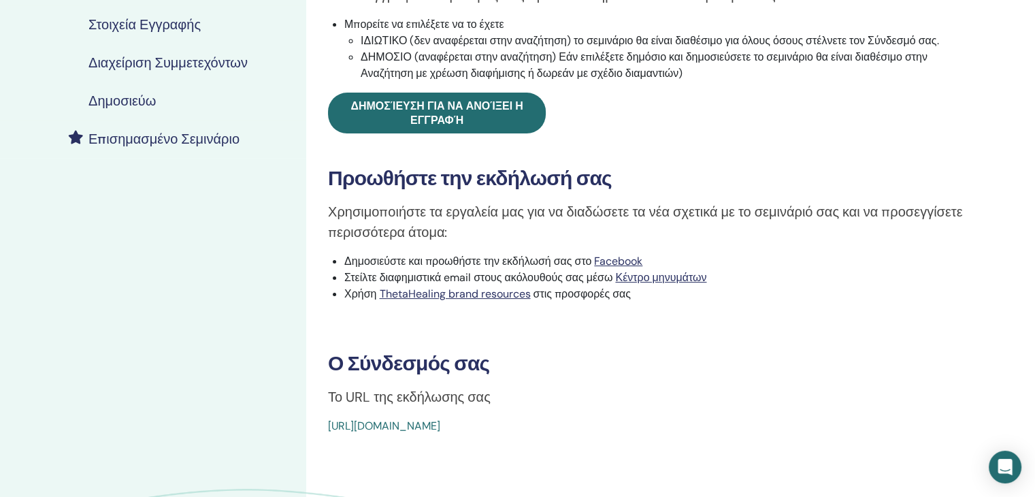
scroll to position [272, 0]
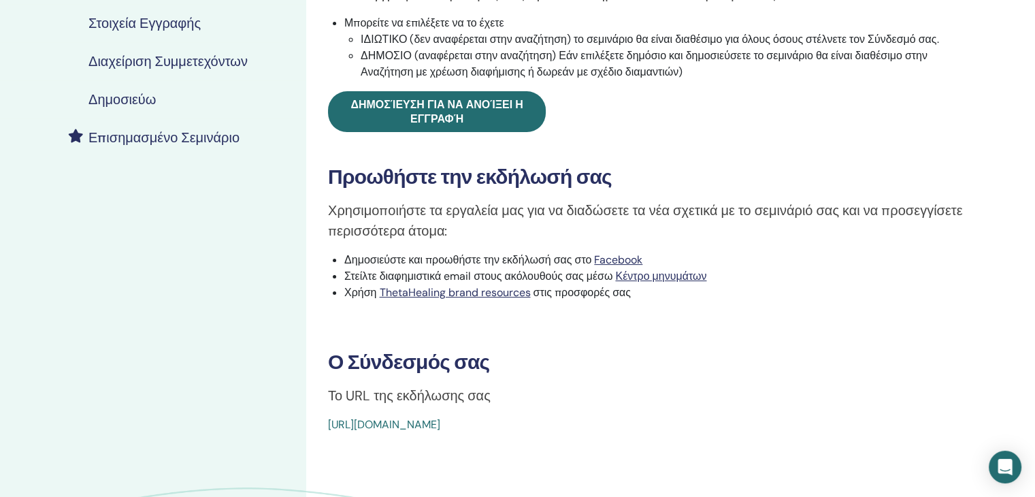
drag, startPoint x: 632, startPoint y: 425, endPoint x: 329, endPoint y: 423, distance: 302.9
click at [329, 423] on div "[URL][DOMAIN_NAME]" at bounding box center [597, 425] width 539 height 16
drag, startPoint x: 468, startPoint y: 417, endPoint x: 441, endPoint y: 442, distance: 36.6
click at [441, 442] on div "Dig Deeper Τύπος συμβάντος Προσωπικά Κατάσταση συμβάντος Ενεργό Δημοσιεύτηκε Εγ…" at bounding box center [651, 197] width 690 height 852
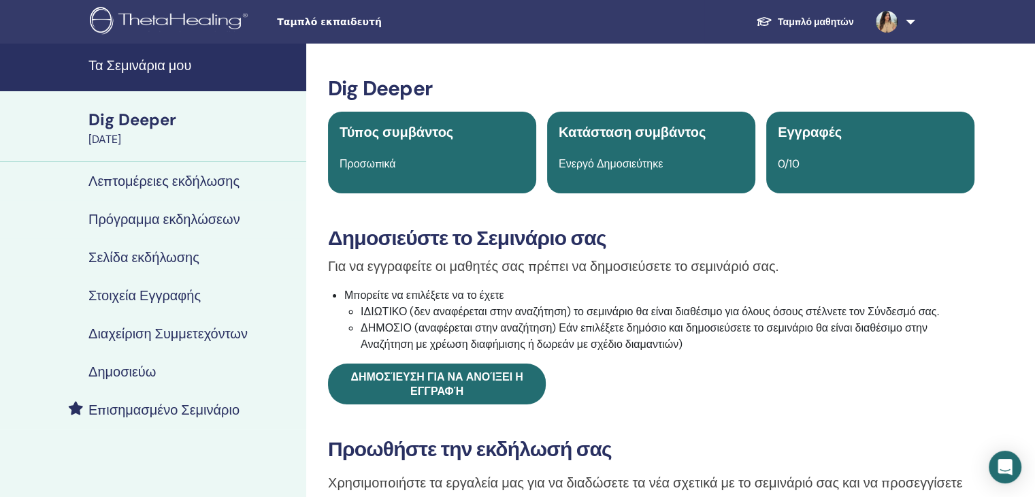
scroll to position [340, 0]
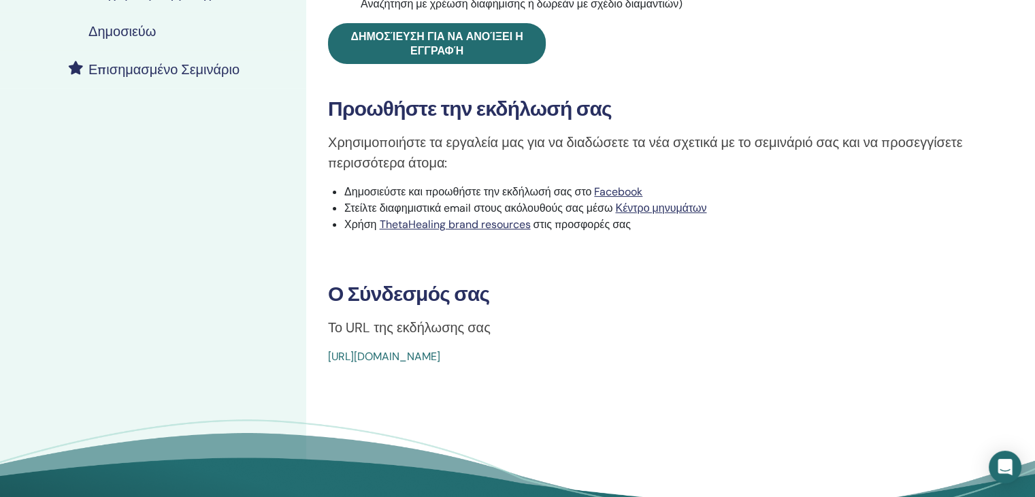
drag, startPoint x: 637, startPoint y: 355, endPoint x: 315, endPoint y: 349, distance: 322.0
click at [315, 349] on div "Dig Deeper Τύπος συμβάντος Προσωπικά Κατάσταση συμβάντος Ενεργό Δημοσιεύτηκε Εγ…" at bounding box center [651, 50] width 674 height 629
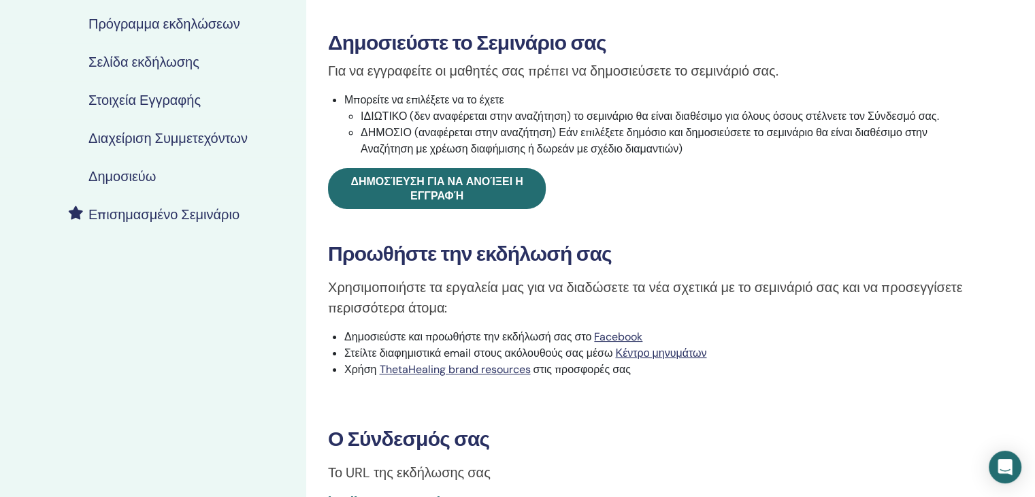
scroll to position [0, 0]
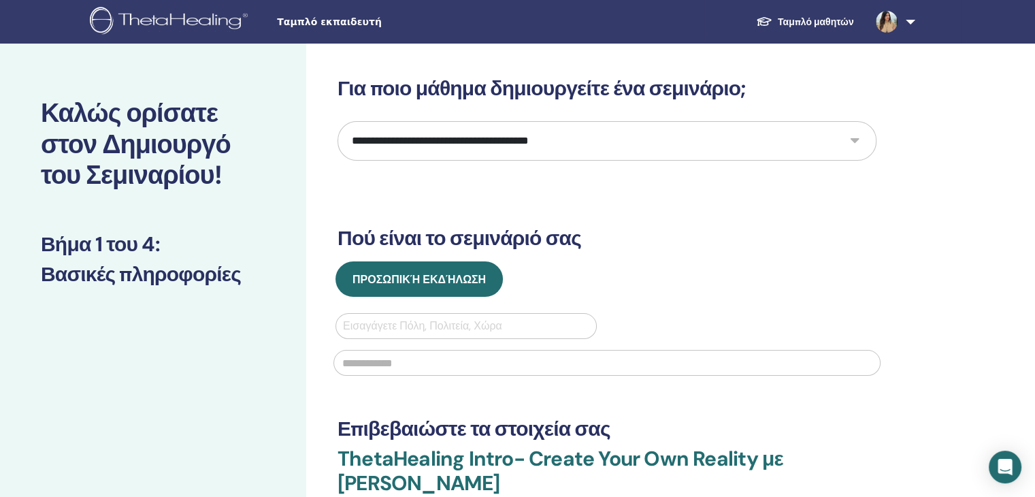
click at [803, 21] on link "Ταμπλό μαθητών" at bounding box center [805, 22] width 120 height 25
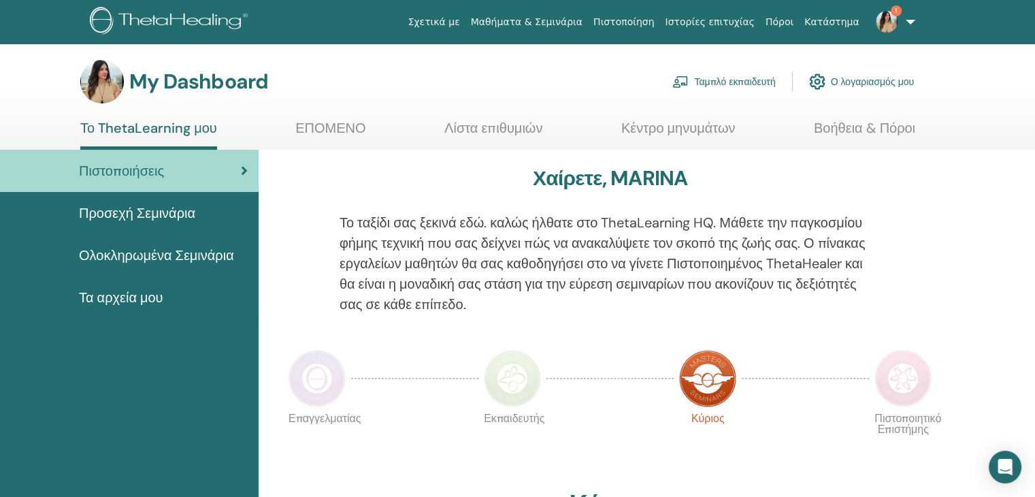
click at [735, 83] on link "Ταμπλό εκπαιδευτή" at bounding box center [724, 82] width 103 height 30
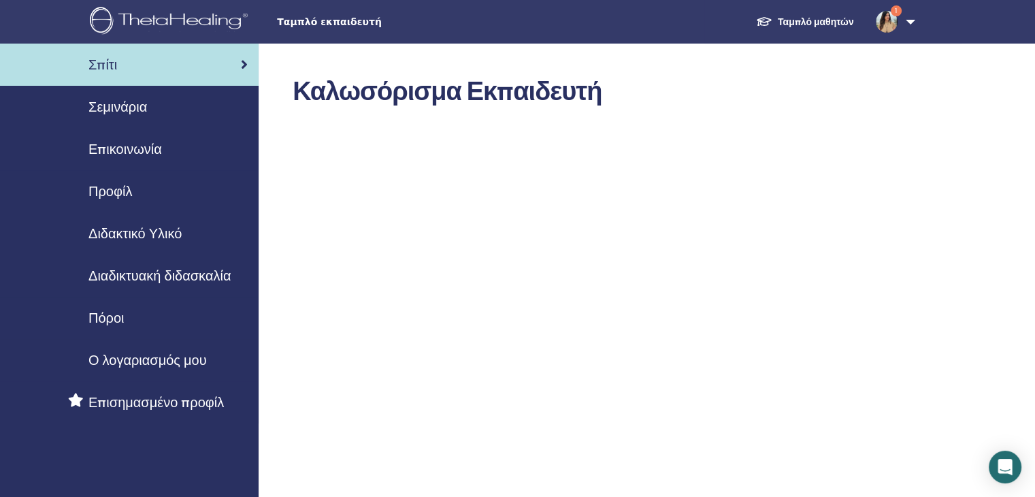
click at [153, 108] on div "Σεμινάρια" at bounding box center [129, 107] width 237 height 20
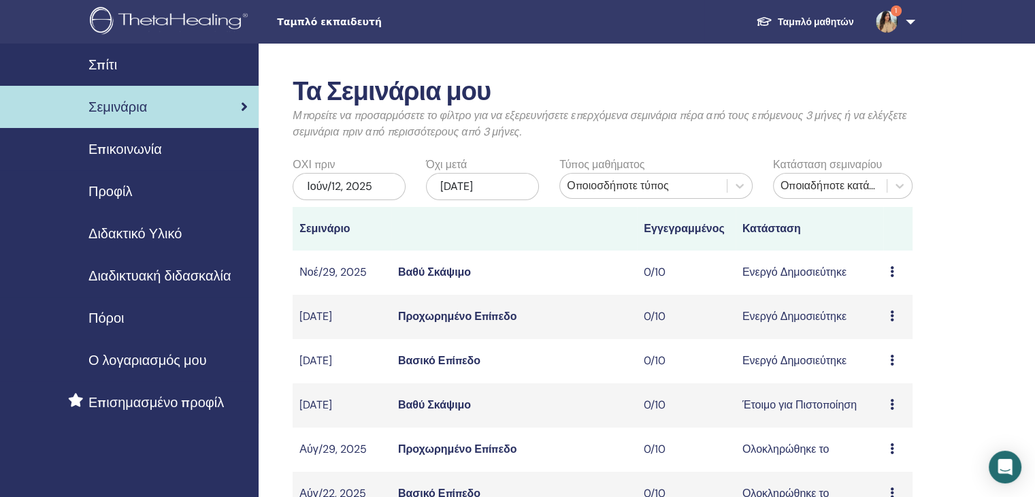
click at [893, 274] on icon at bounding box center [892, 271] width 4 height 11
click at [909, 285] on link "Προεπισκόπηση" at bounding box center [897, 284] width 78 height 14
click at [889, 360] on td "Προεπισκόπηση Επεξεργασία παρευρισκόμενοι Ματαίωση" at bounding box center [898, 361] width 29 height 44
click at [892, 359] on icon at bounding box center [892, 360] width 4 height 11
click at [887, 369] on link "Προεπισκόπηση" at bounding box center [895, 370] width 78 height 14
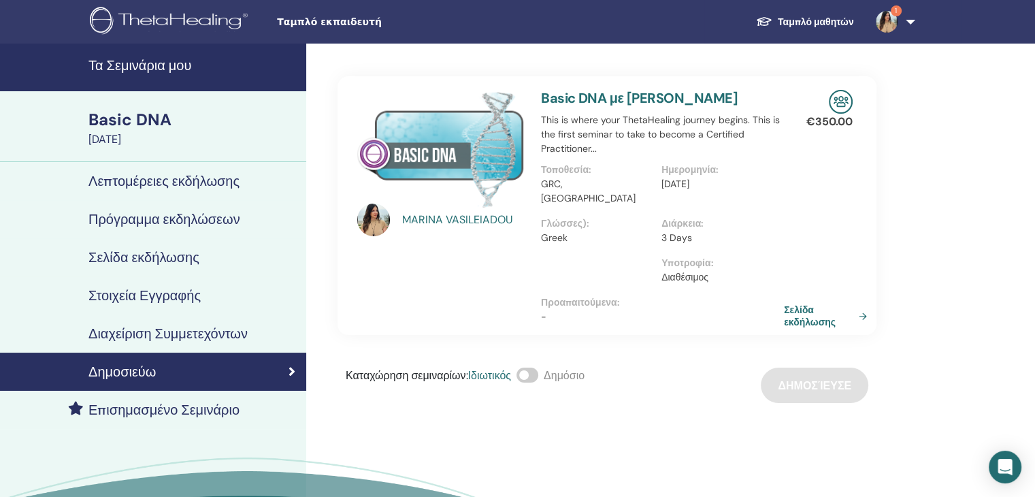
click at [790, 304] on link "Σελίδα εκδήλωσης" at bounding box center [828, 316] width 88 height 25
click at [157, 407] on h4 "Επισημασμένο Σεμινάριο" at bounding box center [163, 410] width 151 height 16
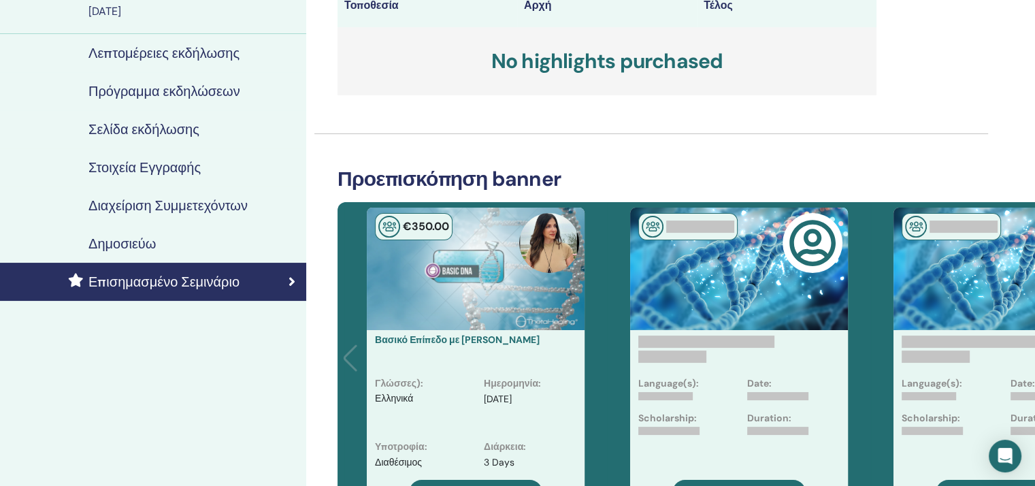
scroll to position [136, 0]
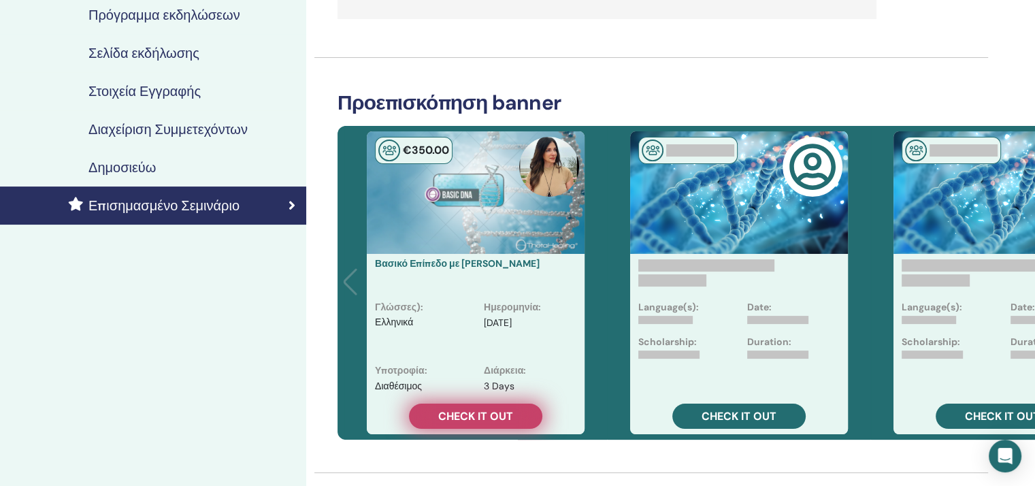
click at [474, 415] on span "Check it out" at bounding box center [475, 416] width 75 height 14
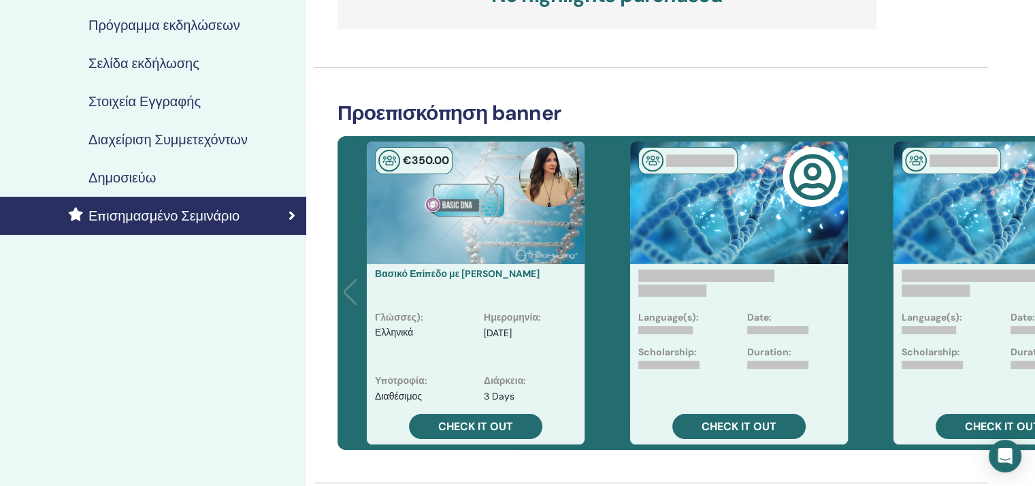
scroll to position [204, 0]
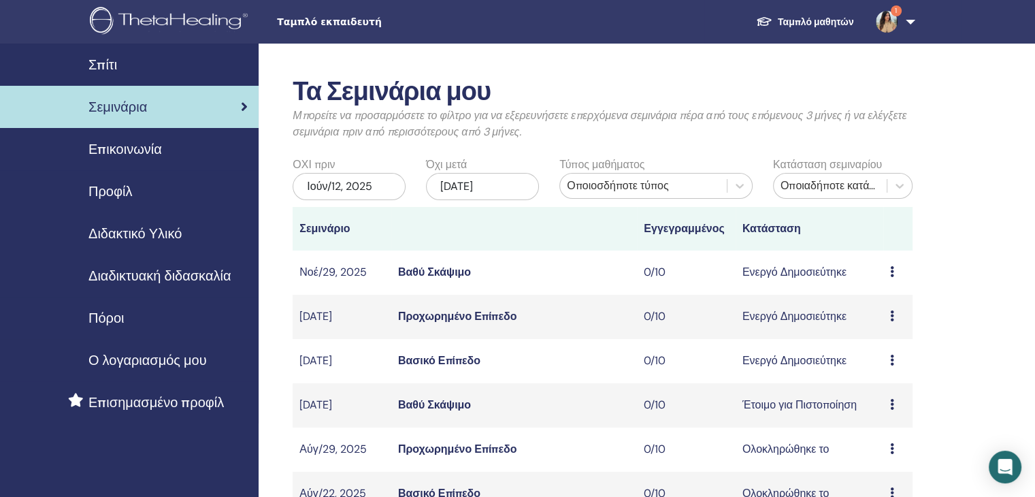
click at [893, 314] on icon at bounding box center [892, 315] width 4 height 11
click at [880, 343] on link "Επεξεργασία" at bounding box center [889, 345] width 62 height 14
click at [888, 366] on td "Προεπισκόπηση Επεξεργασία παρευρισκόμενοι Ματαίωση" at bounding box center [898, 361] width 29 height 44
click at [893, 363] on icon at bounding box center [892, 360] width 4 height 11
click at [888, 393] on link "Επεξεργασία" at bounding box center [889, 394] width 62 height 14
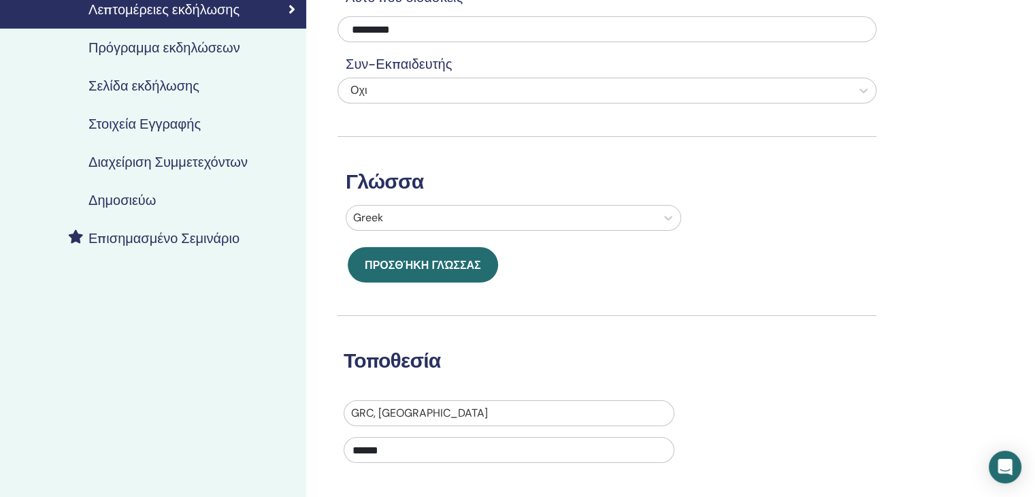
scroll to position [272, 0]
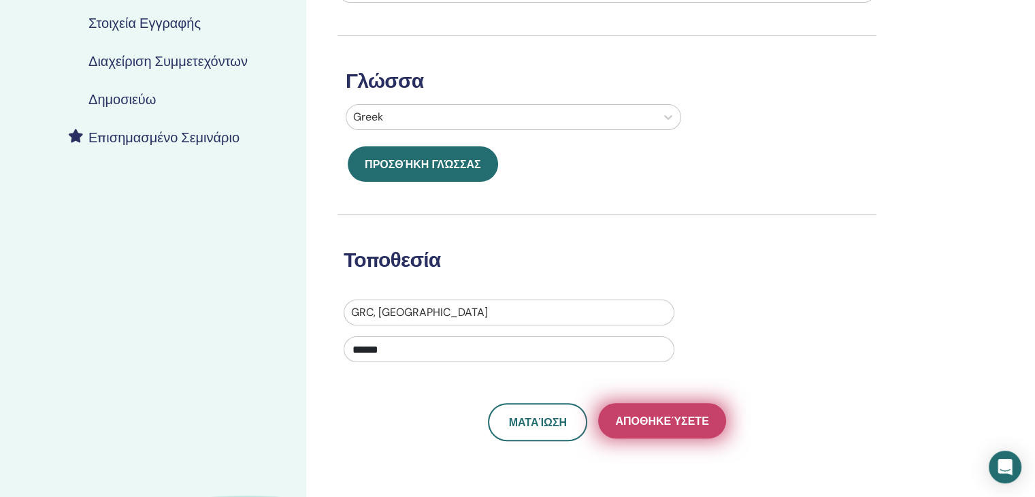
click at [664, 419] on span "Αποθηκεύσετε" at bounding box center [661, 421] width 93 height 14
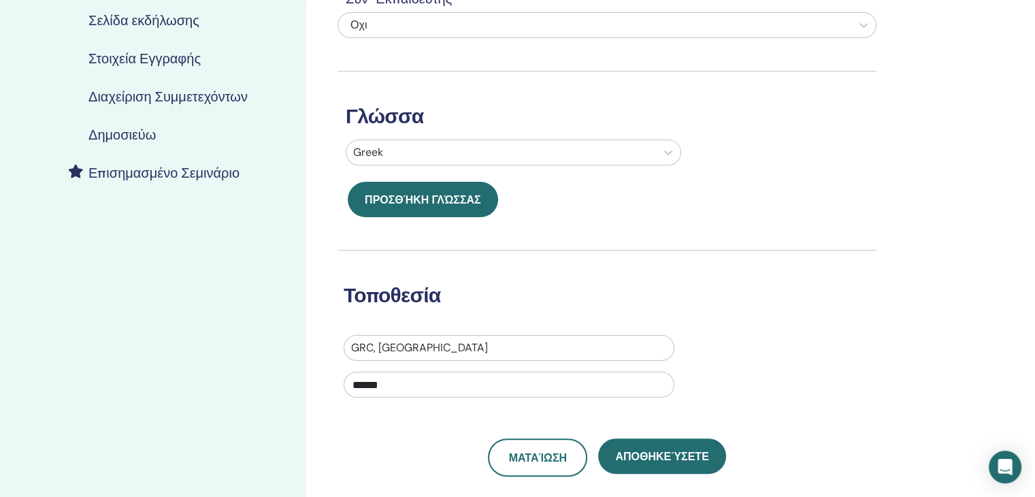
scroll to position [272, 0]
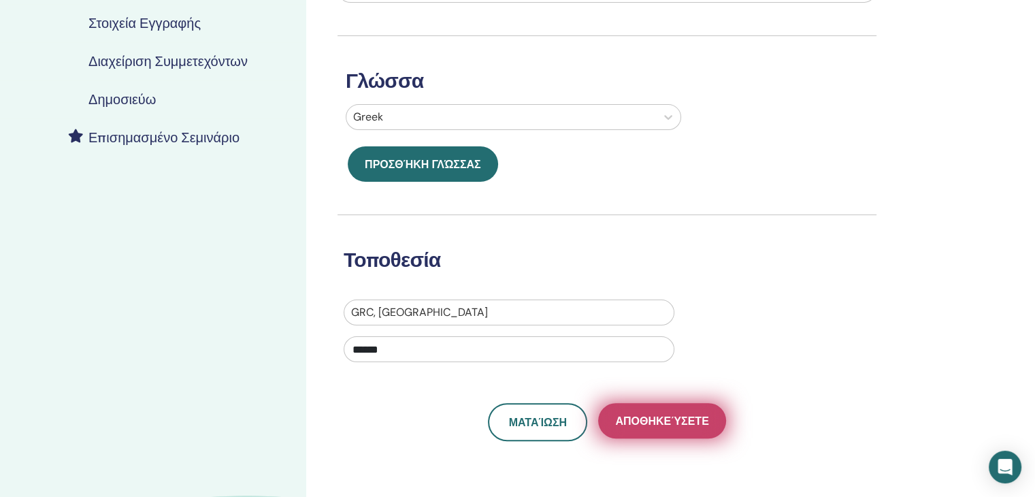
click at [634, 417] on span "Αποθηκεύσετε" at bounding box center [661, 421] width 93 height 14
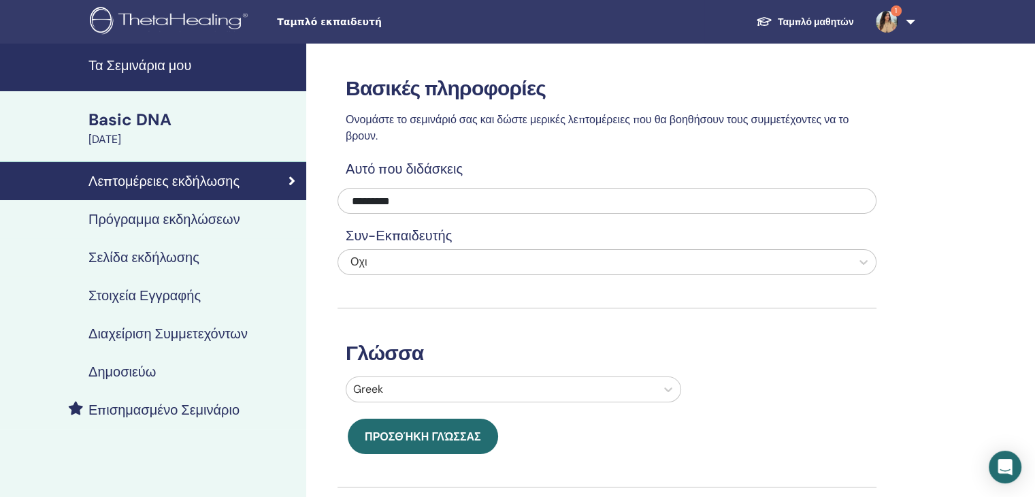
click at [185, 223] on h4 "Πρόγραμμα εκδηλώσεων" at bounding box center [164, 219] width 152 height 16
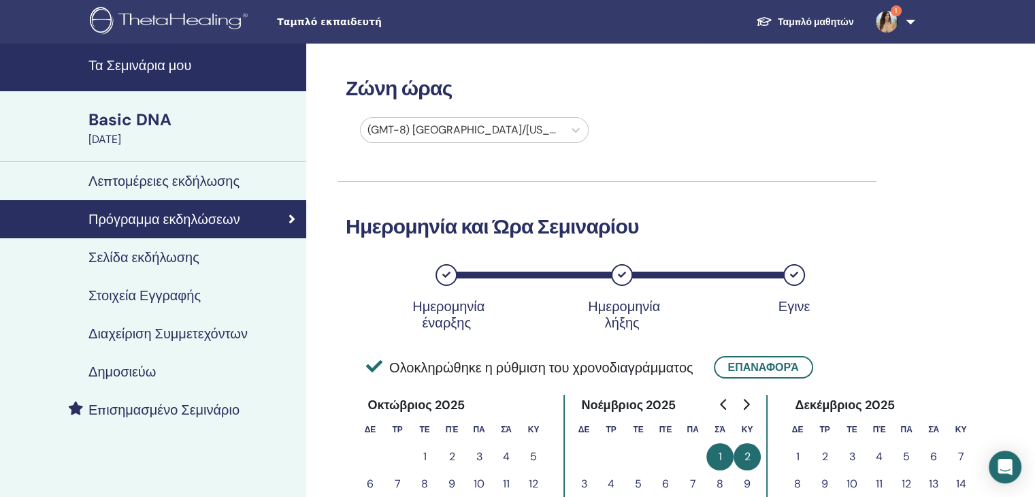
click at [177, 258] on h4 "Σελίδα εκδήλωσης" at bounding box center [143, 257] width 111 height 16
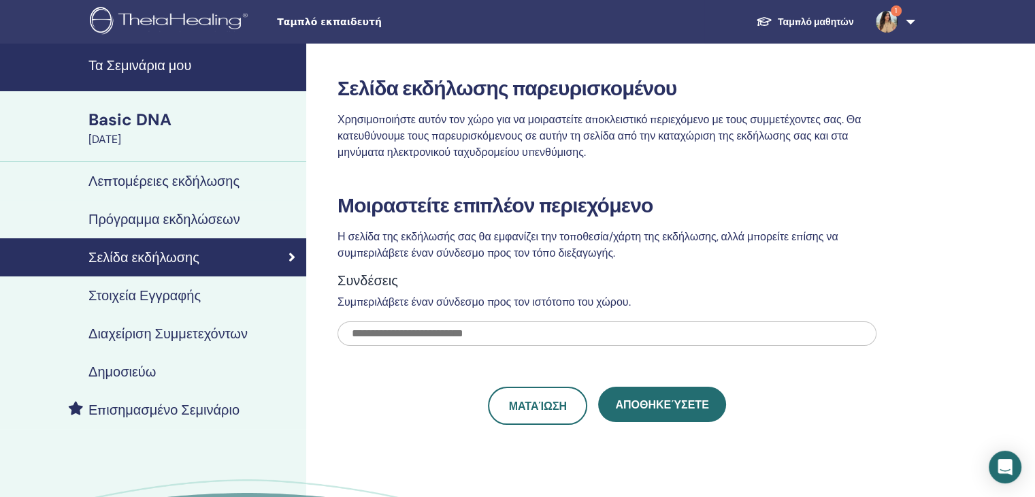
click at [157, 297] on h4 "Στοιχεία Εγγραφής" at bounding box center [144, 295] width 112 height 16
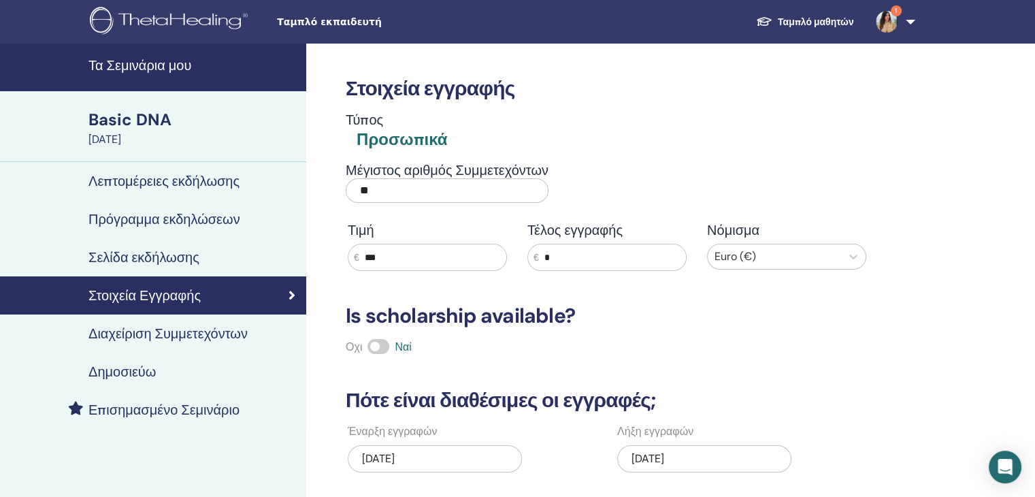
click at [383, 257] on input "***" at bounding box center [432, 257] width 147 height 26
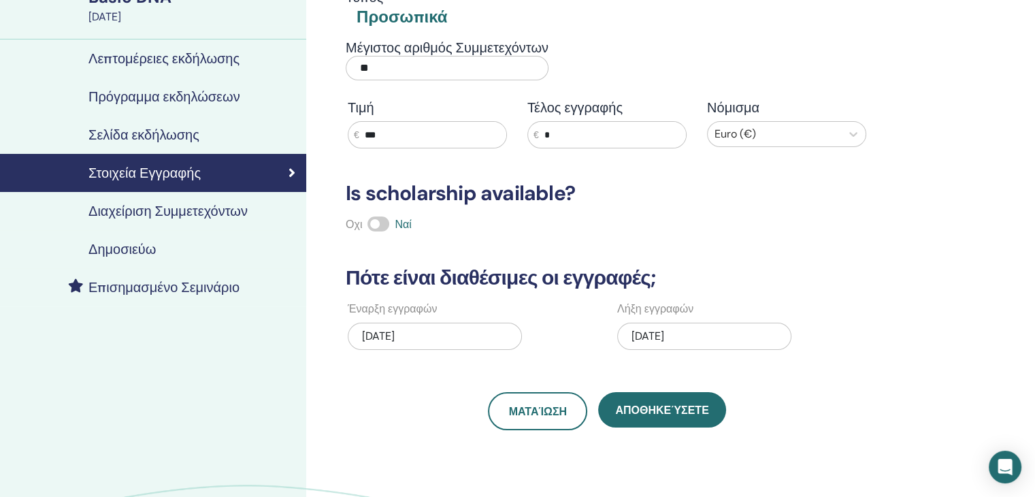
scroll to position [136, 0]
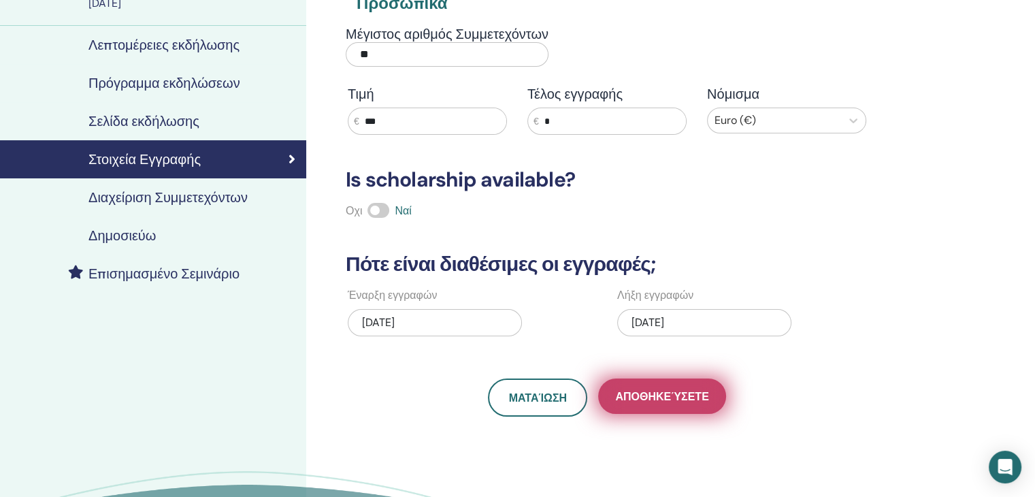
type input "***"
click at [645, 395] on span "Αποθηκεύσετε" at bounding box center [661, 396] width 93 height 14
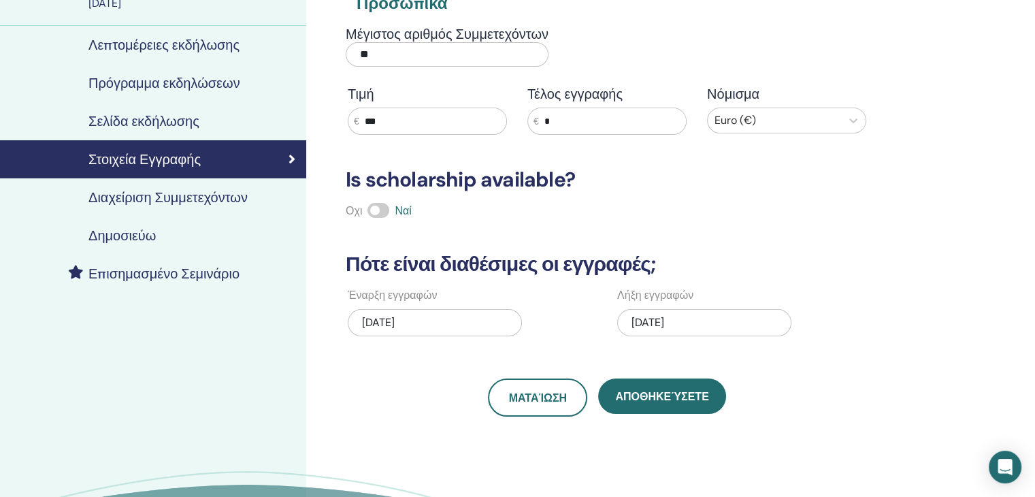
click at [645, 395] on span "Αποθηκεύσετε" at bounding box center [661, 396] width 93 height 14
click at [202, 194] on h4 "Διαχείριση Συμμετεχόντων" at bounding box center [167, 197] width 159 height 16
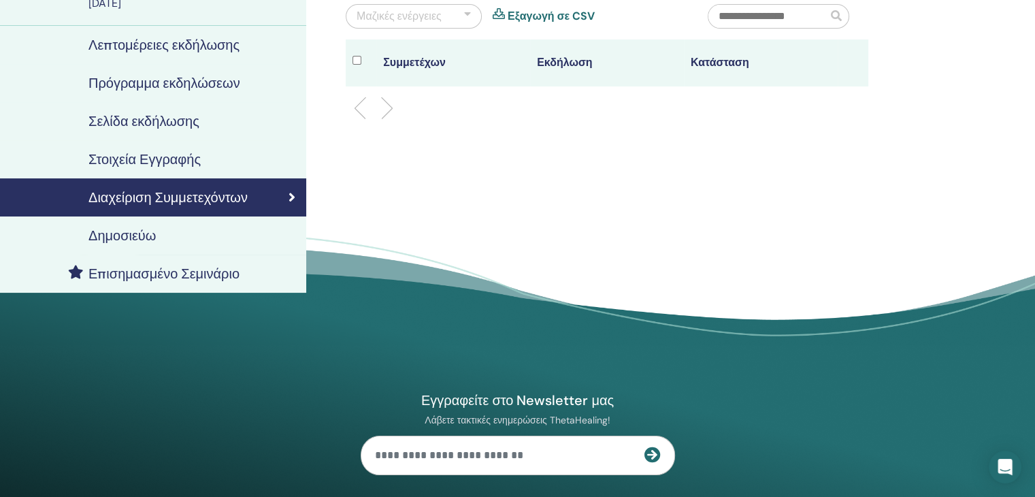
click at [161, 235] on div "Δημοσιεύω" at bounding box center [153, 235] width 285 height 16
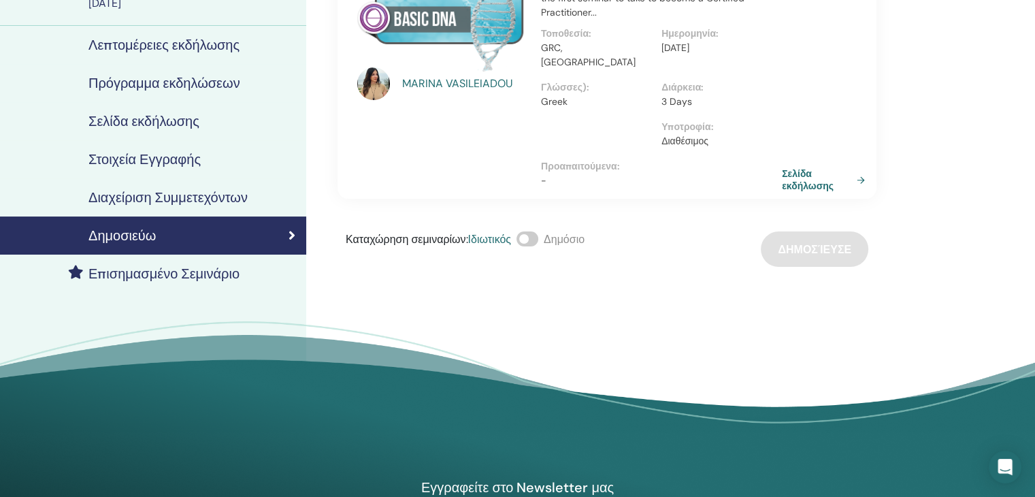
click at [803, 243] on div "Καταχώρηση σεμιναρίων : Ιδιωτικός Δημόσιο Δημοσίευσε" at bounding box center [607, 248] width 539 height 35
click at [801, 168] on link "Σελίδα εκδήλωσης" at bounding box center [828, 179] width 88 height 25
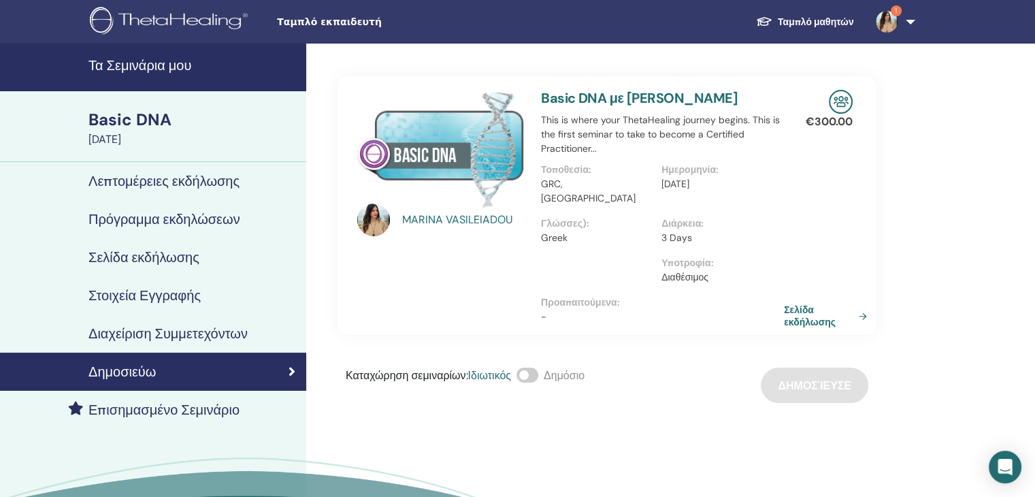
click at [794, 304] on link "Σελίδα εκδήλωσης" at bounding box center [828, 316] width 88 height 25
click at [792, 304] on link "Σελίδα εκδήλωσης" at bounding box center [828, 316] width 88 height 25
click at [163, 261] on h4 "Σελίδα εκδήλωσης" at bounding box center [143, 257] width 111 height 16
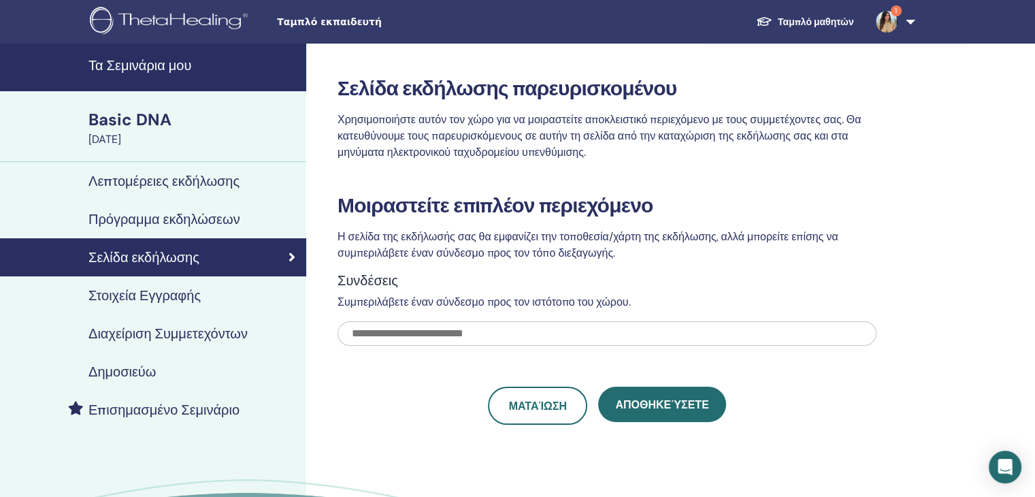
click at [179, 216] on h4 "Πρόγραμμα εκδηλώσεων" at bounding box center [164, 219] width 152 height 16
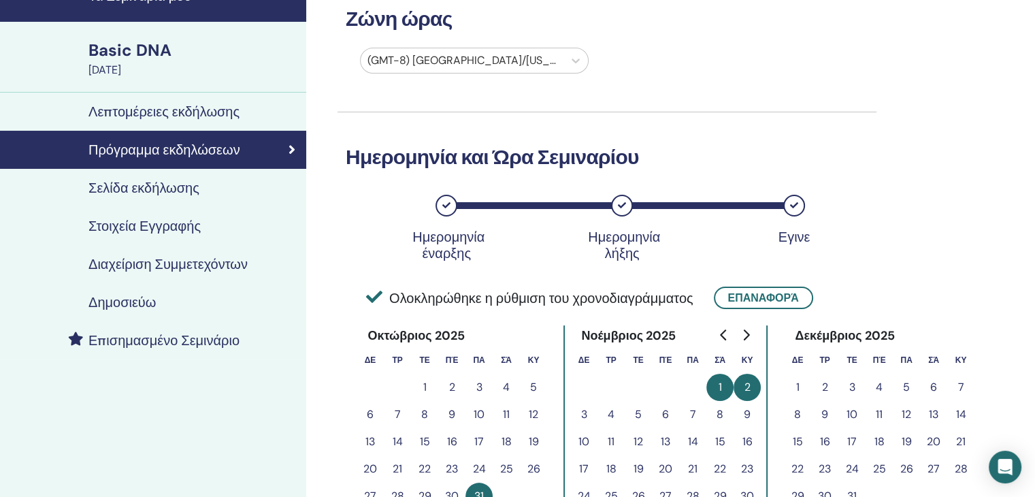
scroll to position [68, 0]
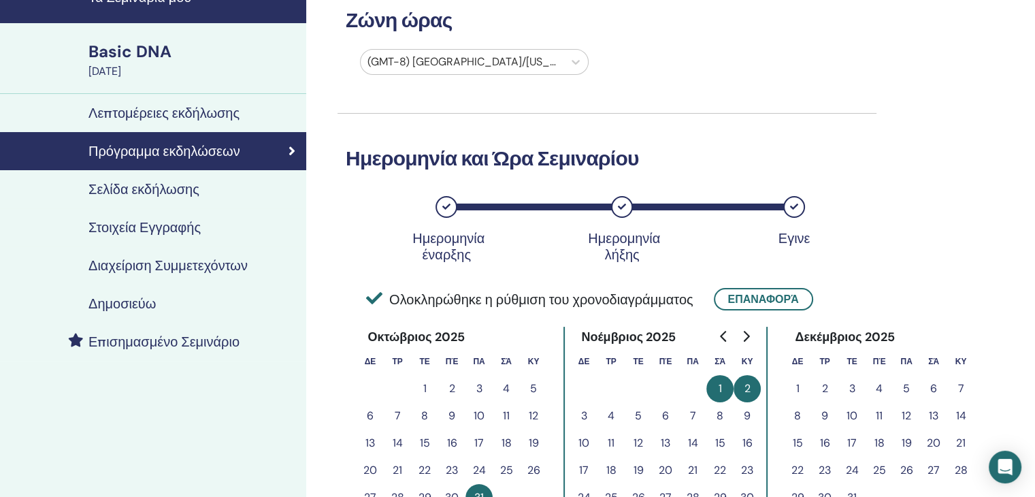
click at [133, 116] on h4 "Λεπτομέρειες εκδήλωσης" at bounding box center [163, 113] width 151 height 16
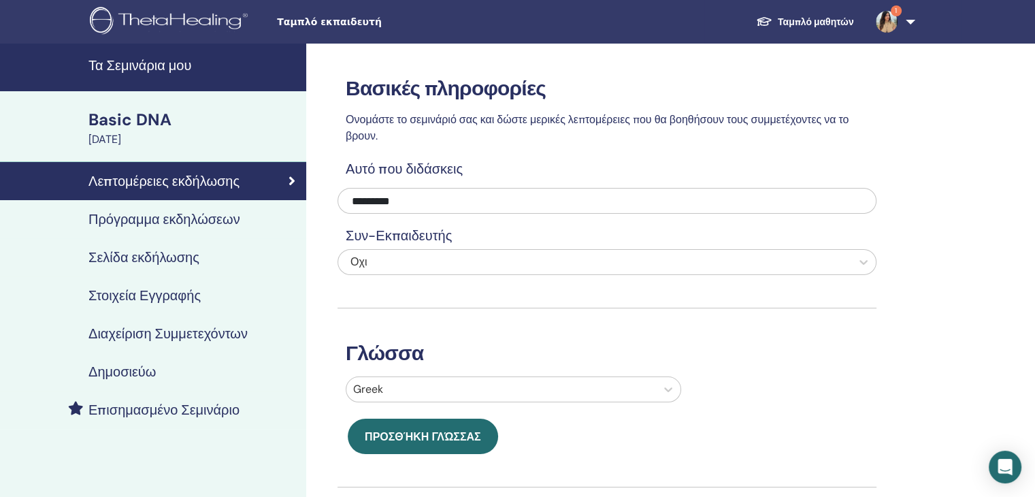
click at [227, 222] on h4 "Πρόγραμμα εκδηλώσεων" at bounding box center [164, 219] width 152 height 16
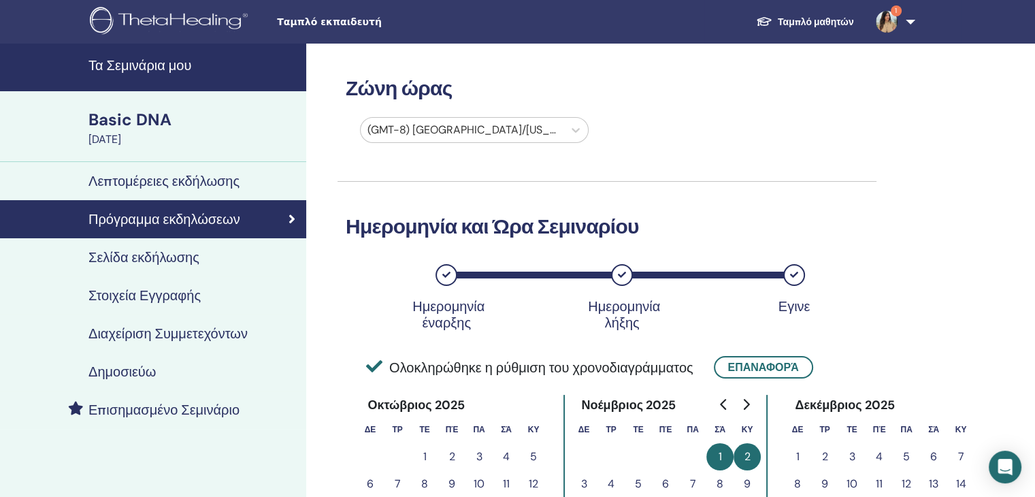
click at [187, 258] on h4 "Σελίδα εκδήλωσης" at bounding box center [143, 257] width 111 height 16
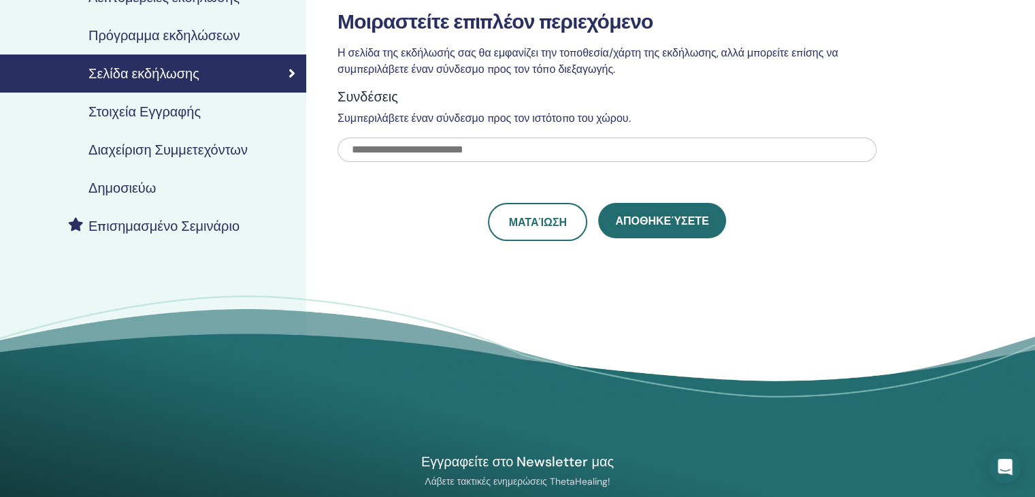
scroll to position [204, 0]
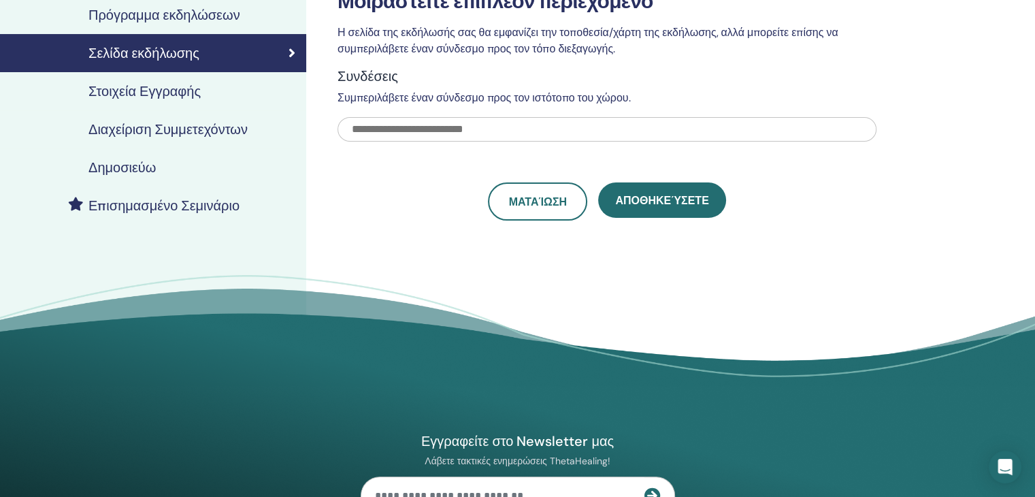
click at [159, 93] on h4 "Στοιχεία Εγγραφής" at bounding box center [144, 91] width 112 height 16
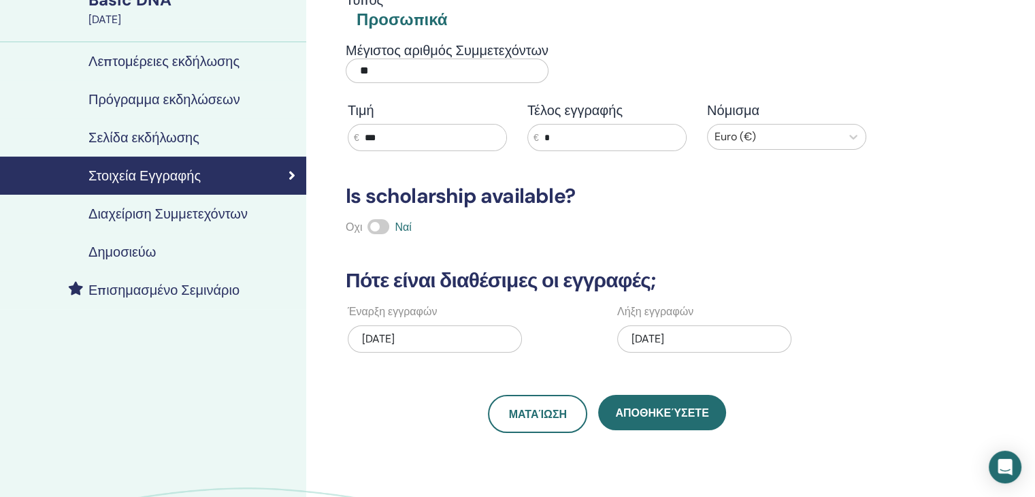
scroll to position [136, 0]
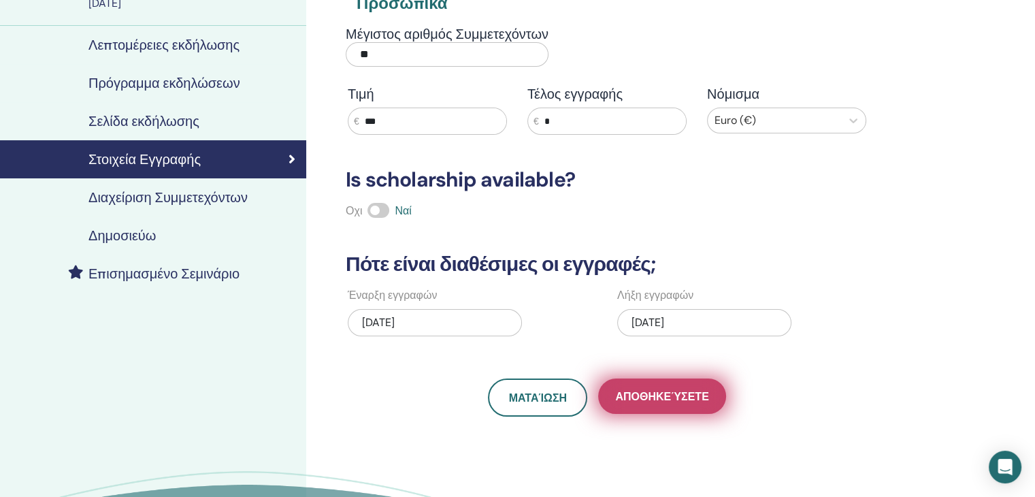
click at [626, 396] on span "Αποθηκεύσετε" at bounding box center [661, 396] width 93 height 14
click at [651, 397] on span "Αποθηκεύσετε" at bounding box center [661, 396] width 93 height 14
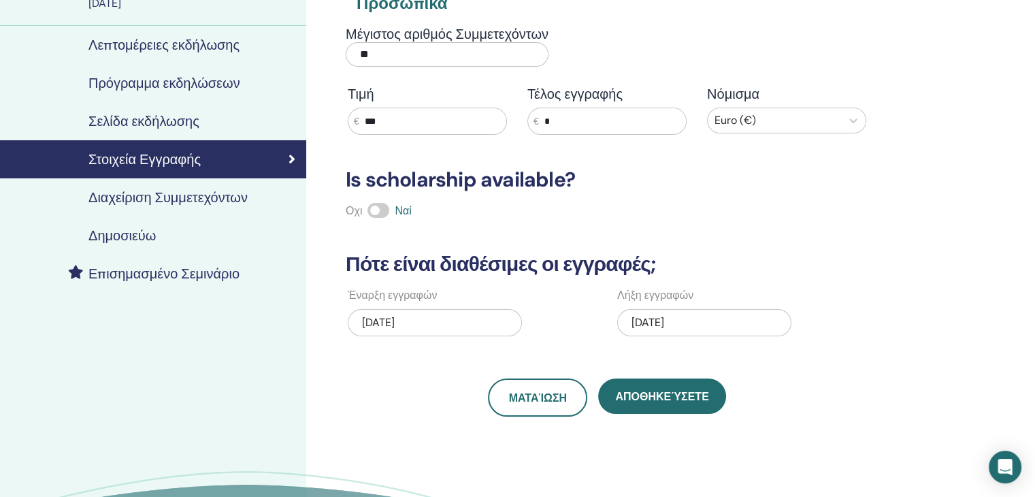
click at [140, 202] on h4 "Διαχείριση Συμμετεχόντων" at bounding box center [167, 197] width 159 height 16
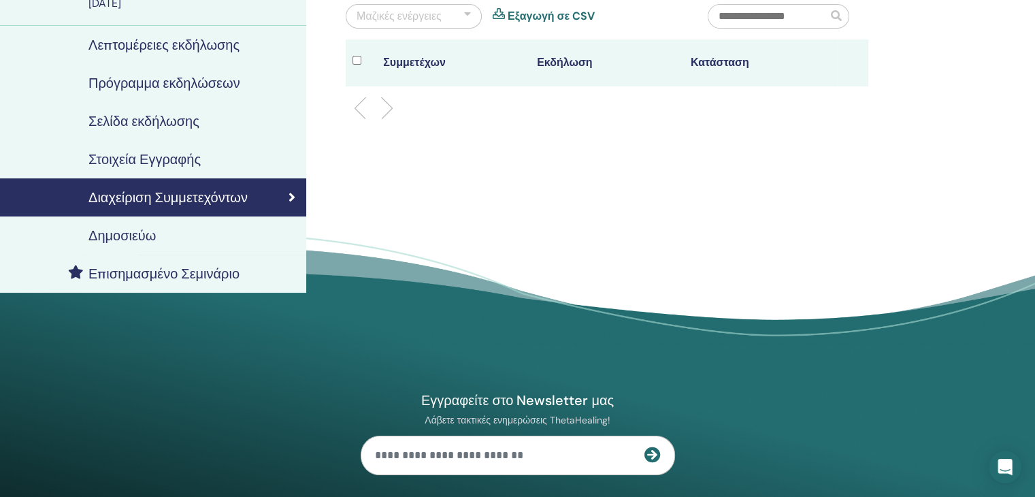
click at [121, 235] on h4 "Δημοσιεύω" at bounding box center [121, 235] width 67 height 16
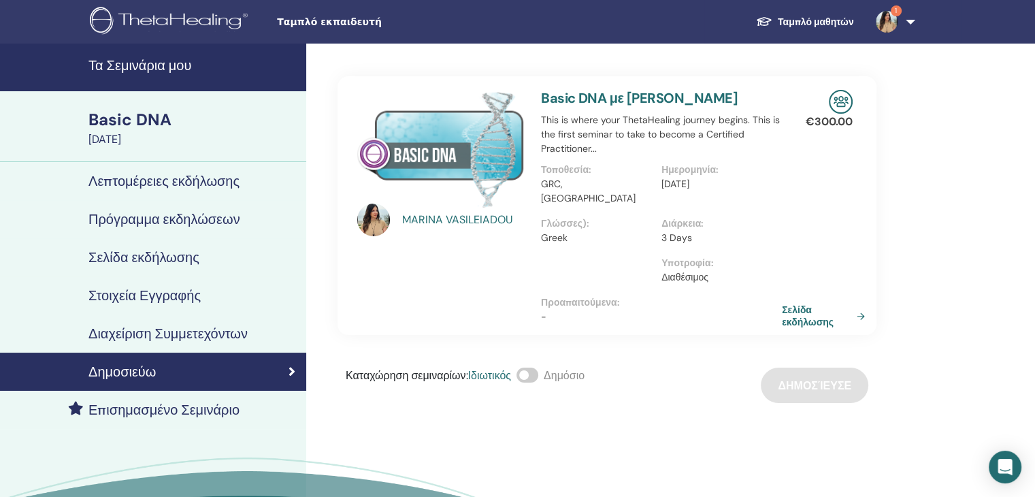
click at [896, 27] on img at bounding box center [887, 22] width 22 height 22
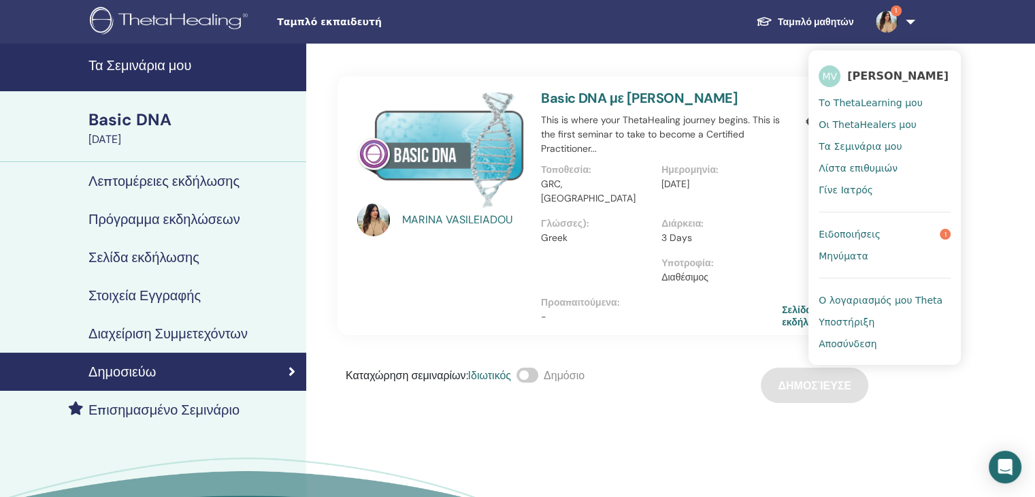
click at [851, 239] on span "Ειδοποιήσεις" at bounding box center [850, 234] width 62 height 12
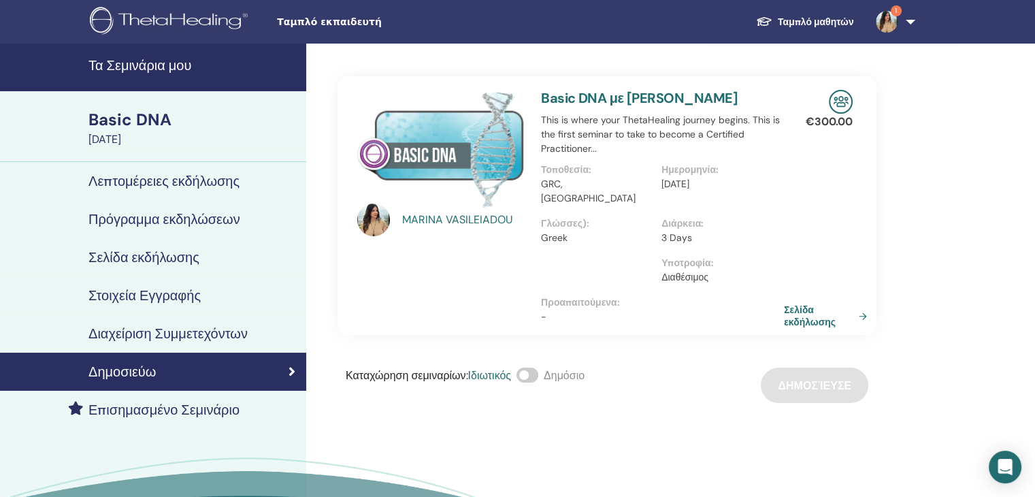
click at [793, 308] on link "Σελίδα εκδήλωσης" at bounding box center [828, 316] width 88 height 25
click at [807, 306] on link "Σελίδα εκδήλωσης" at bounding box center [828, 316] width 88 height 25
click at [172, 69] on h4 "Τα Σεμινάρια μου" at bounding box center [193, 65] width 210 height 16
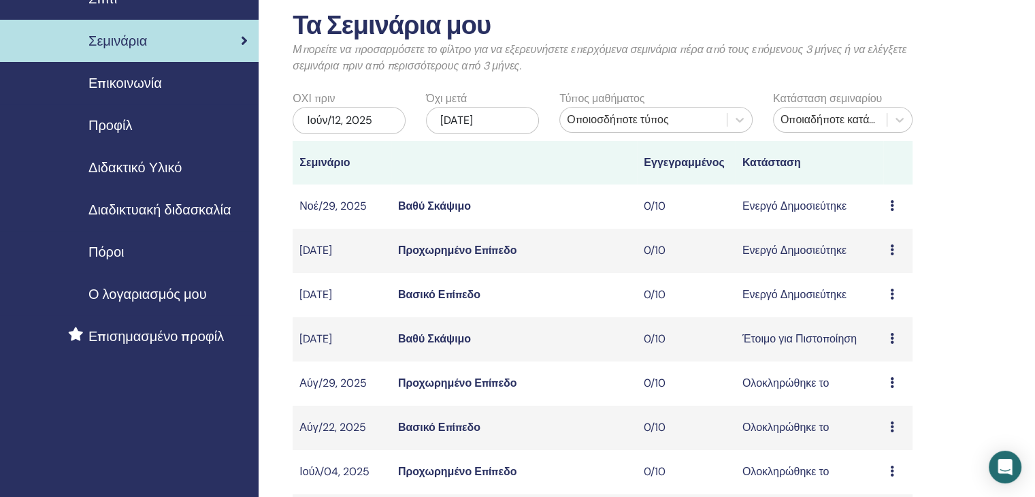
scroll to position [68, 0]
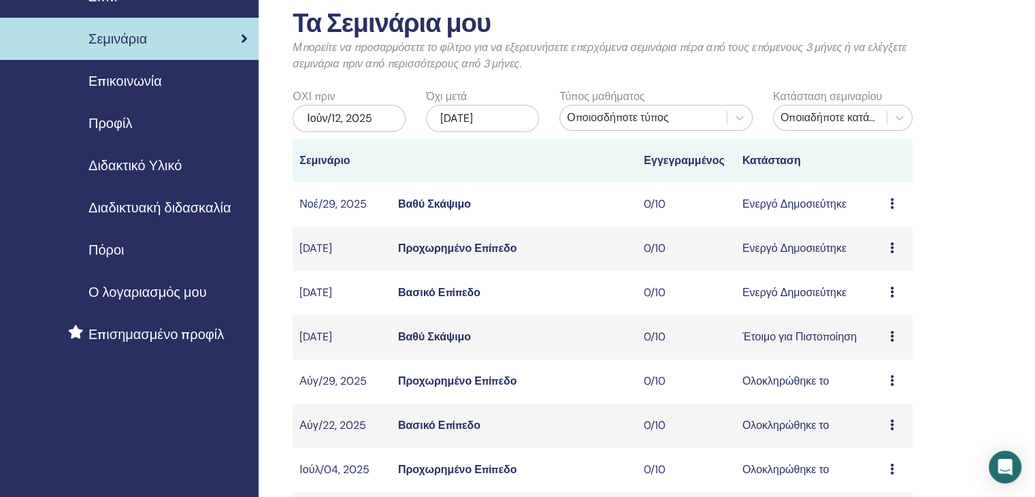
click at [890, 251] on icon at bounding box center [892, 247] width 4 height 11
click at [877, 283] on link "Επεξεργασία" at bounding box center [886, 283] width 62 height 14
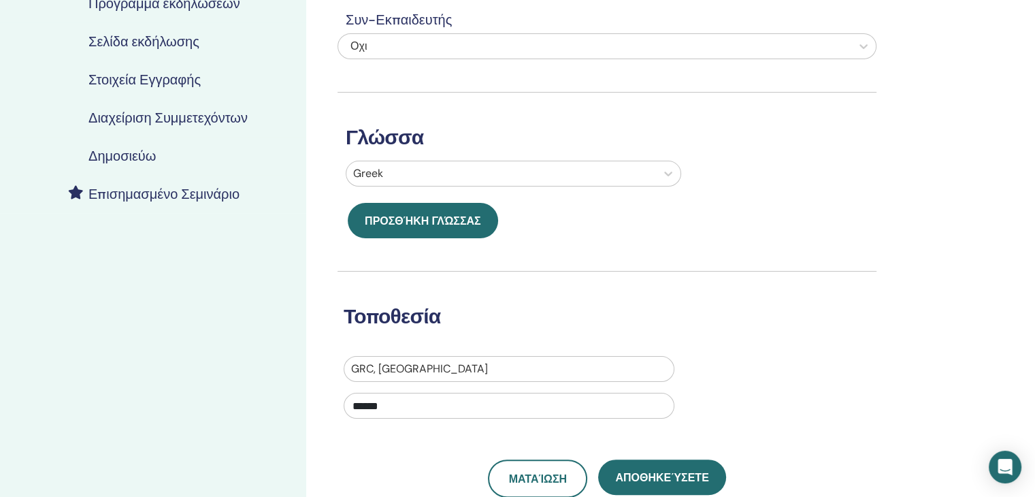
scroll to position [68, 0]
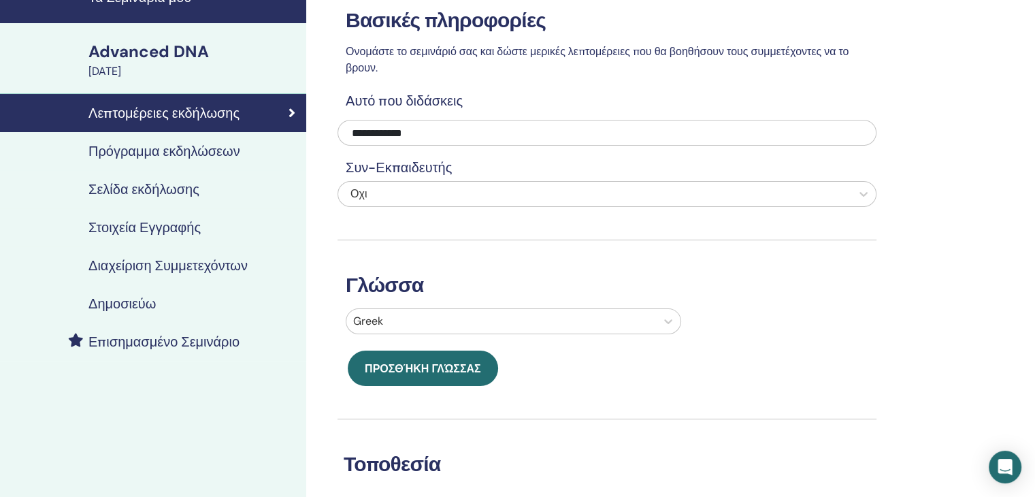
click at [154, 153] on h4 "Πρόγραμμα εκδηλώσεων" at bounding box center [164, 151] width 152 height 16
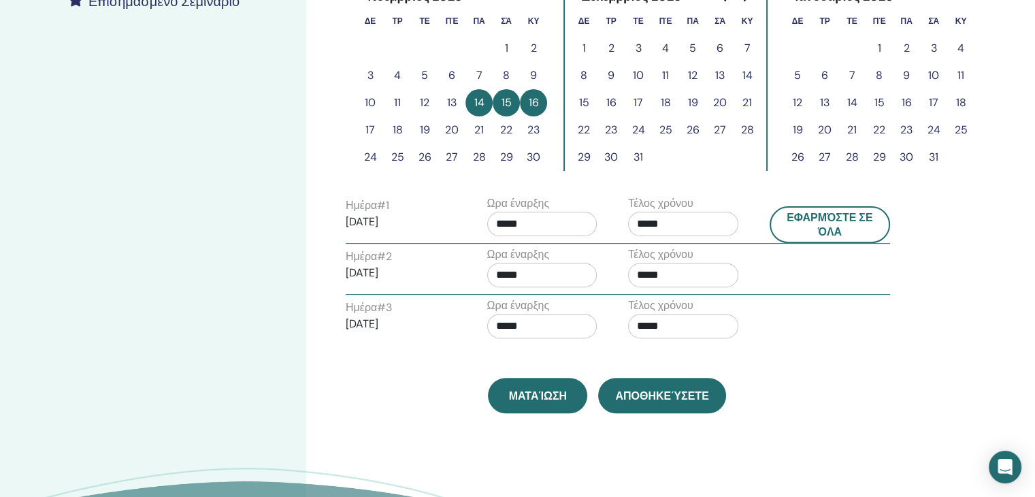
scroll to position [68, 0]
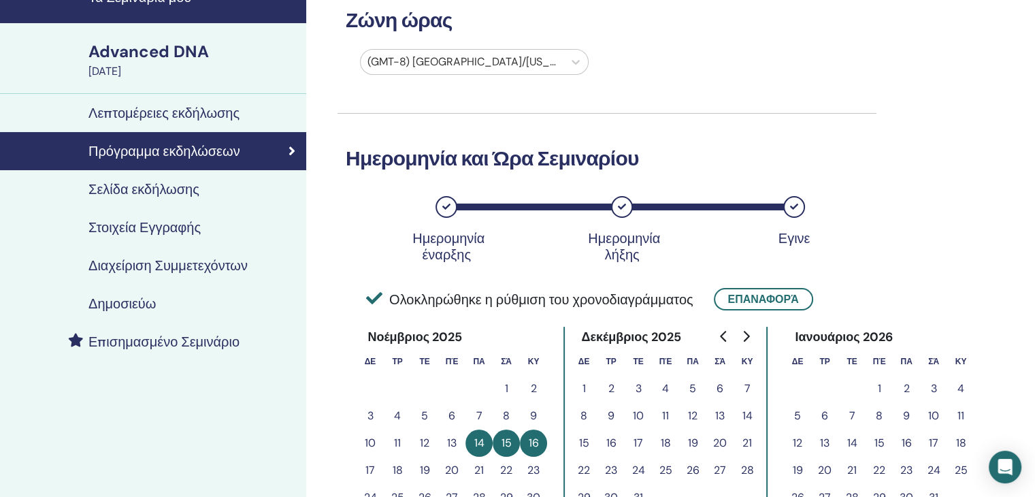
click at [147, 191] on h4 "Σελίδα εκδήλωσης" at bounding box center [143, 189] width 111 height 16
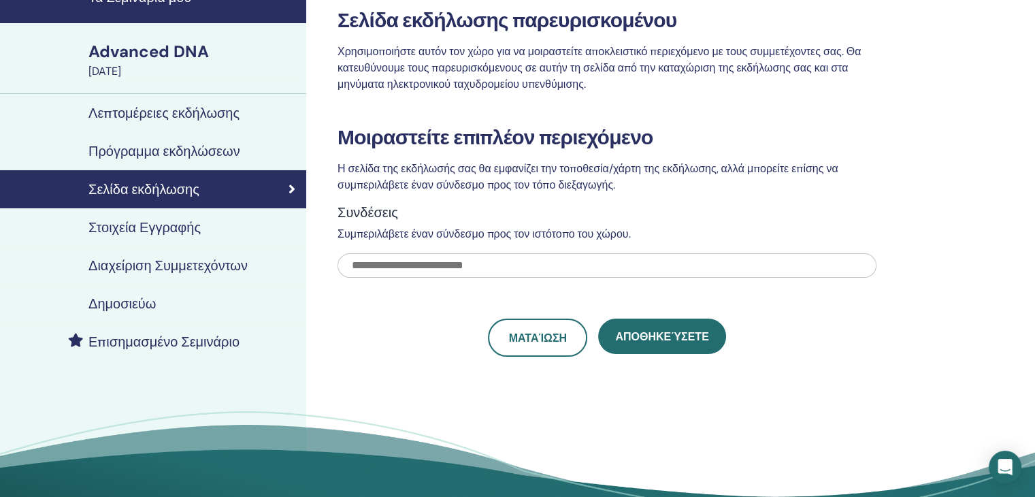
click at [202, 229] on div "Στοιχεία Εγγραφής" at bounding box center [153, 227] width 285 height 16
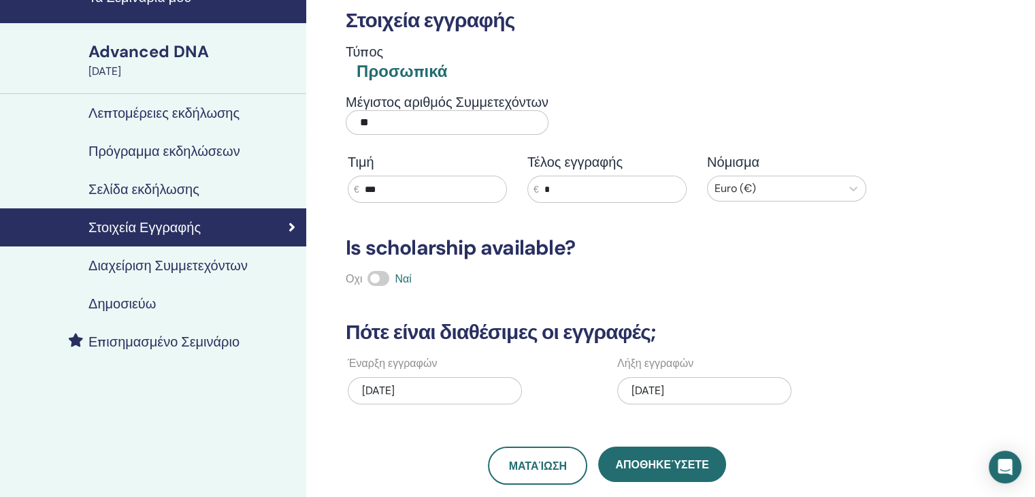
click at [655, 386] on div "11/18/2025" at bounding box center [704, 390] width 174 height 27
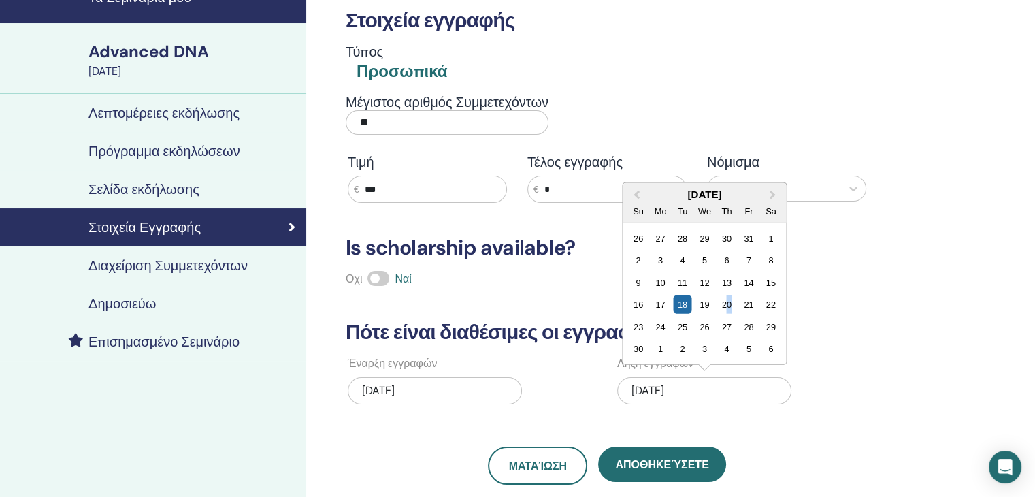
click at [730, 306] on div "20" at bounding box center [726, 304] width 18 height 18
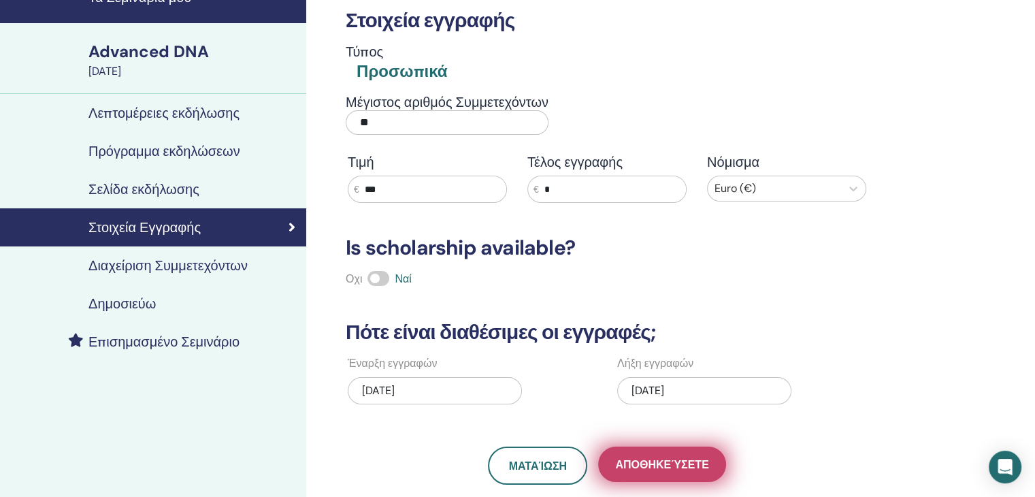
click at [658, 462] on span "Αποθηκεύσετε" at bounding box center [661, 464] width 93 height 14
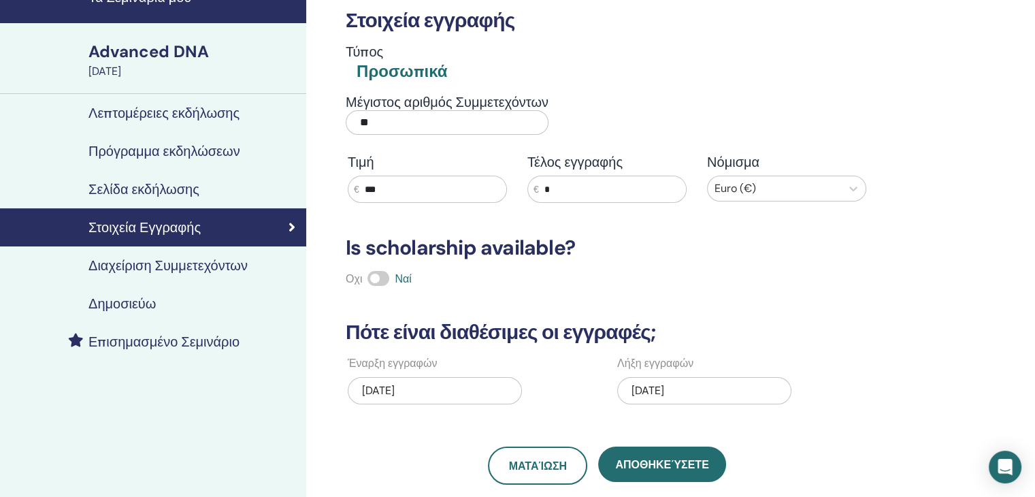
click at [148, 265] on h4 "Διαχείριση Συμμετεχόντων" at bounding box center [167, 265] width 159 height 16
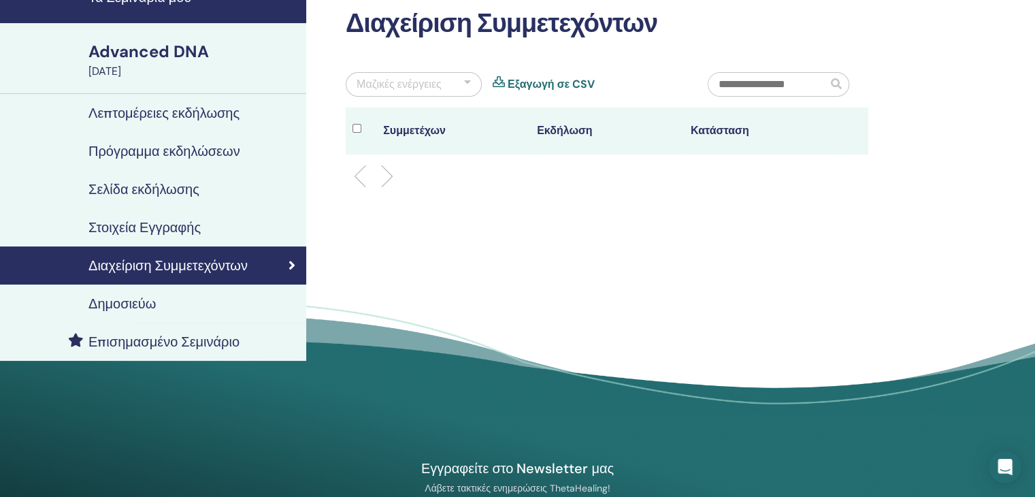
click at [123, 303] on h4 "Δημοσιεύω" at bounding box center [121, 303] width 67 height 16
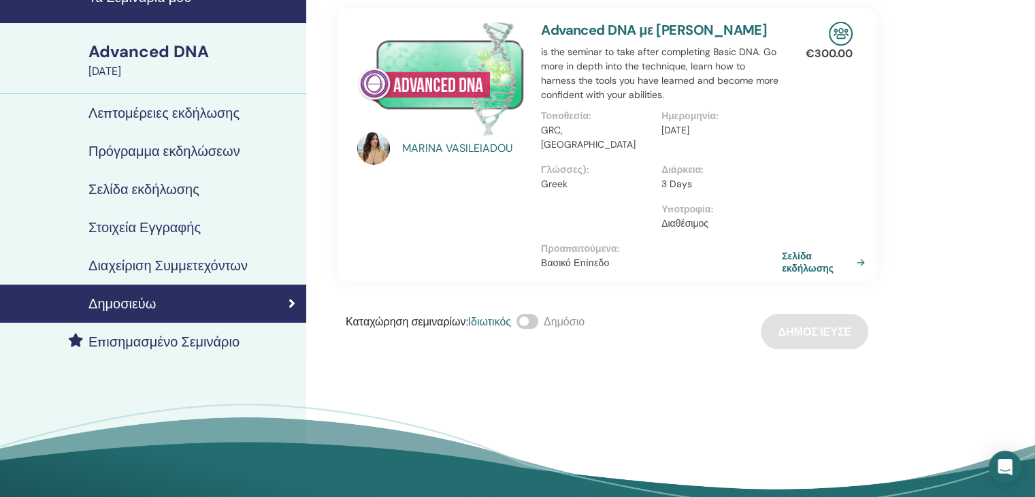
click at [822, 333] on div "Καταχώρηση σεμιναρίων : Ιδιωτικός Δημόσιο Δημοσίευσε" at bounding box center [607, 331] width 539 height 35
click at [534, 327] on span at bounding box center [528, 321] width 22 height 15
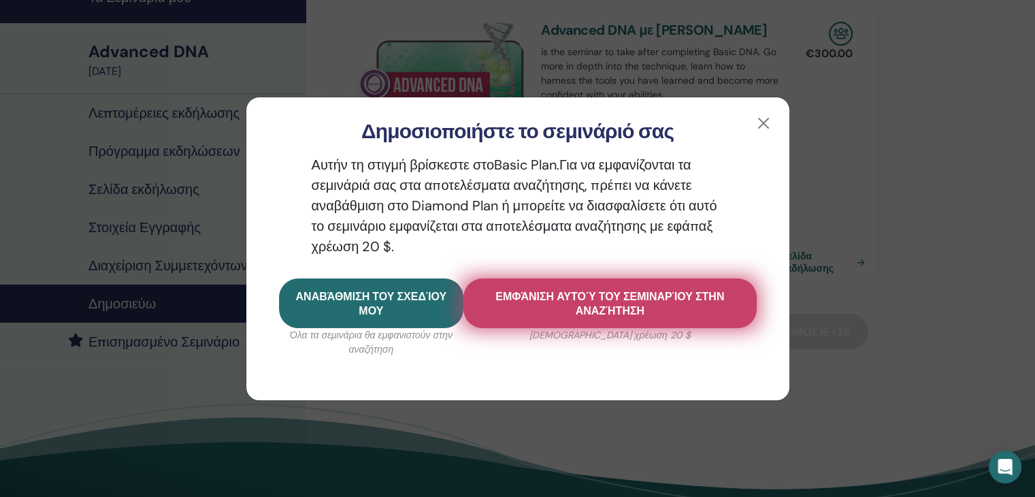
click at [534, 307] on span "Εμφάνιση αυτού του σεμιναρίου στην αναζήτηση" at bounding box center [610, 303] width 259 height 29
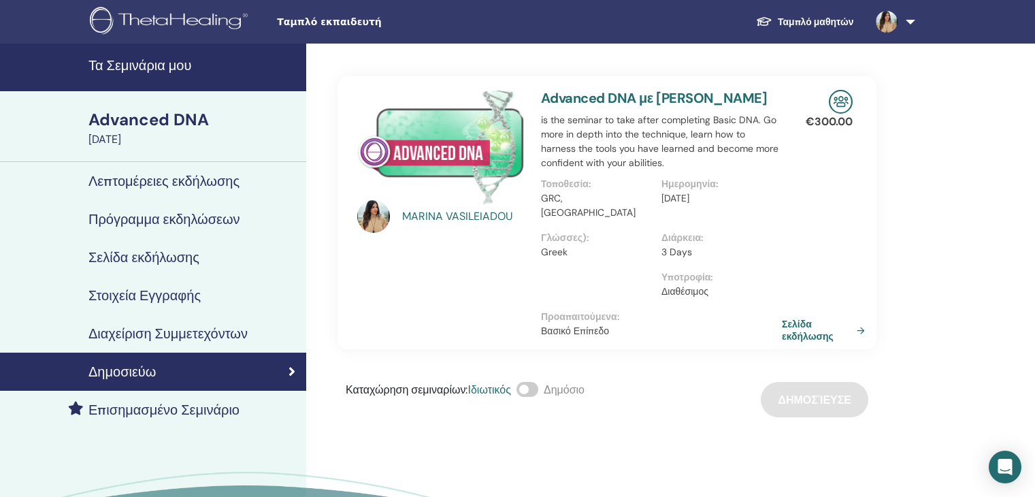
scroll to position [68, 0]
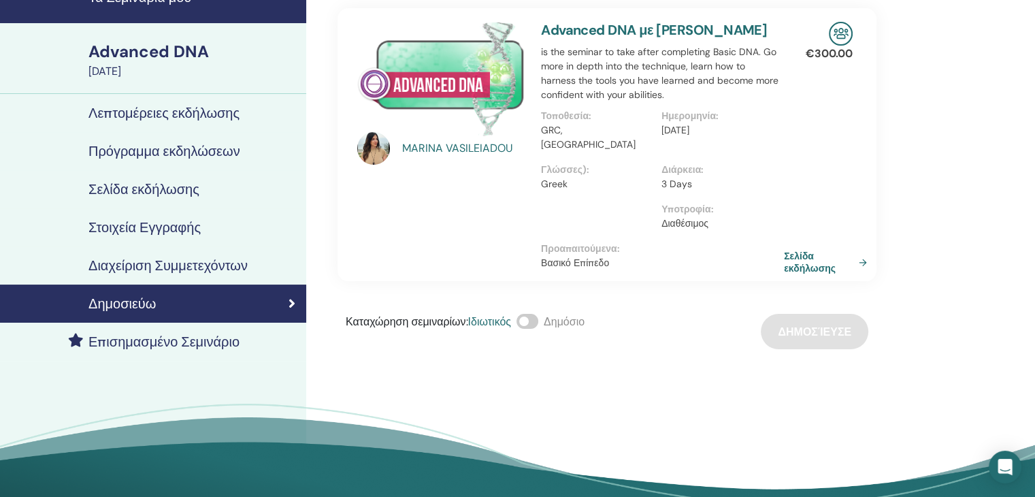
click at [803, 265] on link "Σελίδα εκδήλωσης" at bounding box center [828, 262] width 88 height 25
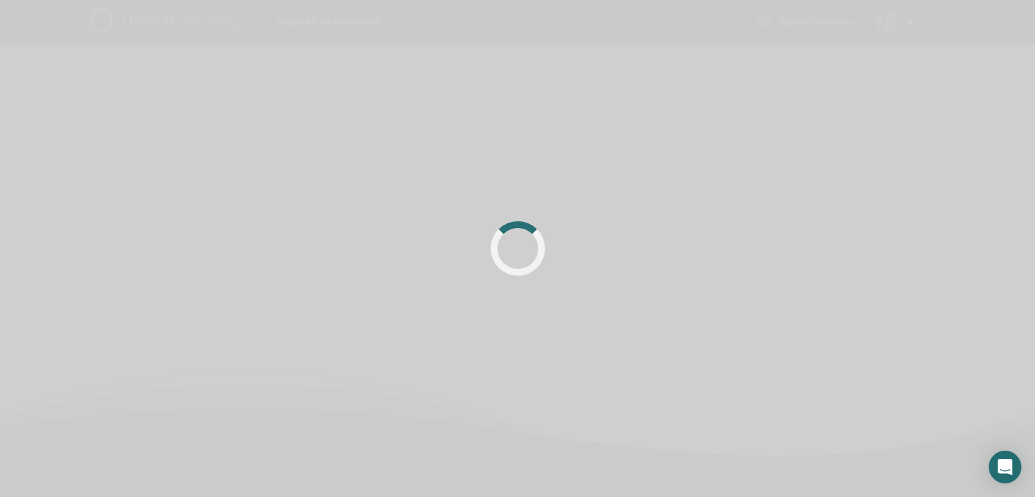
scroll to position [68, 0]
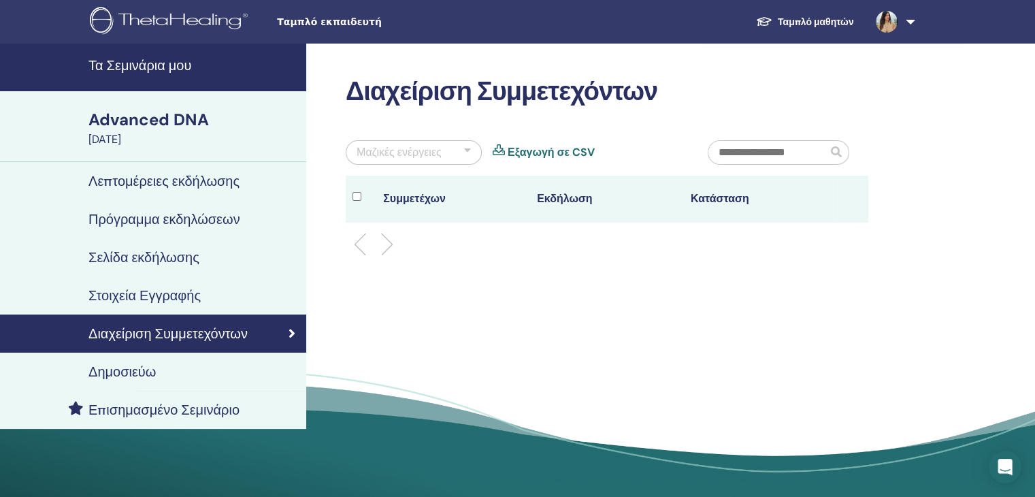
click at [178, 178] on h4 "Λεπτομέρειες εκδήλωσης" at bounding box center [163, 181] width 151 height 16
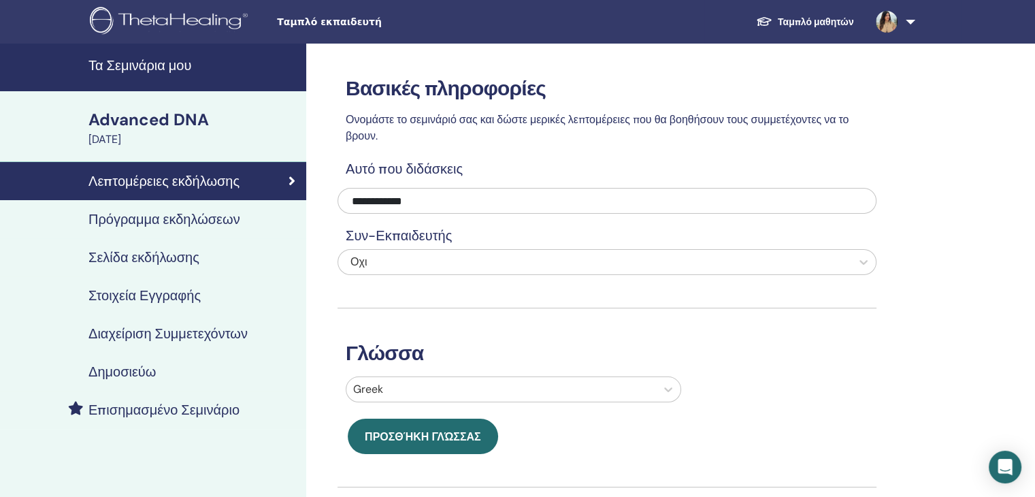
click at [144, 65] on h4 "Τα Σεμινάρια μου" at bounding box center [193, 65] width 210 height 16
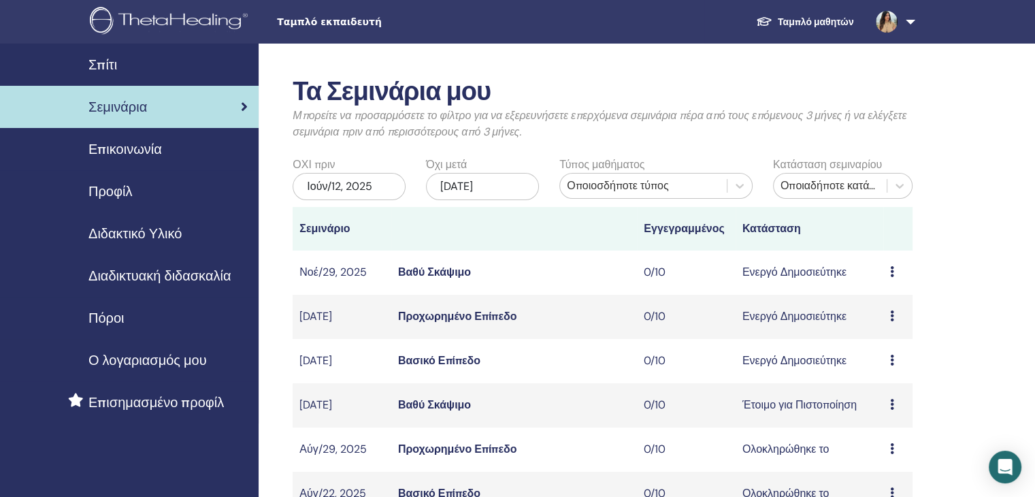
click at [890, 278] on div "Προεπισκόπηση Επεξεργασία παρευρισκόμενοι Ματαίωση" at bounding box center [898, 272] width 16 height 16
click at [879, 306] on link "Επεξεργασία" at bounding box center [886, 309] width 62 height 14
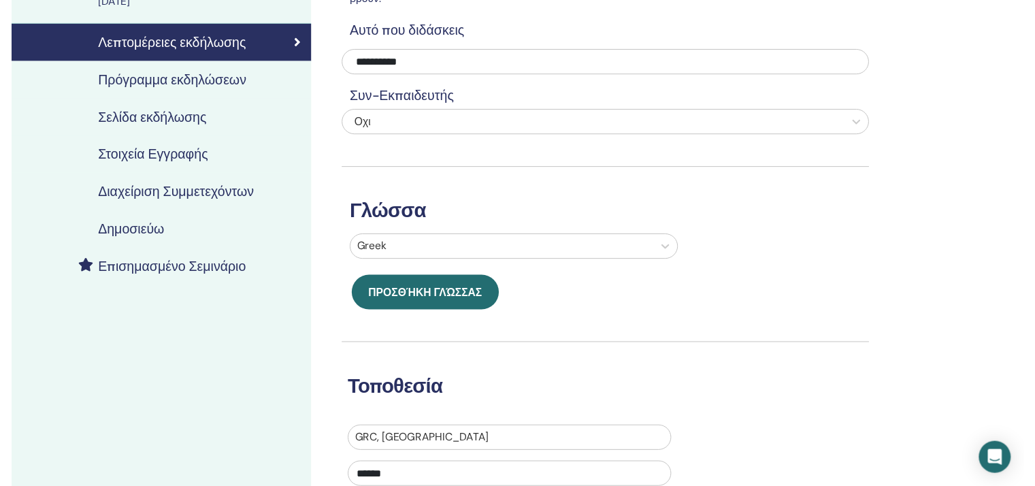
scroll to position [136, 0]
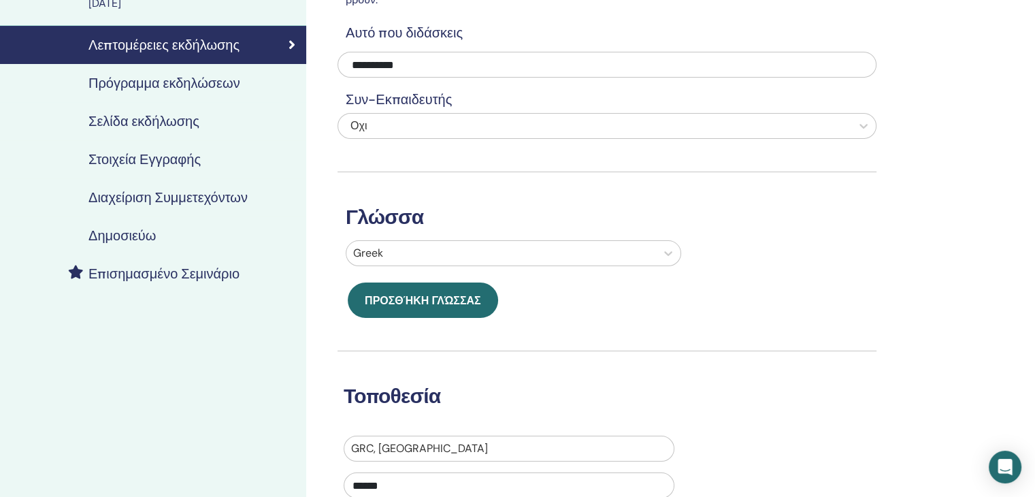
click at [183, 79] on h4 "Πρόγραμμα εκδηλώσεων" at bounding box center [164, 83] width 152 height 16
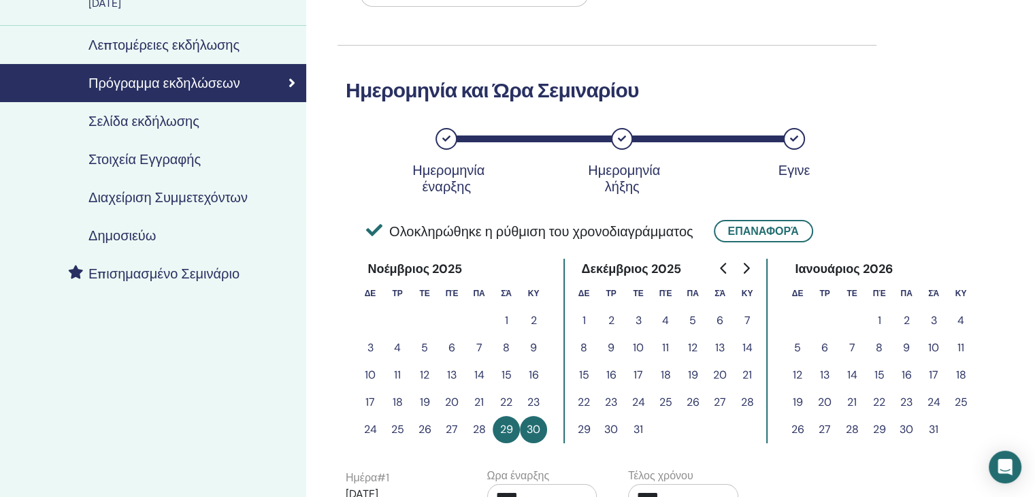
click at [199, 123] on div "Σελίδα εκδήλωσης" at bounding box center [153, 121] width 285 height 16
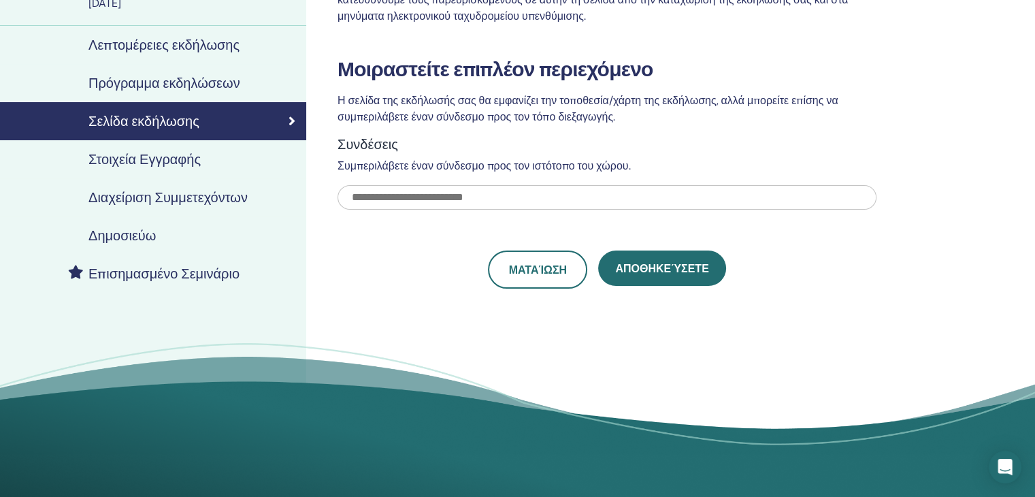
click at [176, 159] on h4 "Στοιχεία Εγγραφής" at bounding box center [144, 159] width 112 height 16
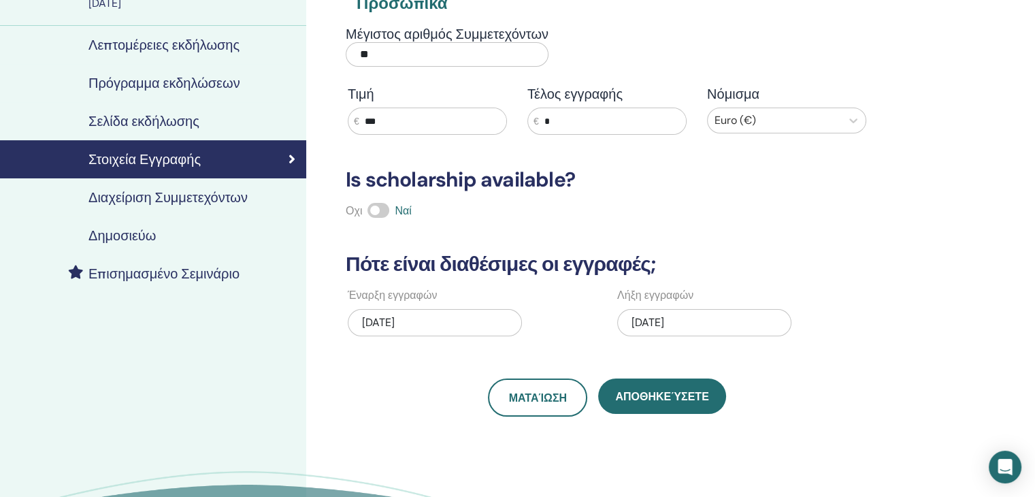
click at [648, 325] on div "[DATE]" at bounding box center [704, 322] width 174 height 27
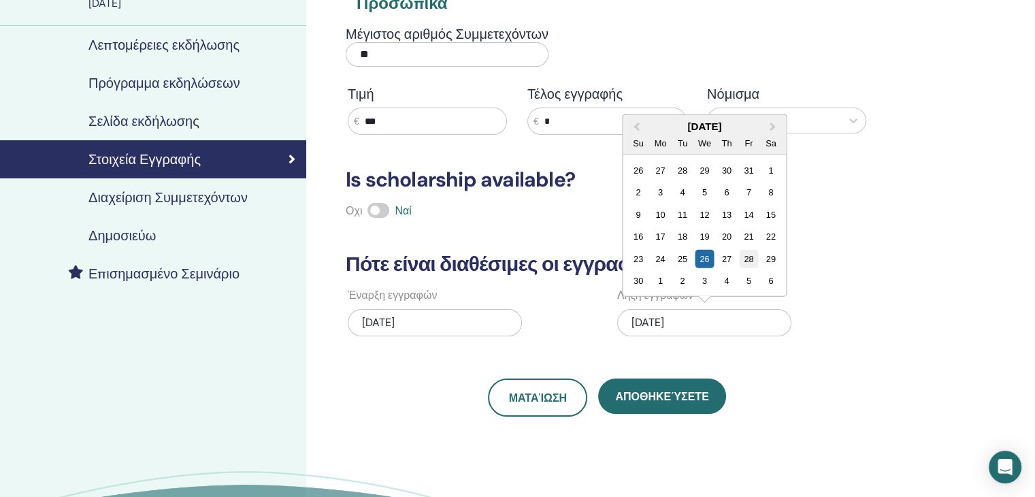
click at [744, 260] on div "28" at bounding box center [749, 258] width 18 height 18
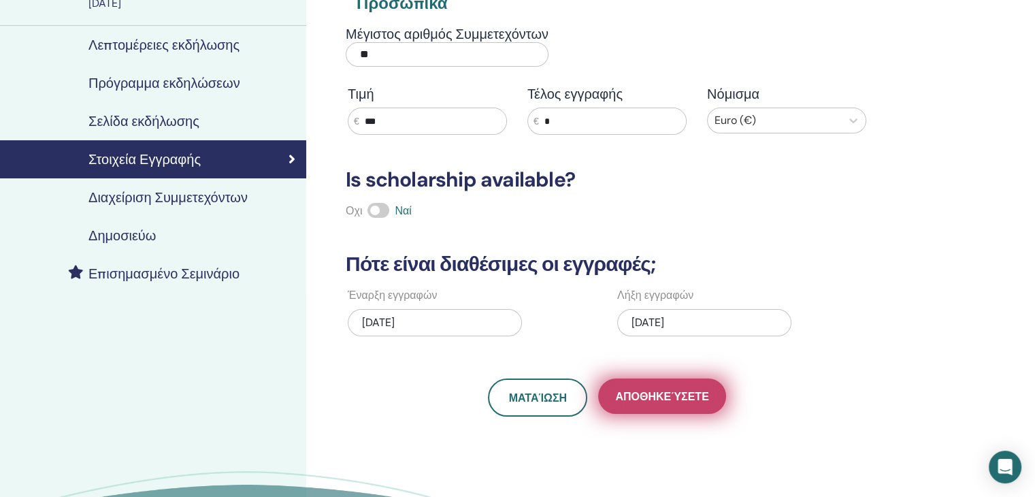
click at [657, 395] on span "Αποθηκεύσετε" at bounding box center [661, 396] width 93 height 14
click at [648, 401] on span "Αποθηκεύσετε" at bounding box center [661, 396] width 93 height 14
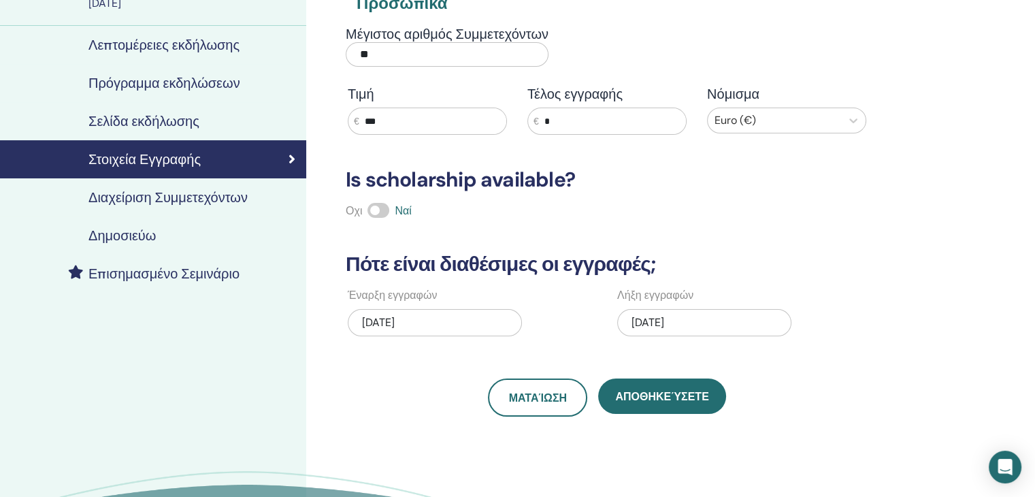
click at [193, 189] on h4 "Διαχείριση Συμμετεχόντων" at bounding box center [167, 197] width 159 height 16
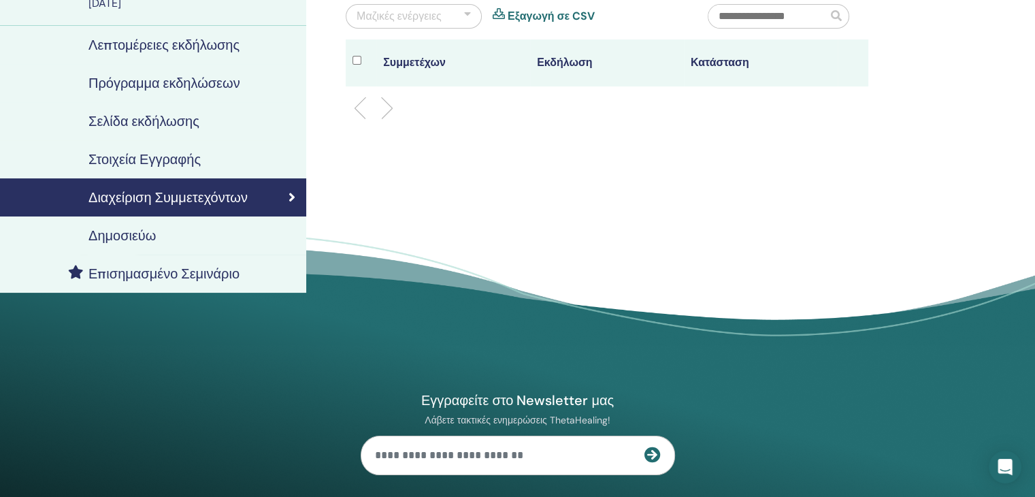
click at [114, 232] on h4 "Δημοσιεύω" at bounding box center [121, 235] width 67 height 16
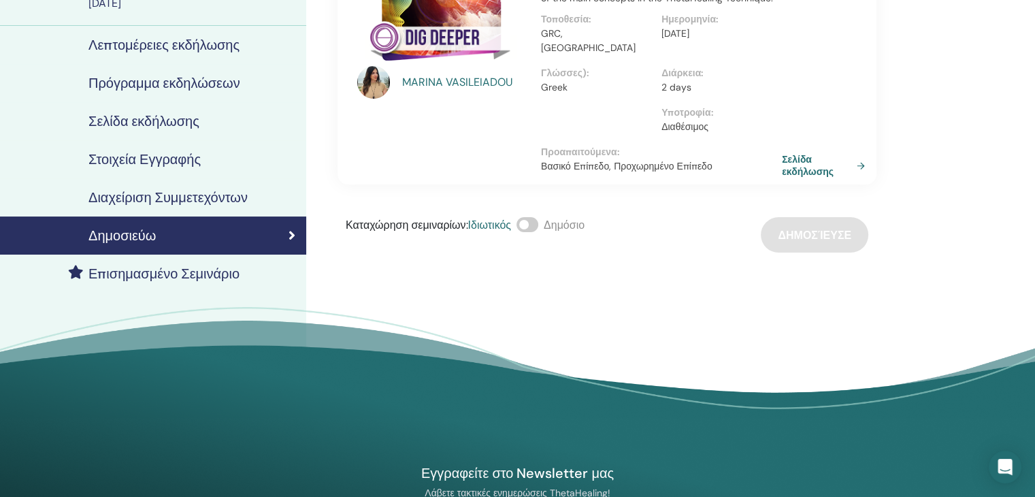
click at [165, 274] on h4 "Επισημασμένο Σεμινάριο" at bounding box center [163, 273] width 151 height 16
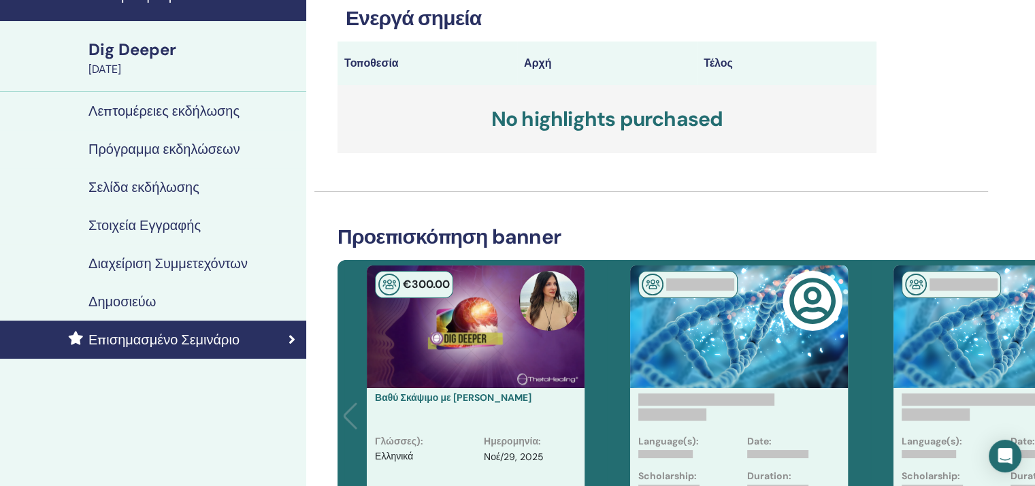
scroll to position [68, 0]
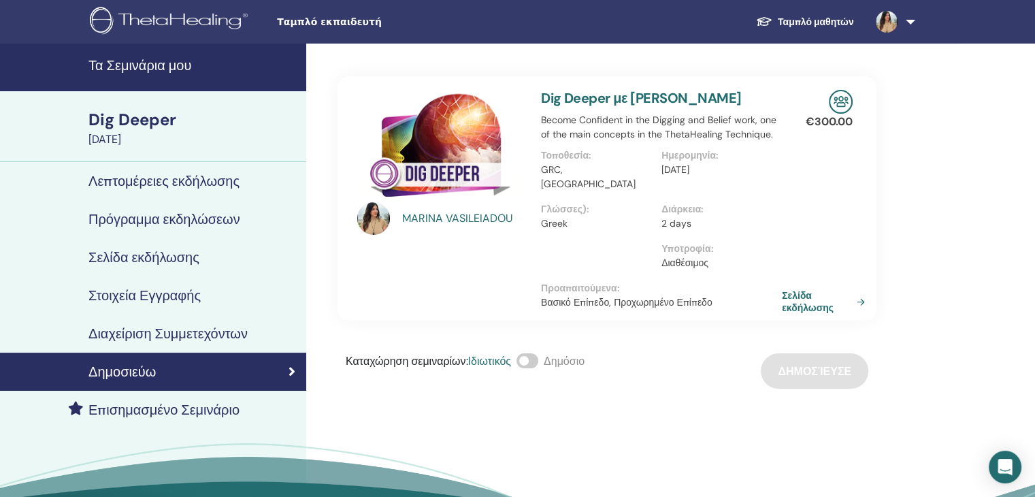
click at [908, 23] on link at bounding box center [893, 22] width 56 height 44
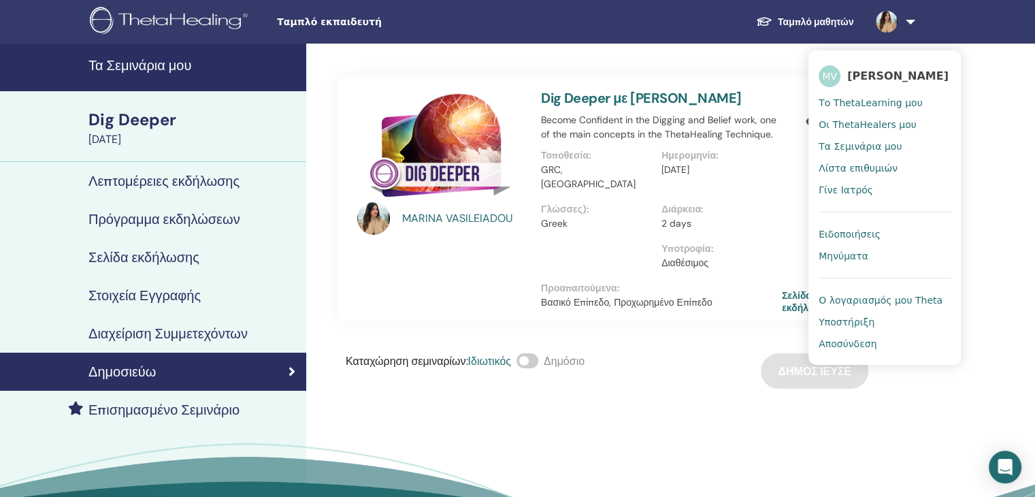
click at [856, 109] on span "Το ThetaLearning μου" at bounding box center [870, 103] width 103 height 12
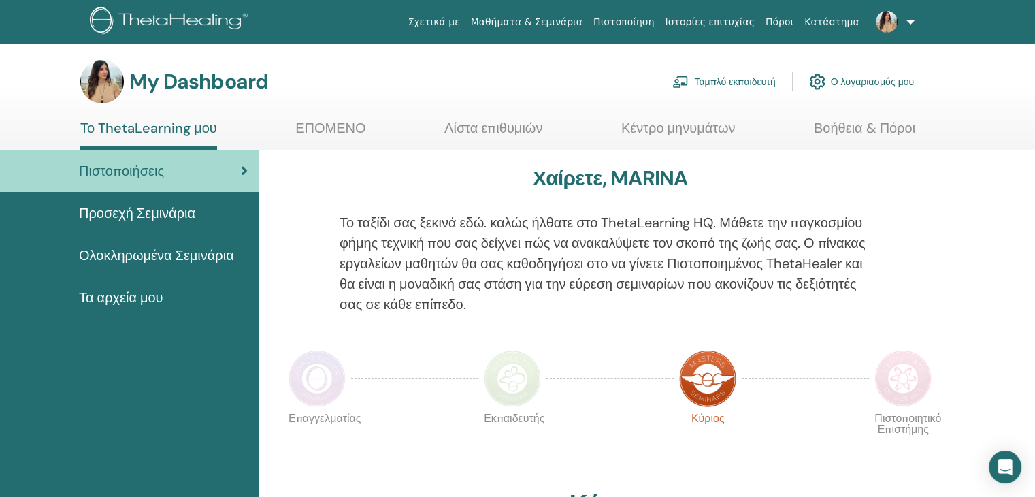
click at [745, 84] on link "Ταμπλό εκπαιδευτή" at bounding box center [724, 82] width 103 height 30
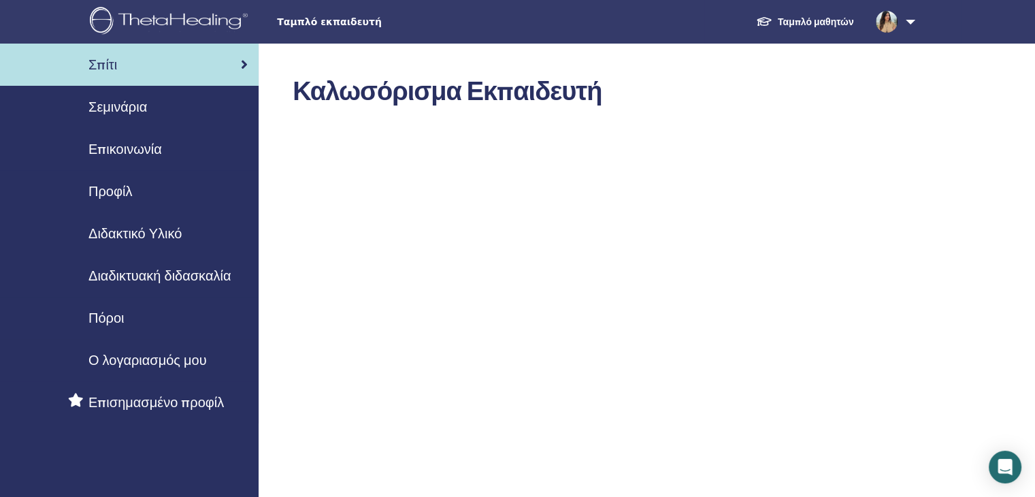
click at [129, 101] on span "Σεμινάρια" at bounding box center [117, 107] width 59 height 20
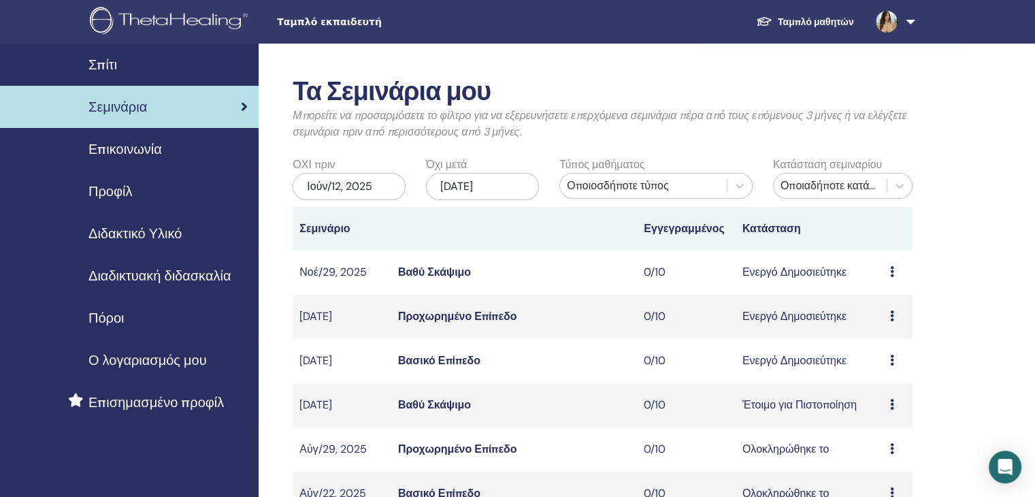
click at [138, 150] on span "Επικοινωνία" at bounding box center [125, 149] width 74 height 20
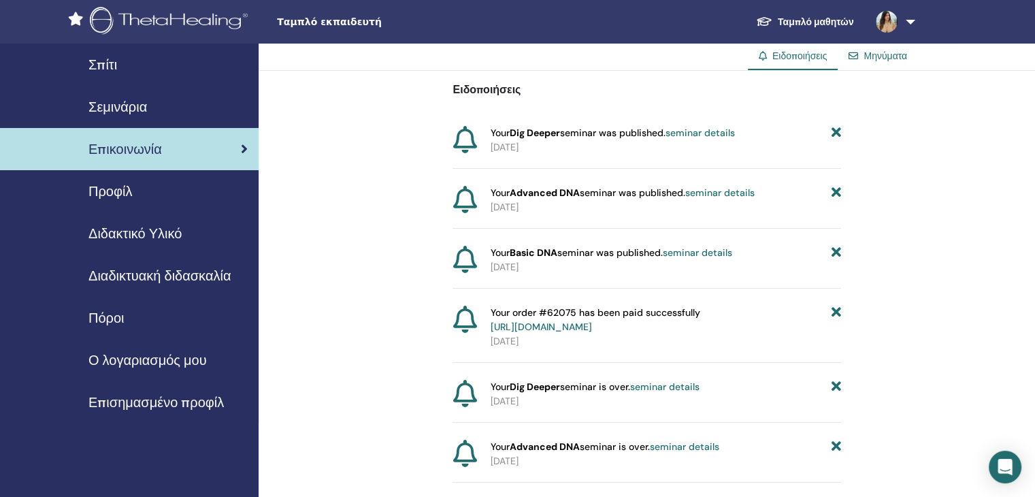
click at [118, 190] on span "Προφίλ" at bounding box center [110, 191] width 44 height 20
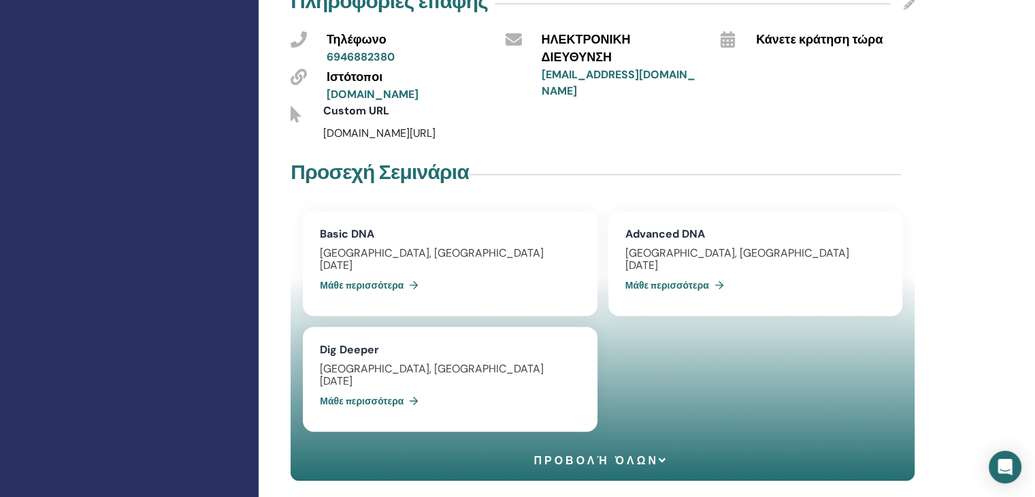
scroll to position [545, 0]
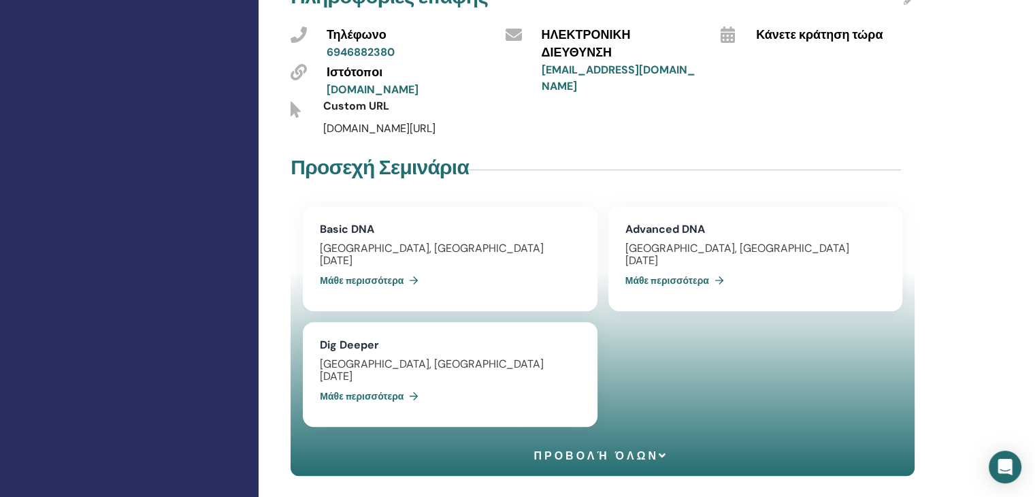
click at [624, 455] on span "Προβολή όλων" at bounding box center [601, 455] width 135 height 13
click at [587, 451] on span "Σεμινάρια κατάρρευσης" at bounding box center [601, 455] width 208 height 13
click at [0, 0] on span "Προβολή όλων" at bounding box center [0, 0] width 0 height 0
click at [619, 455] on span "Σεμινάρια κατάρρευσης" at bounding box center [601, 455] width 208 height 13
click at [666, 455] on icon at bounding box center [664, 455] width 10 height 11
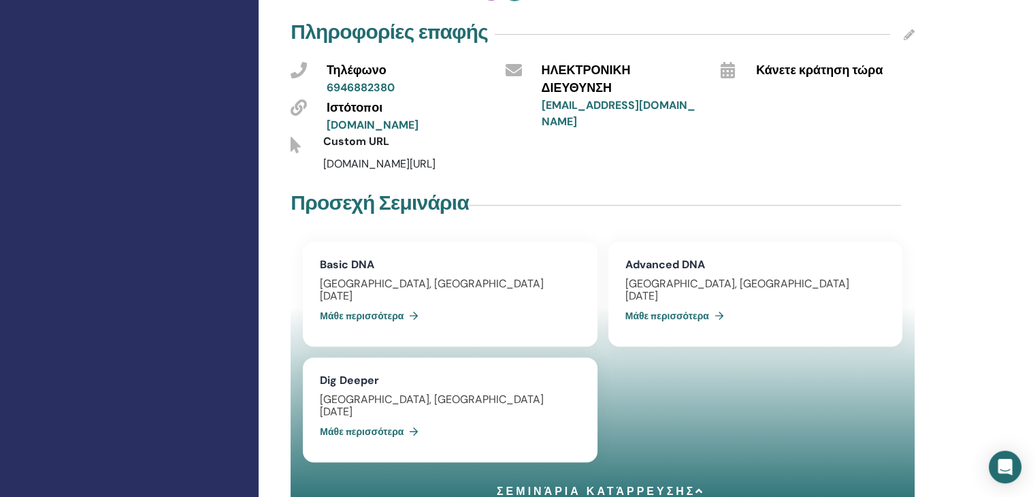
scroll to position [408, 0]
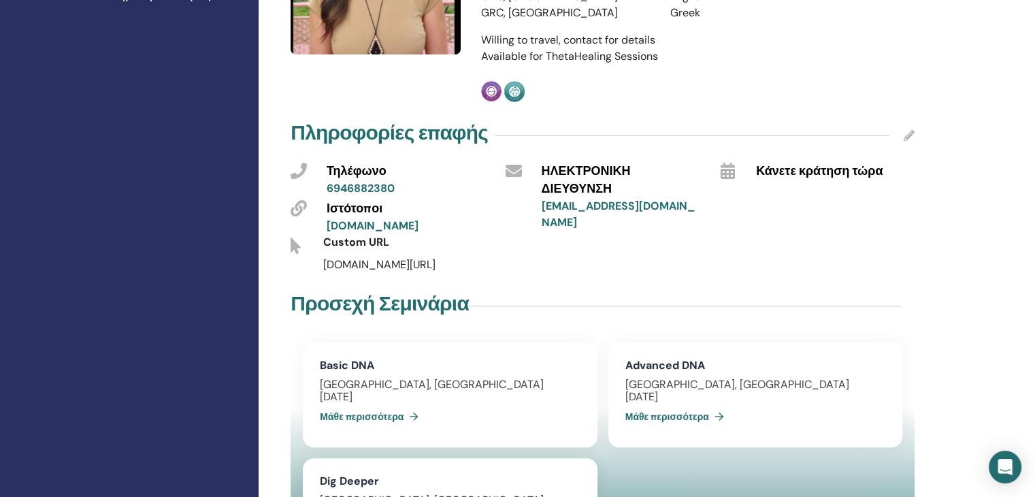
click at [419, 227] on link "www.marinavasileiadou.com" at bounding box center [373, 226] width 92 height 14
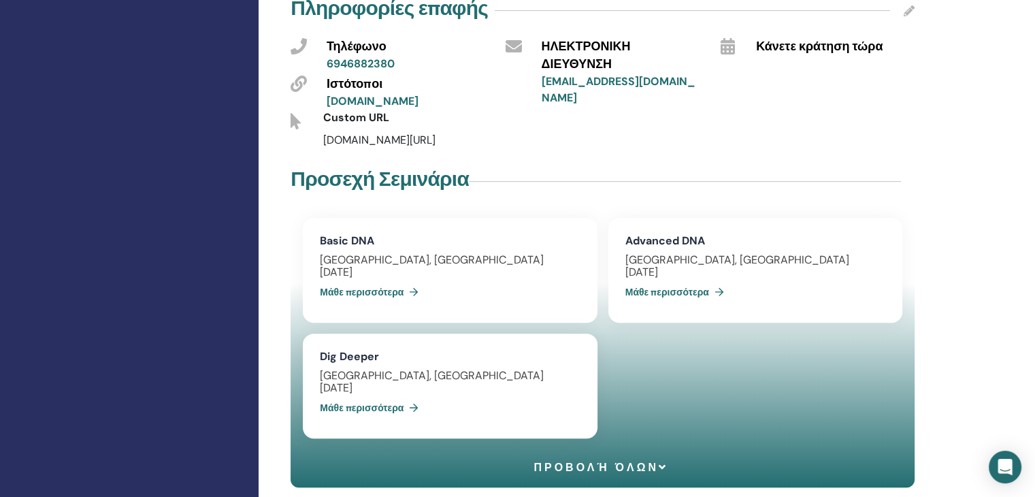
scroll to position [545, 0]
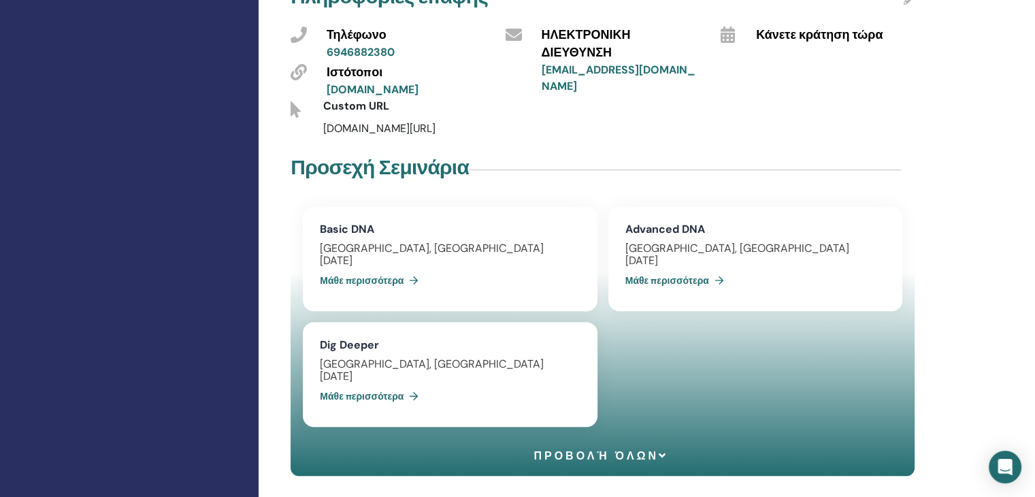
click at [676, 282] on link "Μάθε περισσότερα" at bounding box center [678, 280] width 104 height 27
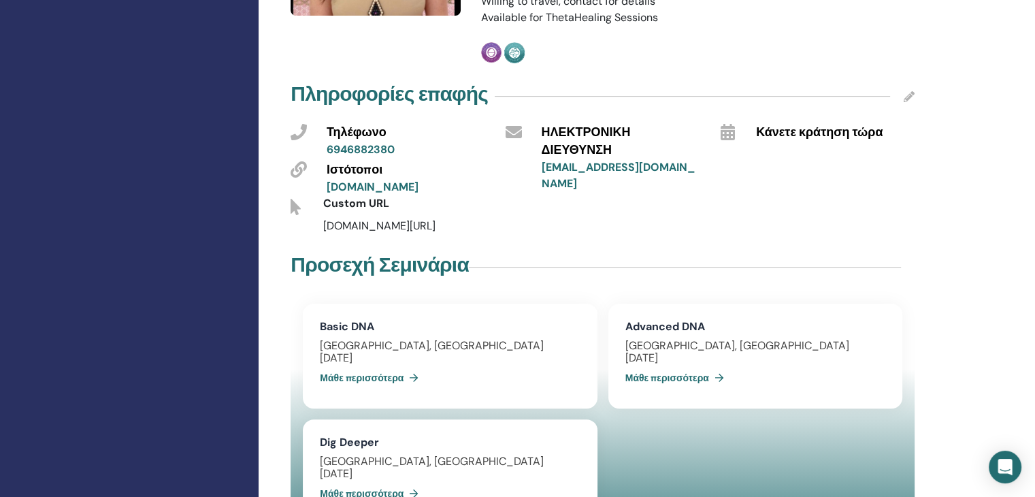
scroll to position [460, 0]
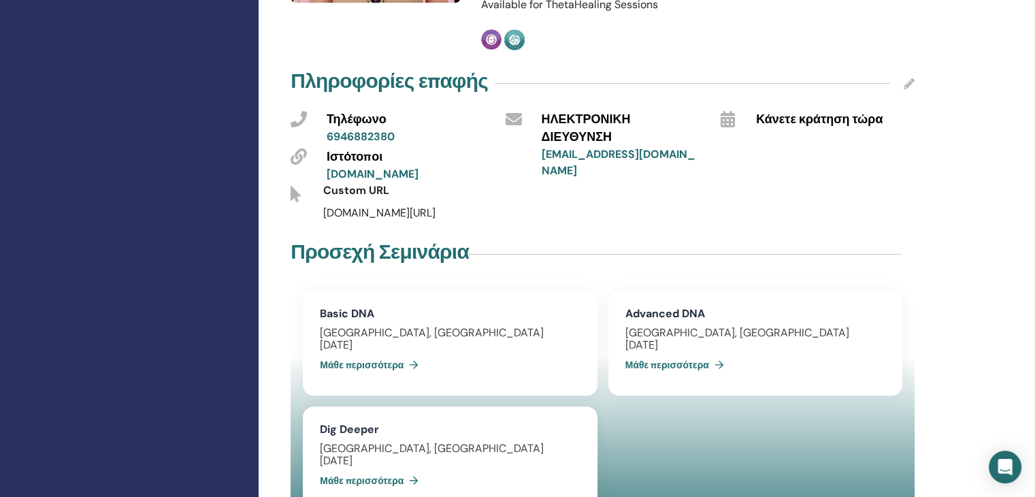
click at [660, 315] on link "Advanced DNA" at bounding box center [666, 313] width 80 height 14
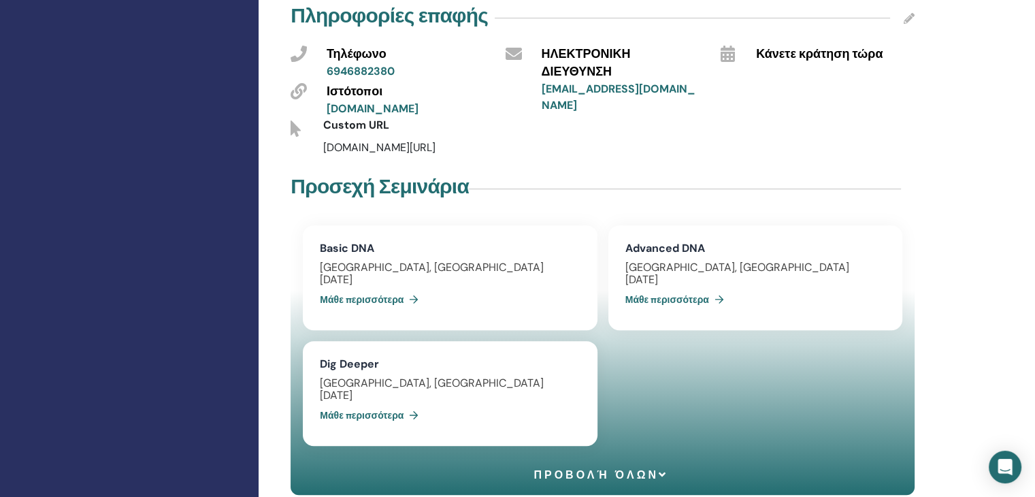
scroll to position [528, 0]
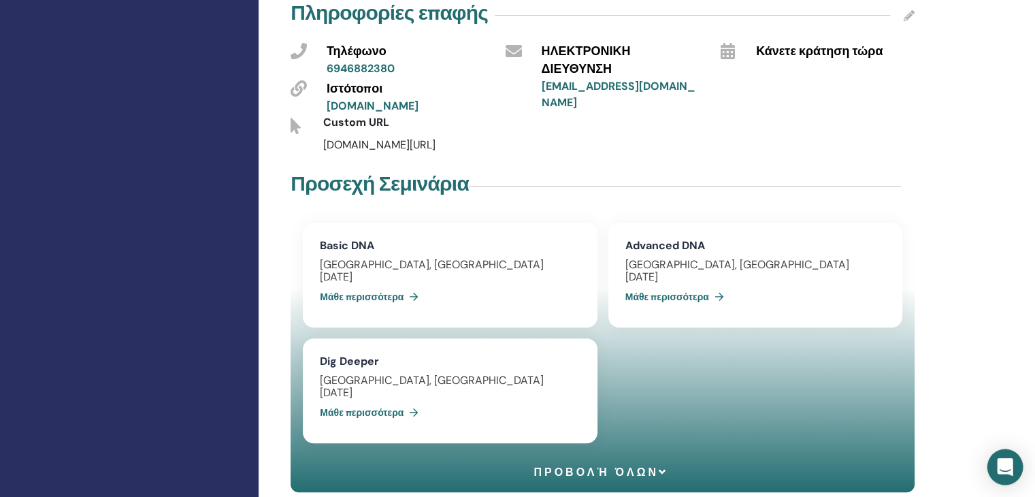
click at [1003, 469] on icon "Open Intercom Messenger" at bounding box center [1006, 467] width 18 height 18
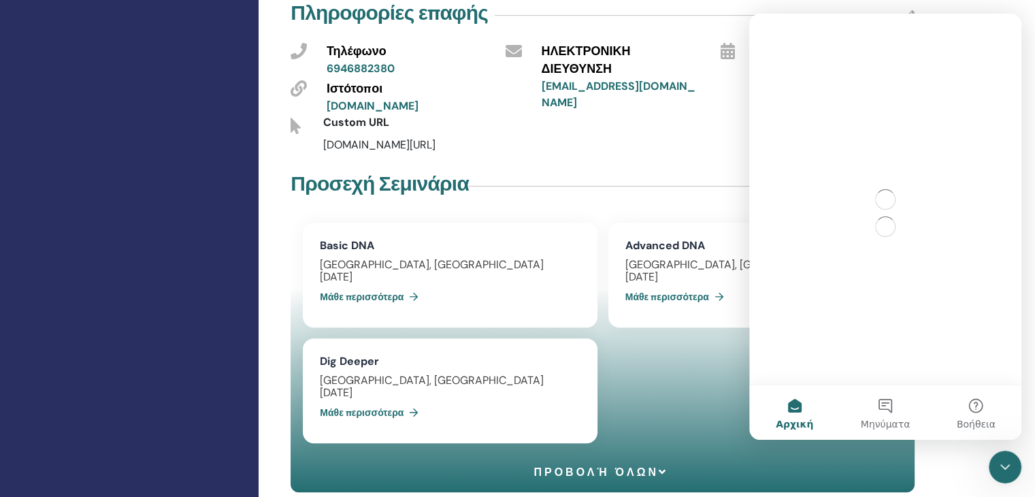
scroll to position [0, 0]
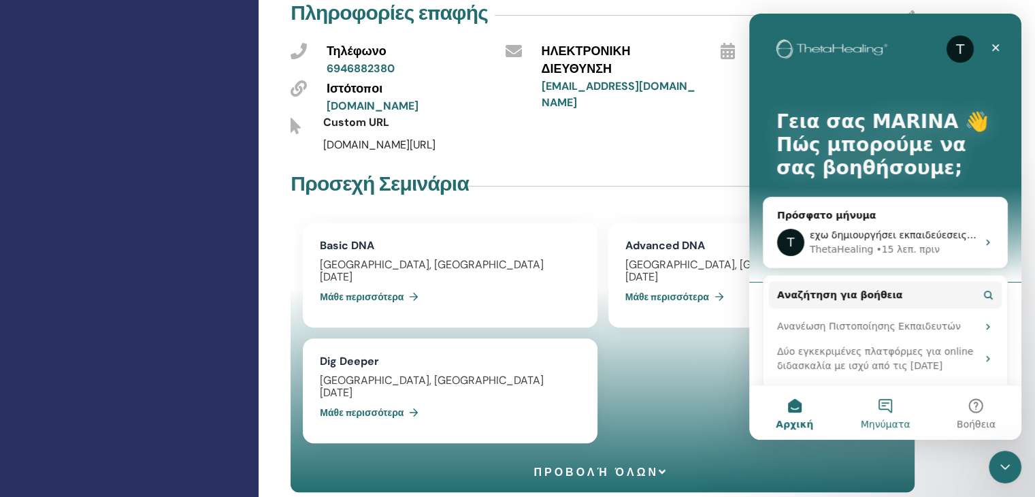
click at [888, 410] on button "Μηνύματα" at bounding box center [885, 412] width 91 height 54
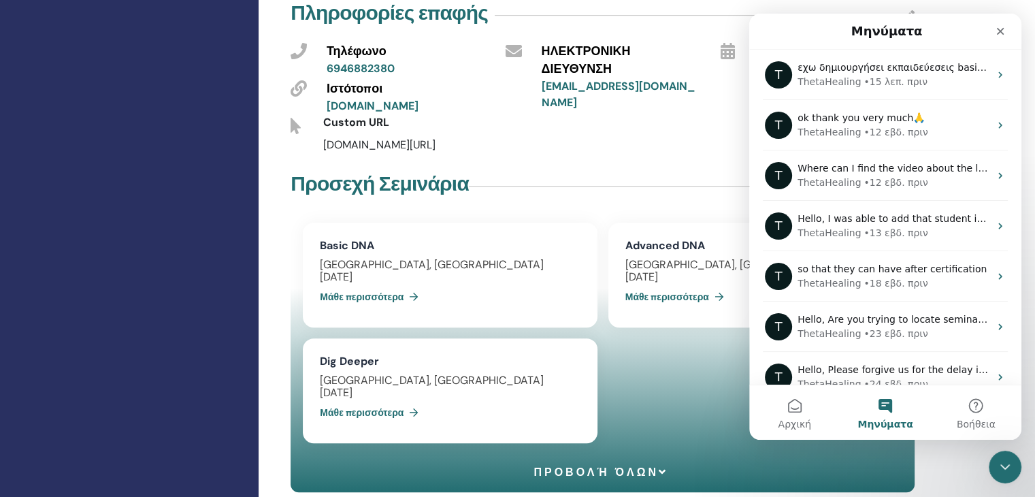
click at [888, 410] on button "Μηνύματα" at bounding box center [885, 412] width 91 height 54
click at [806, 410] on button "Αρχική" at bounding box center [794, 412] width 91 height 54
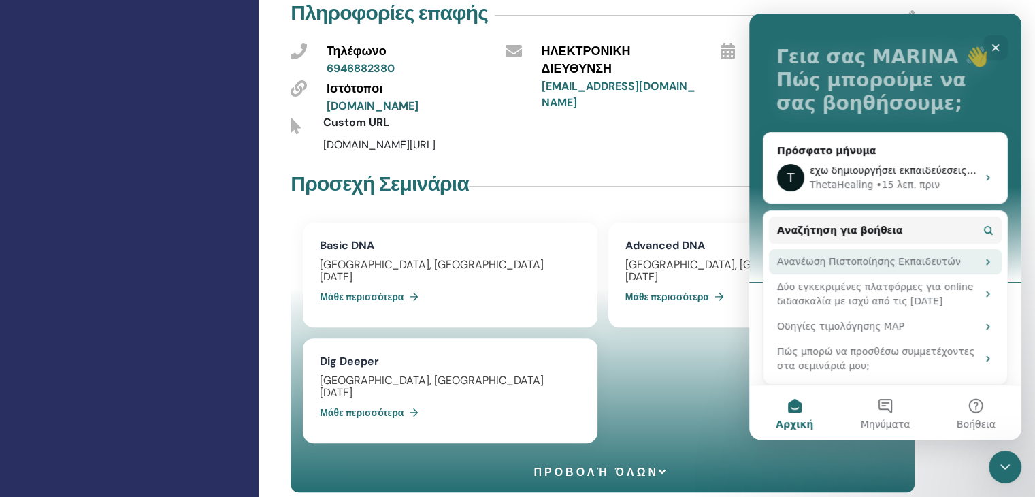
scroll to position [71, 0]
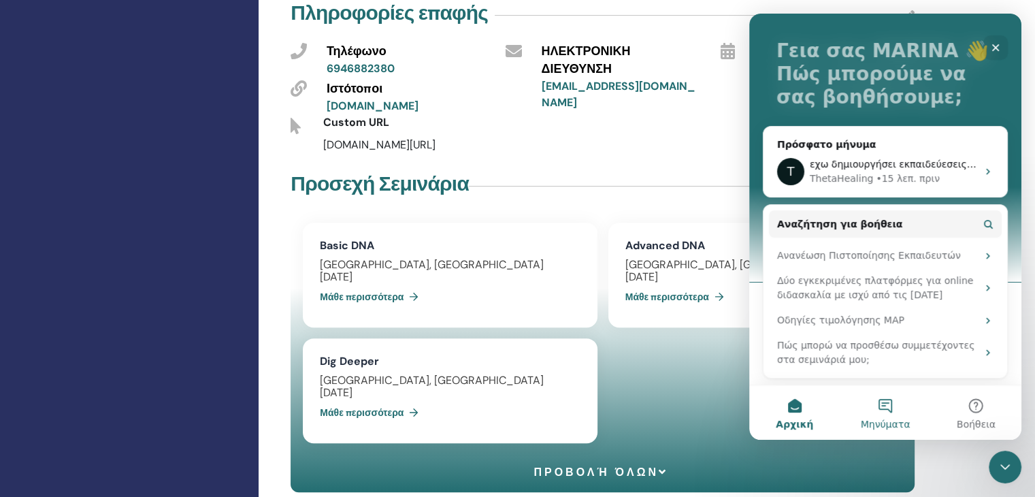
click at [879, 401] on button "Μηνύματα" at bounding box center [885, 412] width 91 height 54
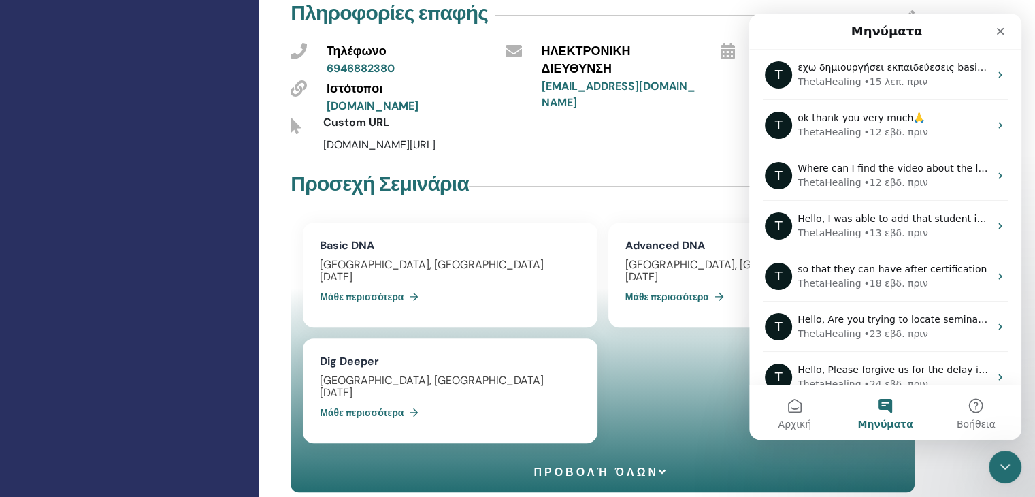
click at [879, 401] on button "Μηνύματα" at bounding box center [885, 412] width 91 height 54
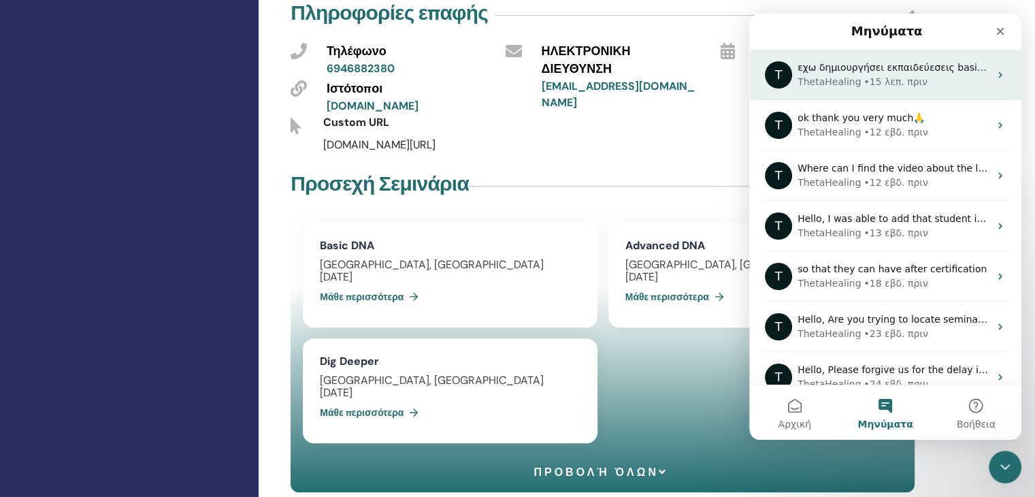
click at [918, 78] on div "ThetaHealing • 15 λεπ. πριν" at bounding box center [894, 82] width 192 height 14
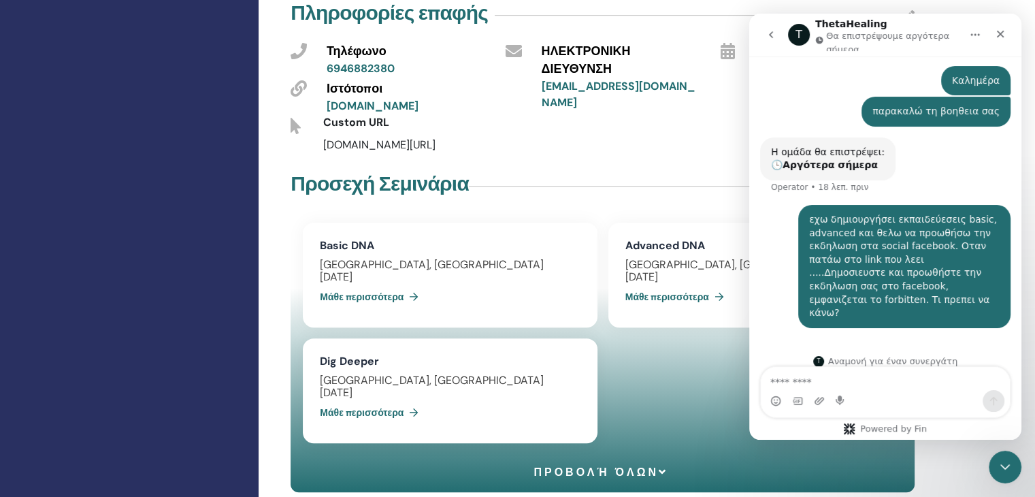
scroll to position [165, 0]
click at [810, 392] on div "Intercom messenger" at bounding box center [885, 401] width 249 height 22
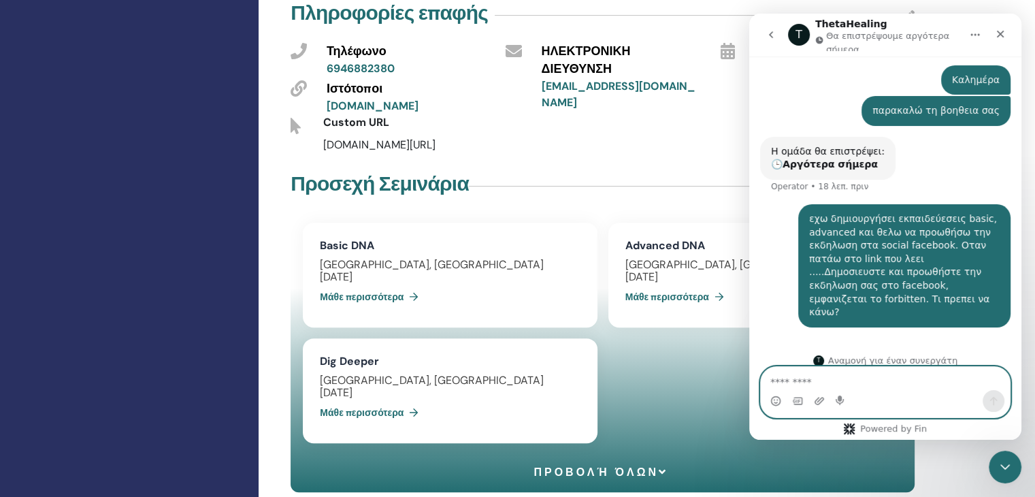
click at [784, 385] on textarea "Μήνυμα..." at bounding box center [885, 378] width 249 height 23
type textarea "*"
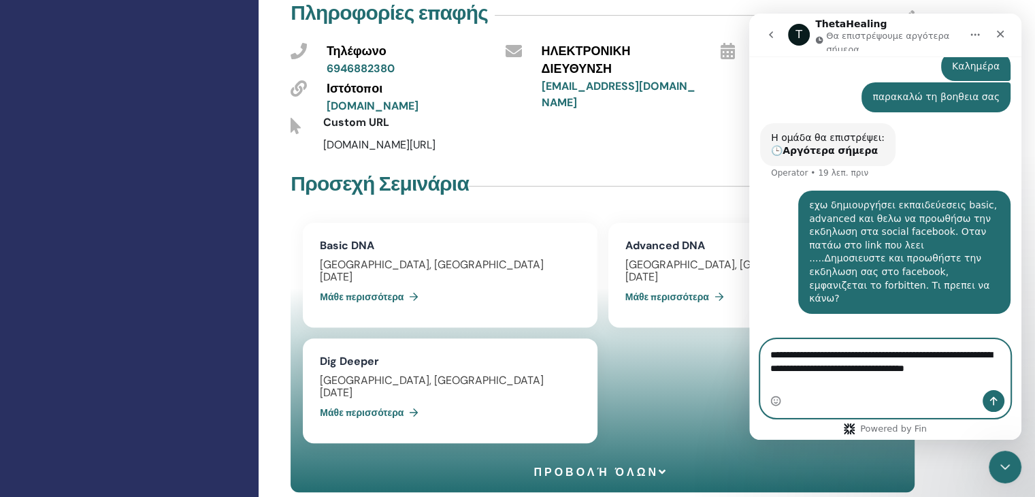
scroll to position [193, 0]
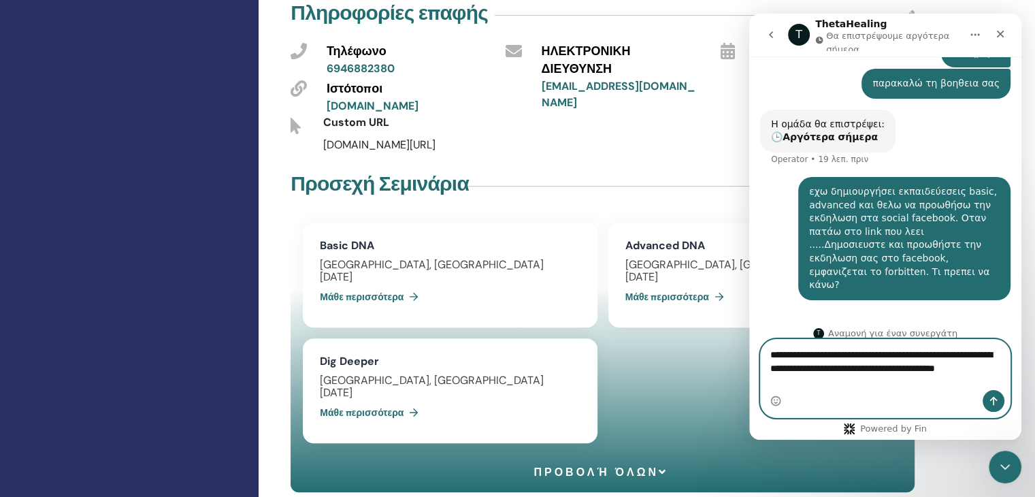
type textarea "**********"
click at [999, 398] on icon "Αποστολή μηνύματος…" at bounding box center [993, 400] width 11 height 11
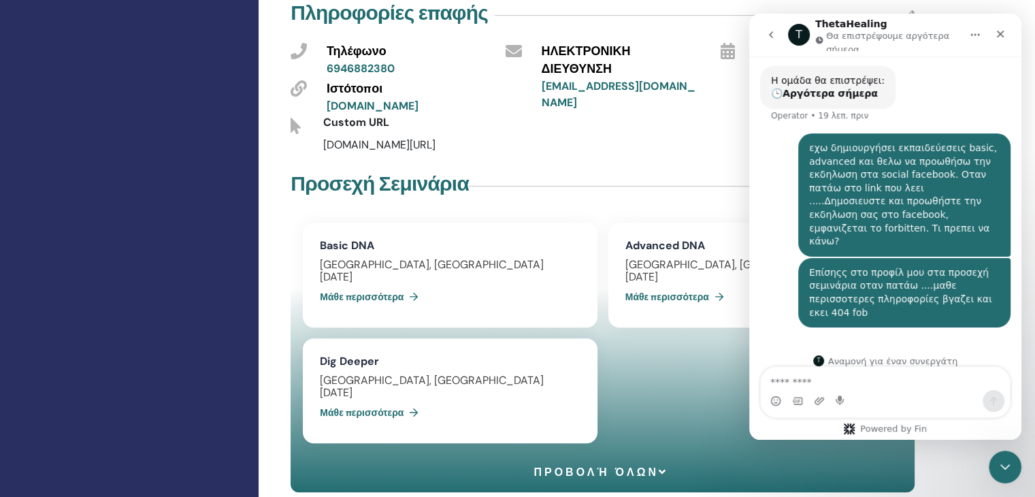
click at [365, 293] on link "Μάθε περισσότερα" at bounding box center [372, 296] width 104 height 27
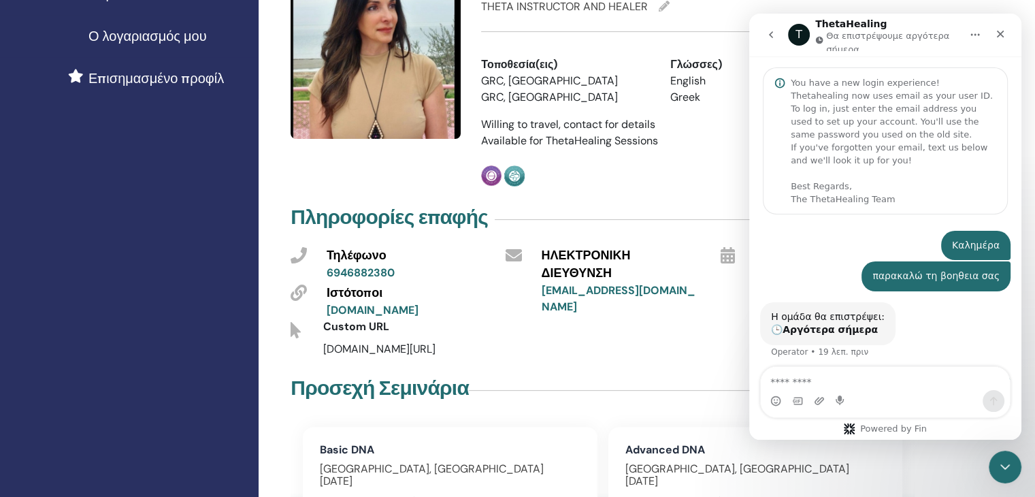
scroll to position [236, 0]
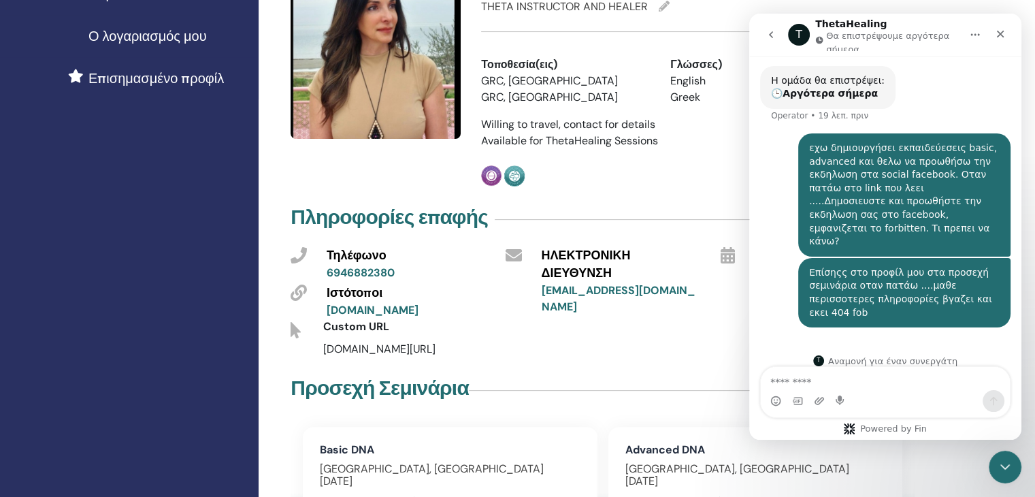
click at [801, 378] on textarea "Μήνυμα..." at bounding box center [885, 378] width 249 height 23
type textarea "*"
type textarea "**********"
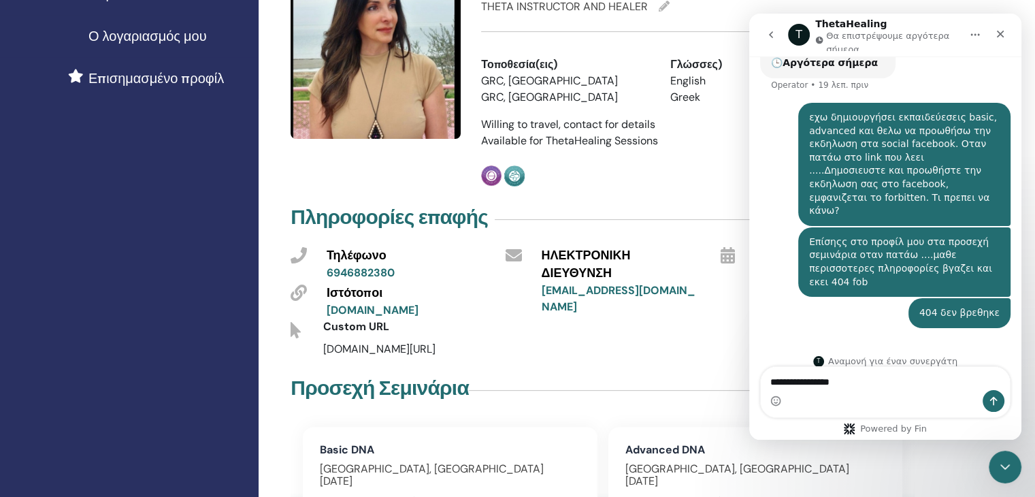
type textarea "**********"
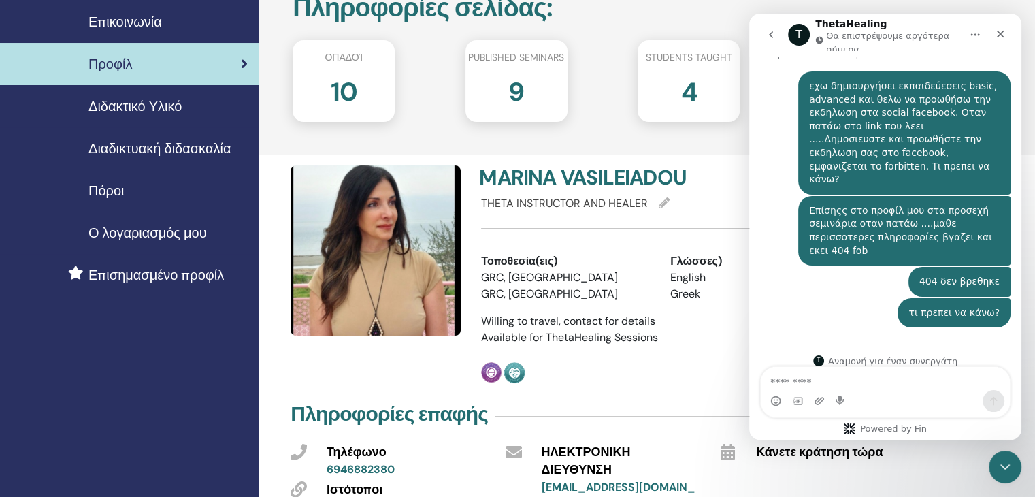
scroll to position [120, 0]
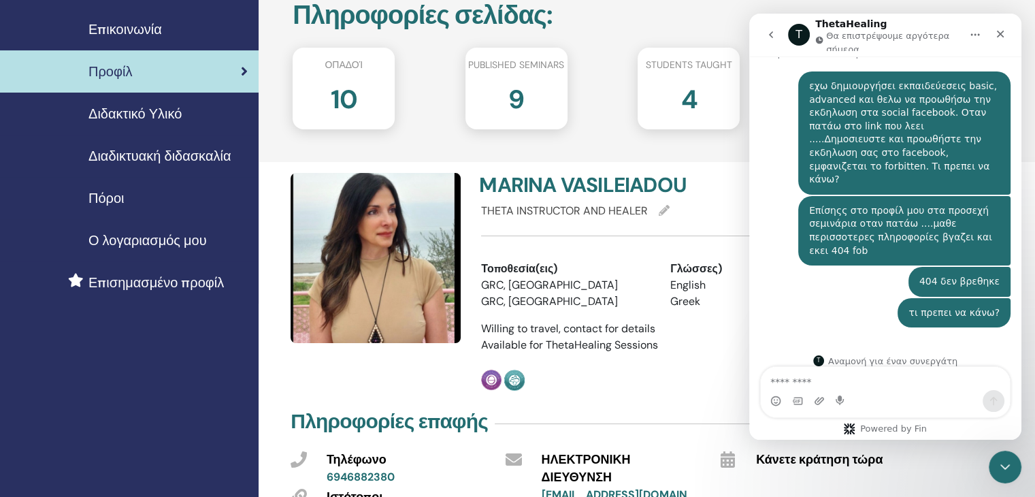
click at [642, 141] on div "Πληροφορίες σελίδας : Οπαδοί 10 Published seminars 9 Students taught 4 Πιστοποι…" at bounding box center [647, 64] width 777 height 195
click at [1001, 466] on icon "Κλείσιμο Intercom Messenger" at bounding box center [1003, 465] width 16 height 16
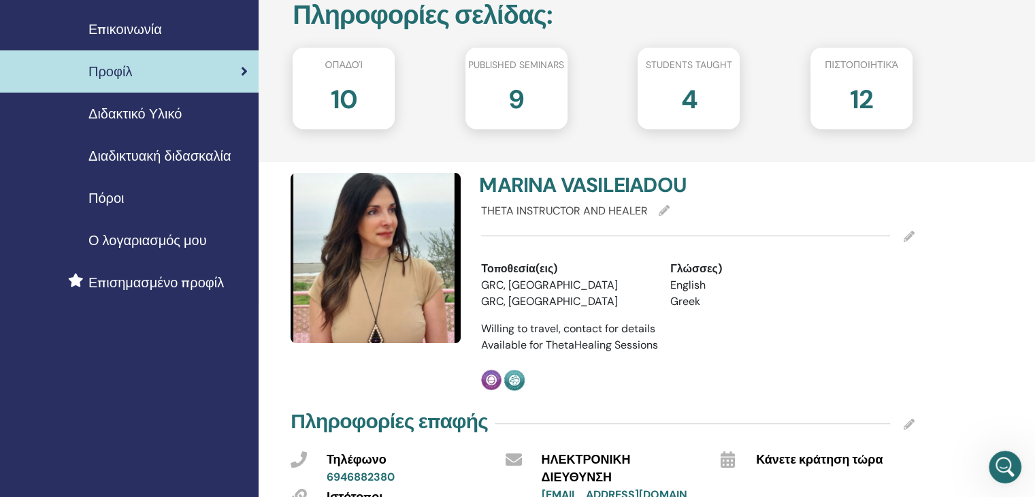
scroll to position [298, 0]
click at [515, 95] on h2 "9" at bounding box center [516, 97] width 16 height 38
click at [164, 116] on span "Διδακτικό Υλικό" at bounding box center [134, 113] width 93 height 20
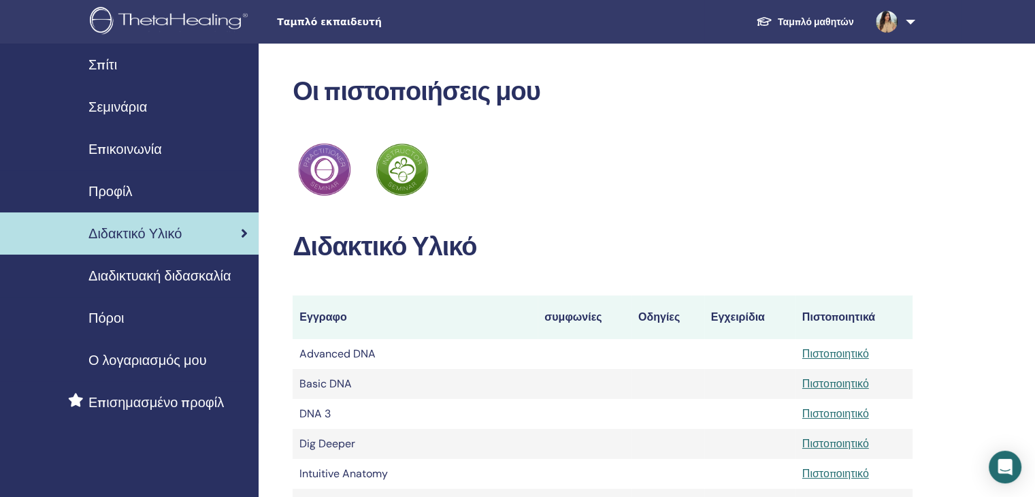
click at [117, 273] on span "Διαδικτυακή διδασκαλία" at bounding box center [159, 275] width 142 height 20
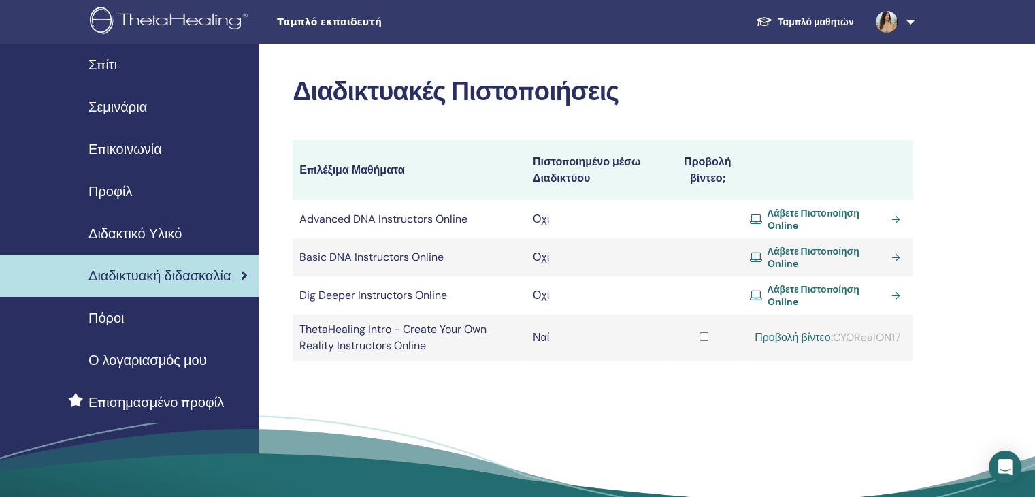
click at [106, 312] on span "Πόροι" at bounding box center [106, 318] width 36 height 20
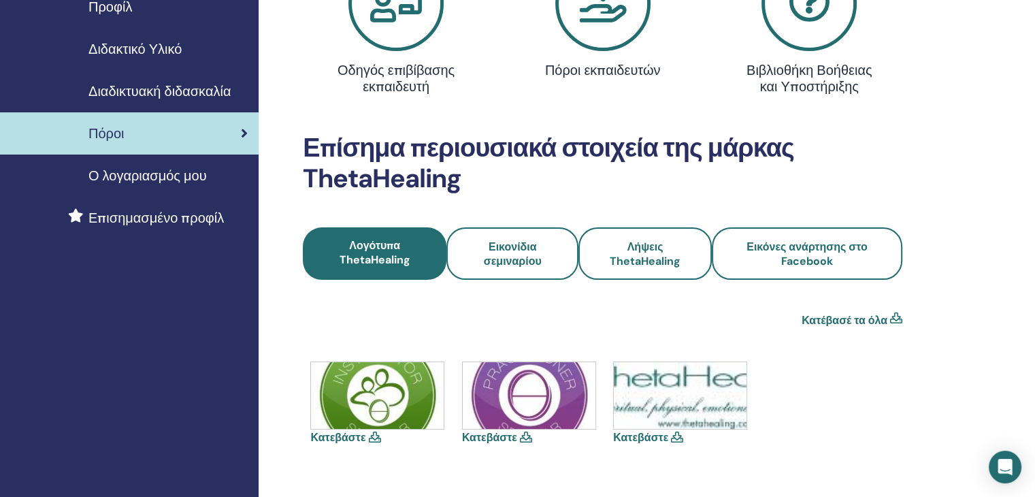
scroll to position [204, 0]
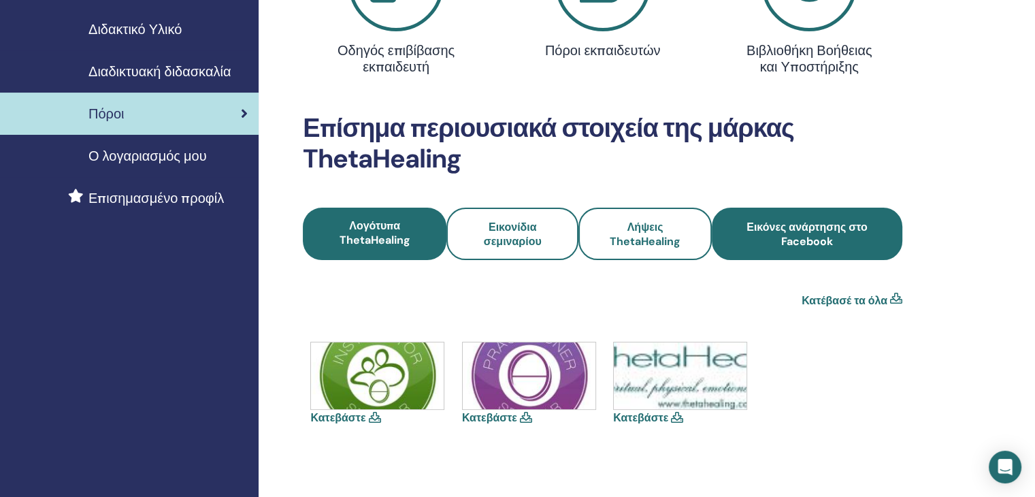
click at [820, 237] on span "Εικόνες ανάρτησης στο Facebook" at bounding box center [807, 234] width 154 height 29
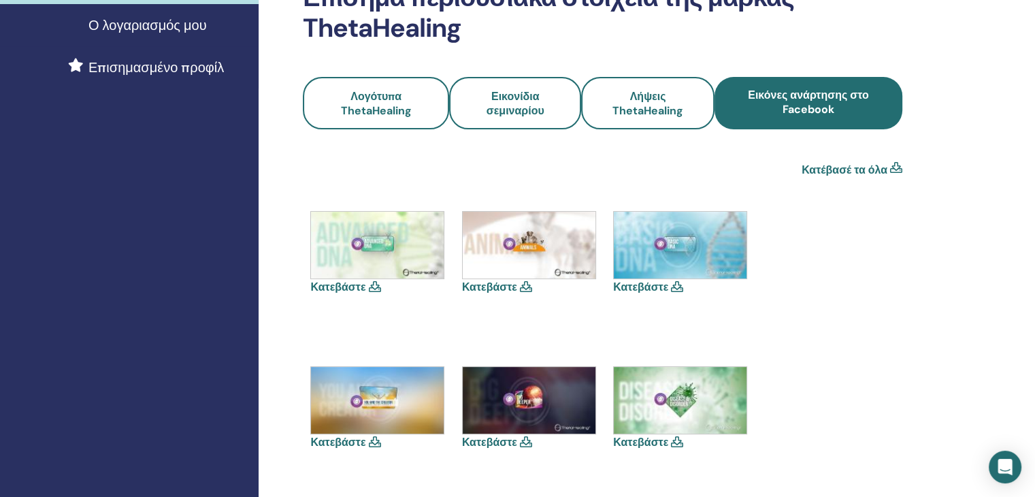
scroll to position [340, 0]
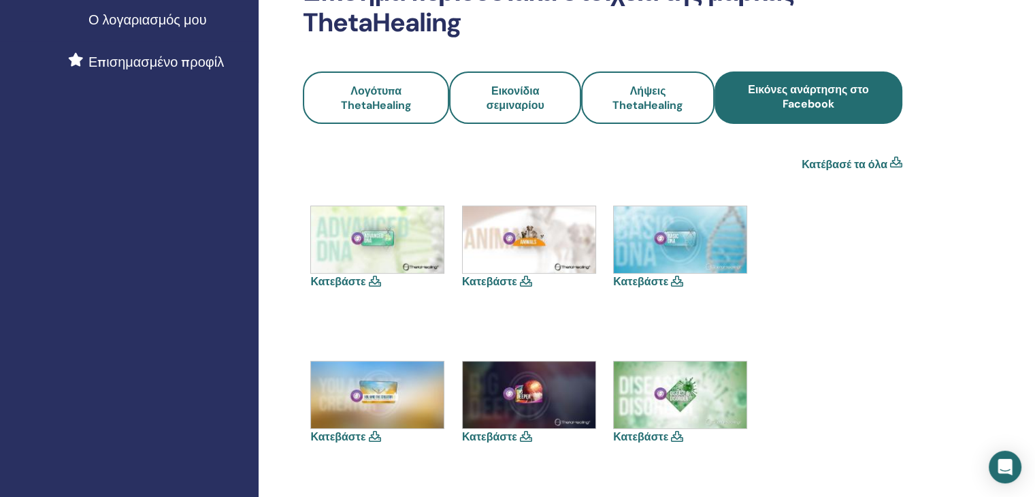
click at [673, 280] on icon at bounding box center [677, 281] width 12 height 11
click at [666, 254] on img at bounding box center [680, 239] width 133 height 67
click at [643, 284] on link "Κατεβάστε" at bounding box center [640, 281] width 55 height 14
click at [494, 278] on link "Κατεβάστε" at bounding box center [489, 281] width 55 height 14
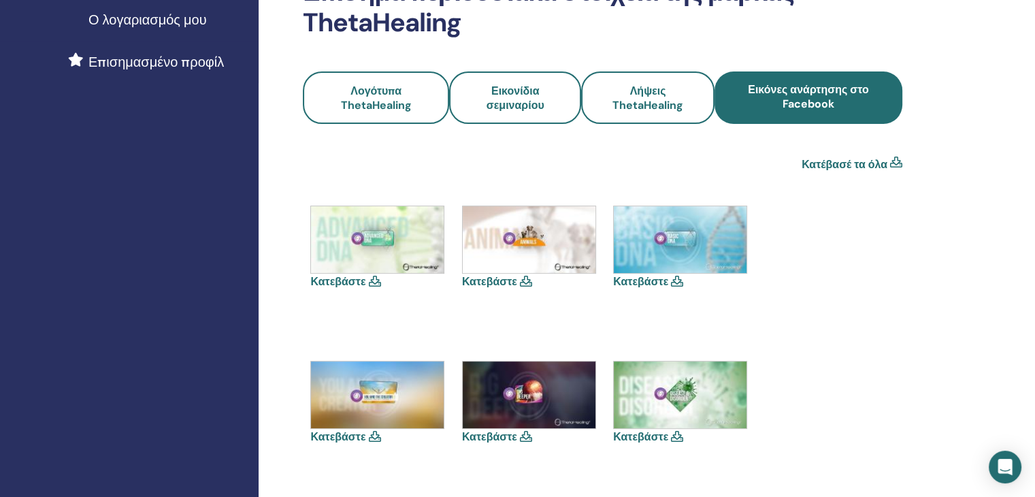
click at [340, 278] on link "Κατεβάστε" at bounding box center [337, 281] width 55 height 14
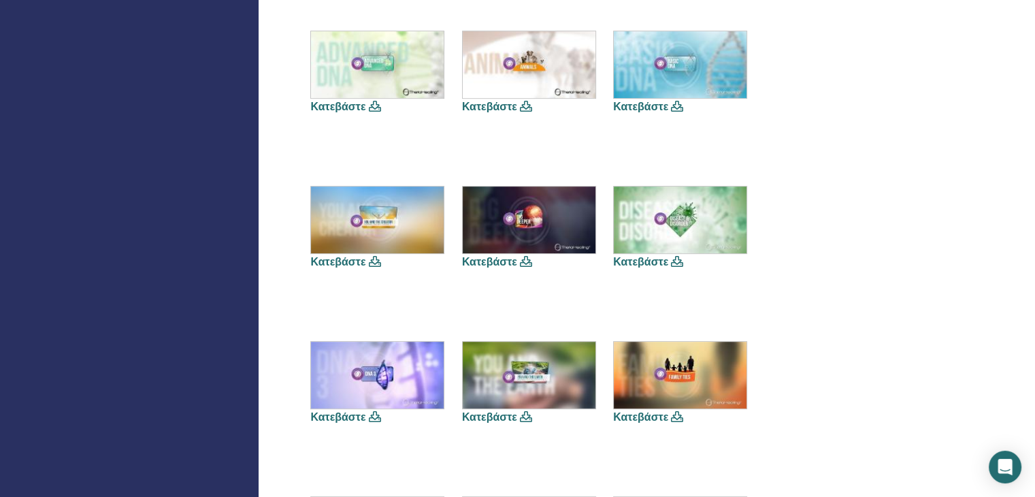
scroll to position [545, 0]
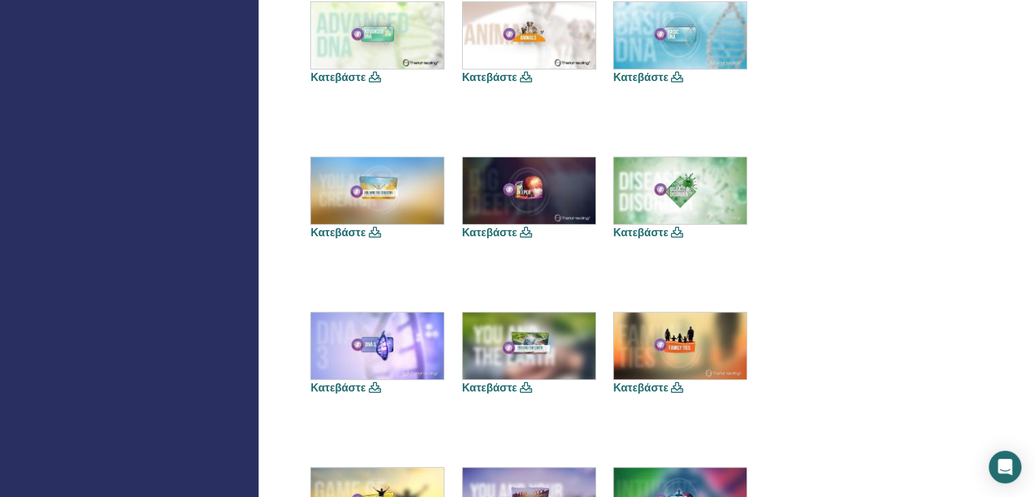
click at [526, 232] on icon at bounding box center [526, 232] width 12 height 11
click at [513, 231] on link "Κατεβάστε" at bounding box center [489, 232] width 55 height 14
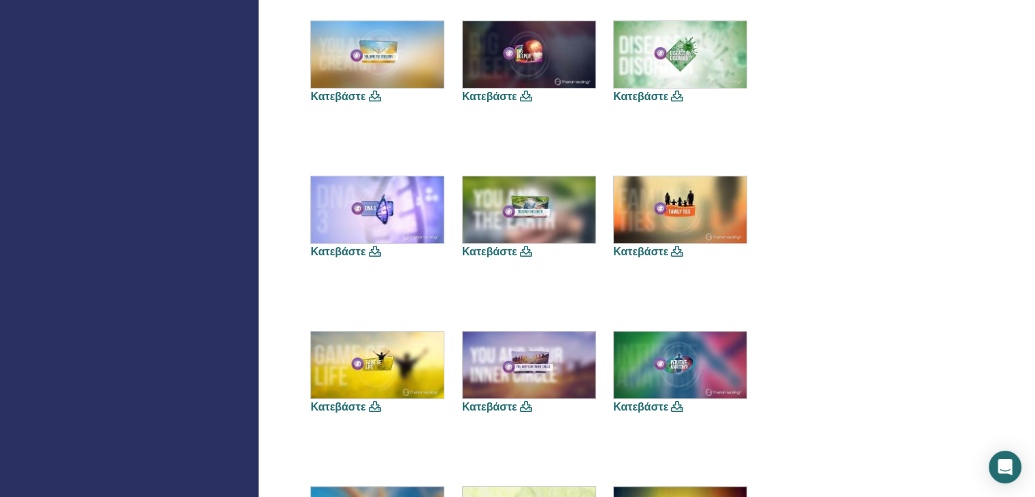
scroll to position [408, 0]
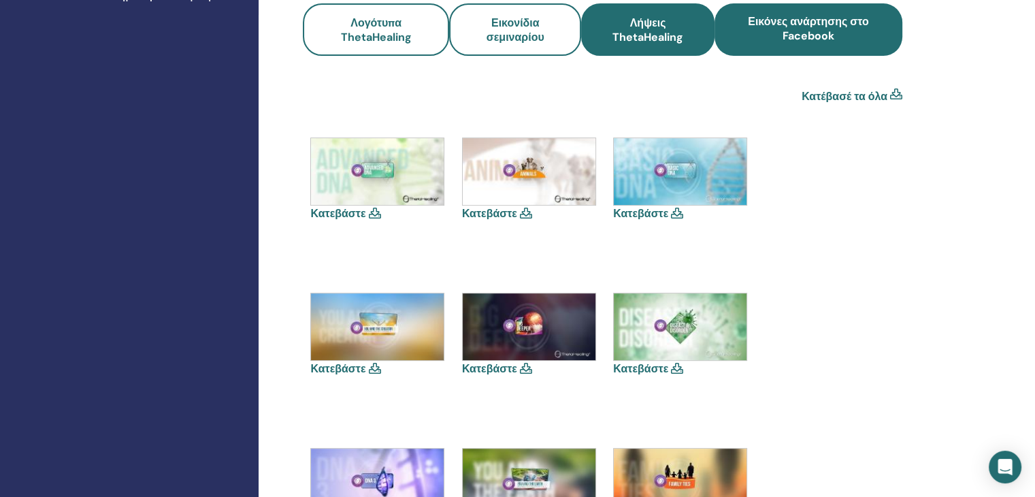
click at [666, 25] on span "Λήψεις ThetaHealing" at bounding box center [648, 30] width 96 height 29
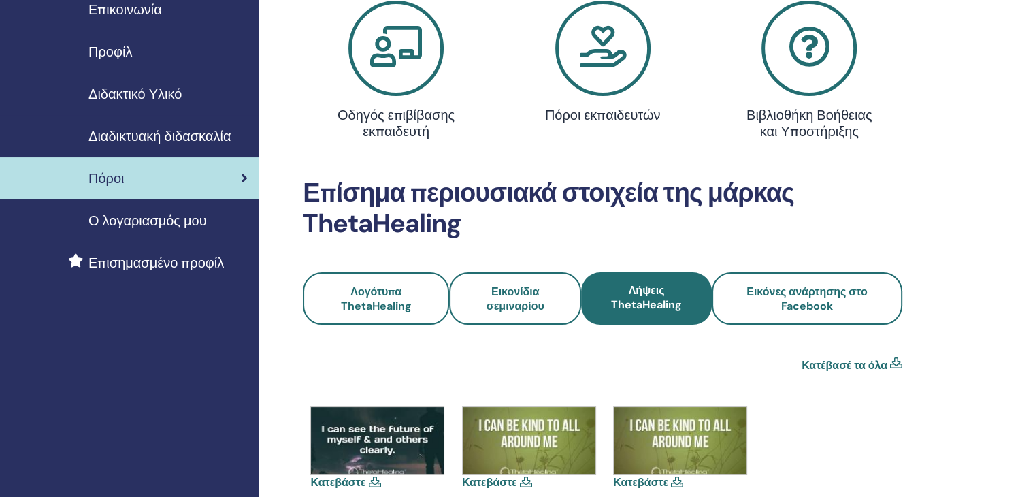
scroll to position [340, 0]
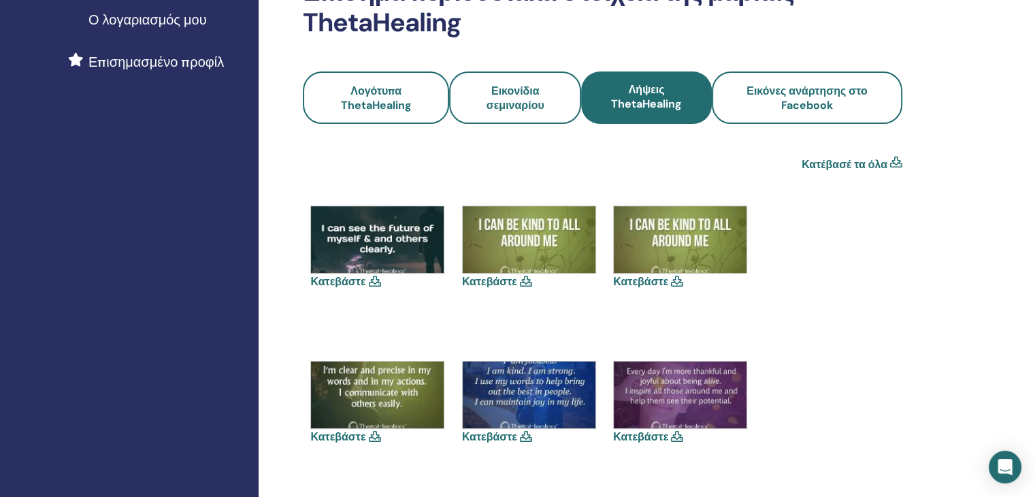
click at [373, 282] on icon at bounding box center [374, 281] width 12 height 11
click at [351, 282] on link "Κατεβάστε" at bounding box center [337, 281] width 55 height 14
click at [498, 280] on link "Κατεβάστε" at bounding box center [489, 281] width 55 height 14
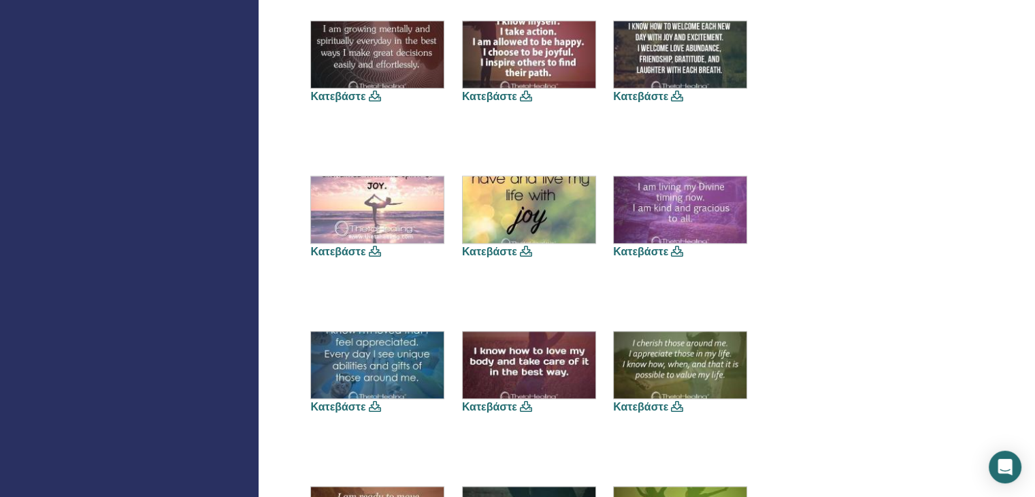
scroll to position [1293, 0]
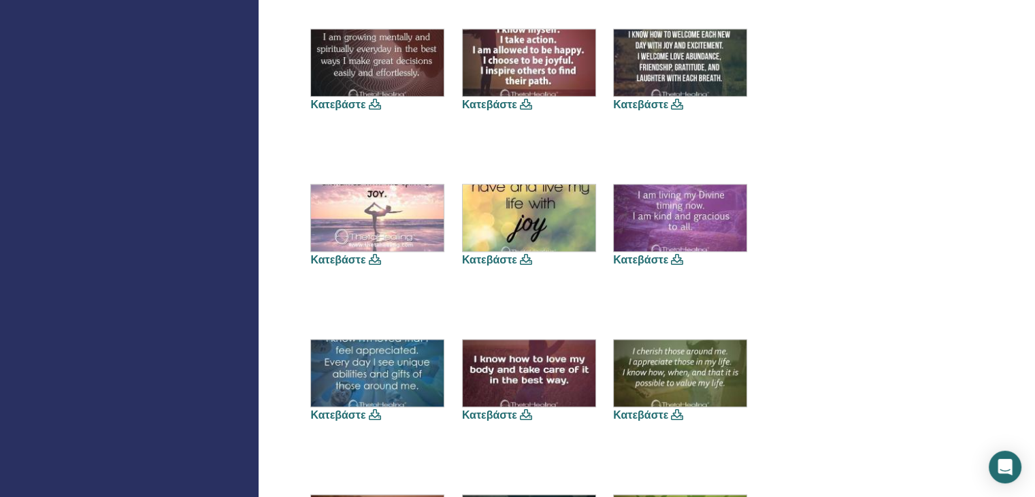
click at [476, 259] on link "Κατεβάστε" at bounding box center [489, 260] width 55 height 14
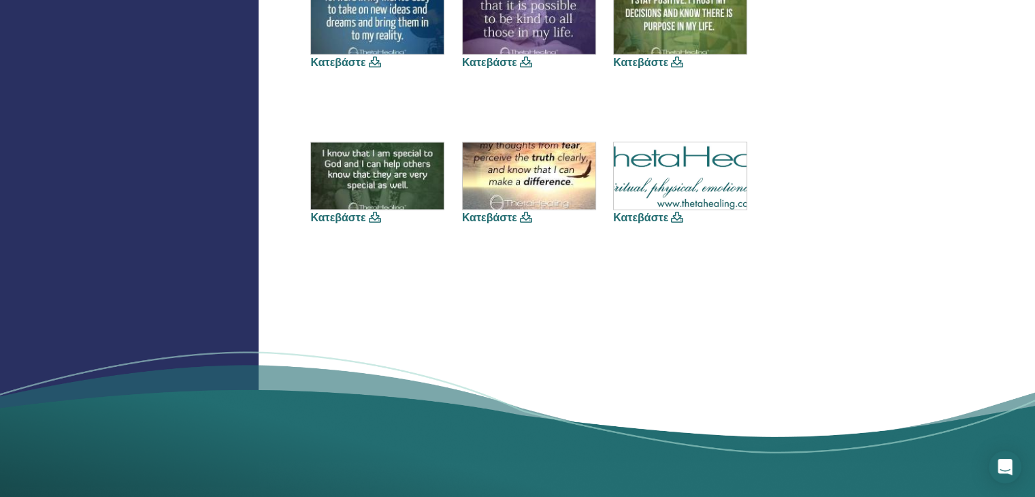
scroll to position [2110, 0]
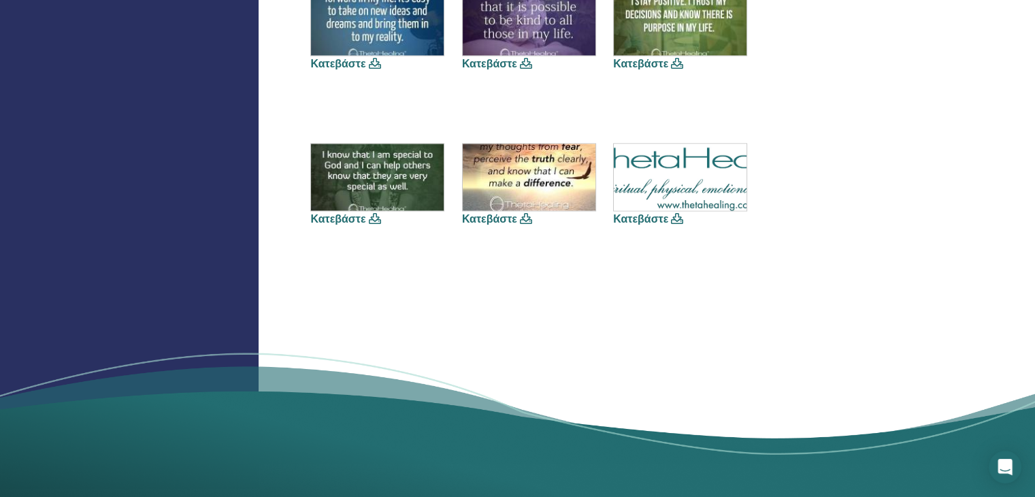
click at [651, 217] on link "Κατεβάστε" at bounding box center [640, 219] width 55 height 14
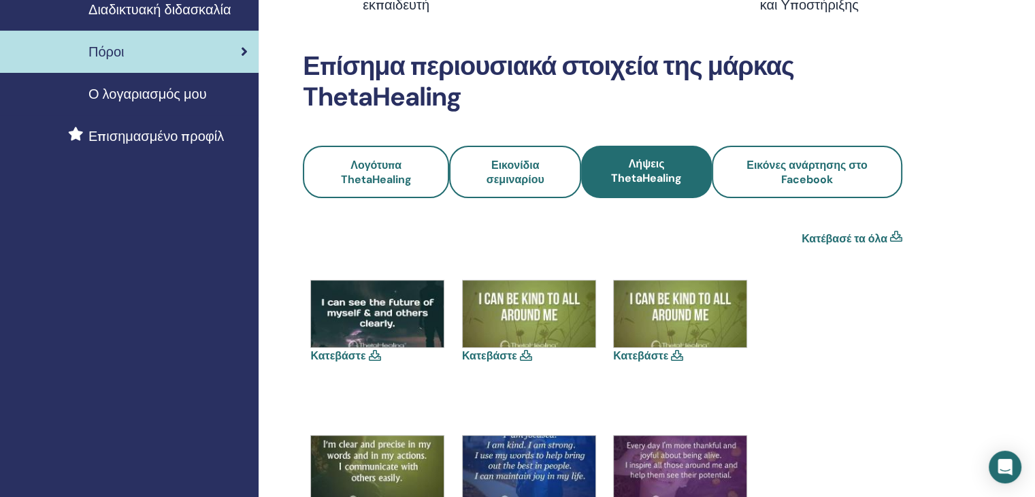
scroll to position [136, 0]
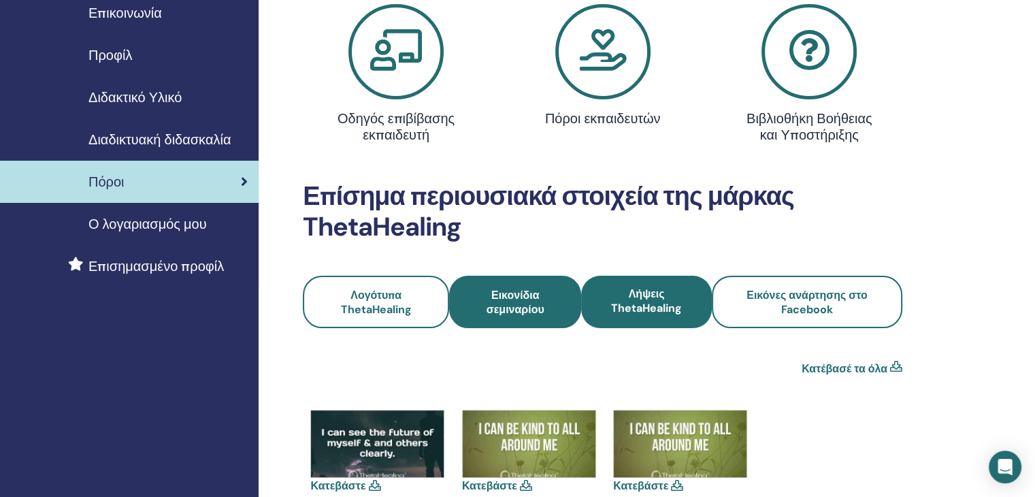
click at [475, 317] on link "Εικονίδια σεμιναρίου" at bounding box center [515, 302] width 132 height 52
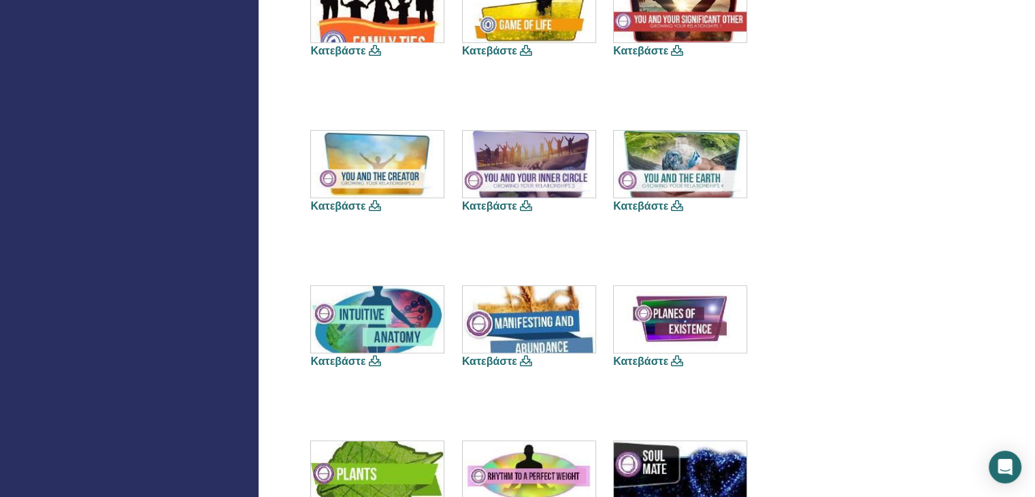
scroll to position [885, 0]
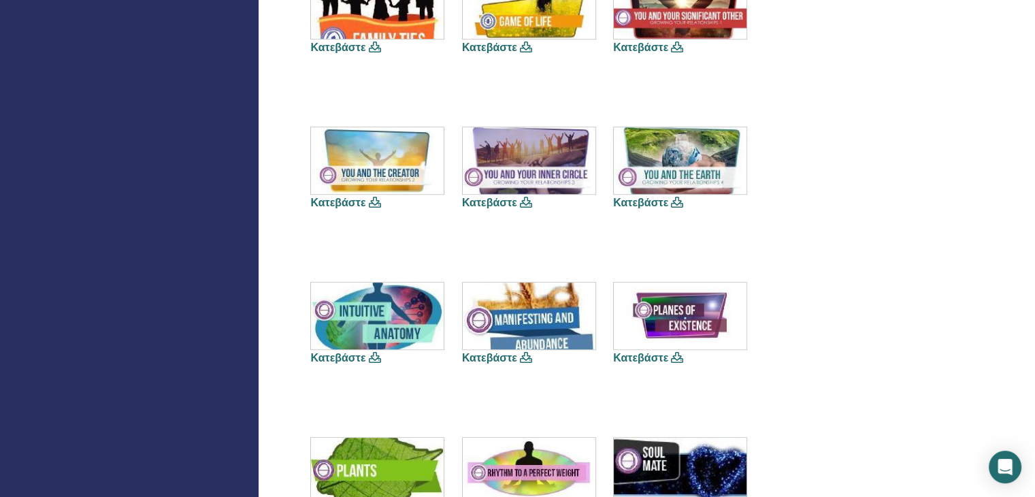
click at [352, 355] on link "Κατεβάστε" at bounding box center [337, 358] width 55 height 14
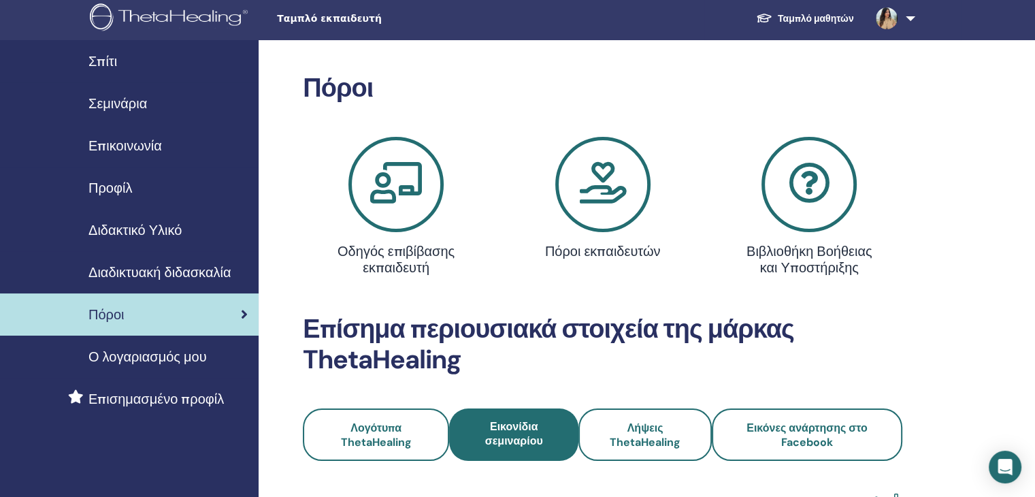
scroll to position [0, 0]
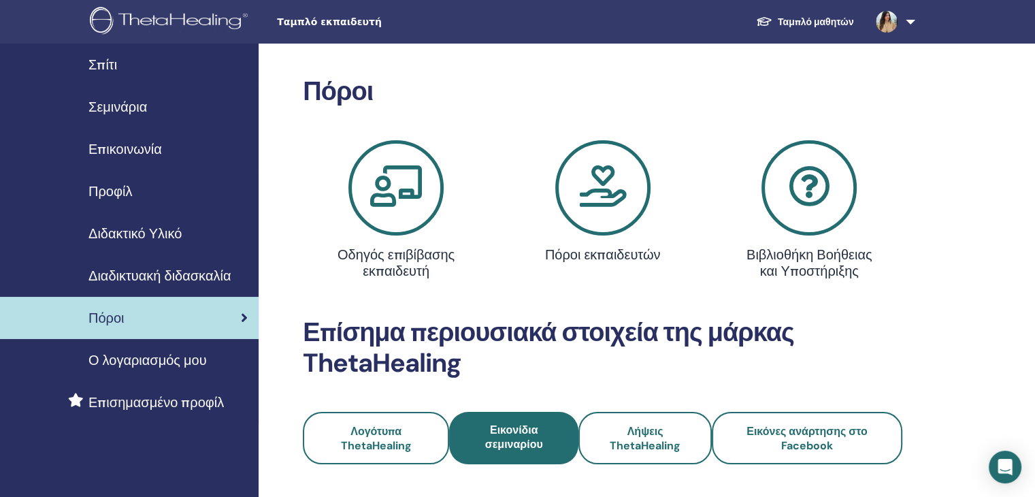
click at [148, 360] on span "Ο λογαριασμός μου" at bounding box center [147, 360] width 118 height 20
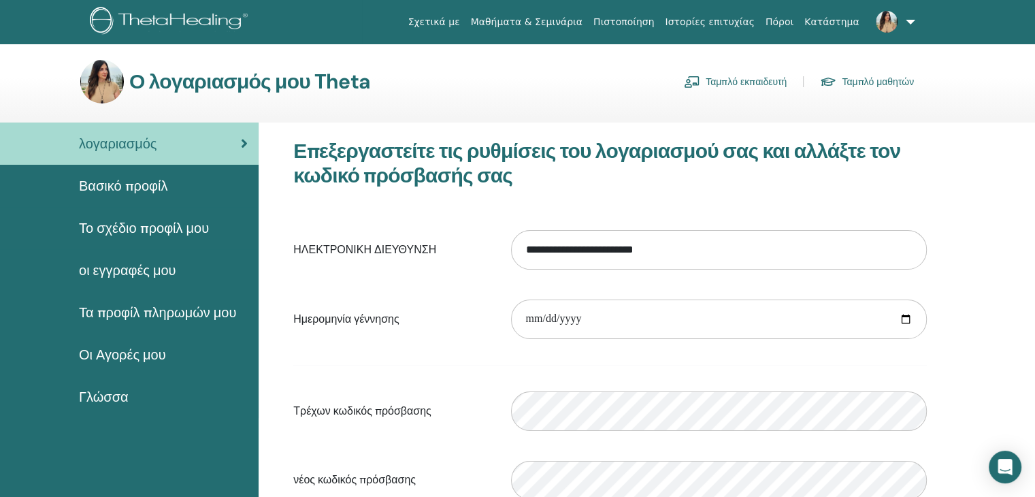
click at [757, 78] on link "Ταμπλό εκπαιδευτή" at bounding box center [735, 82] width 103 height 22
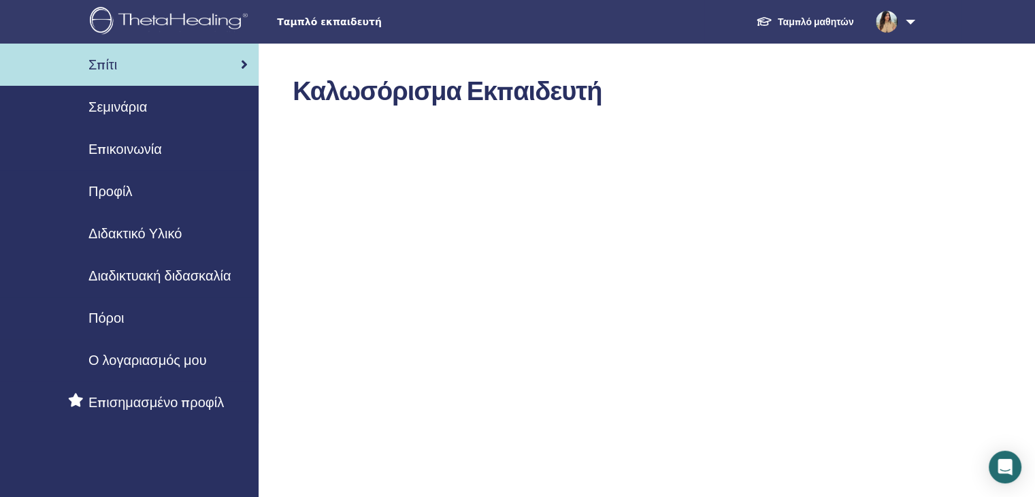
click at [136, 114] on span "Σεμινάρια" at bounding box center [117, 107] width 59 height 20
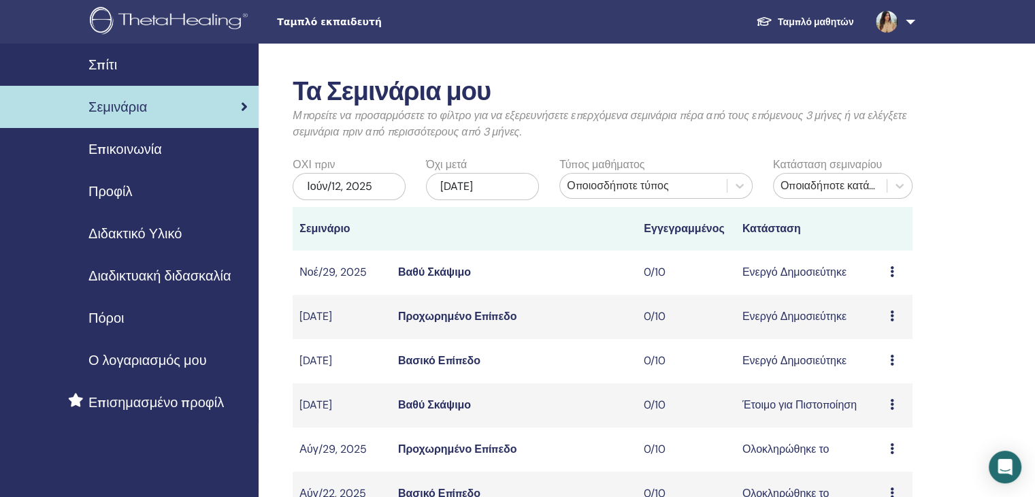
click at [890, 314] on icon at bounding box center [892, 315] width 4 height 11
click at [879, 345] on link "Επεξεργασία" at bounding box center [886, 346] width 62 height 14
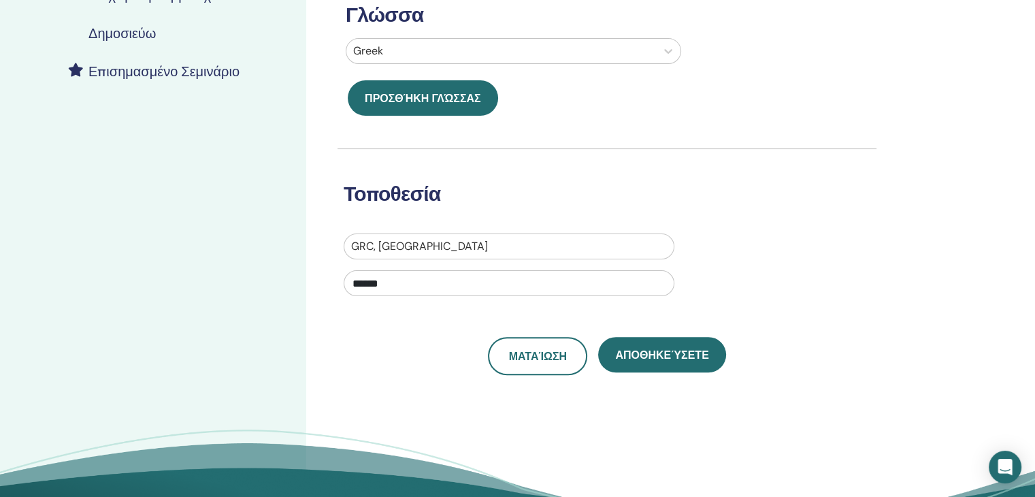
scroll to position [68, 0]
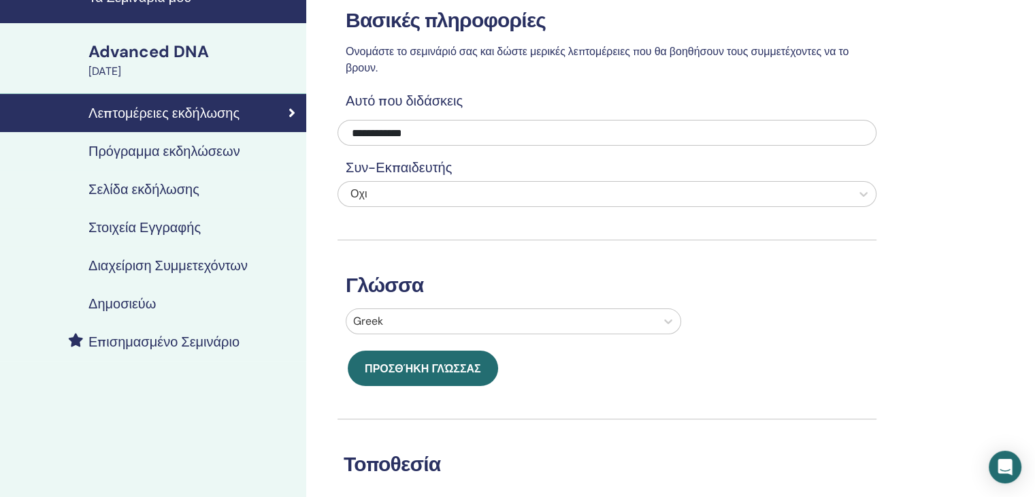
click at [126, 302] on h4 "Δημοσιεύω" at bounding box center [121, 303] width 67 height 16
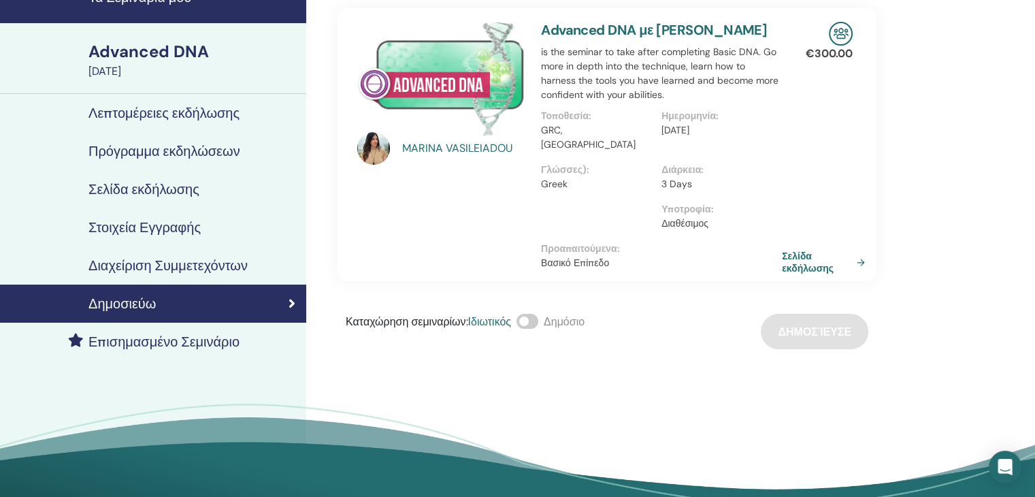
click at [177, 263] on h4 "Διαχείριση Συμμετεχόντων" at bounding box center [167, 265] width 159 height 16
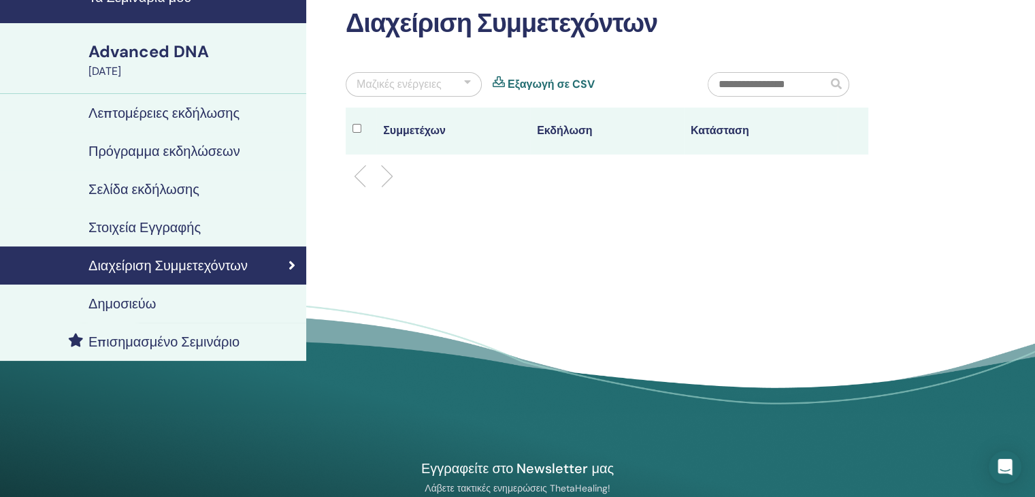
click at [172, 228] on h4 "Στοιχεία Εγγραφής" at bounding box center [144, 227] width 112 height 16
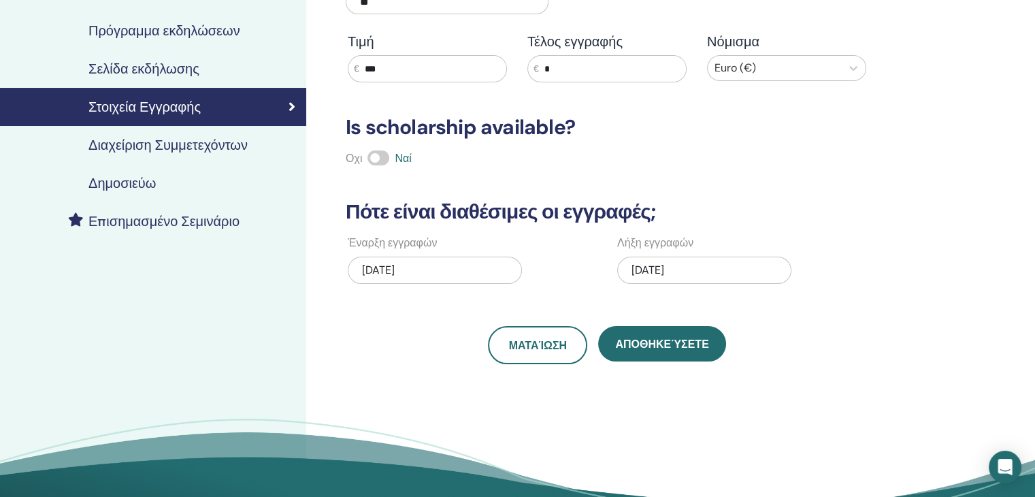
scroll to position [204, 0]
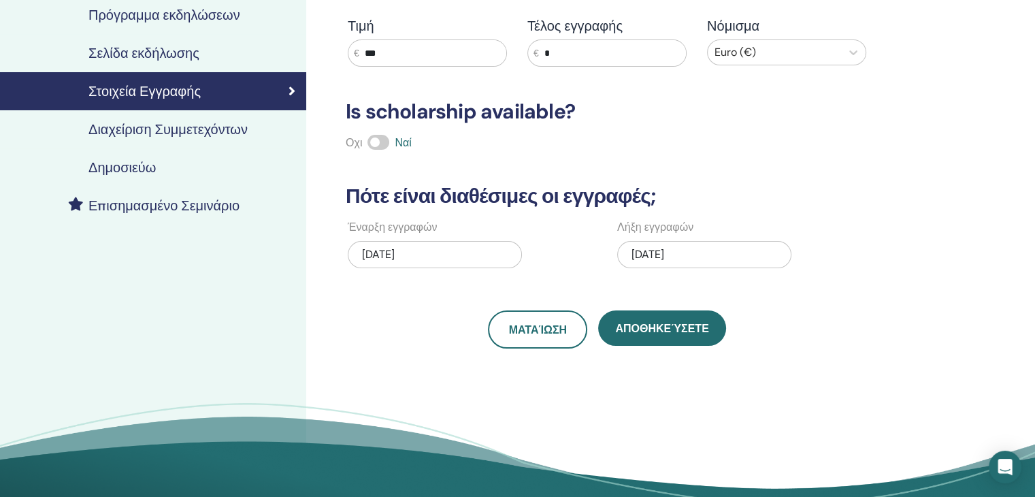
click at [152, 165] on h4 "Δημοσιεύω" at bounding box center [121, 167] width 67 height 16
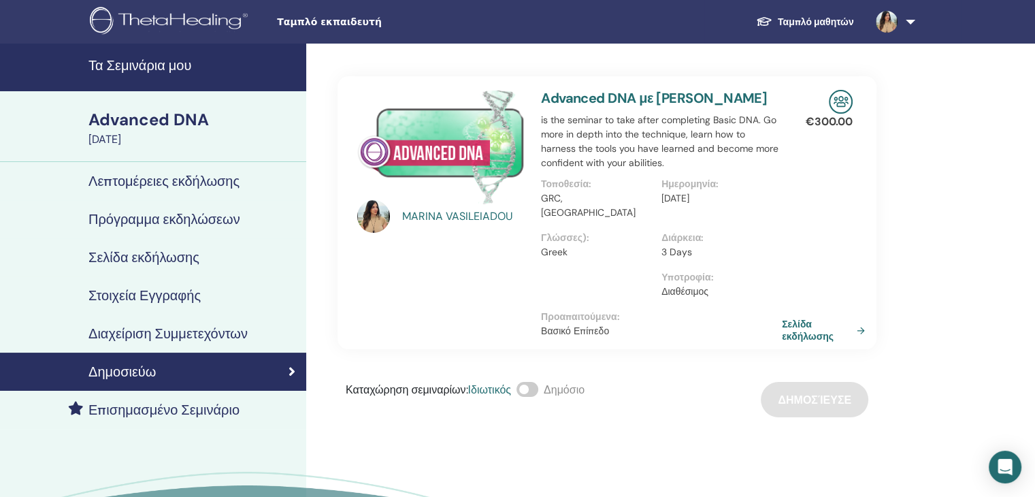
click at [178, 180] on h4 "Λεπτομέρειες εκδήλωσης" at bounding box center [163, 181] width 151 height 16
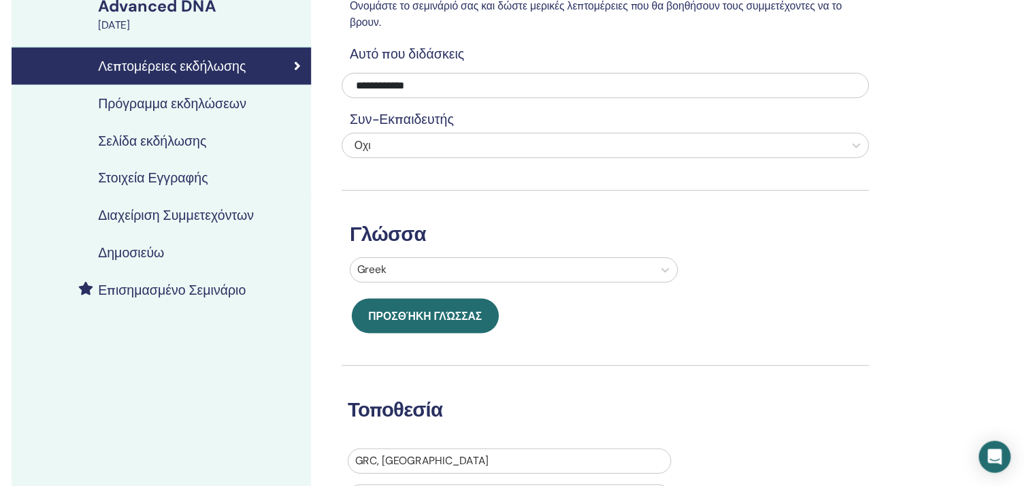
scroll to position [272, 0]
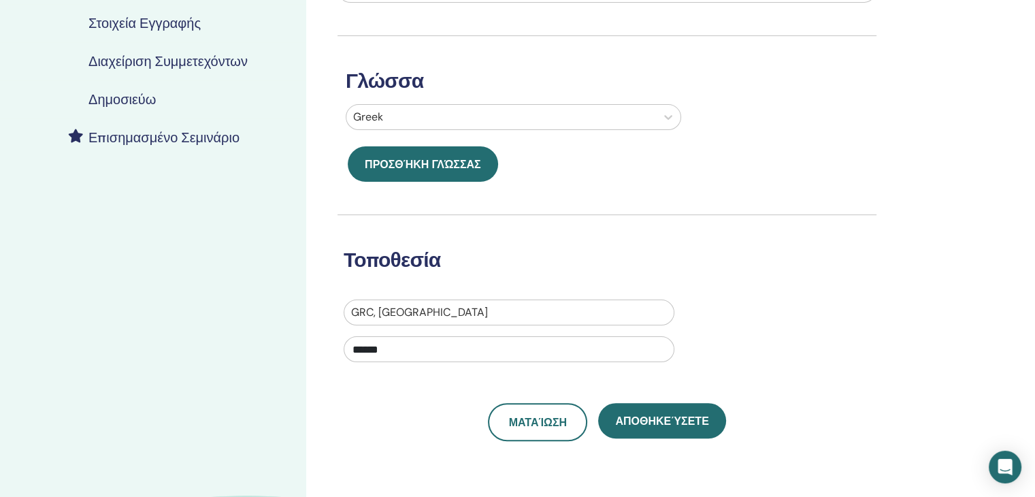
click at [178, 140] on h4 "Επισημασμένο Σεμινάριο" at bounding box center [163, 137] width 151 height 16
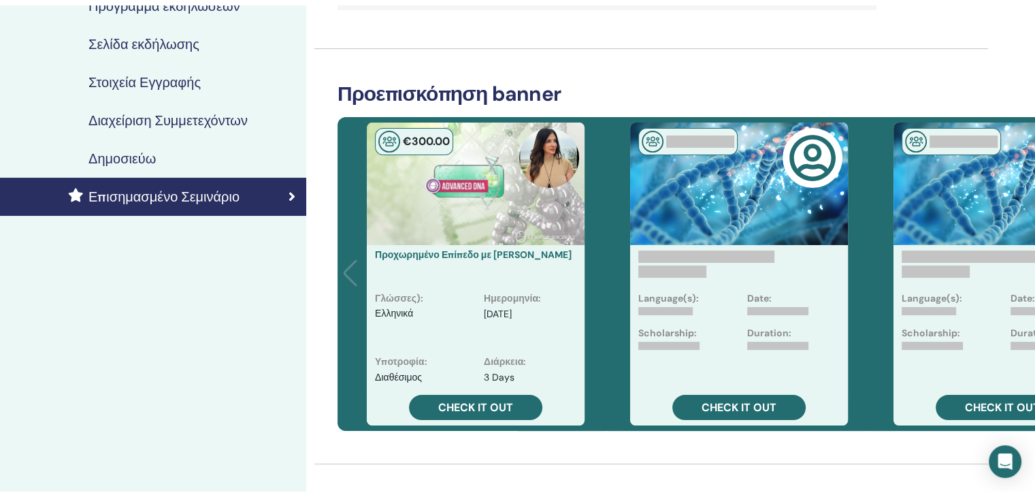
scroll to position [204, 0]
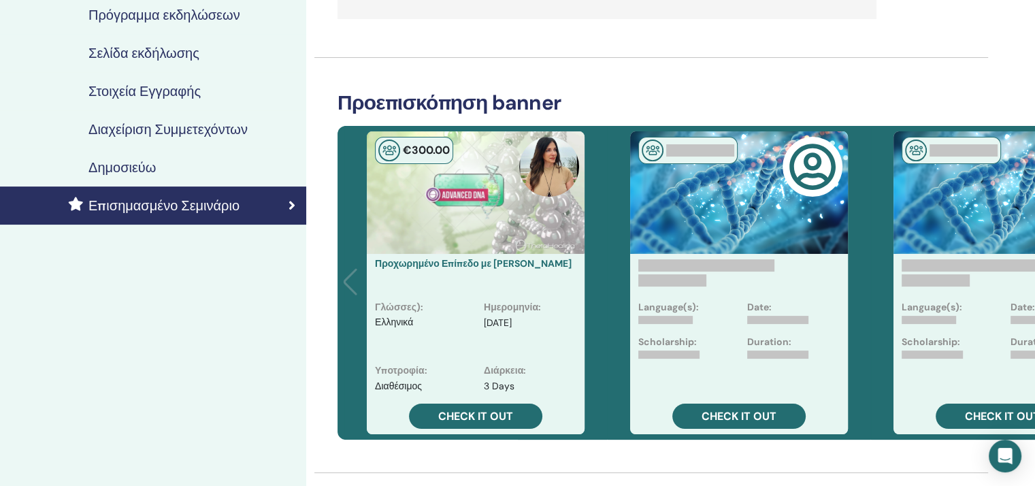
click at [120, 172] on h4 "Δημοσιεύω" at bounding box center [121, 167] width 67 height 16
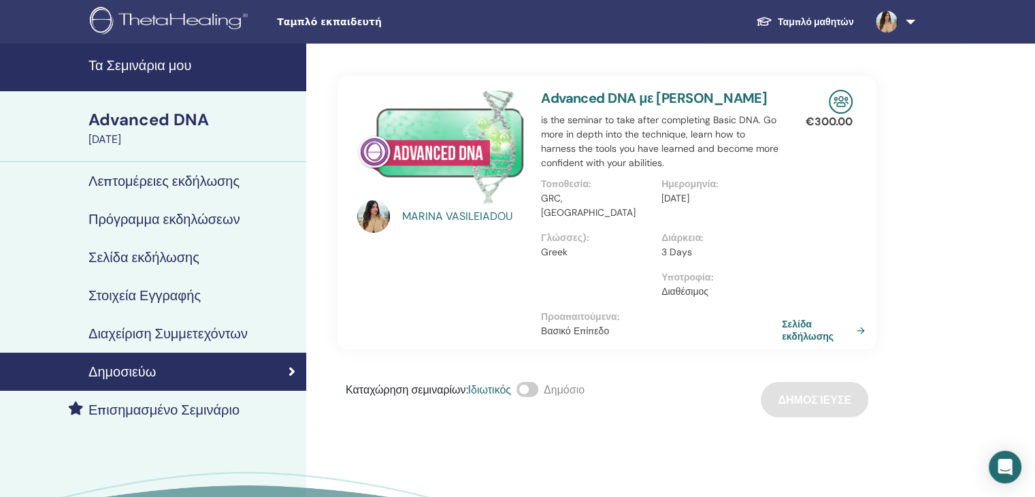
click at [165, 334] on h4 "Διαχείριση Συμμετεχόντων" at bounding box center [167, 333] width 159 height 16
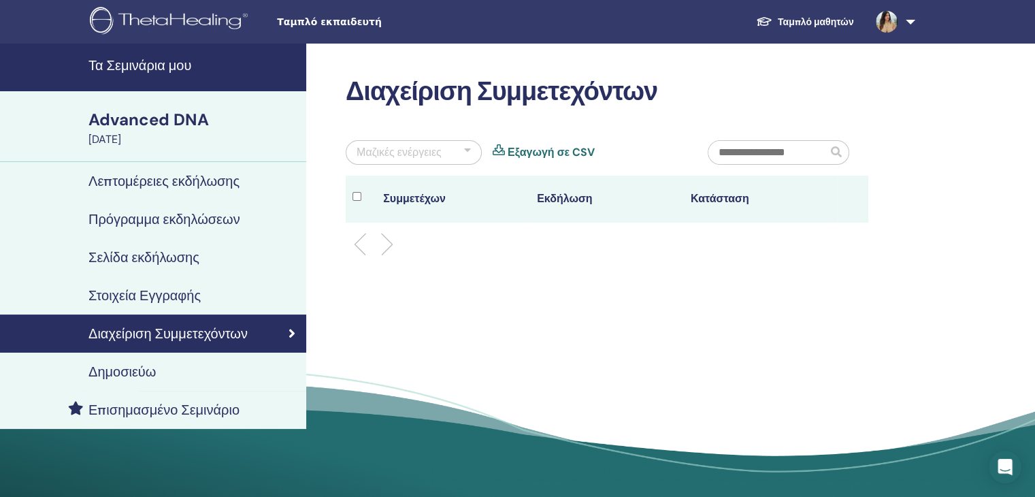
click at [829, 23] on link "Ταμπλό μαθητών" at bounding box center [805, 22] width 120 height 25
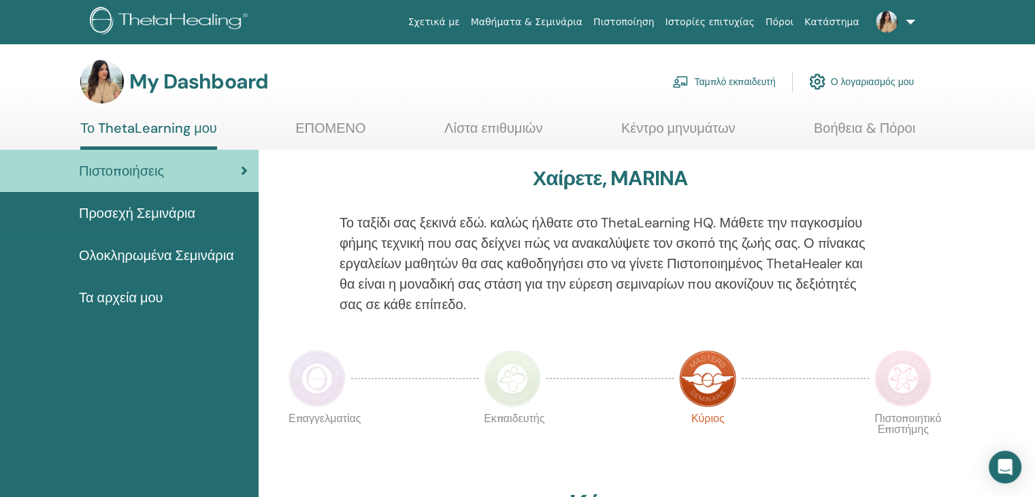
click at [138, 211] on span "Προσεχή Σεμινάρια" at bounding box center [137, 213] width 116 height 20
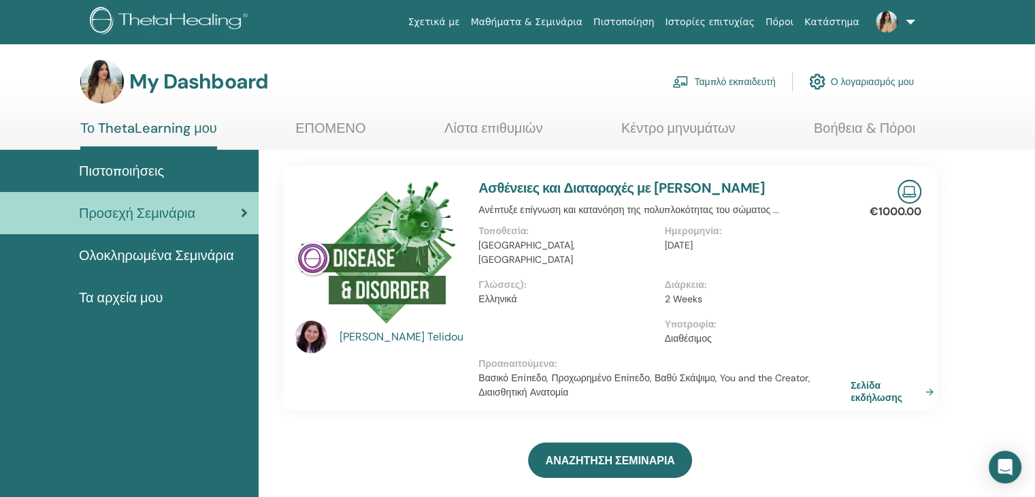
click at [734, 83] on link "Ταμπλό εκπαιδευτή" at bounding box center [724, 82] width 103 height 30
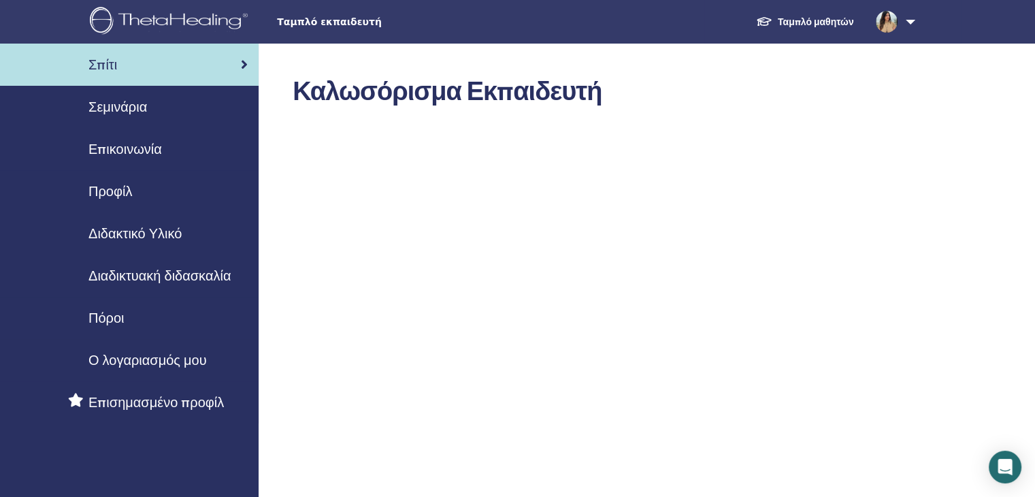
click at [906, 21] on link at bounding box center [893, 22] width 56 height 44
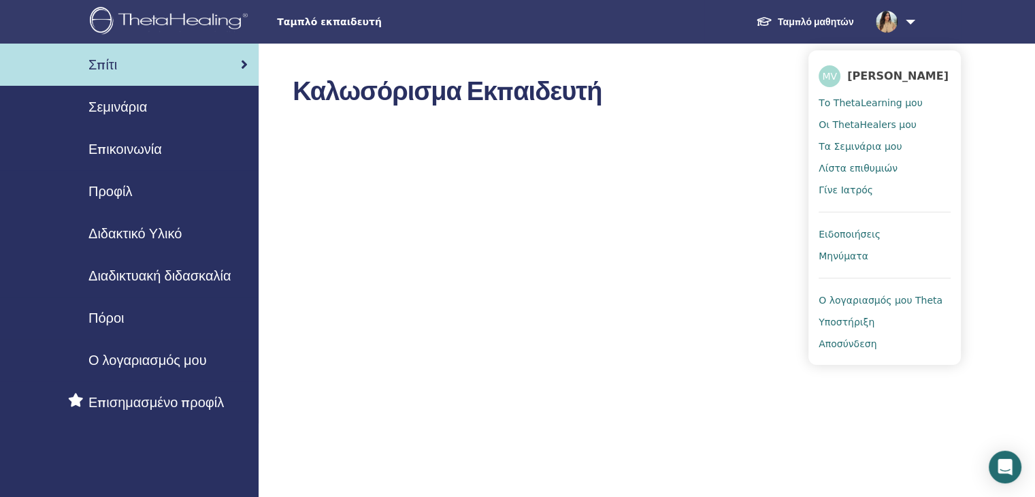
click at [850, 109] on span "Το ThetaLearning μου" at bounding box center [870, 103] width 103 height 12
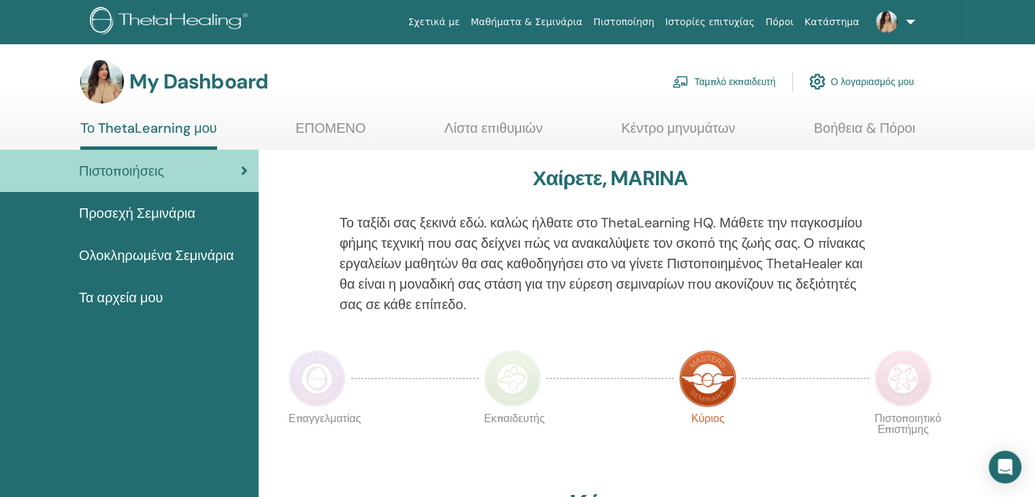
click at [909, 22] on link at bounding box center [893, 22] width 56 height 44
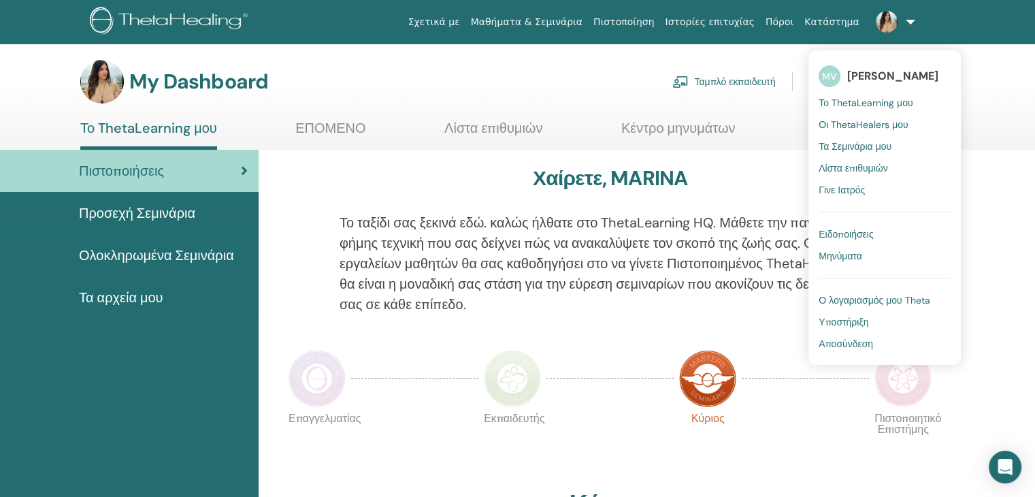
click at [839, 127] on span "Οι ThetaHealers μου" at bounding box center [864, 124] width 90 height 12
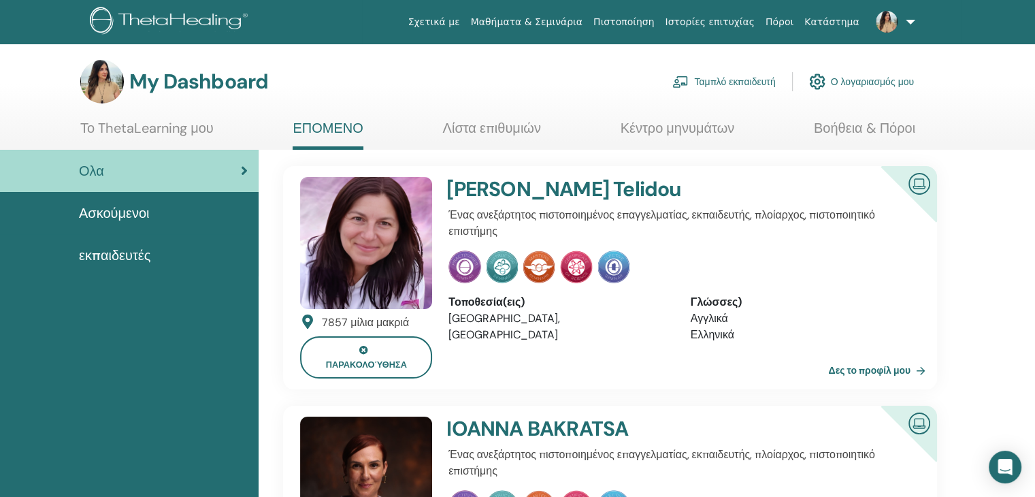
click at [737, 80] on link "Ταμπλό εκπαιδευτή" at bounding box center [724, 82] width 103 height 30
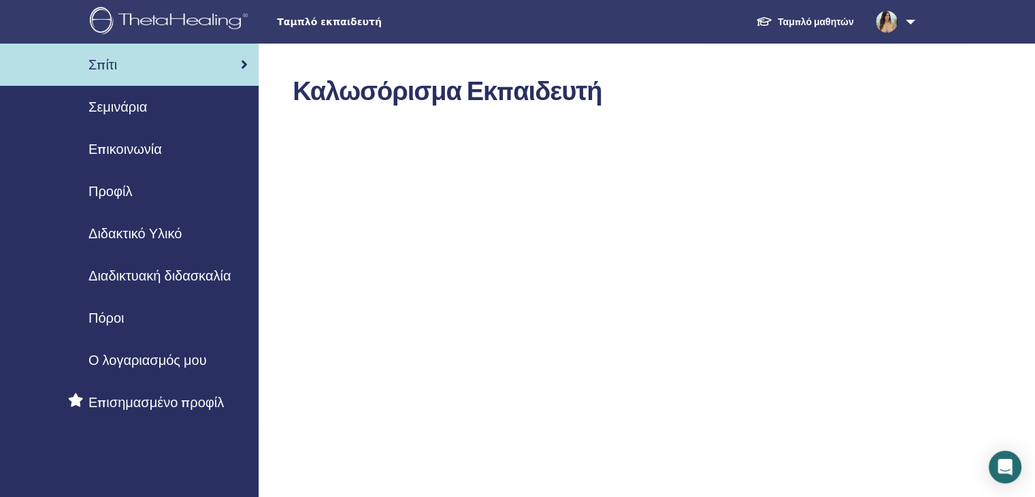
click at [120, 106] on span "Σεμινάρια" at bounding box center [117, 107] width 59 height 20
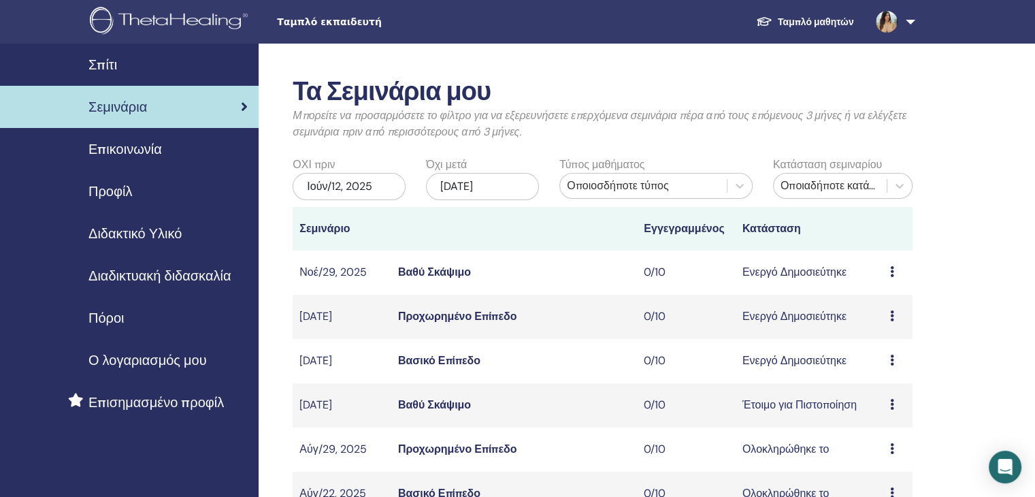
click at [147, 150] on span "Επικοινωνία" at bounding box center [125, 149] width 74 height 20
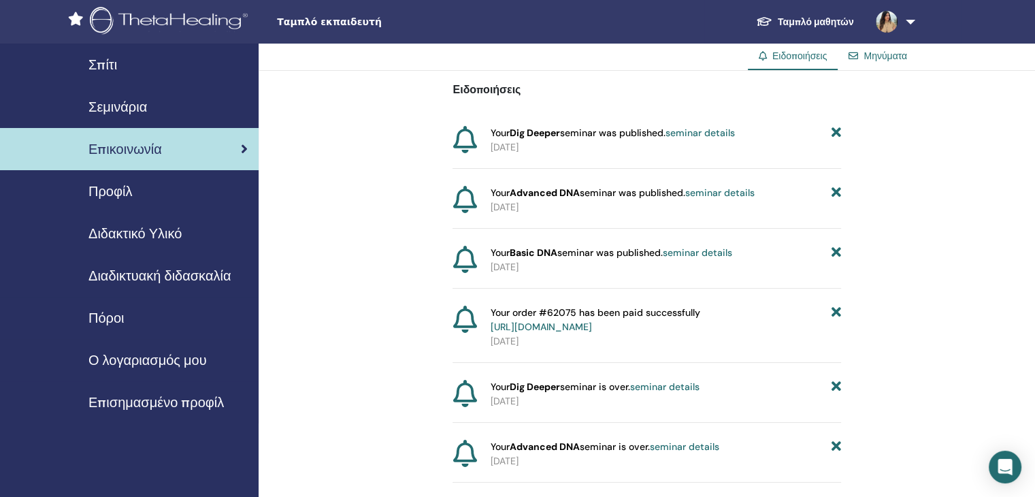
click at [118, 192] on span "Προφίλ" at bounding box center [110, 191] width 44 height 20
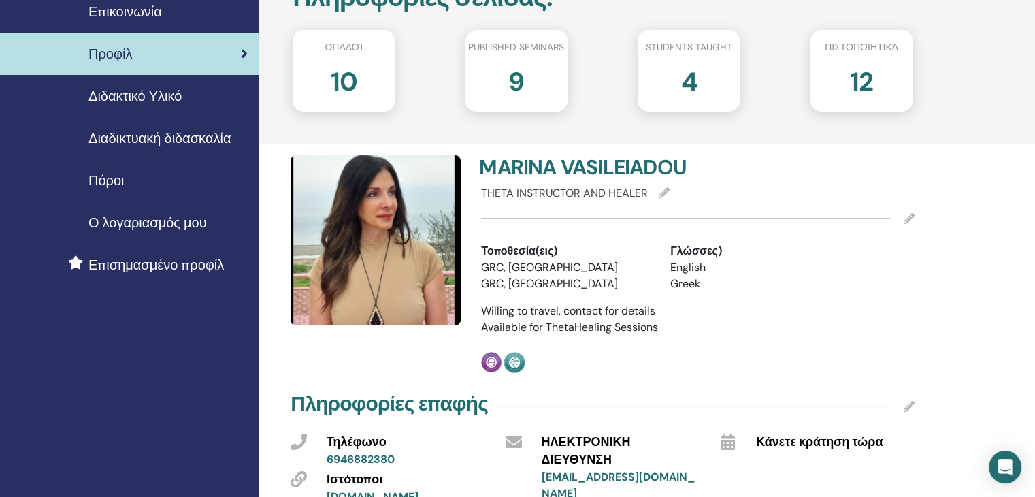
scroll to position [136, 0]
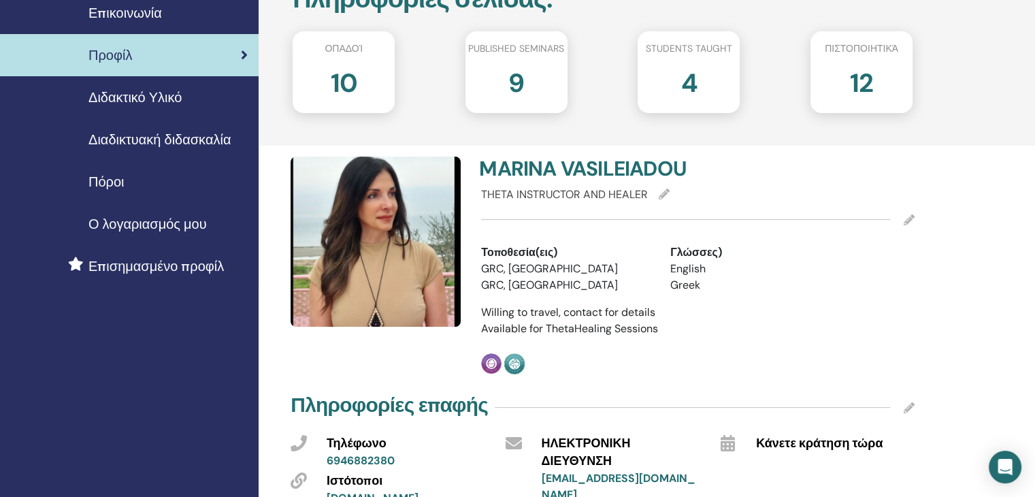
click at [678, 80] on div "4" at bounding box center [689, 88] width 123 height 54
click at [521, 86] on h2 "9" at bounding box center [516, 80] width 16 height 38
click at [346, 88] on h2 "10" at bounding box center [344, 80] width 27 height 38
click at [377, 62] on div "10" at bounding box center [343, 88] width 123 height 54
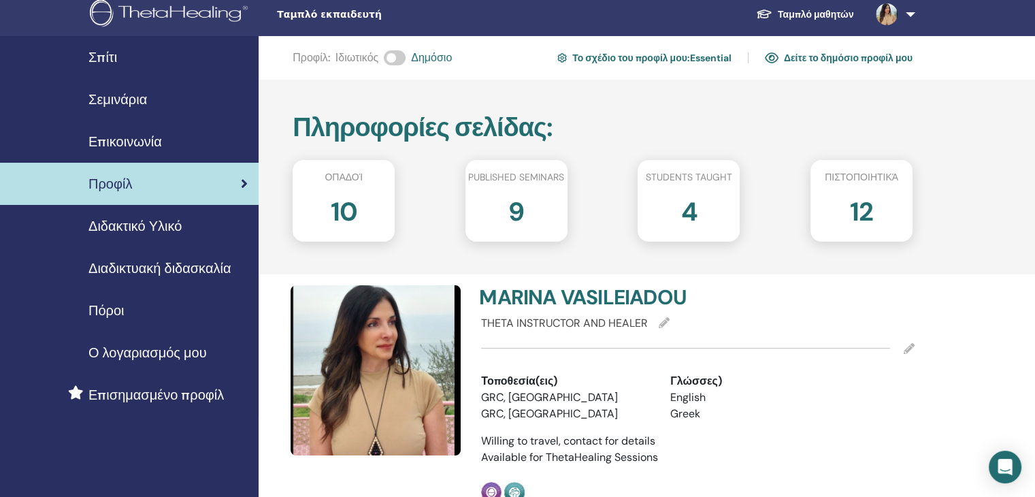
scroll to position [0, 0]
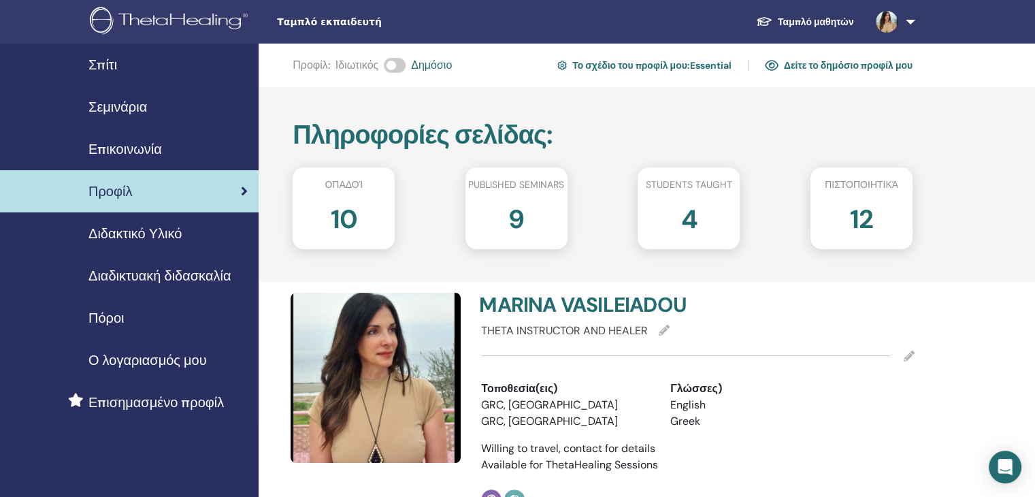
click at [824, 69] on link "Δείτε το δημόσιο προφίλ μου" at bounding box center [839, 65] width 148 height 22
click at [814, 64] on link "Δείτε το δημόσιο προφίλ μου" at bounding box center [839, 65] width 148 height 22
click at [126, 152] on span "Επικοινωνία" at bounding box center [125, 149] width 74 height 20
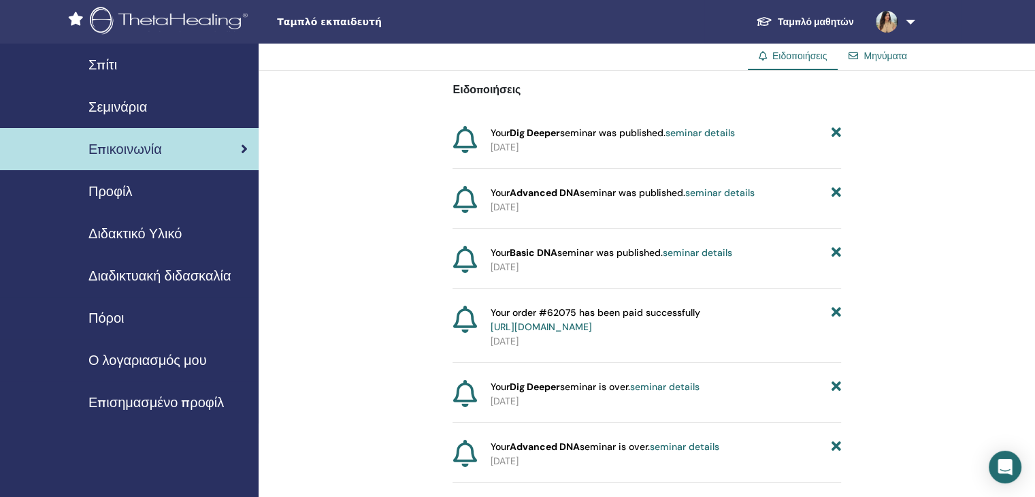
click at [123, 107] on span "Σεμινάρια" at bounding box center [117, 107] width 59 height 20
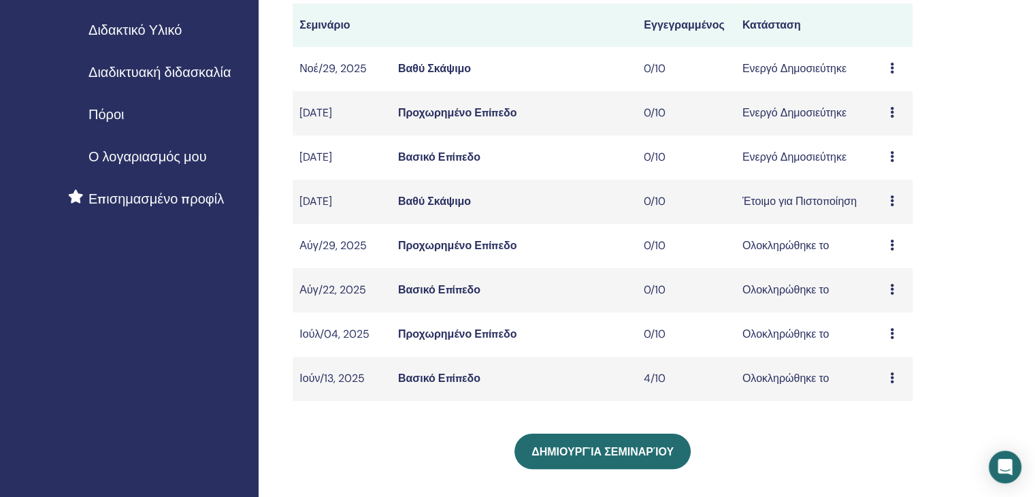
scroll to position [68, 0]
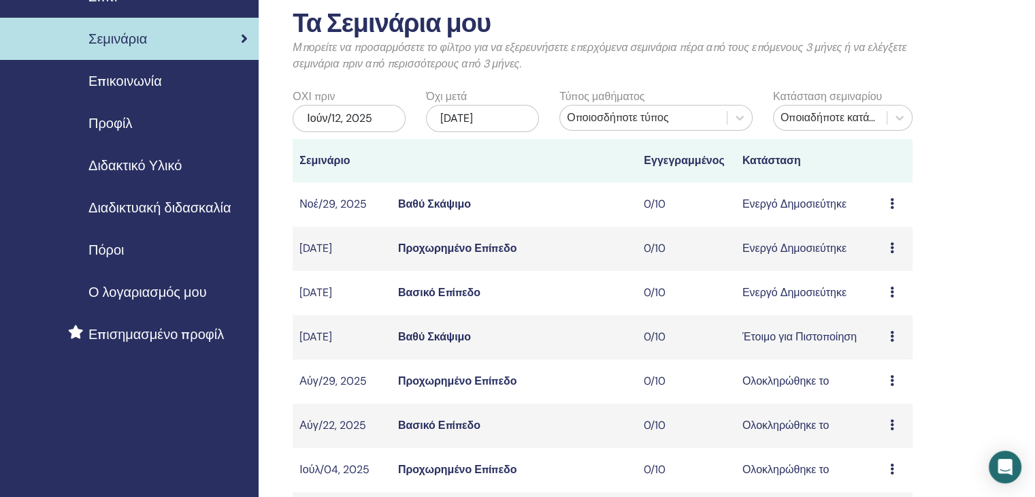
click at [892, 249] on icon at bounding box center [892, 247] width 4 height 11
click at [874, 306] on link "παρευρισκόμενοι" at bounding box center [897, 301] width 82 height 14
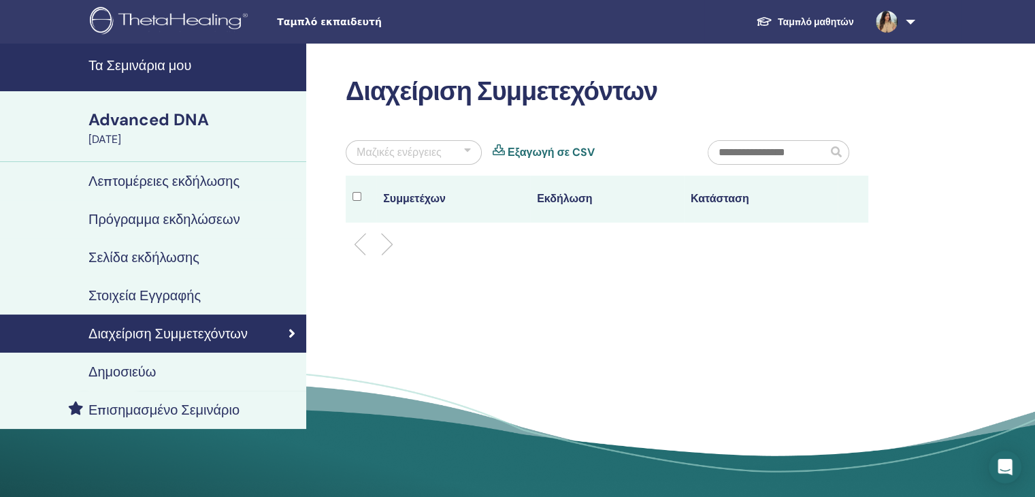
click at [180, 289] on h4 "Στοιχεία Εγγραφής" at bounding box center [144, 295] width 112 height 16
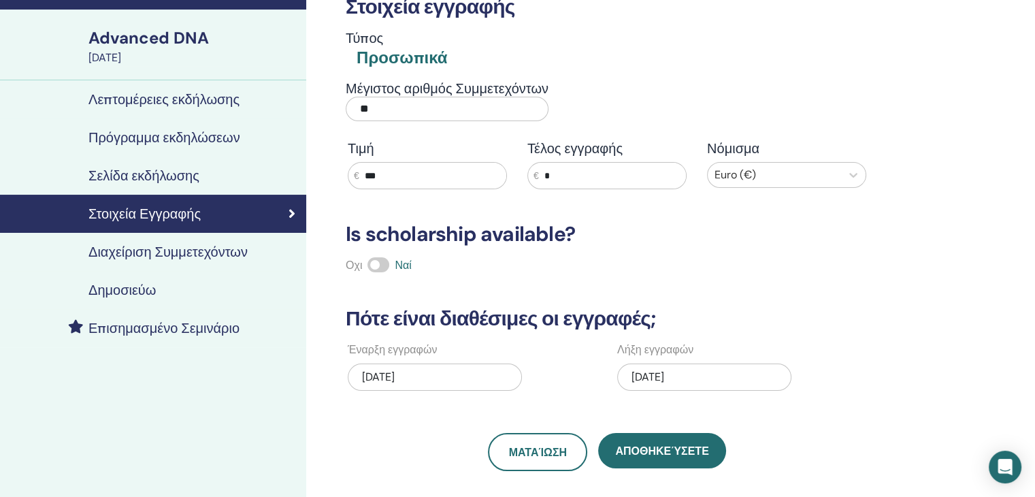
scroll to position [68, 0]
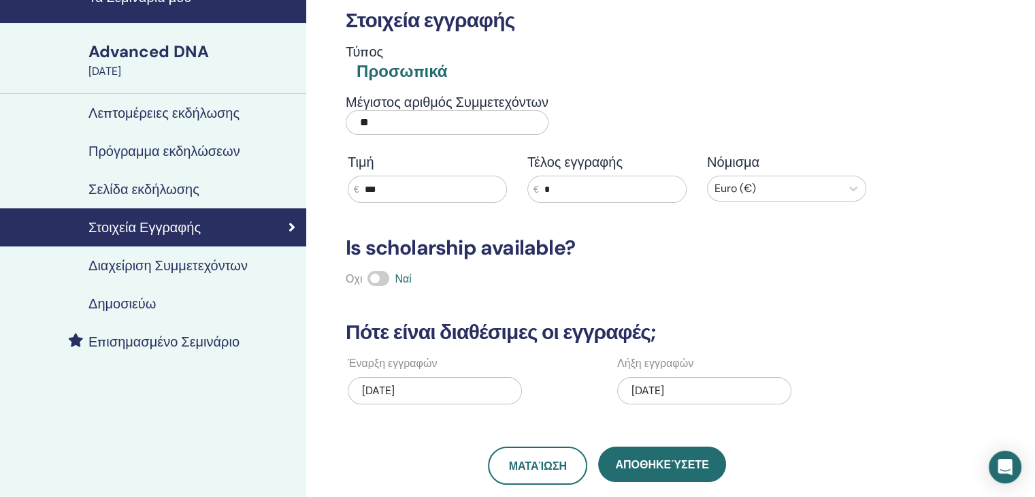
click at [215, 266] on h4 "Διαχείριση Συμμετεχόντων" at bounding box center [167, 265] width 159 height 16
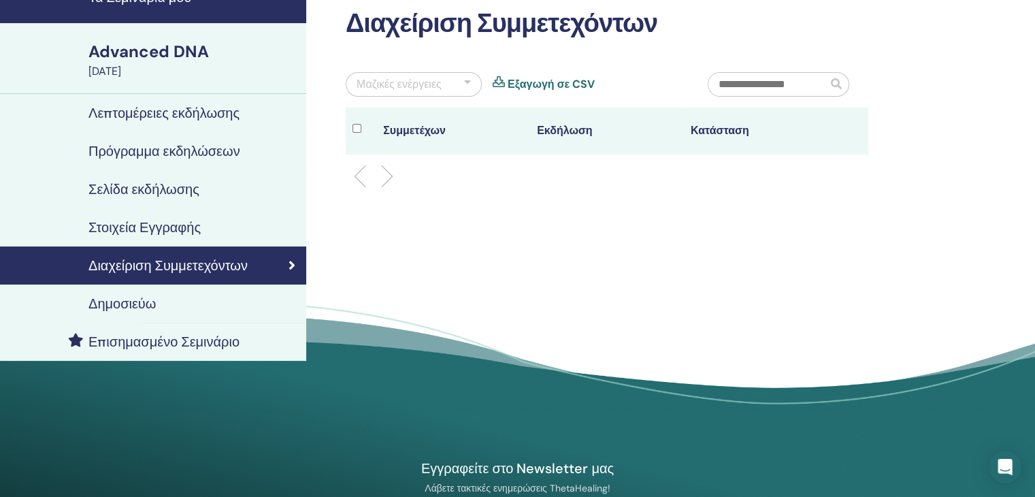
click at [166, 302] on div "Δημοσιεύω" at bounding box center [153, 303] width 285 height 16
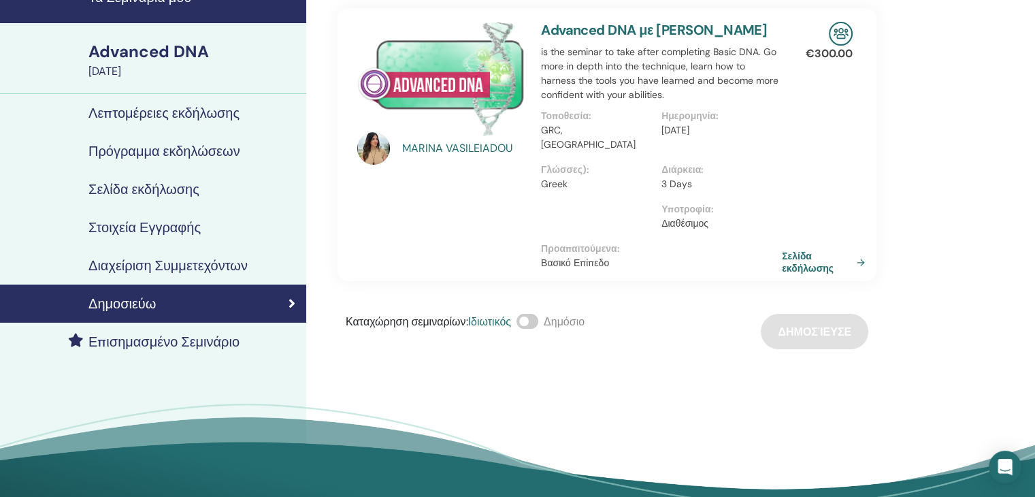
click at [534, 324] on span at bounding box center [528, 321] width 22 height 15
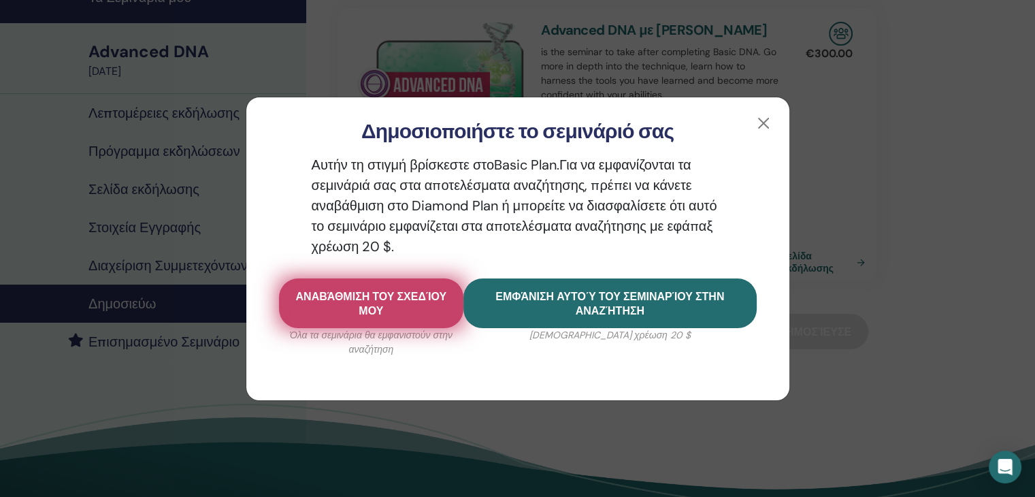
click at [392, 306] on span "Αναβάθμιση του σχεδίου μου" at bounding box center [371, 303] width 151 height 29
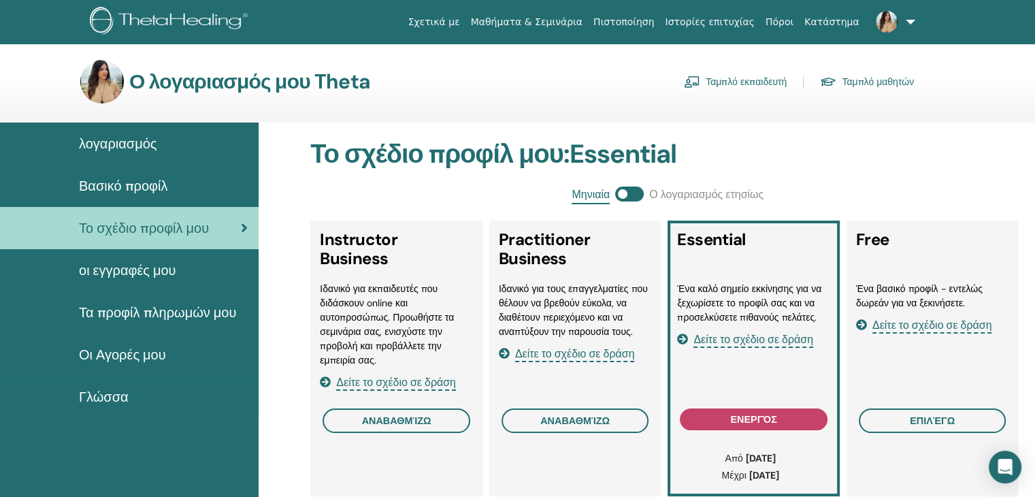
click at [144, 184] on span "Βασικό προφίλ" at bounding box center [123, 186] width 88 height 20
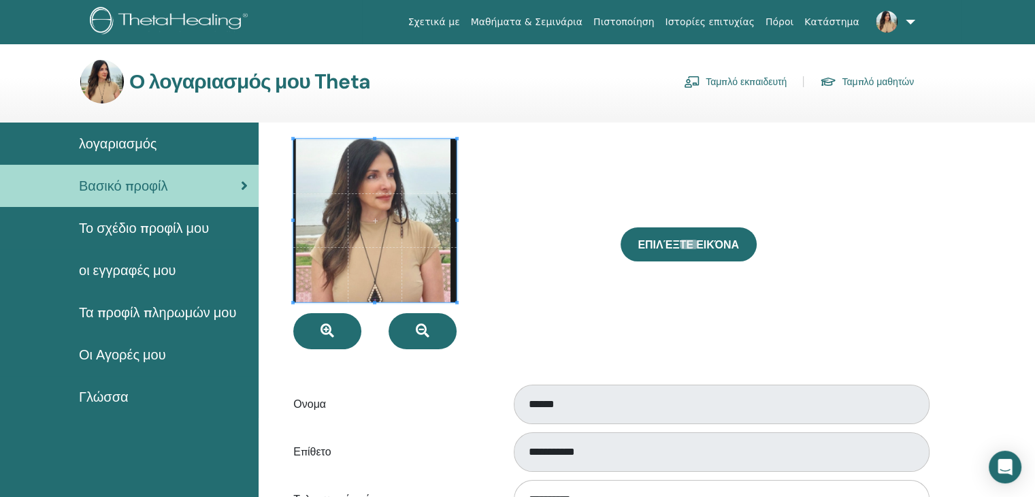
click at [130, 148] on span "λογαριασμός" at bounding box center [118, 143] width 78 height 20
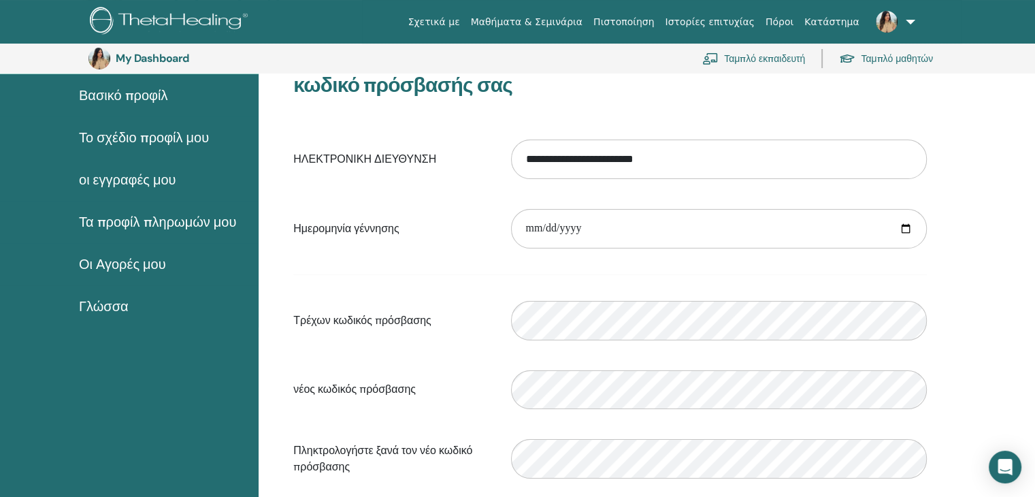
scroll to position [98, 0]
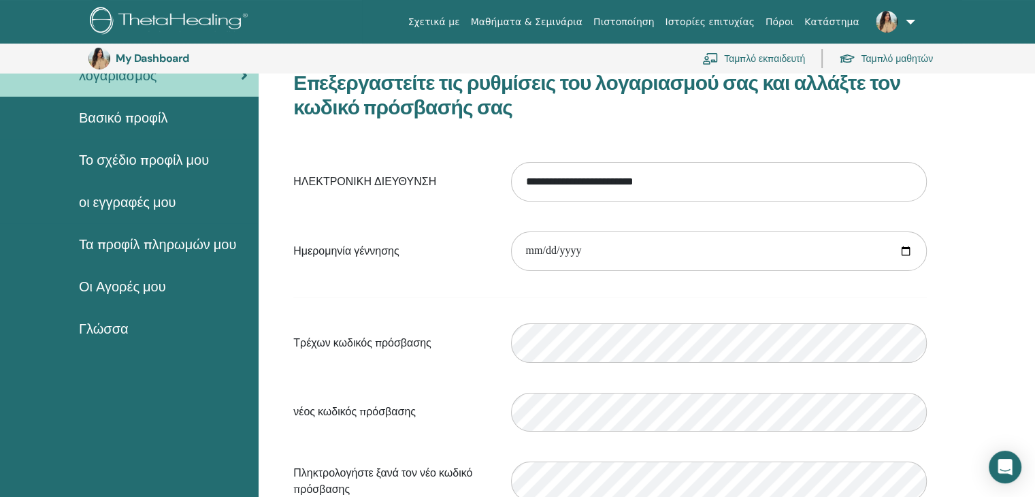
click at [165, 162] on span "Το σχέδιο προφίλ μου" at bounding box center [144, 160] width 130 height 20
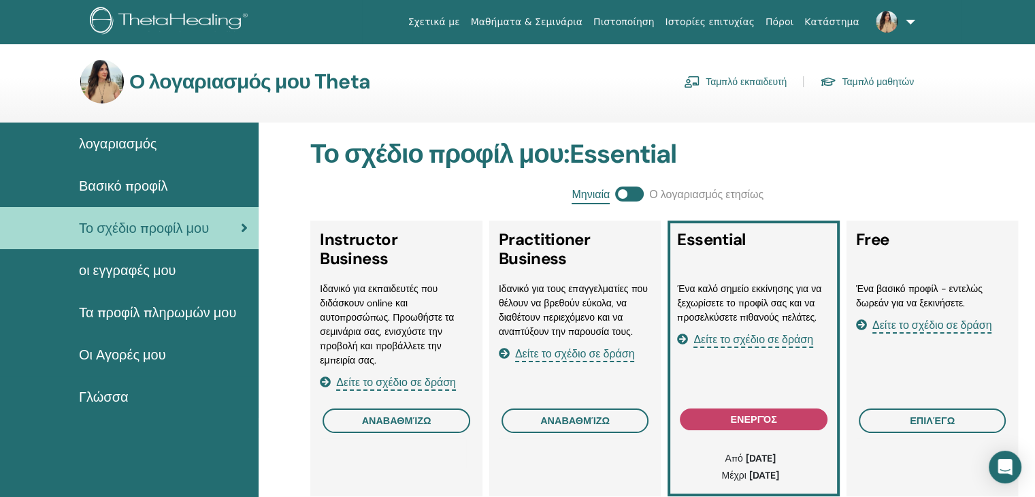
click at [660, 23] on link "Πιστοποίηση" at bounding box center [623, 22] width 71 height 25
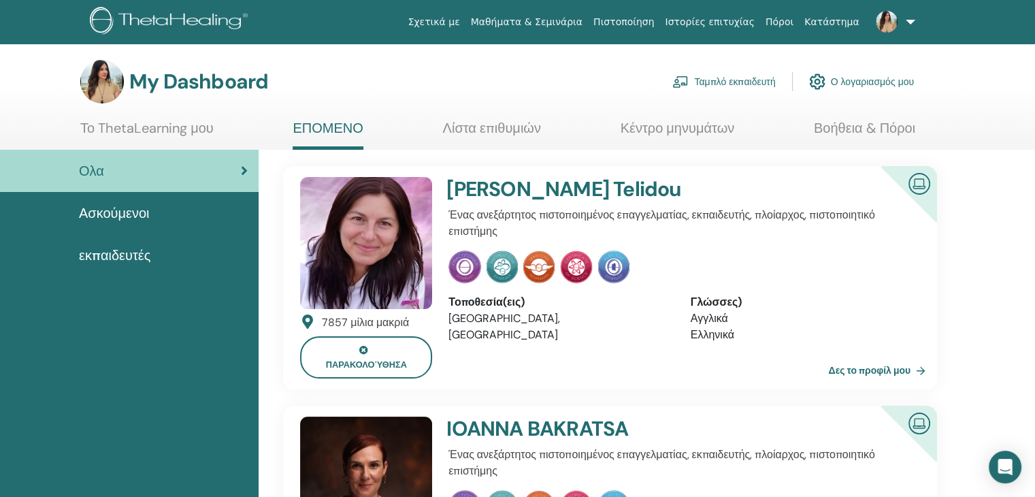
click at [140, 214] on span "Ασκούμενοι" at bounding box center [114, 213] width 71 height 20
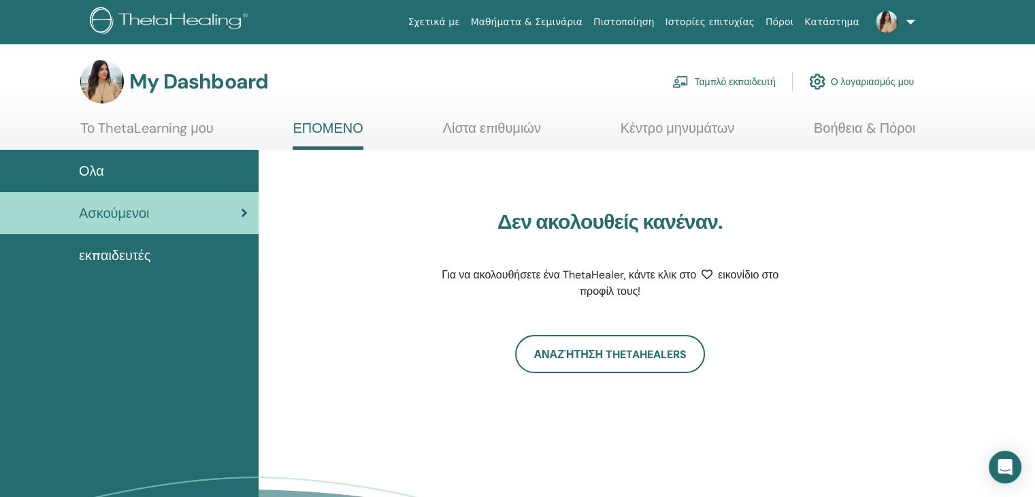
click at [159, 259] on div "εκπαιδευτές" at bounding box center [129, 255] width 237 height 20
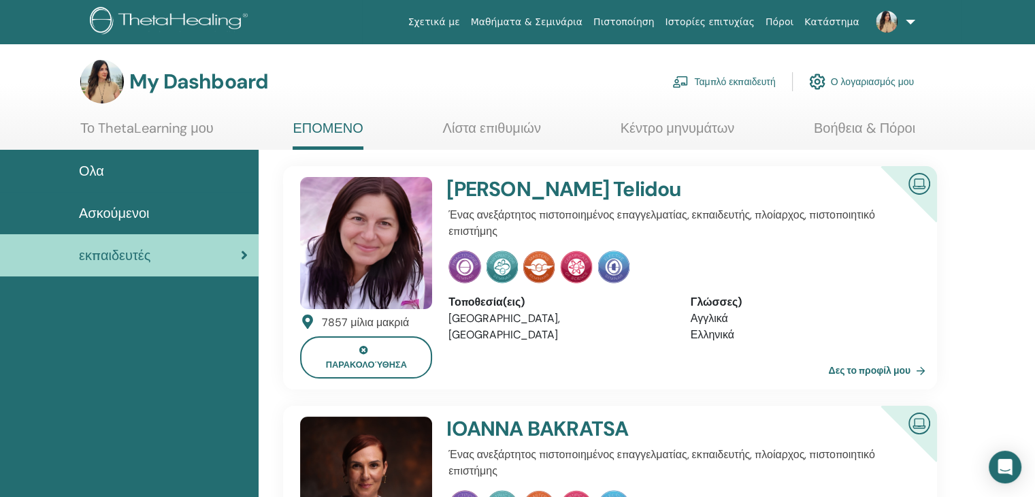
click at [106, 208] on span "Ασκούμενοι" at bounding box center [114, 213] width 71 height 20
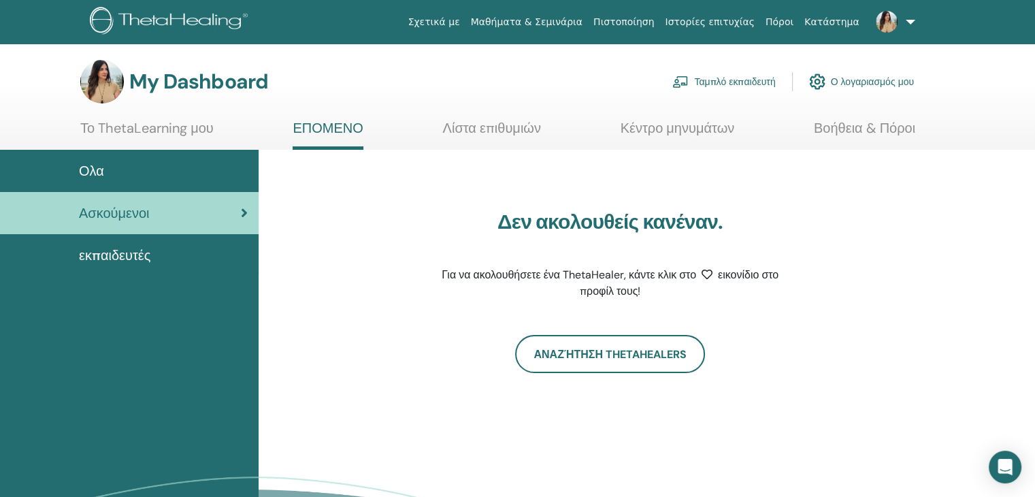
click at [99, 169] on span "Ολα" at bounding box center [91, 171] width 25 height 20
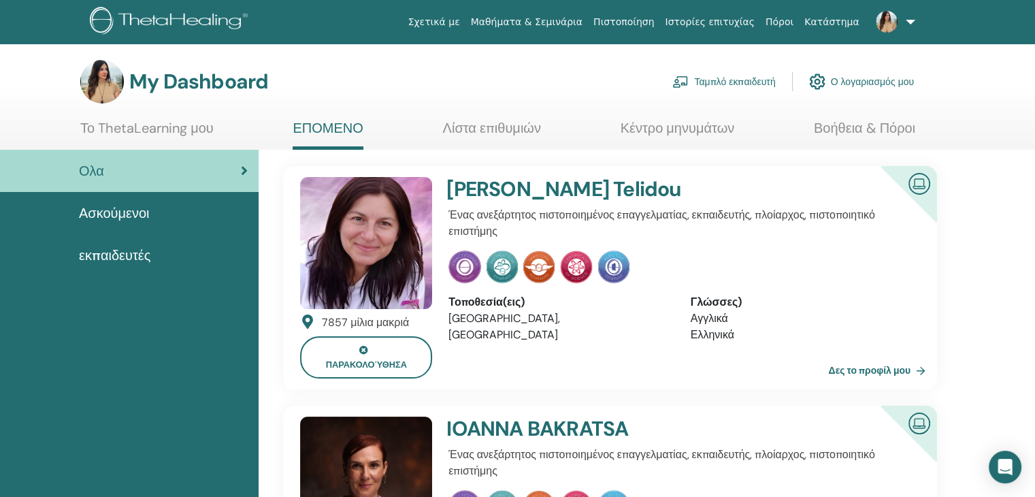
click at [528, 131] on link "Λίστα επιθυμιών" at bounding box center [492, 133] width 98 height 27
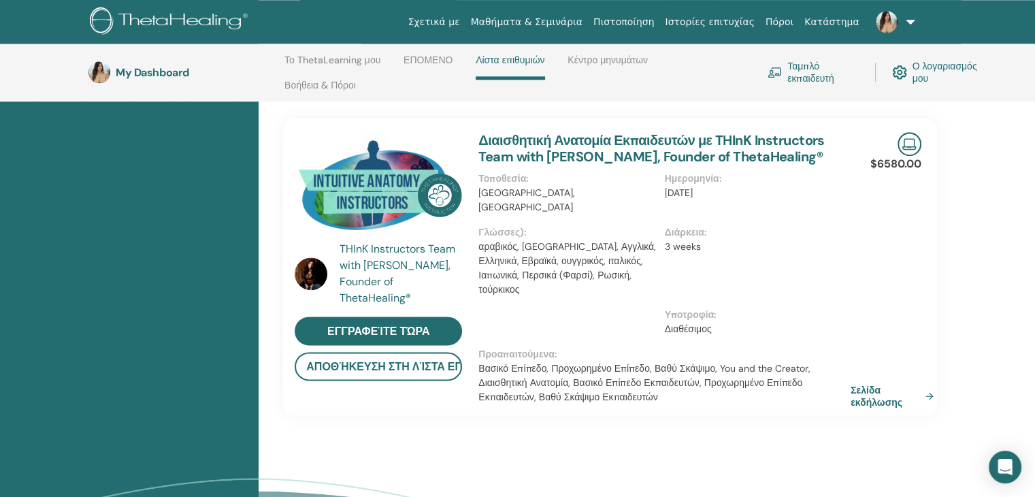
scroll to position [1691, 0]
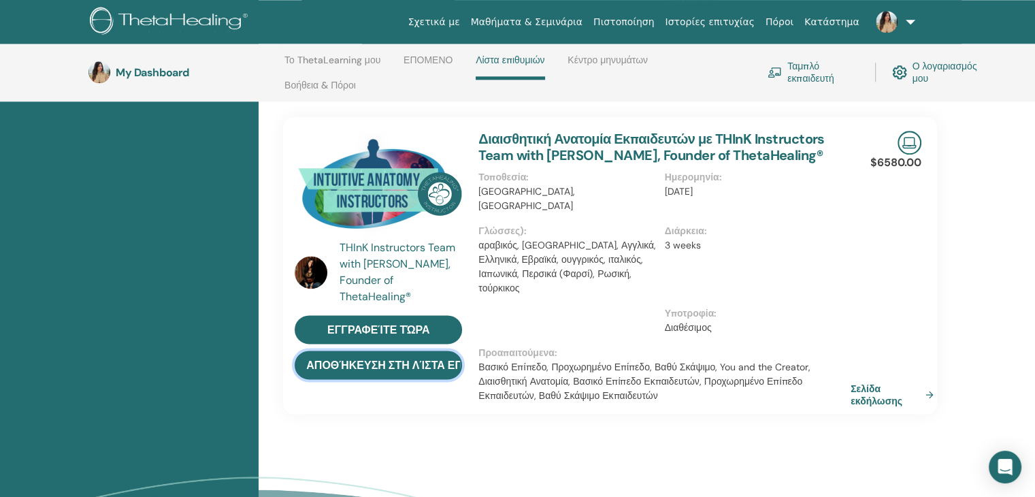
click at [355, 351] on button "Αποθήκευση στη λίστα επιθυμιών" at bounding box center [378, 365] width 167 height 29
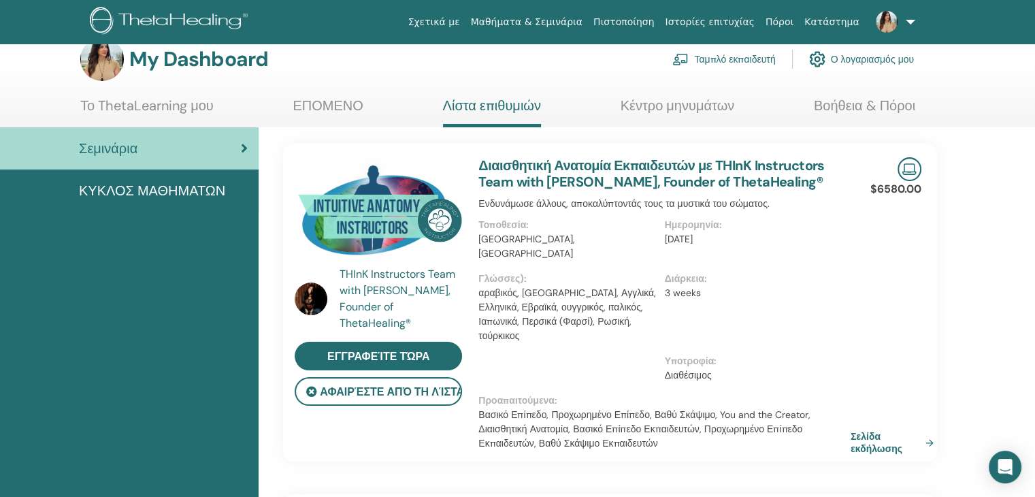
scroll to position [0, 0]
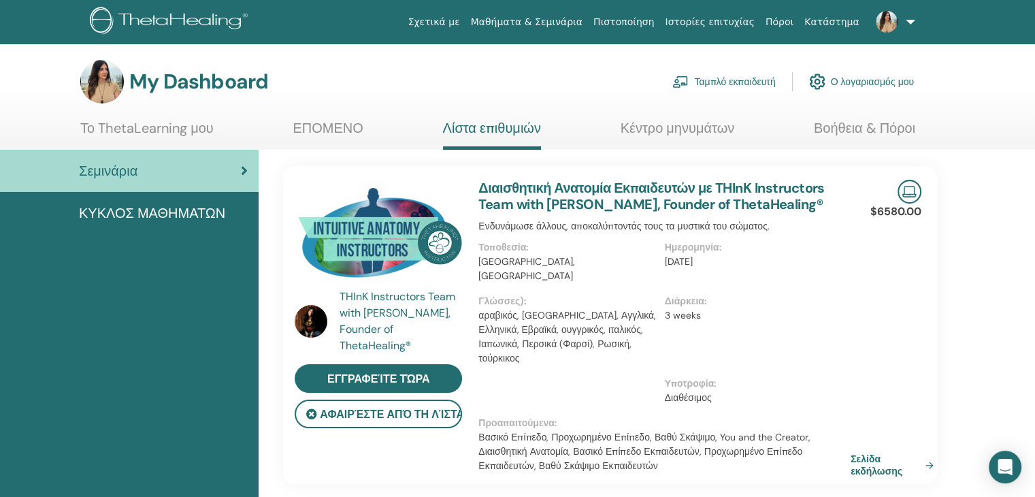
click at [714, 137] on link "Κέντρο μηνυμάτων" at bounding box center [678, 133] width 114 height 27
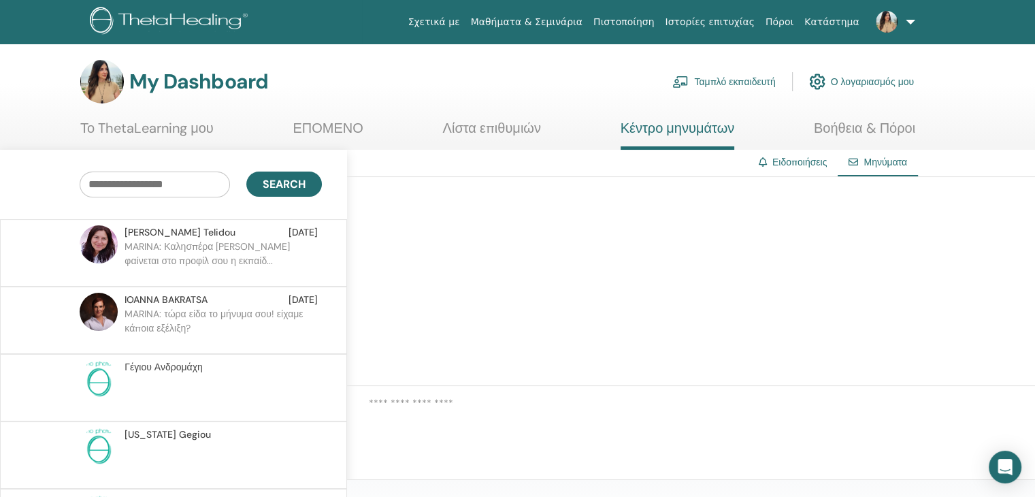
click at [168, 365] on span "[PERSON_NAME]" at bounding box center [164, 367] width 78 height 14
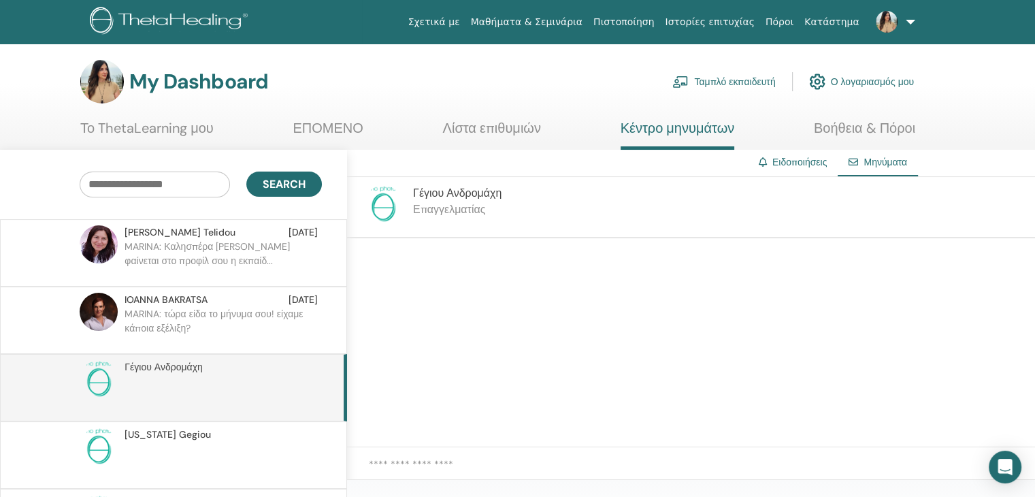
click at [391, 458] on textarea at bounding box center [702, 472] width 666 height 31
paste textarea "**********"
type textarea "**********"
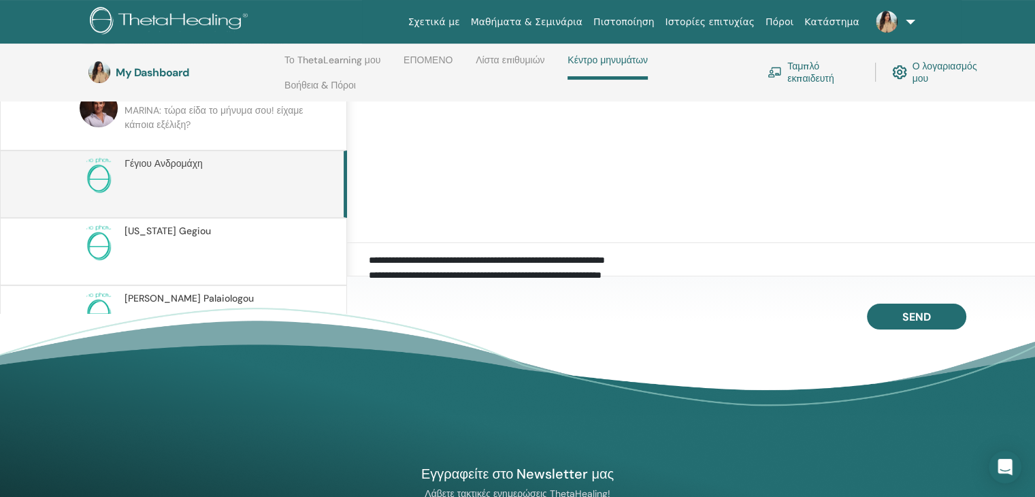
drag, startPoint x: 628, startPoint y: 257, endPoint x: 370, endPoint y: 261, distance: 258.7
click at [370, 261] on textarea "**********" at bounding box center [702, 268] width 666 height 31
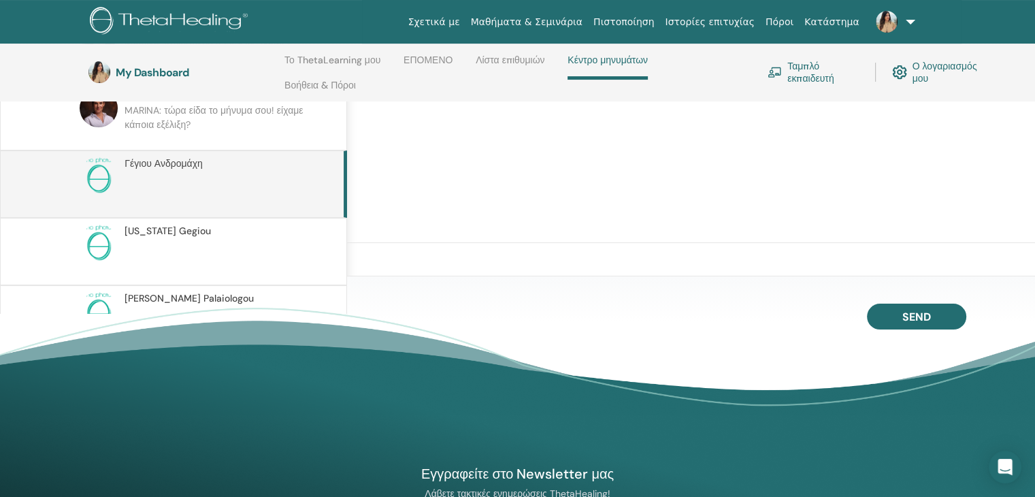
click at [376, 255] on textarea at bounding box center [702, 268] width 666 height 31
paste textarea "**********"
click at [498, 258] on textarea "**********" at bounding box center [702, 268] width 666 height 31
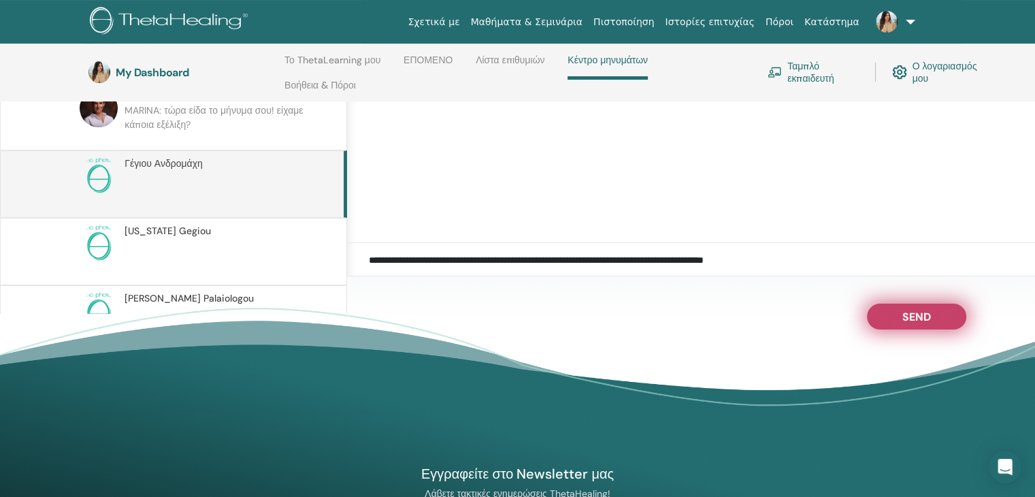
click at [898, 313] on button "Send" at bounding box center [916, 317] width 99 height 26
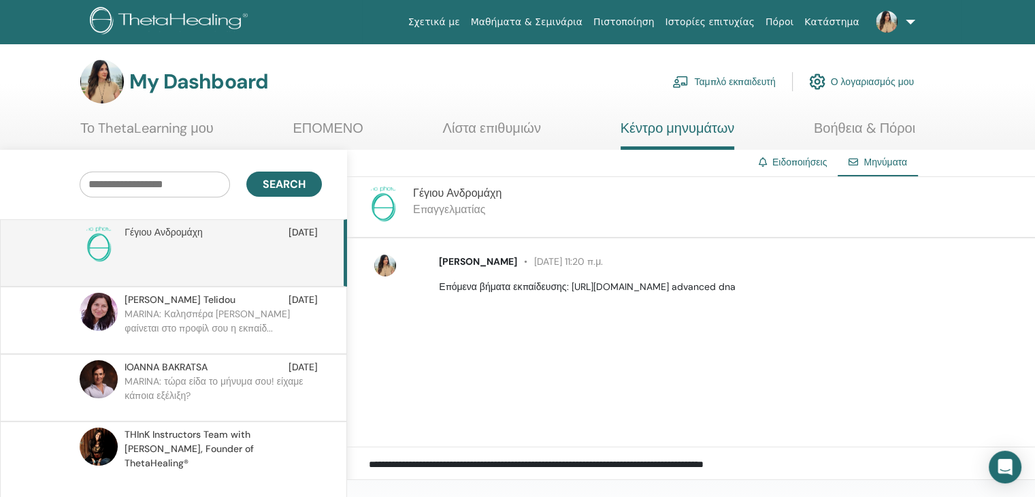
click at [629, 289] on p "Επόμενα βήματα εκπαίδευσης: https://www.thetahealing.com/seminar-377225-details…" at bounding box center [729, 287] width 581 height 14
drag, startPoint x: 572, startPoint y: 287, endPoint x: 911, endPoint y: 287, distance: 338.3
click at [911, 287] on p "Επόμενα βήματα εκπαίδευσης: https://www.thetahealing.com/seminar-377225-details…" at bounding box center [729, 287] width 581 height 14
copy p "https://www.thetahealing.com/seminar-377225-details.html advanced dna"
click at [446, 297] on div "MARINA VASILEIADOU 12 Σεπτεμβρίου at 11:20 π.μ. Επόμενα βήματα εκπαίδευσης: htt…" at bounding box center [702, 274] width 666 height 50
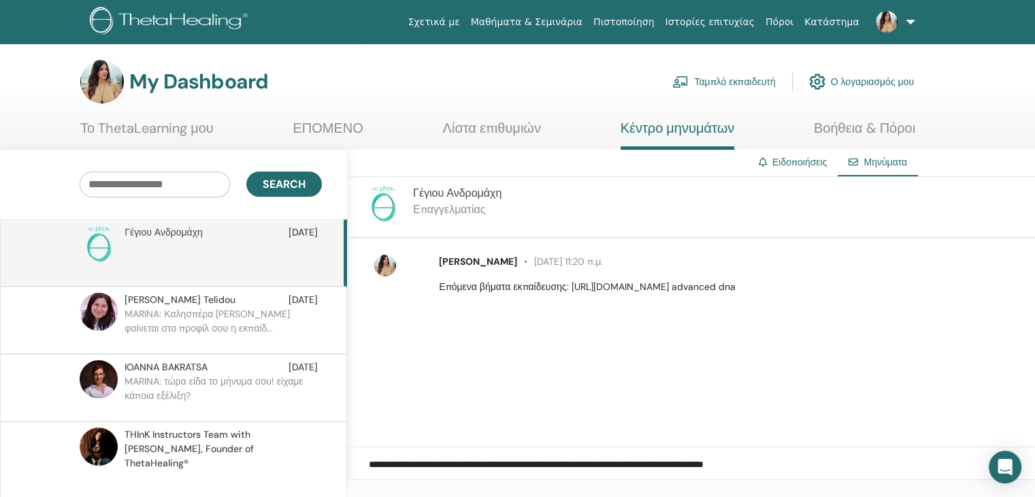
drag, startPoint x: 437, startPoint y: 284, endPoint x: 923, endPoint y: 289, distance: 486.1
click at [936, 285] on div "MARINA VASILEIADOU 12 Σεπτεμβρίου at 11:20 π.μ. Επόμενα βήματα εκπαίδευσης: htt…" at bounding box center [729, 274] width 601 height 39
copy p "Επόμενα βήματα εκπαίδευσης: https://www.thetahealing.com/seminar-377225-details…"
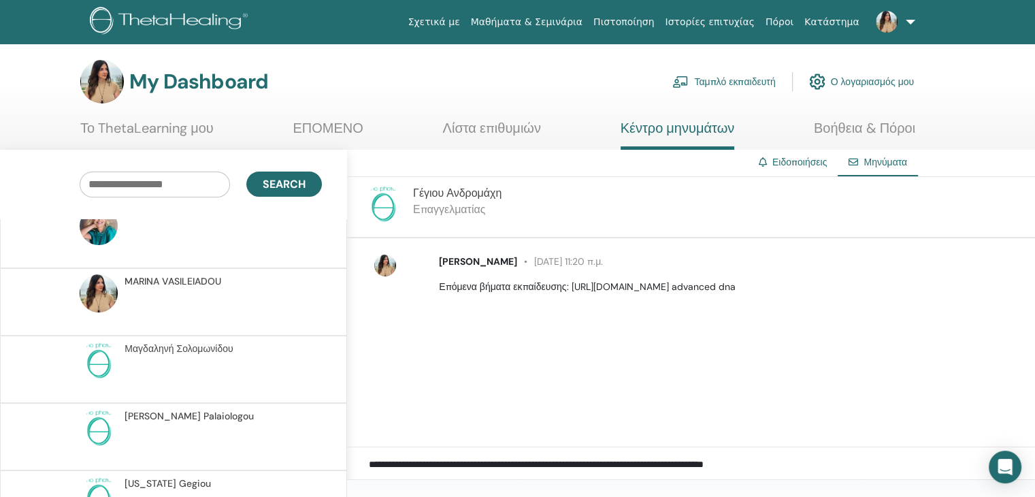
scroll to position [320, 0]
click at [215, 338] on span "Μαγδαληνή Σολομωνίδου" at bounding box center [179, 345] width 108 height 14
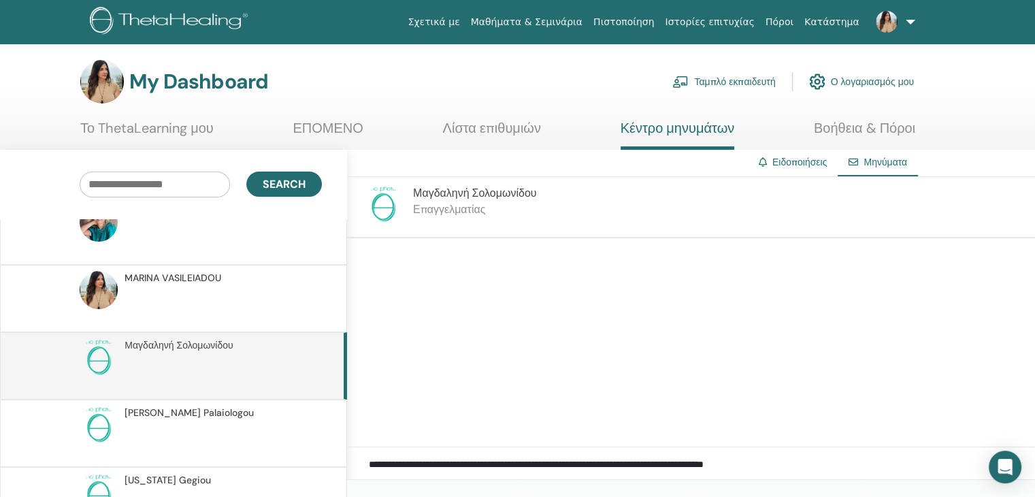
paste textarea
click at [501, 461] on textarea "**********" at bounding box center [702, 472] width 666 height 31
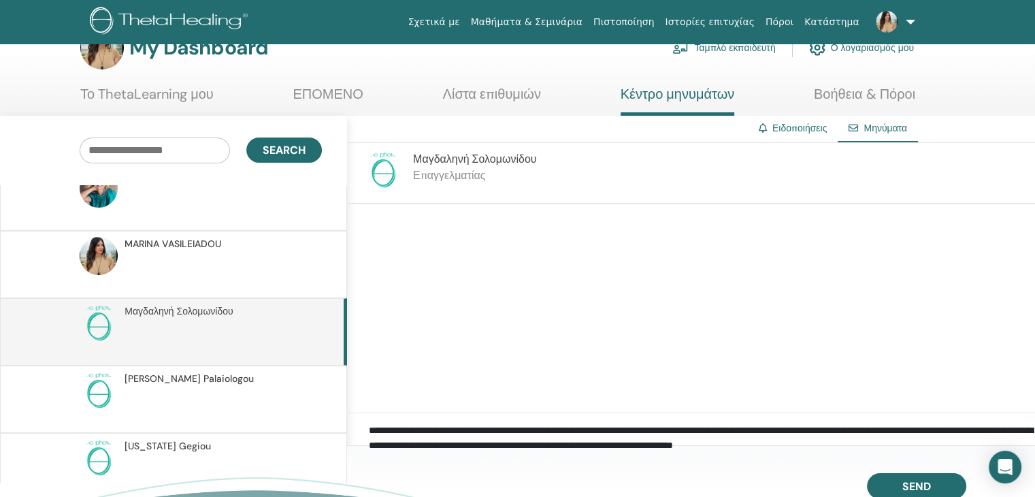
scroll to position [193, 0]
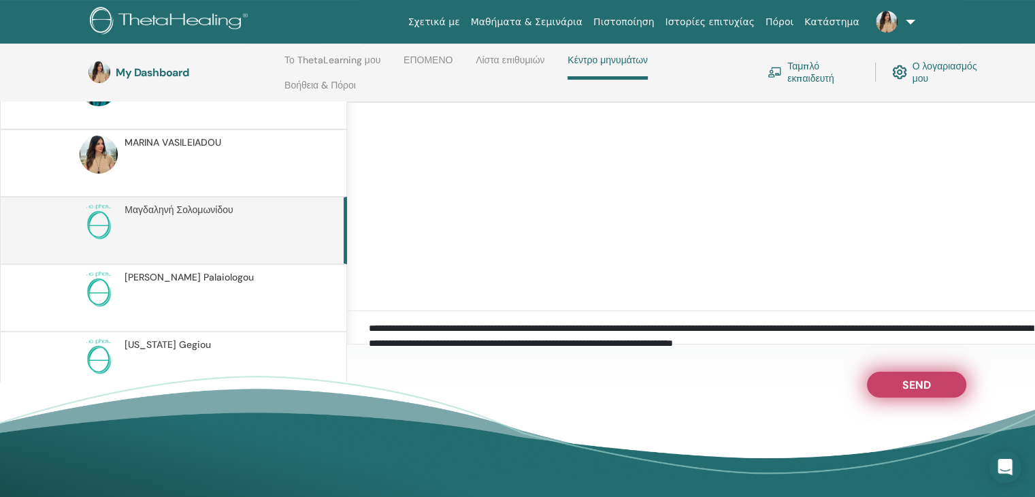
click at [899, 382] on button "Send" at bounding box center [916, 385] width 99 height 26
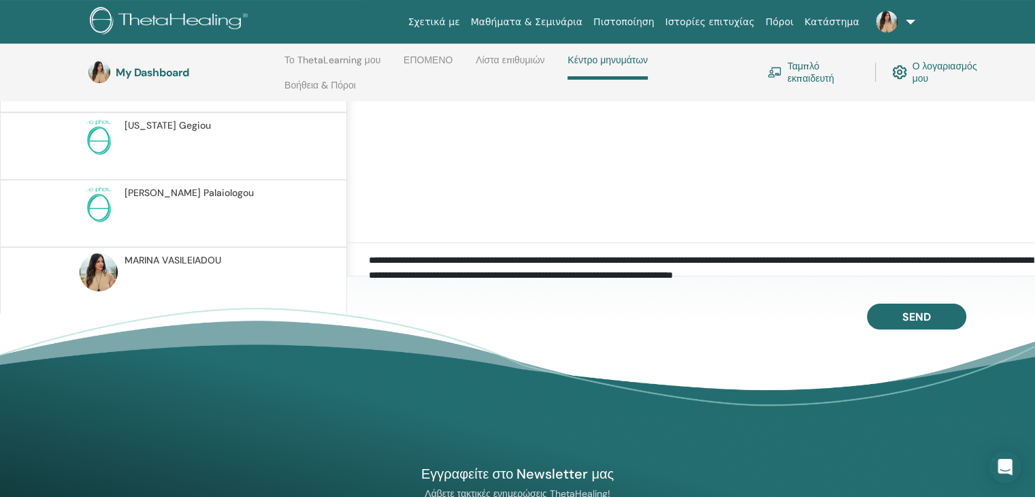
scroll to position [136, 0]
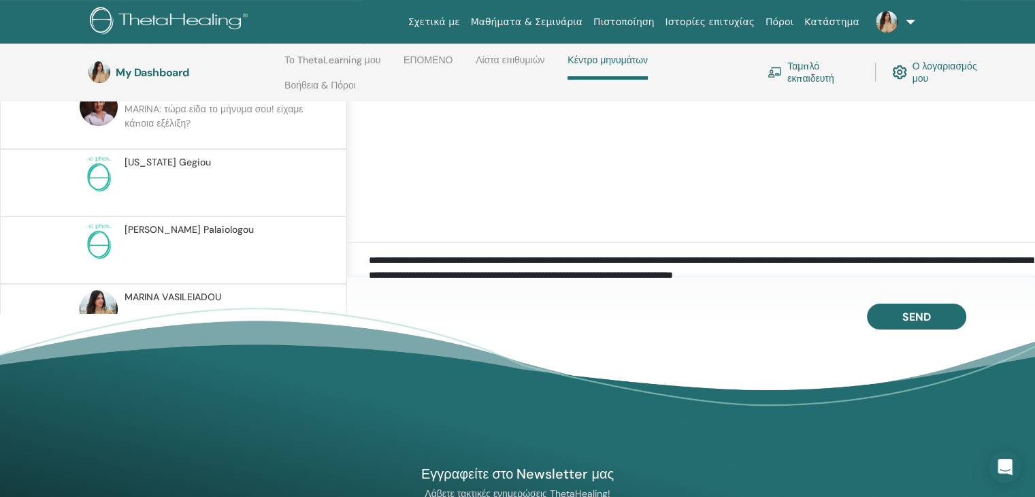
click at [189, 184] on p at bounding box center [223, 189] width 197 height 41
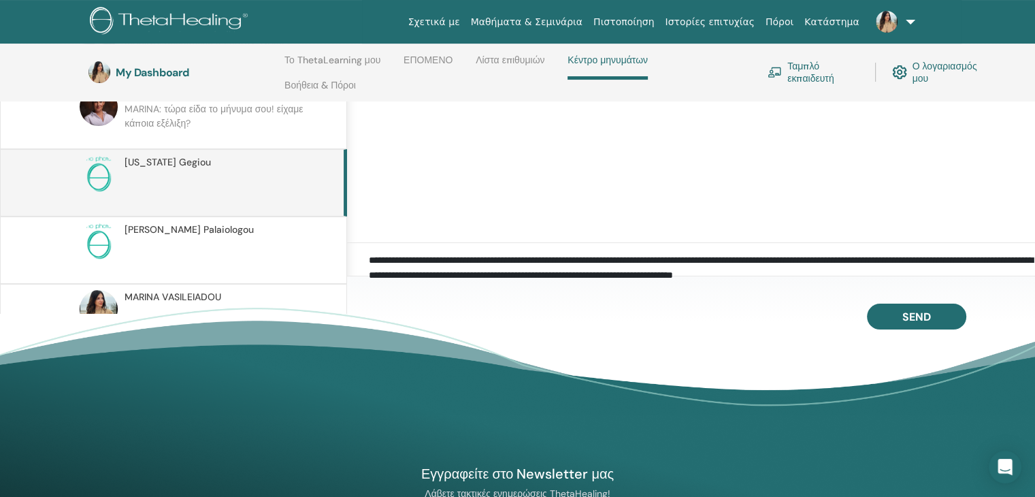
paste textarea
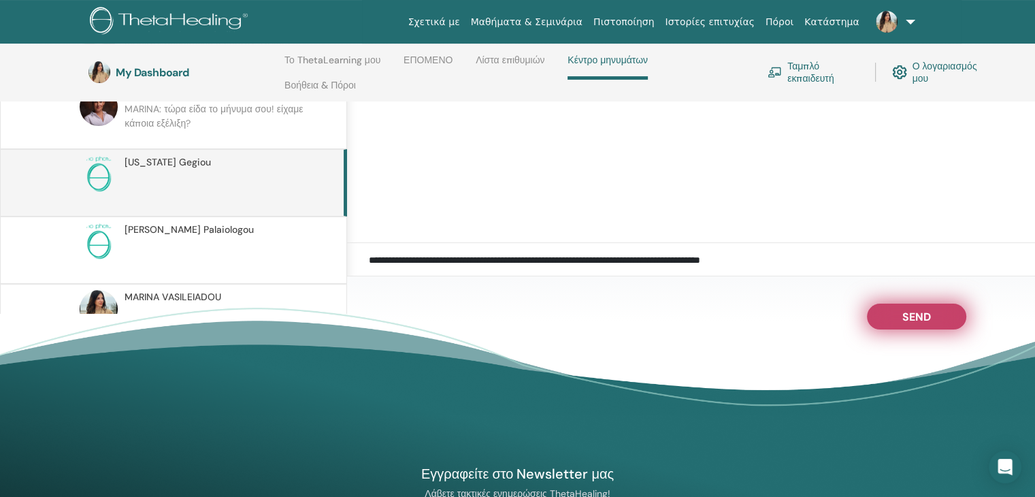
click at [897, 314] on button "Send" at bounding box center [916, 317] width 99 height 26
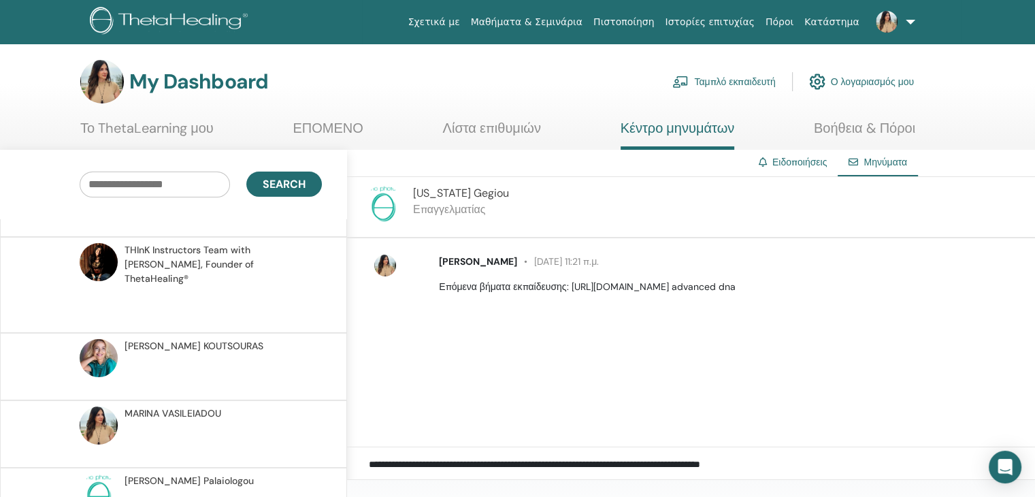
scroll to position [320, 0]
click at [185, 473] on span "Christy Palaiologou" at bounding box center [189, 480] width 129 height 14
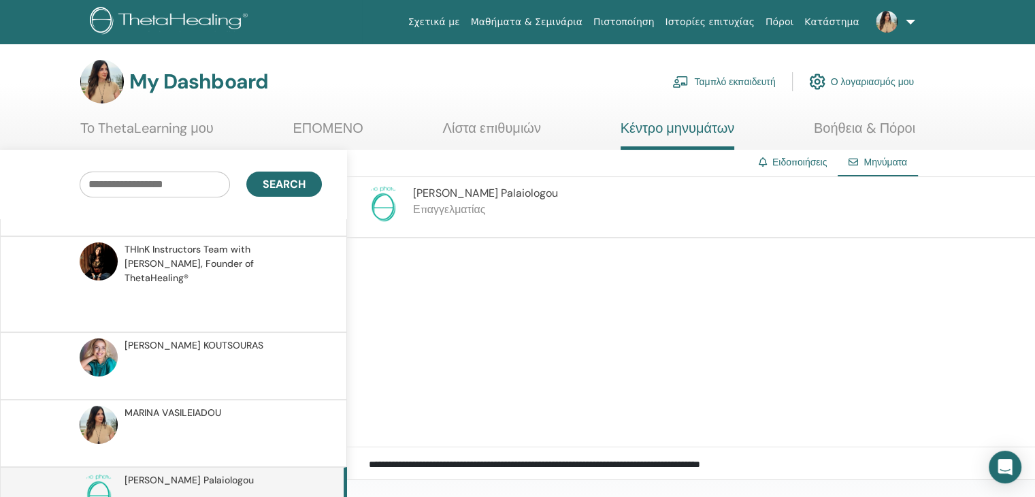
paste textarea
click at [880, 474] on textarea "**********" at bounding box center [702, 472] width 666 height 31
click at [844, 463] on textarea "**********" at bounding box center [702, 472] width 666 height 31
click at [837, 461] on textarea "**********" at bounding box center [702, 472] width 666 height 31
click at [501, 463] on textarea "**********" at bounding box center [702, 472] width 666 height 31
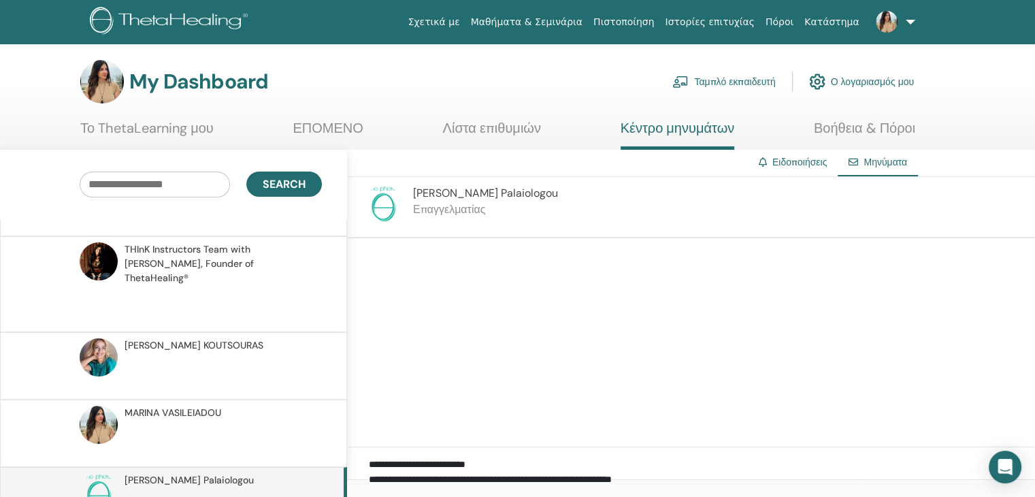
click at [705, 470] on textarea "**********" at bounding box center [702, 472] width 666 height 31
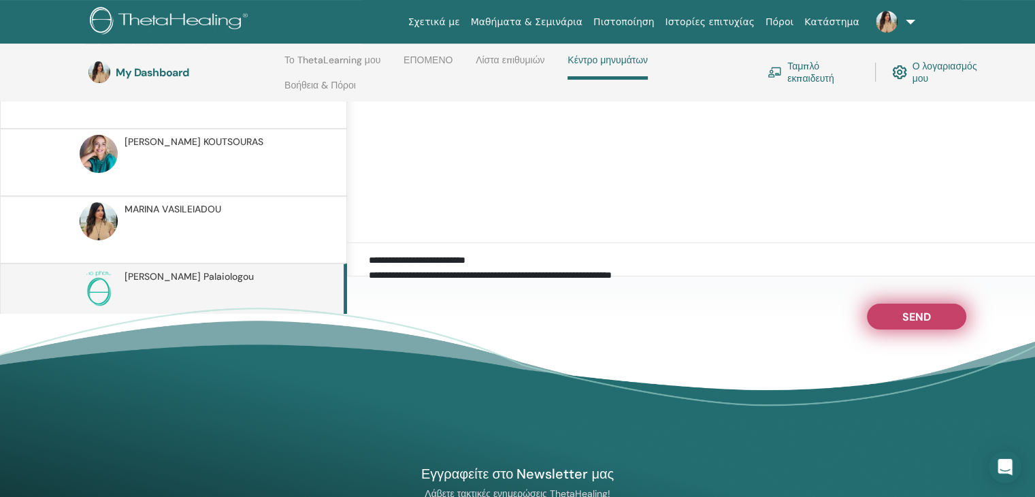
type textarea "**********"
click at [915, 312] on span "Send" at bounding box center [917, 315] width 29 height 10
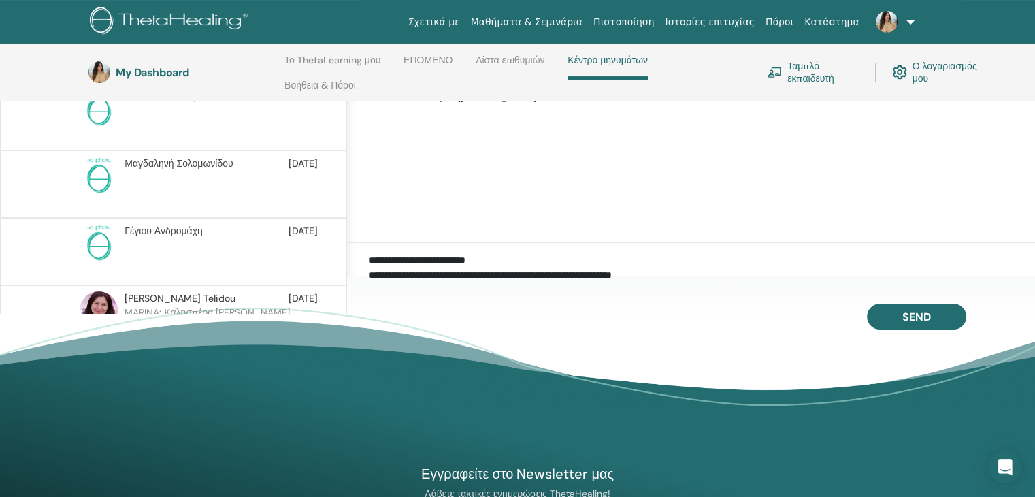
scroll to position [0, 0]
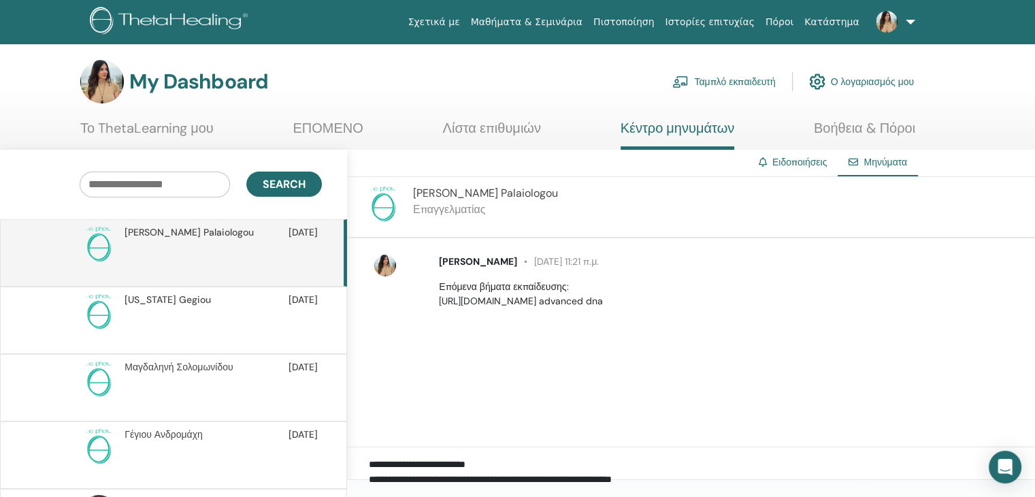
click at [758, 301] on p "Επόμενα βήματα εκπαίδευσης: https://www.thetahealing.com/seminar-377225-details…" at bounding box center [729, 294] width 581 height 29
click at [1002, 451] on div "Open Intercom Messenger" at bounding box center [1006, 467] width 36 height 36
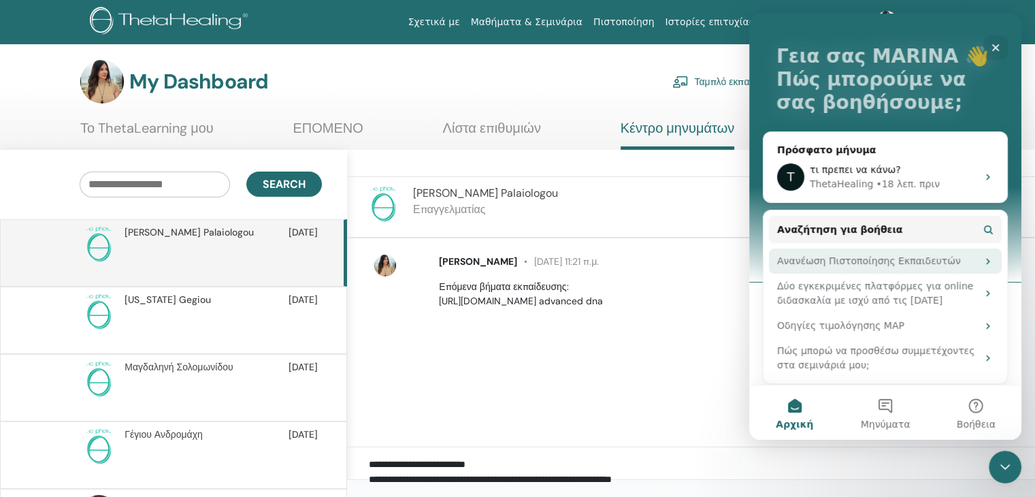
scroll to position [71, 0]
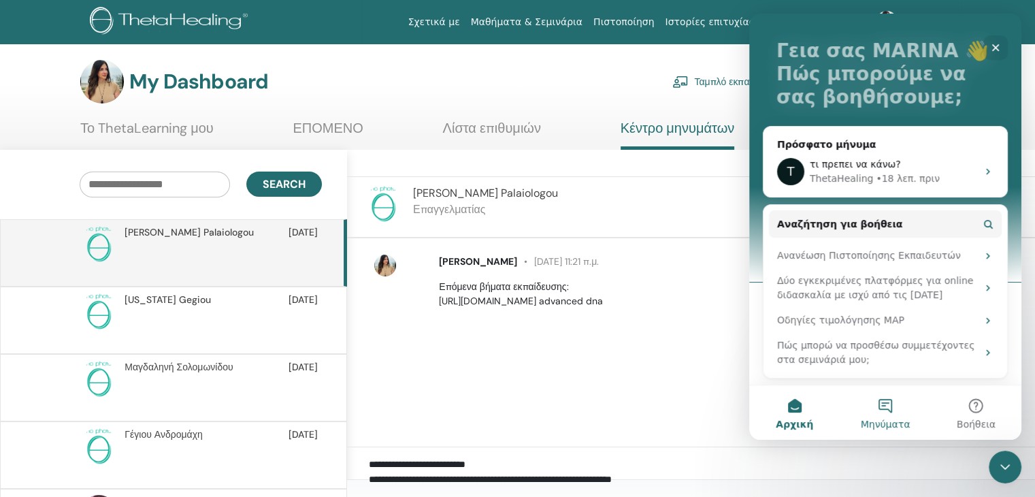
click at [892, 405] on button "Μηνύματα" at bounding box center [885, 412] width 91 height 54
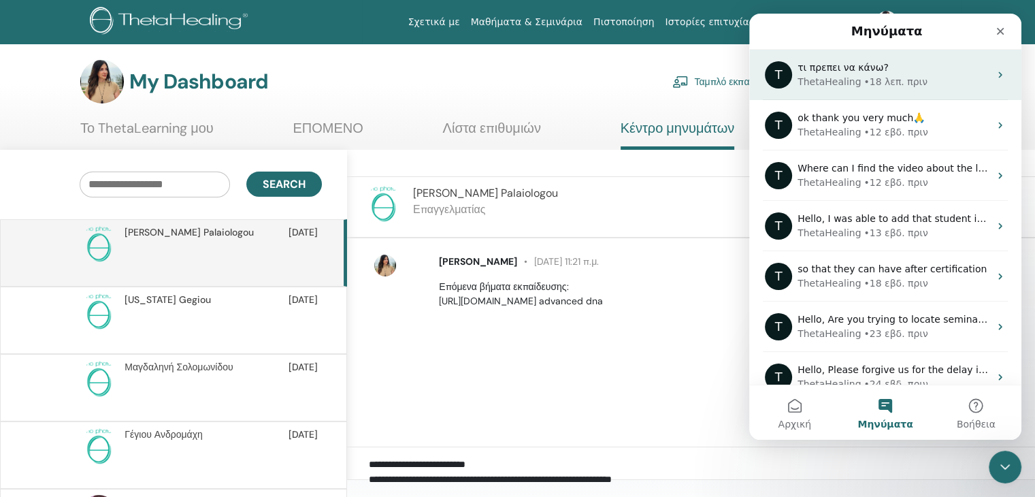
click at [879, 82] on div "• 18 λεπ. πριν" at bounding box center [896, 82] width 64 height 14
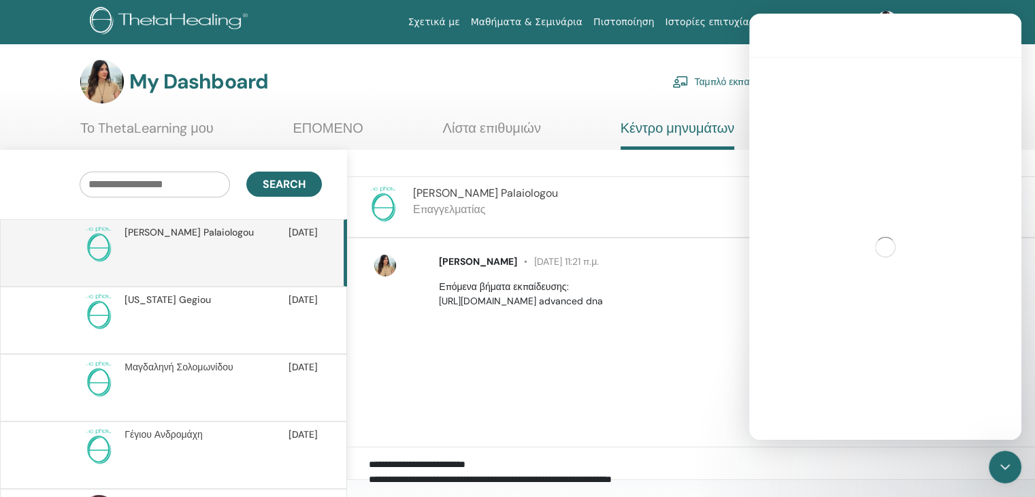
scroll to position [298, 0]
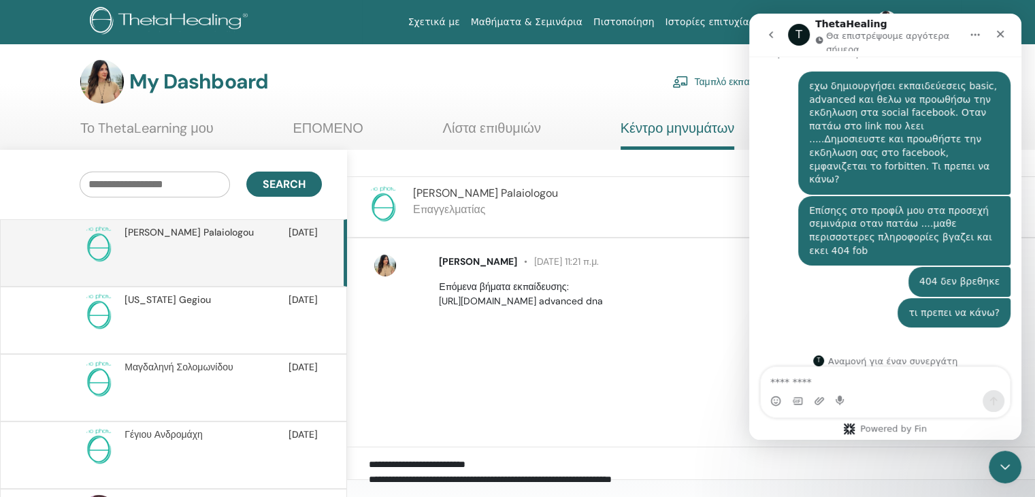
click at [621, 398] on div "MARINA VASILEIADOU 12 Σεπτεμβρίου at 11:21 π.μ. Επόμενα βήματα εκπαίδευσης: htt…" at bounding box center [691, 342] width 688 height 209
click at [1005, 31] on icon "Κλείσιμο" at bounding box center [1000, 34] width 11 height 11
